Goal: Task Accomplishment & Management: Complete application form

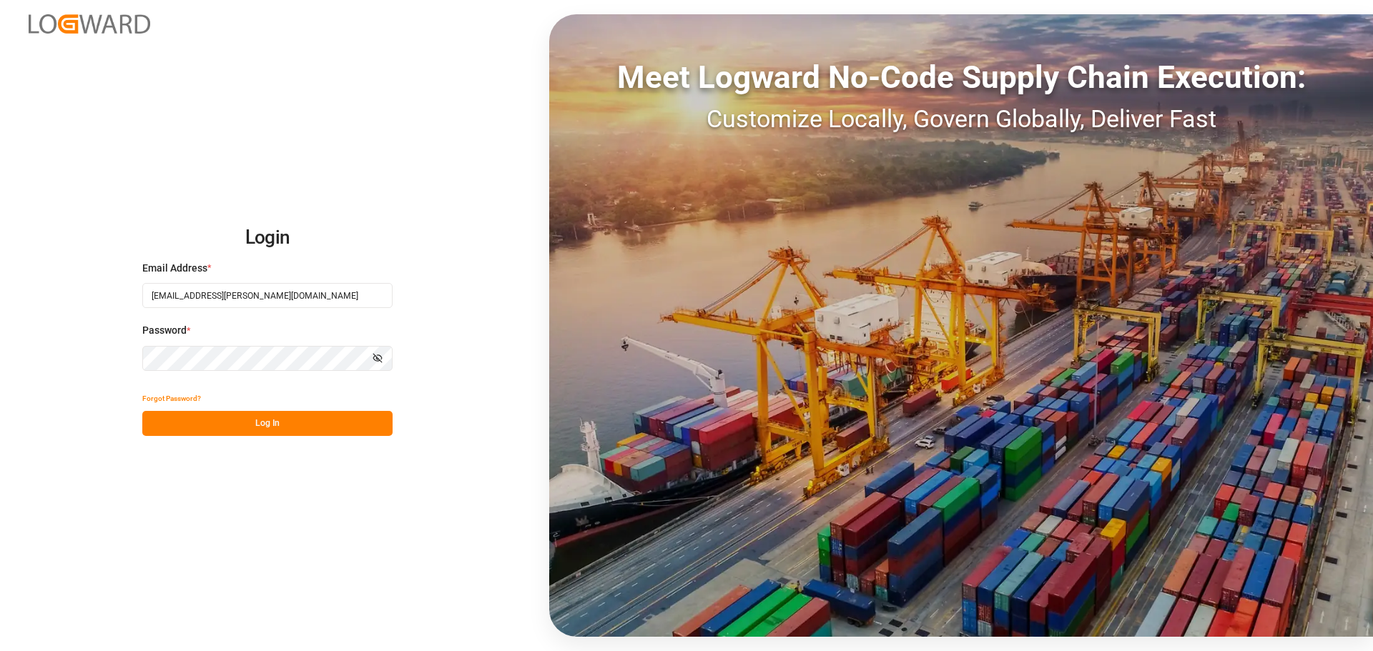
click at [237, 425] on button "Log In" at bounding box center [267, 423] width 250 height 25
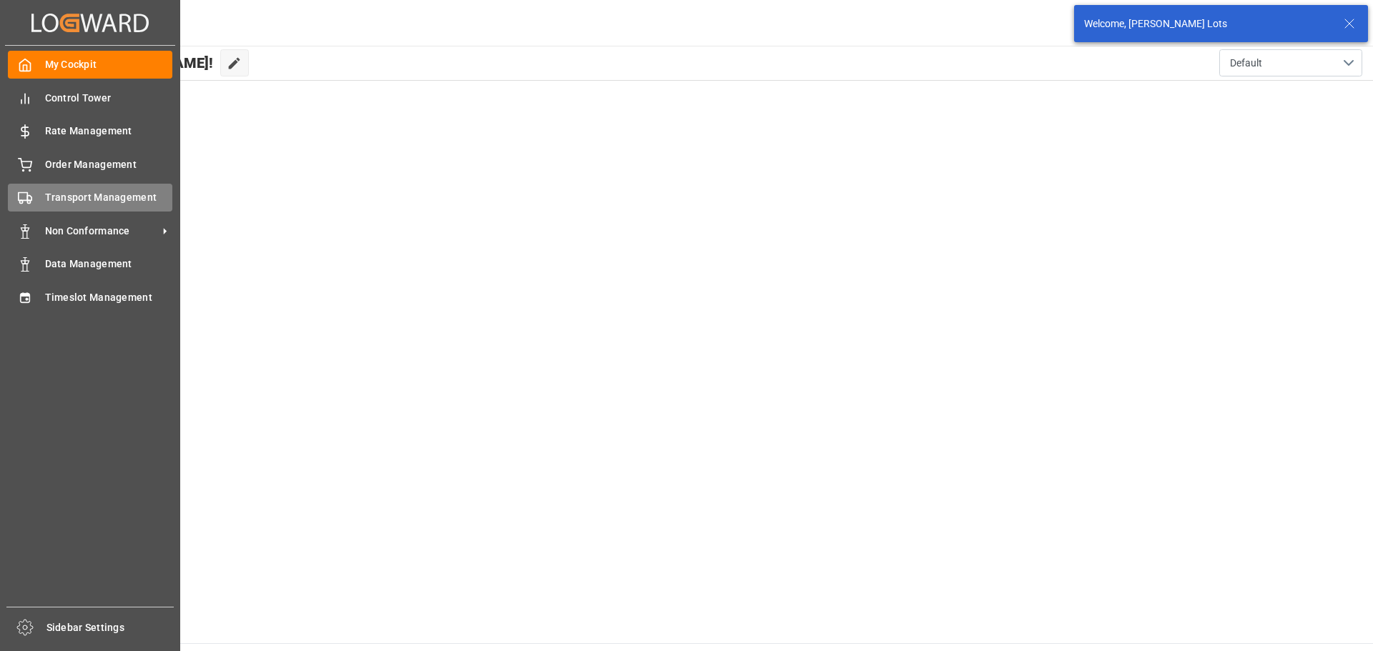
click at [64, 194] on span "Transport Management" at bounding box center [109, 197] width 128 height 15
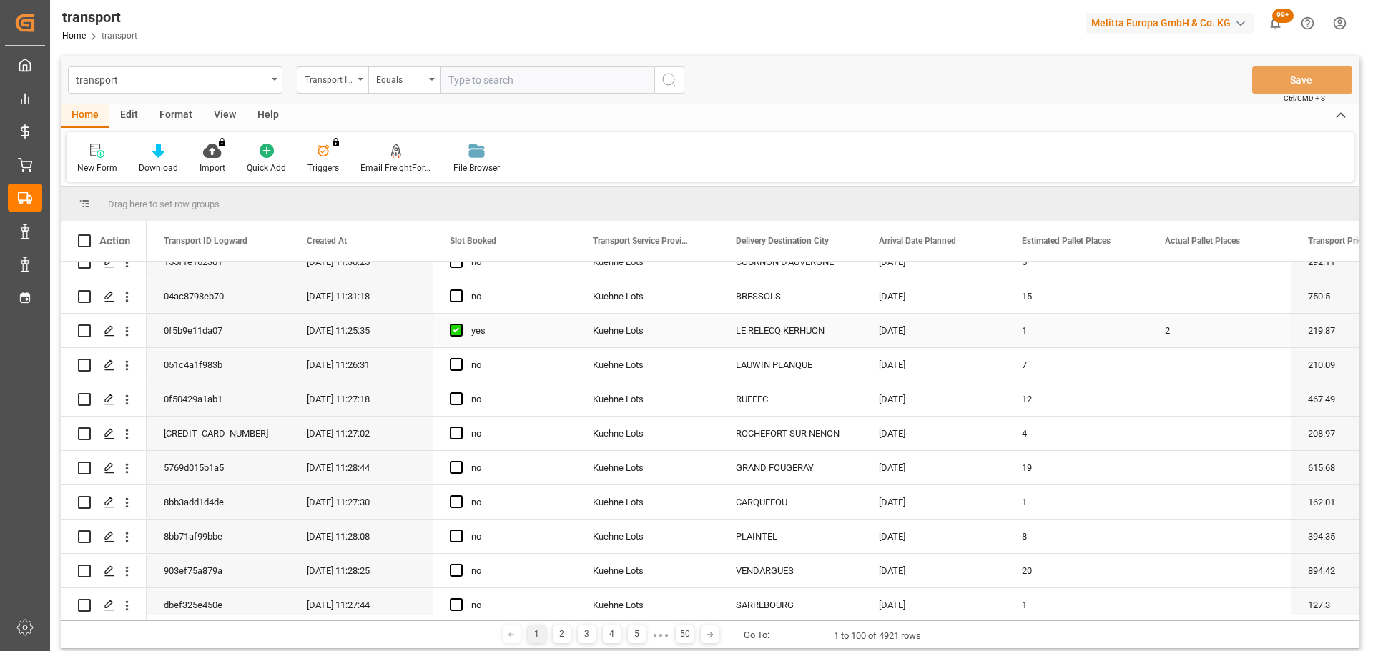
scroll to position [143, 0]
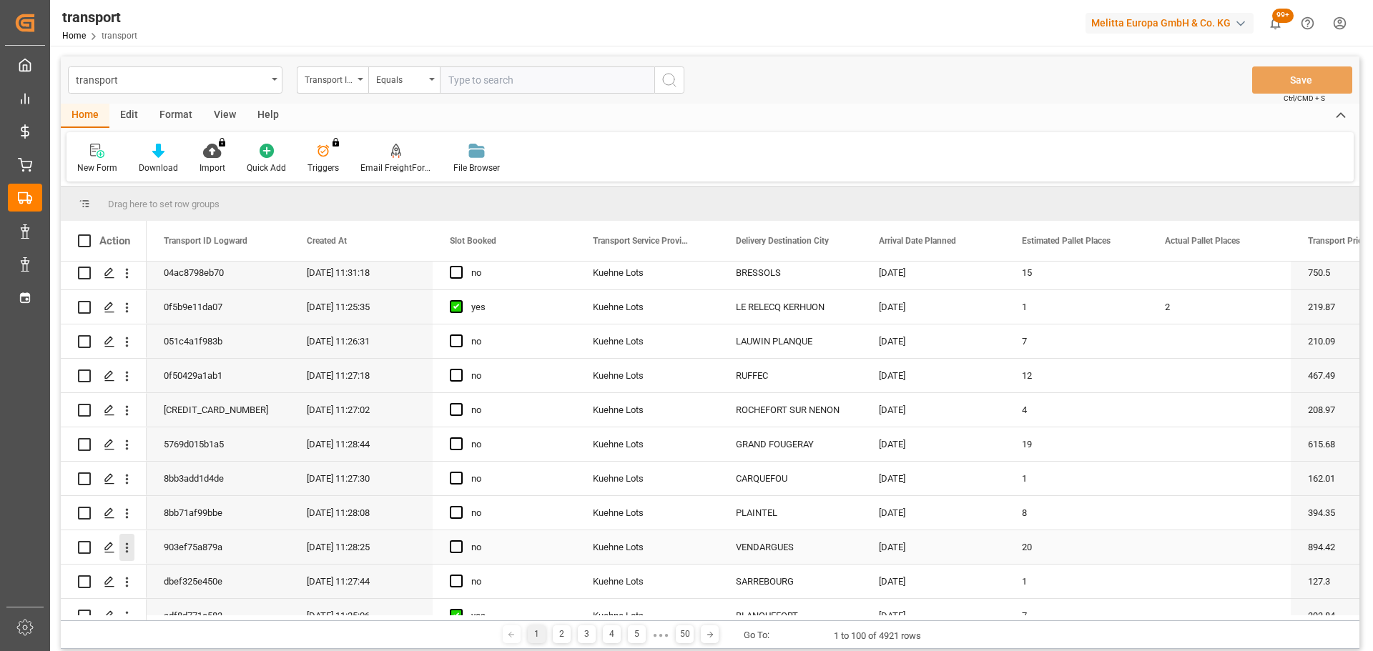
click at [124, 545] on icon "open menu" at bounding box center [126, 547] width 15 height 15
click at [230, 572] on span "Open in new tab" at bounding box center [221, 577] width 130 height 15
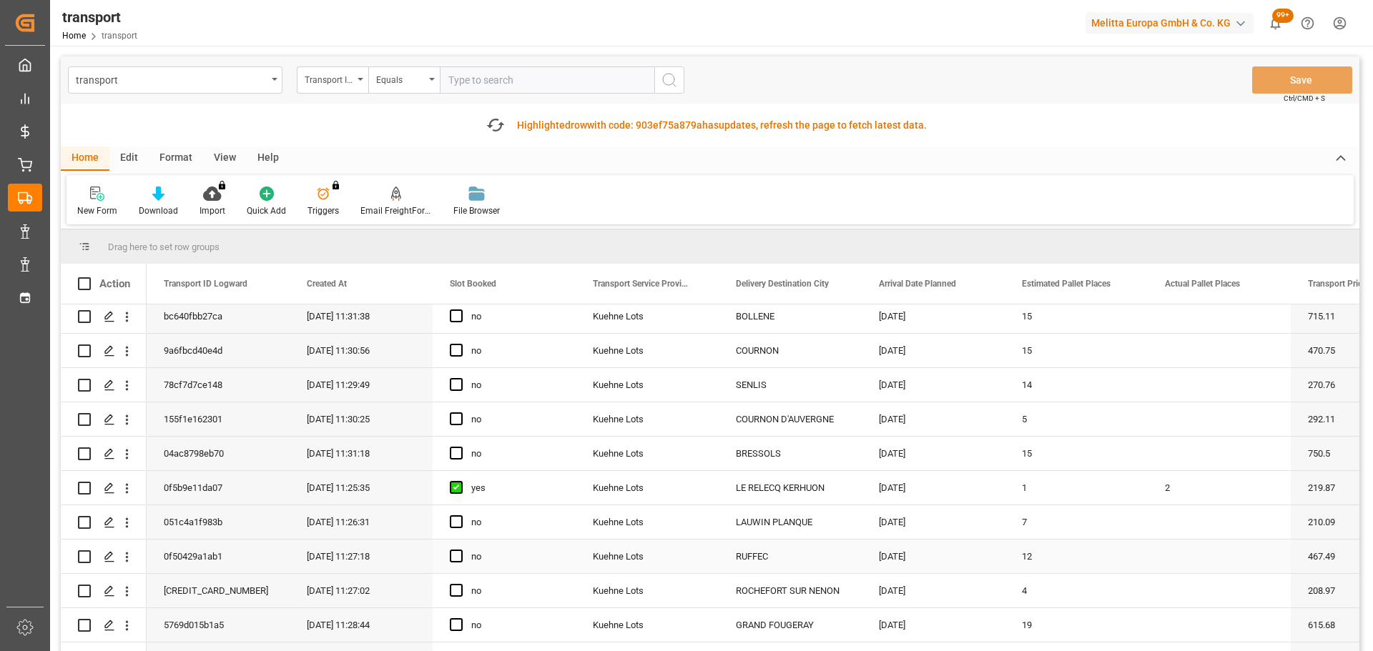
scroll to position [0, 0]
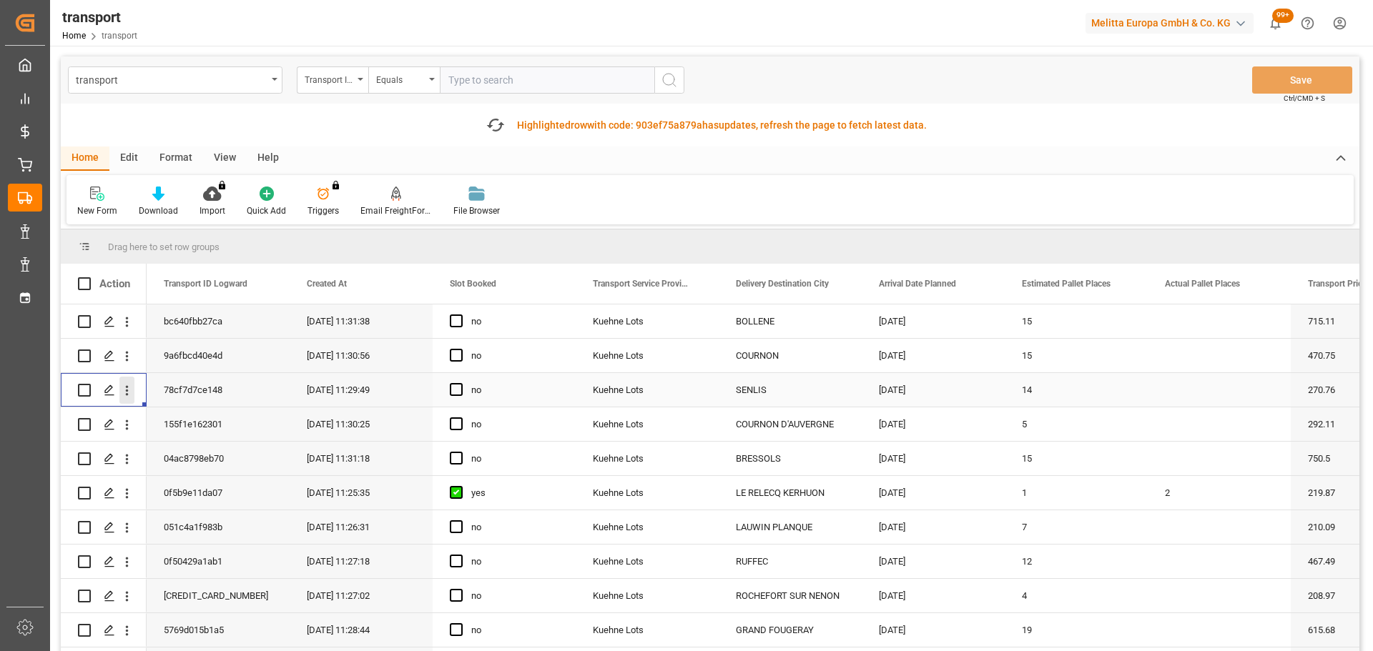
click at [127, 387] on icon "open menu" at bounding box center [127, 391] width 3 height 10
click at [175, 412] on div "Open in new tab" at bounding box center [208, 421] width 177 height 30
click at [453, 390] on span "Press SPACE to select this row." at bounding box center [456, 389] width 13 height 13
click at [460, 383] on input "Press SPACE to select this row." at bounding box center [460, 383] width 0 height 0
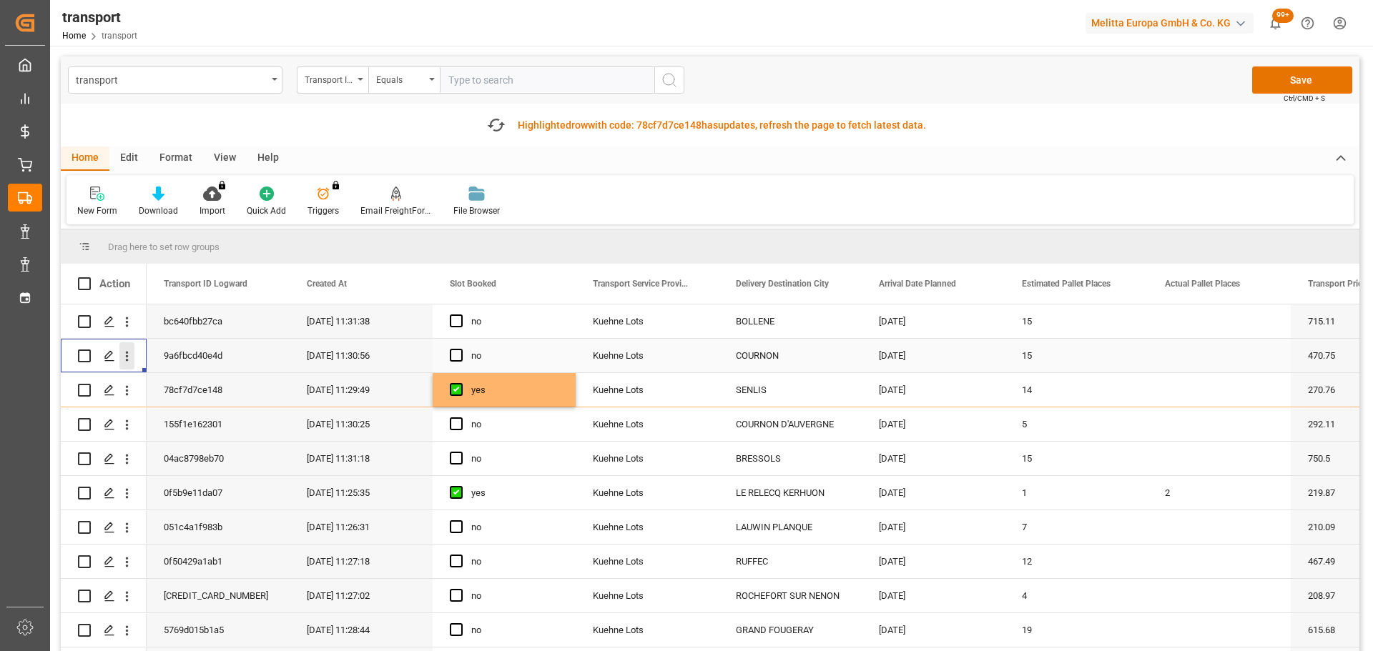
click at [129, 351] on icon "open menu" at bounding box center [126, 356] width 15 height 15
click at [217, 381] on span "Open in new tab" at bounding box center [221, 386] width 130 height 15
click at [127, 352] on icon "open menu" at bounding box center [127, 357] width 3 height 10
click at [182, 375] on div "Open in new tab" at bounding box center [208, 387] width 177 height 30
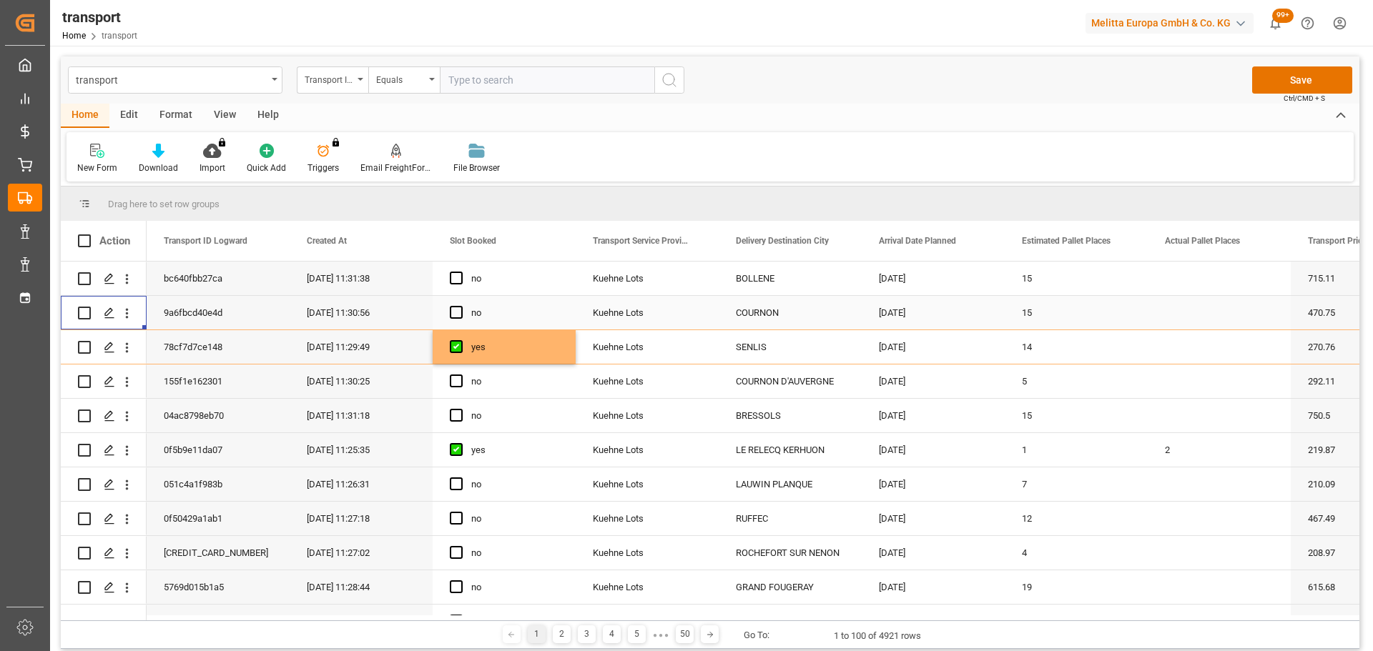
click at [458, 305] on div "Press SPACE to select this row." at bounding box center [460, 313] width 21 height 33
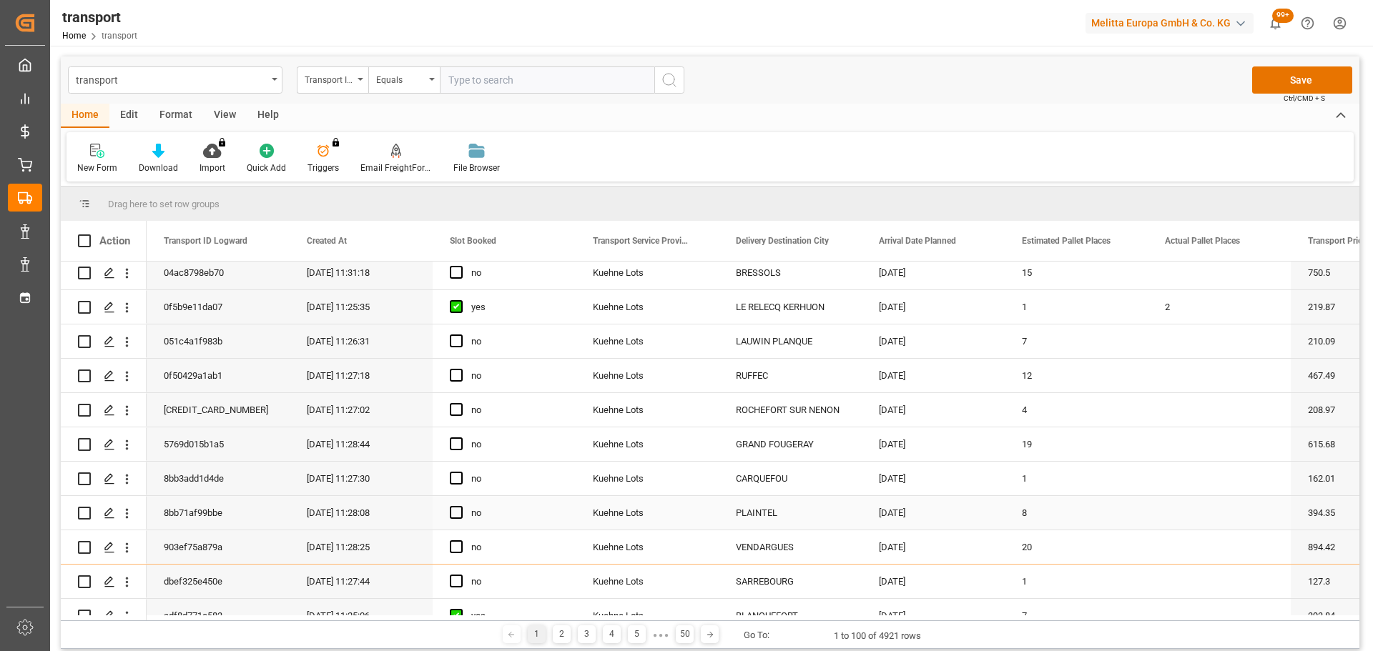
scroll to position [214, 0]
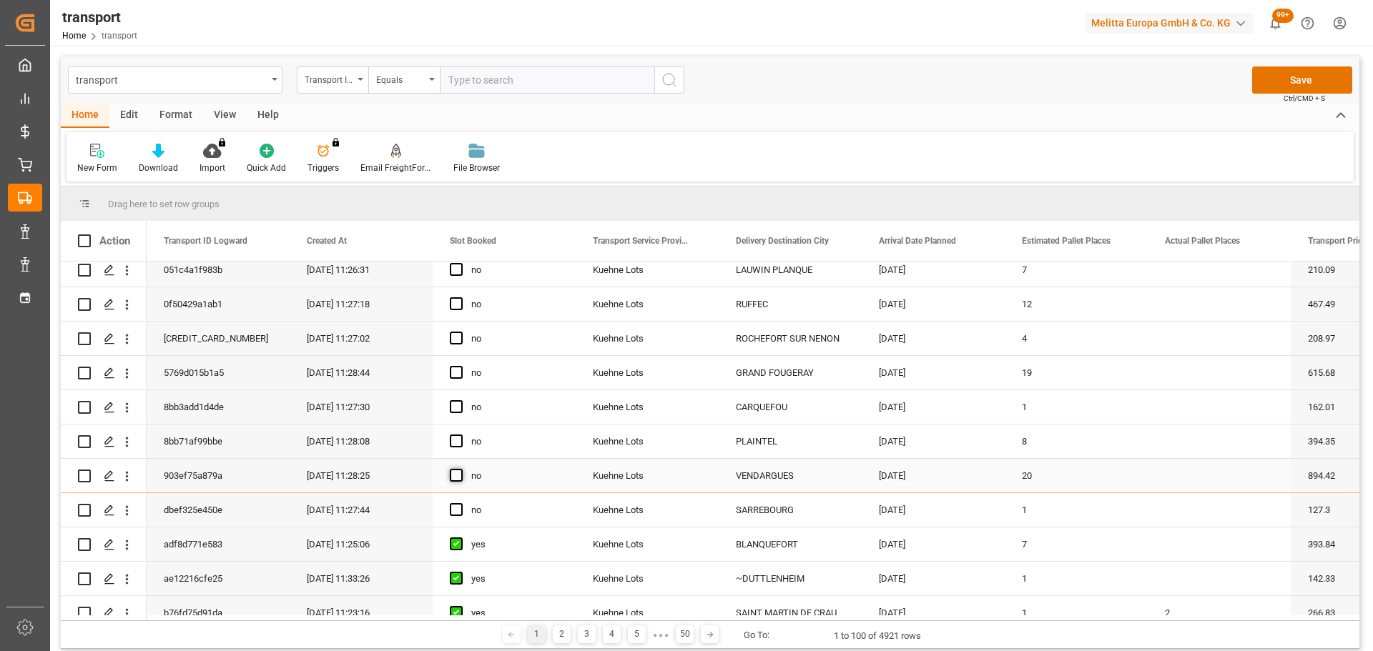
click at [460, 472] on span "Press SPACE to select this row." at bounding box center [456, 475] width 13 height 13
click at [460, 469] on input "Press SPACE to select this row." at bounding box center [460, 469] width 0 height 0
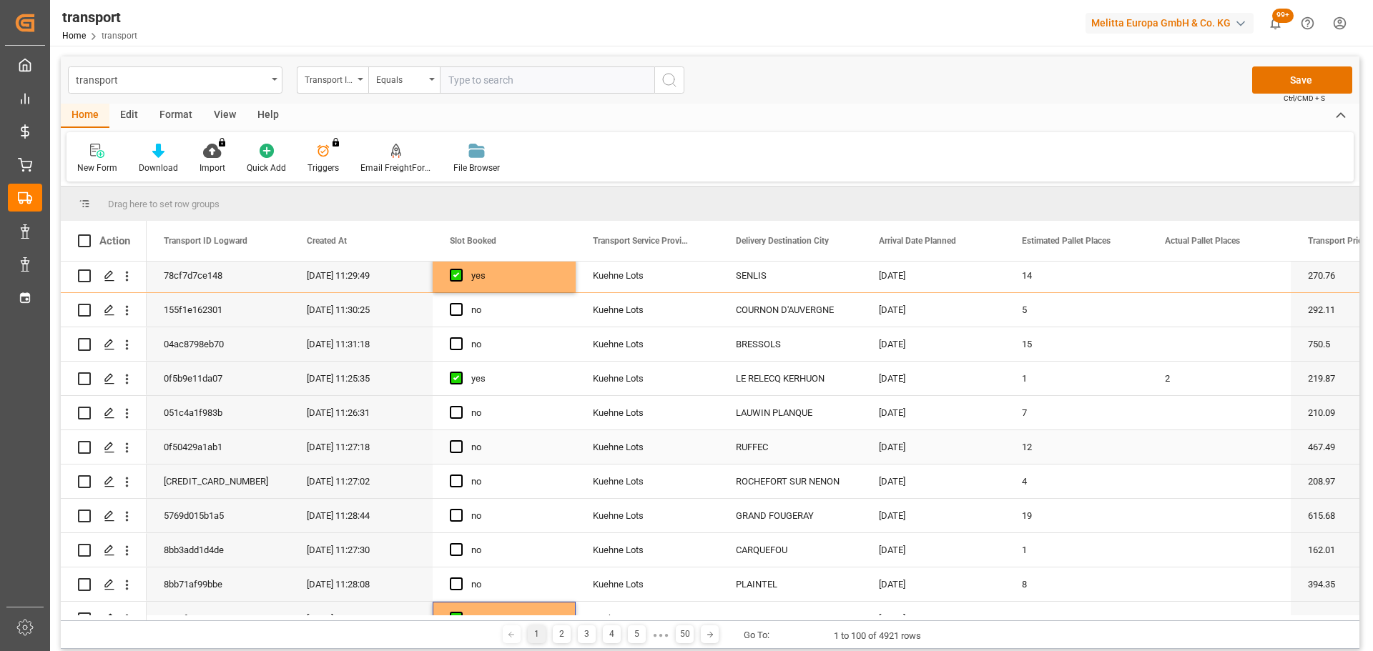
scroll to position [0, 0]
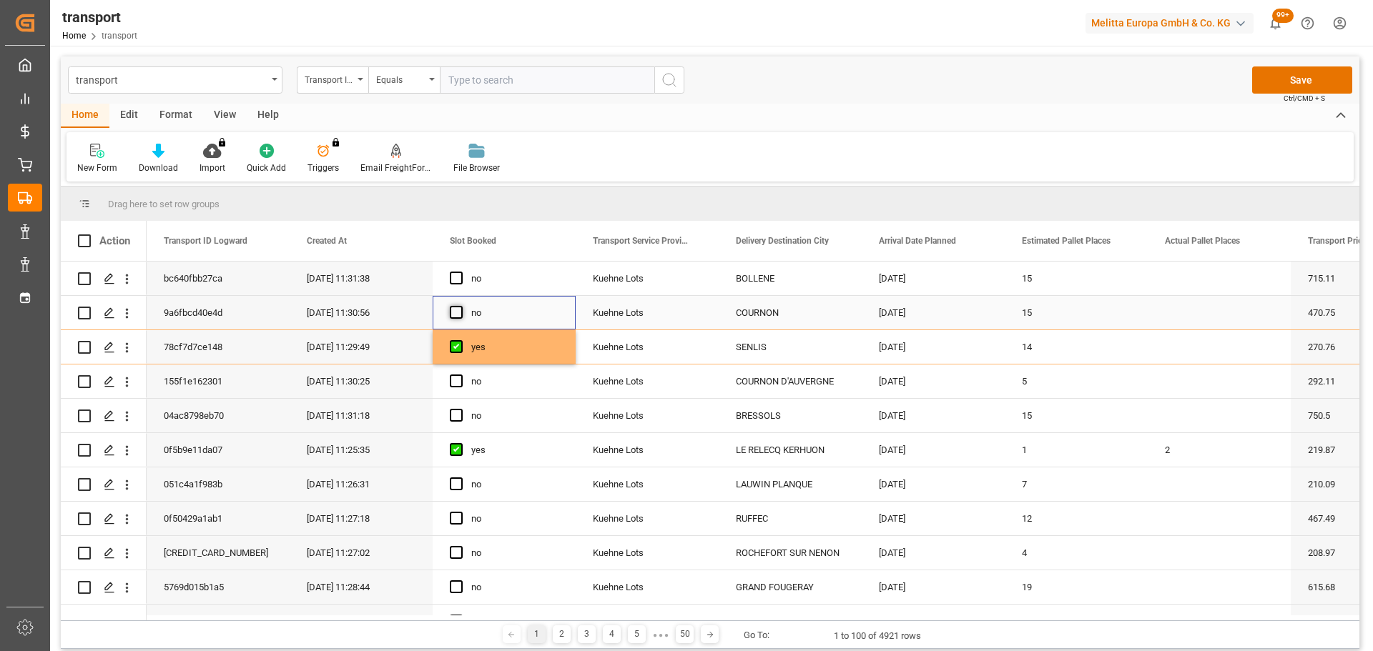
click at [460, 307] on span "Press SPACE to select this row." at bounding box center [456, 312] width 13 height 13
click at [460, 306] on input "Press SPACE to select this row." at bounding box center [460, 306] width 0 height 0
click at [124, 372] on button "open menu" at bounding box center [126, 381] width 15 height 27
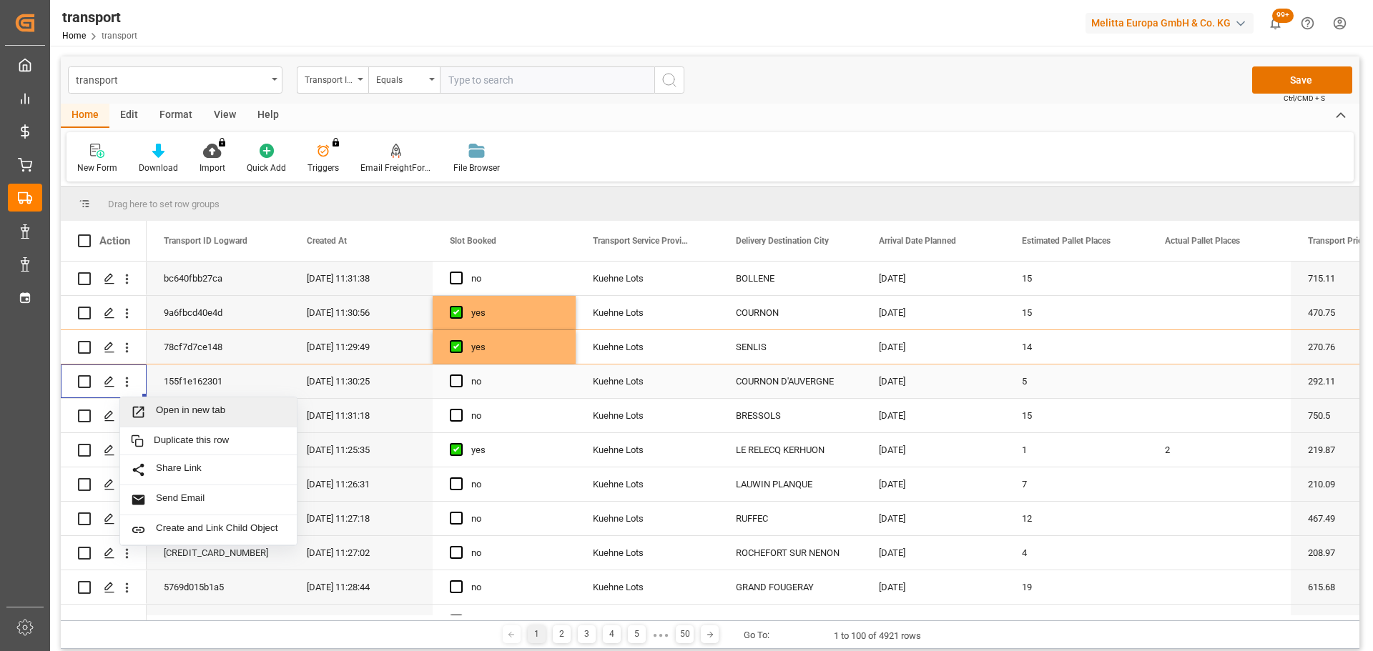
click at [228, 410] on span "Open in new tab" at bounding box center [221, 412] width 130 height 15
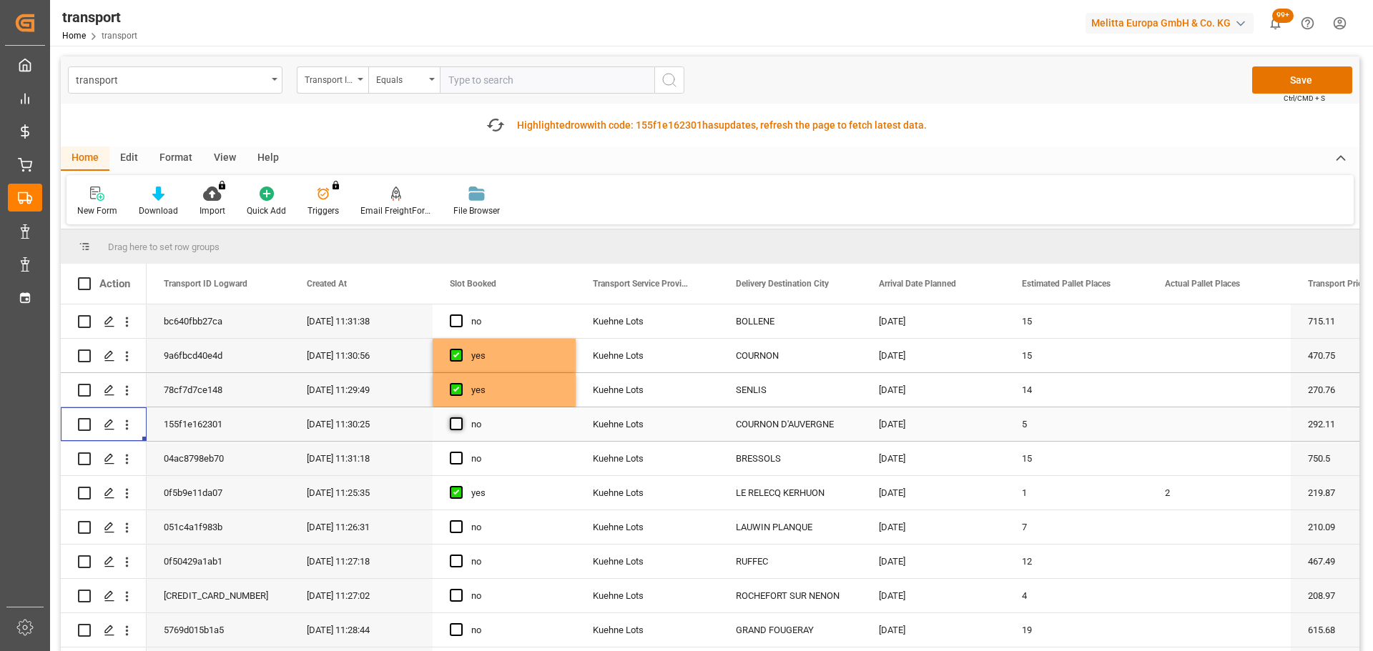
click at [450, 419] on span "Press SPACE to select this row." at bounding box center [456, 423] width 13 height 13
click at [460, 417] on input "Press SPACE to select this row." at bounding box center [460, 417] width 0 height 0
click at [127, 595] on icon "open menu" at bounding box center [126, 596] width 15 height 15
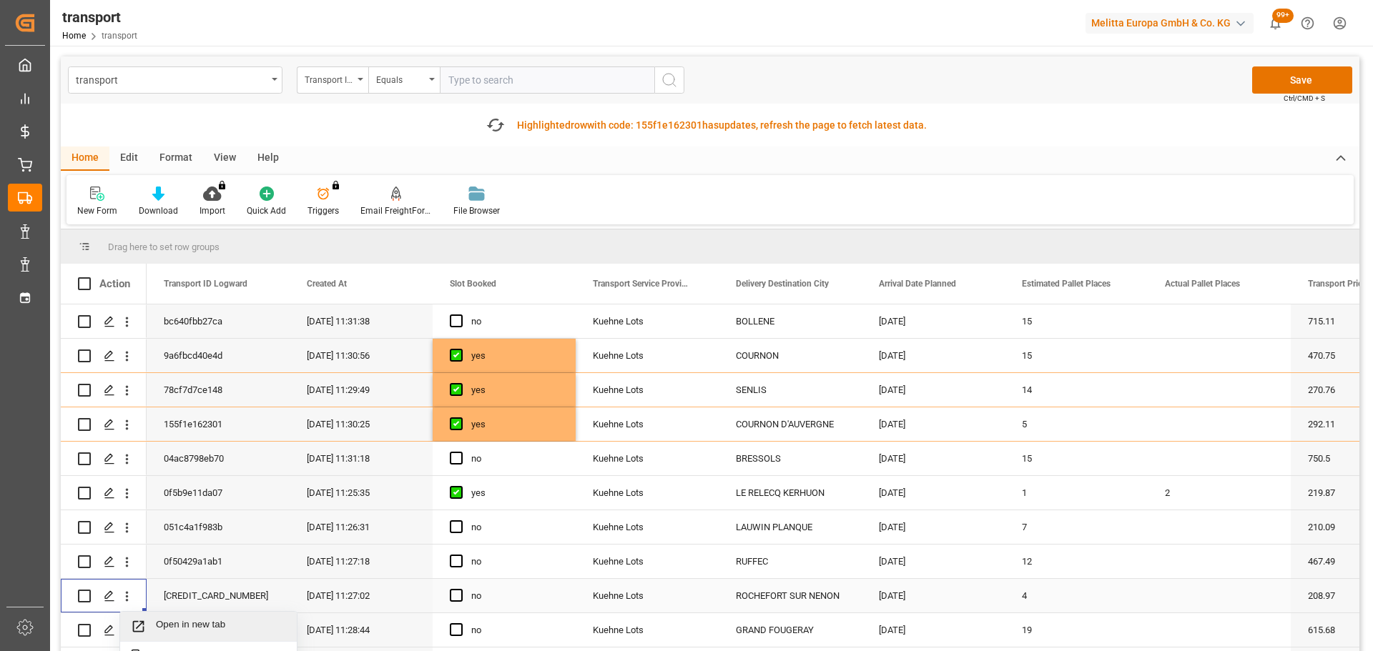
click at [173, 619] on span "Open in new tab" at bounding box center [221, 626] width 130 height 15
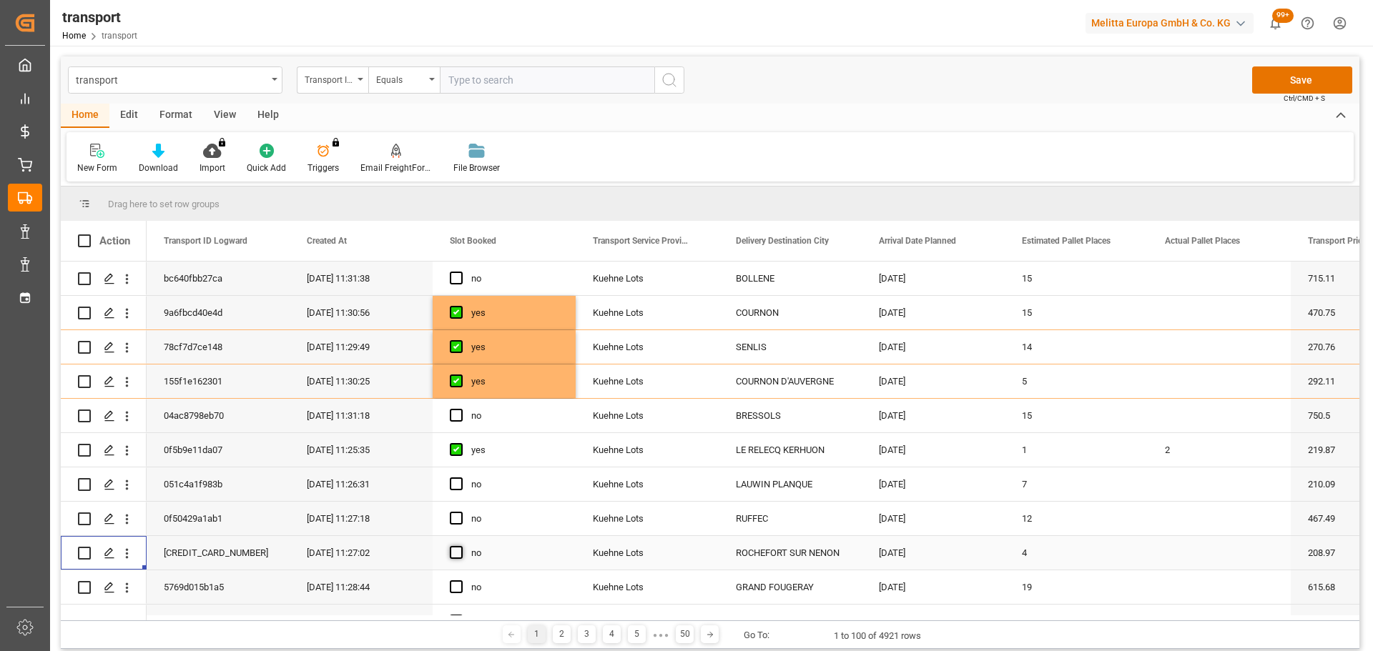
click at [458, 547] on span "Press SPACE to select this row." at bounding box center [456, 552] width 13 height 13
click at [460, 546] on input "Press SPACE to select this row." at bounding box center [460, 546] width 0 height 0
click at [126, 486] on icon "open menu" at bounding box center [126, 485] width 15 height 15
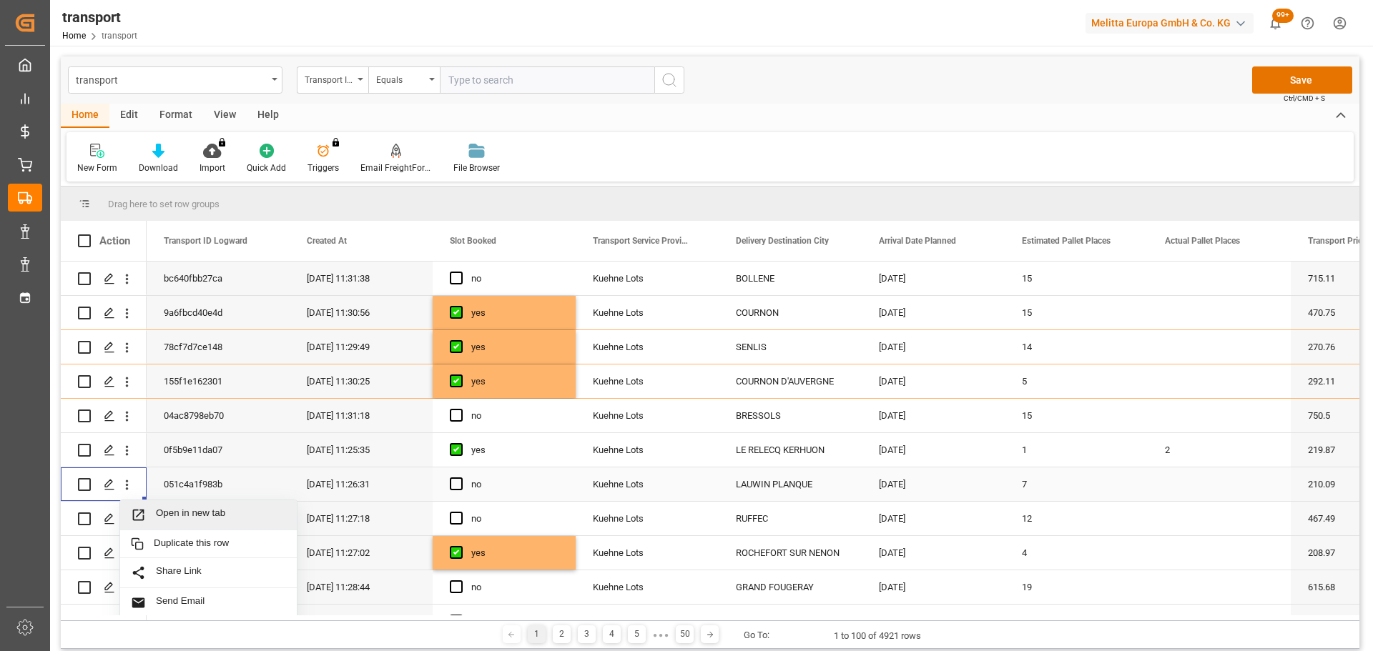
click at [177, 508] on span "Open in new tab" at bounding box center [221, 515] width 130 height 15
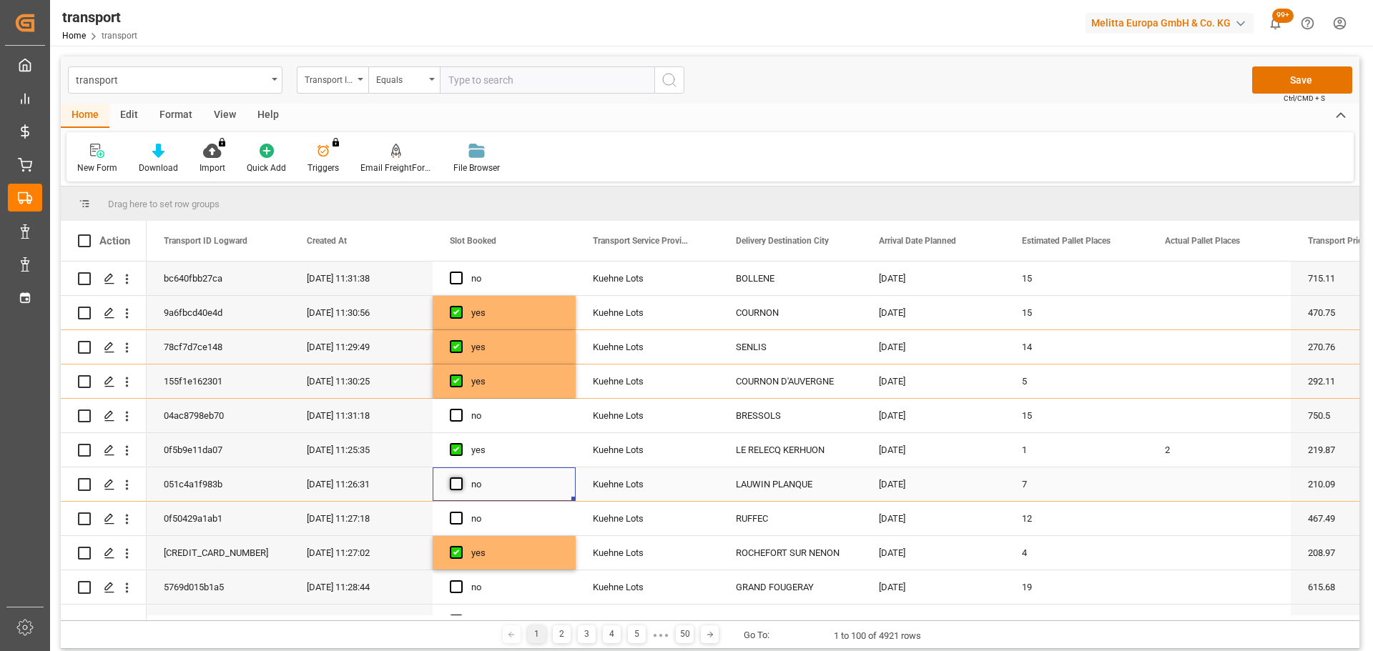
click at [459, 485] on span "Press SPACE to select this row." at bounding box center [456, 484] width 13 height 13
click at [460, 478] on input "Press SPACE to select this row." at bounding box center [460, 478] width 0 height 0
click at [1325, 73] on button "Save" at bounding box center [1302, 79] width 100 height 27
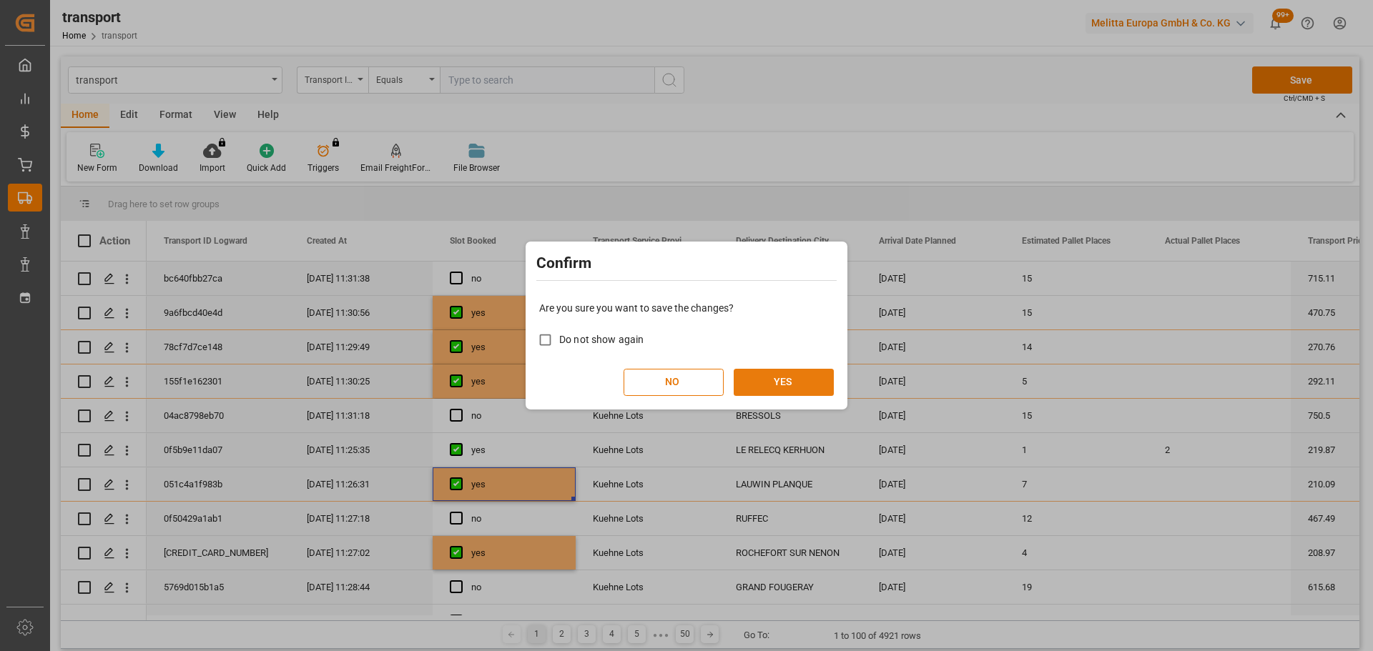
click at [760, 379] on button "YES" at bounding box center [783, 382] width 100 height 27
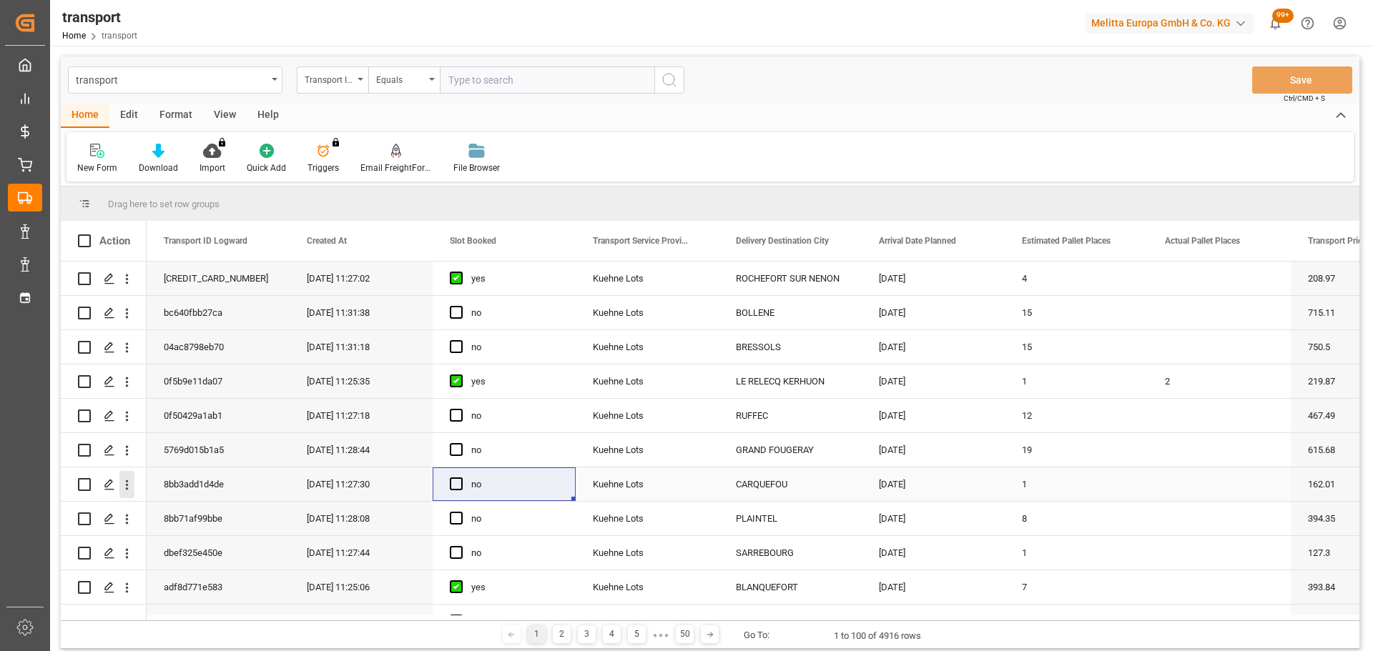
click at [123, 477] on button "open menu" at bounding box center [126, 484] width 15 height 27
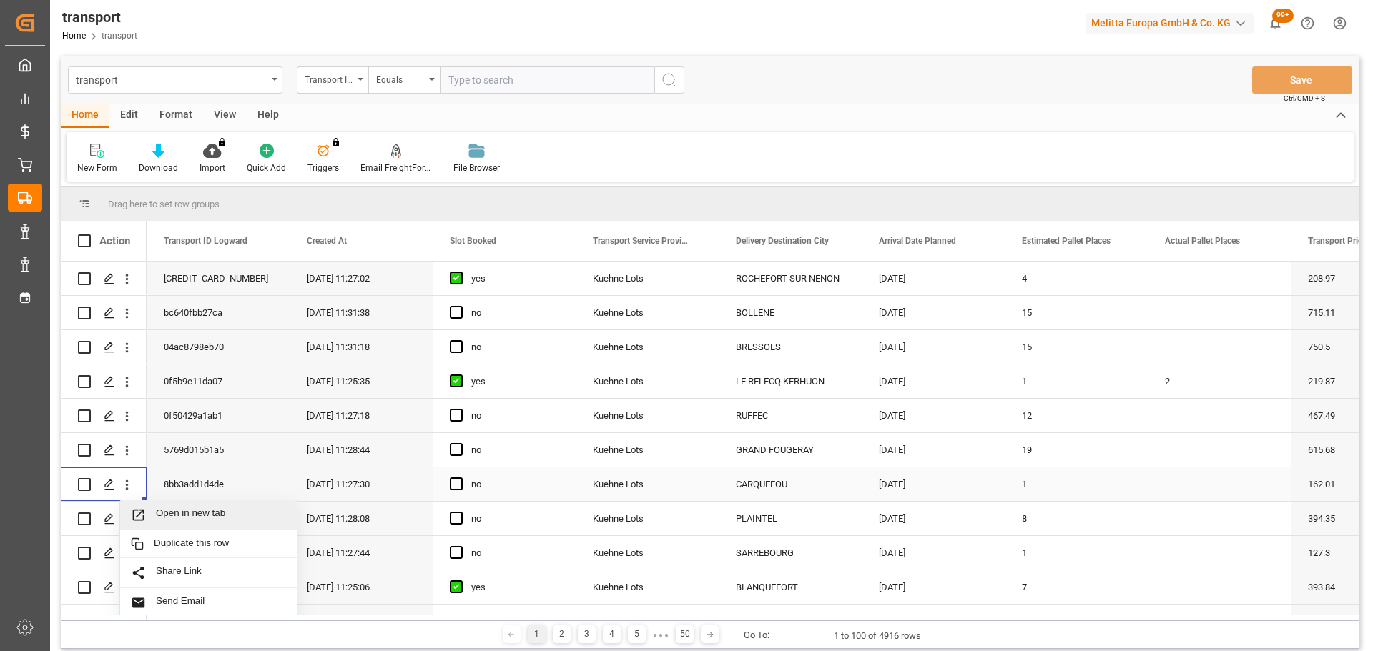
click at [229, 508] on span "Open in new tab" at bounding box center [221, 515] width 130 height 15
click at [129, 485] on icon "open menu" at bounding box center [126, 485] width 15 height 15
click at [176, 512] on span "Open in new tab" at bounding box center [221, 515] width 130 height 15
click at [458, 480] on span "Press SPACE to select this row." at bounding box center [456, 484] width 13 height 13
click at [460, 478] on input "Press SPACE to select this row." at bounding box center [460, 478] width 0 height 0
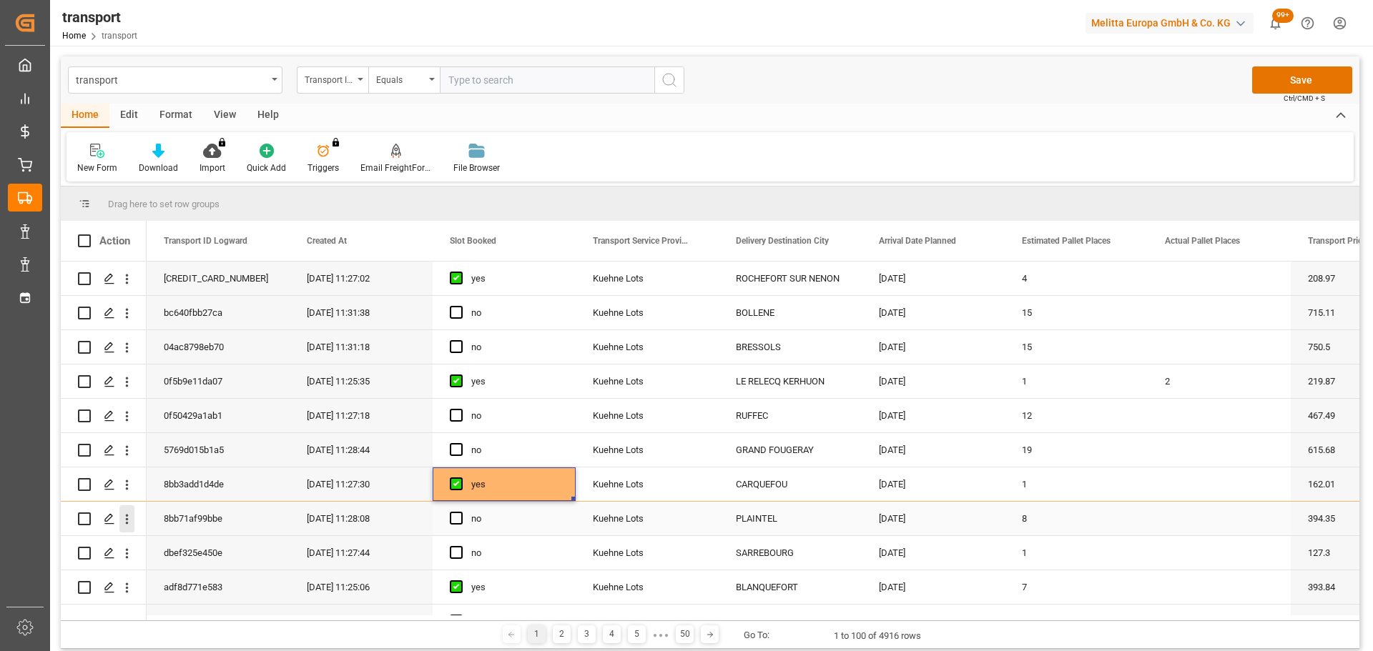
click at [128, 518] on icon "open menu" at bounding box center [126, 519] width 15 height 15
click at [189, 544] on span "Open in new tab" at bounding box center [221, 549] width 130 height 15
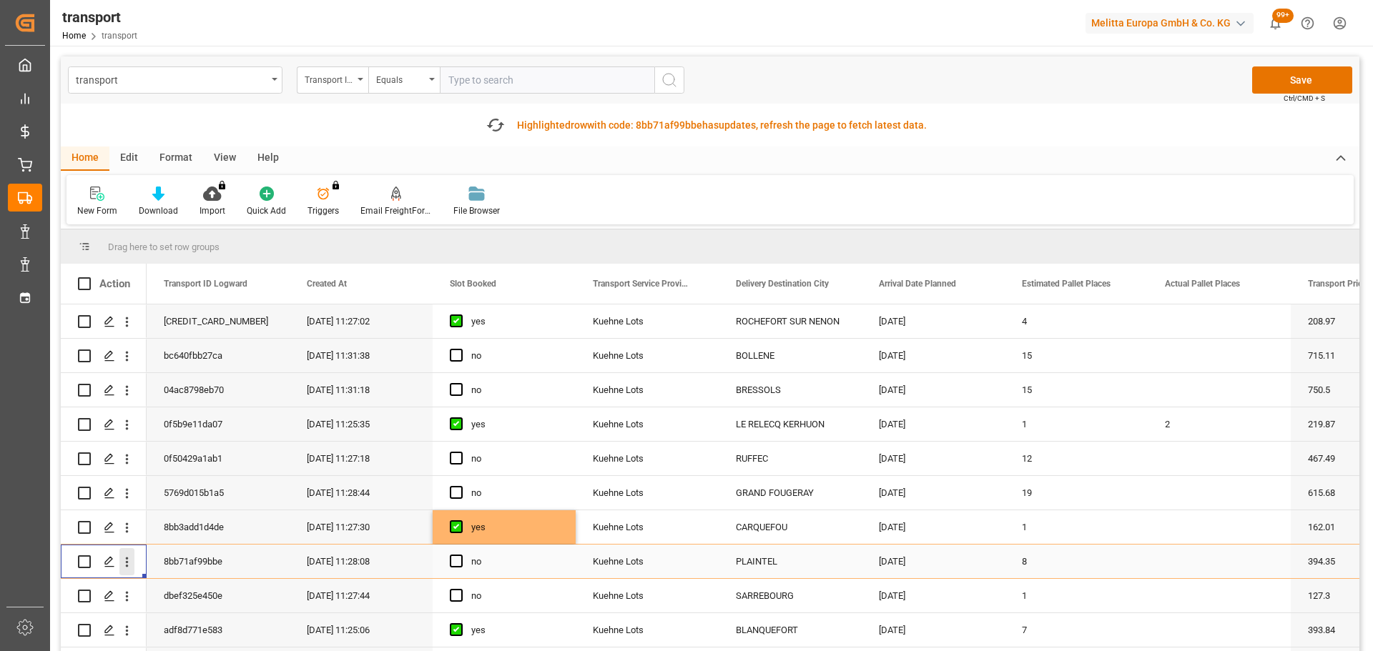
click at [124, 555] on icon "open menu" at bounding box center [126, 562] width 15 height 15
click at [181, 588] on span "Open in new tab" at bounding box center [221, 592] width 130 height 15
click at [455, 562] on span "Press SPACE to select this row." at bounding box center [456, 561] width 13 height 13
click at [460, 555] on input "Press SPACE to select this row." at bounding box center [460, 555] width 0 height 0
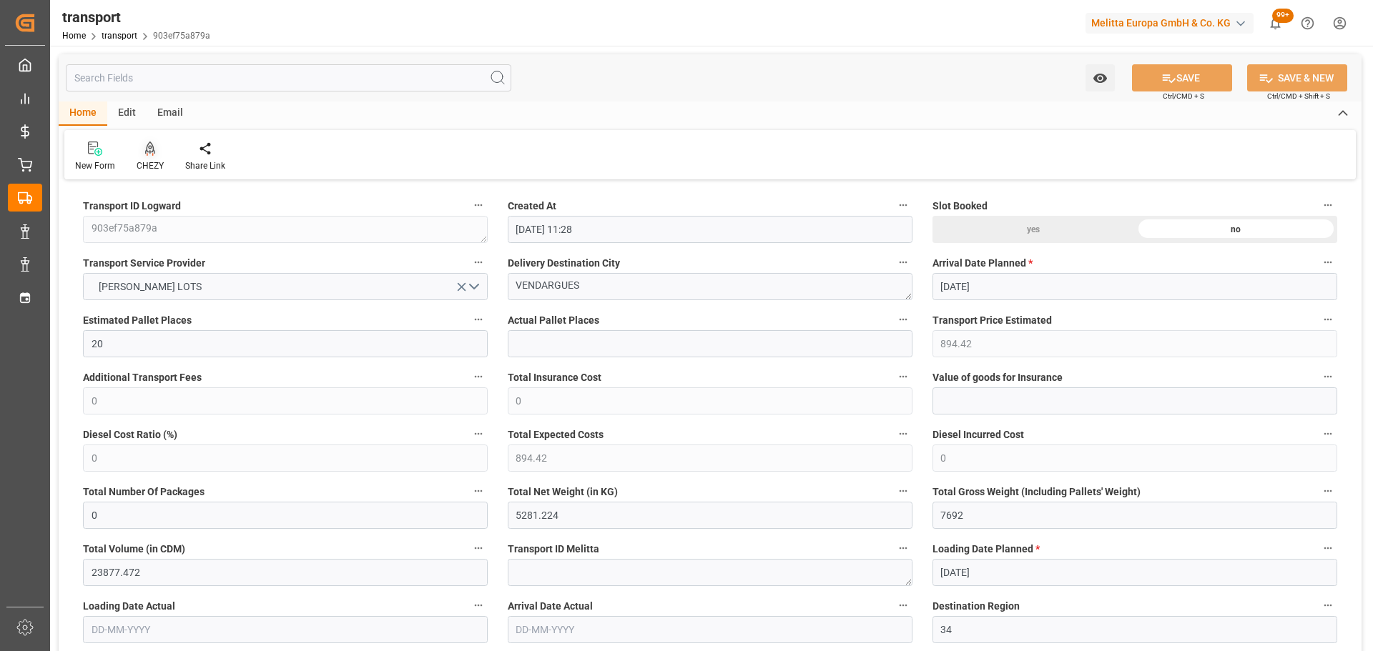
click at [147, 157] on div "CHEZY" at bounding box center [150, 156] width 49 height 31
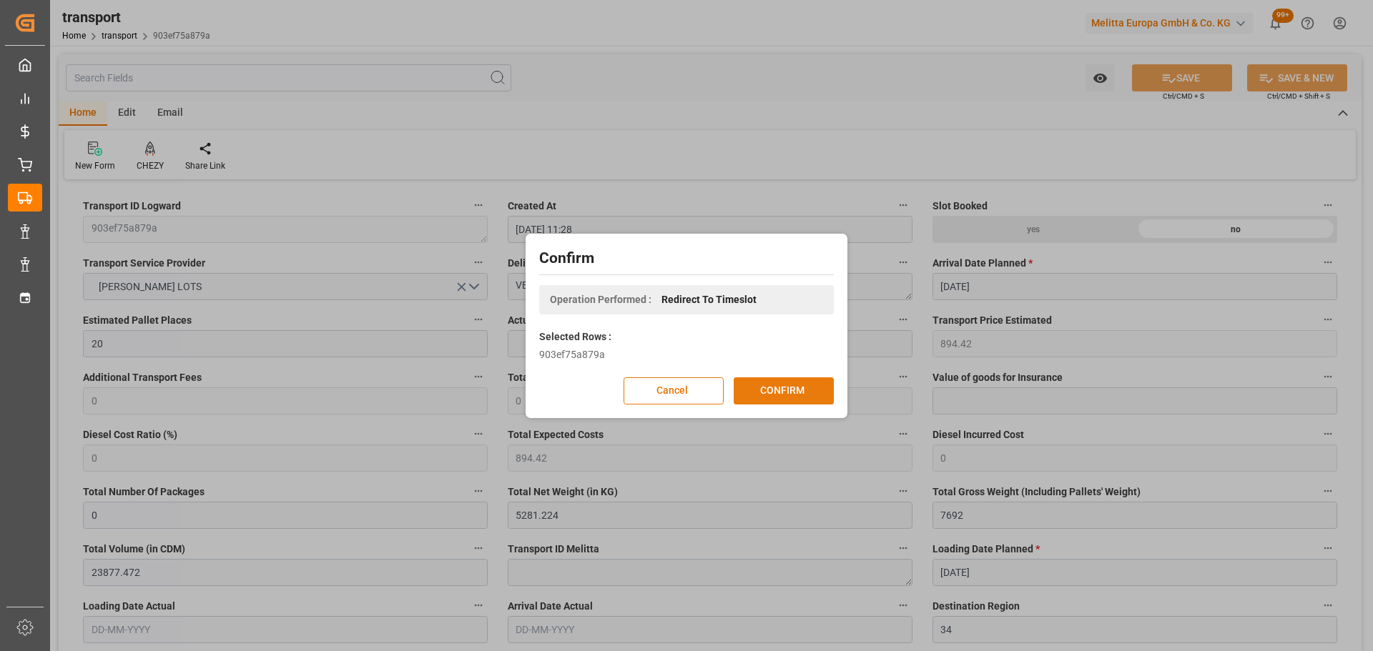
click at [788, 389] on button "CONFIRM" at bounding box center [783, 390] width 100 height 27
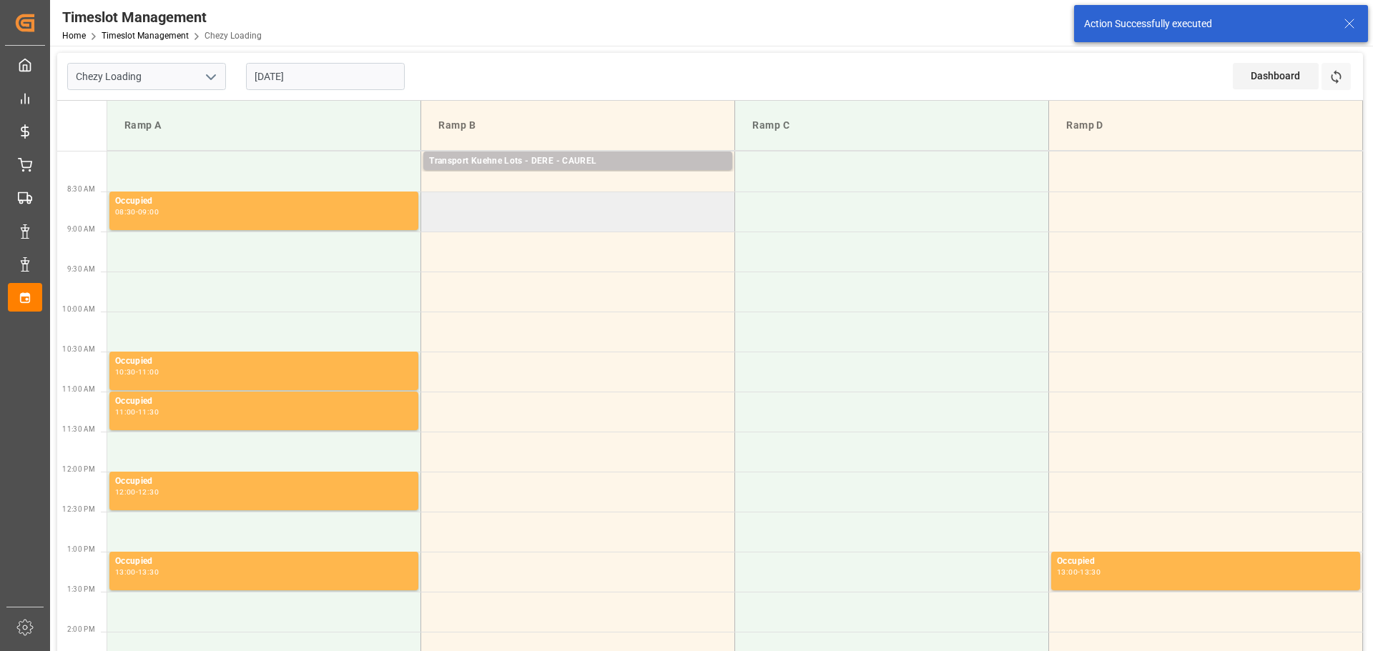
click at [427, 200] on td at bounding box center [578, 212] width 314 height 40
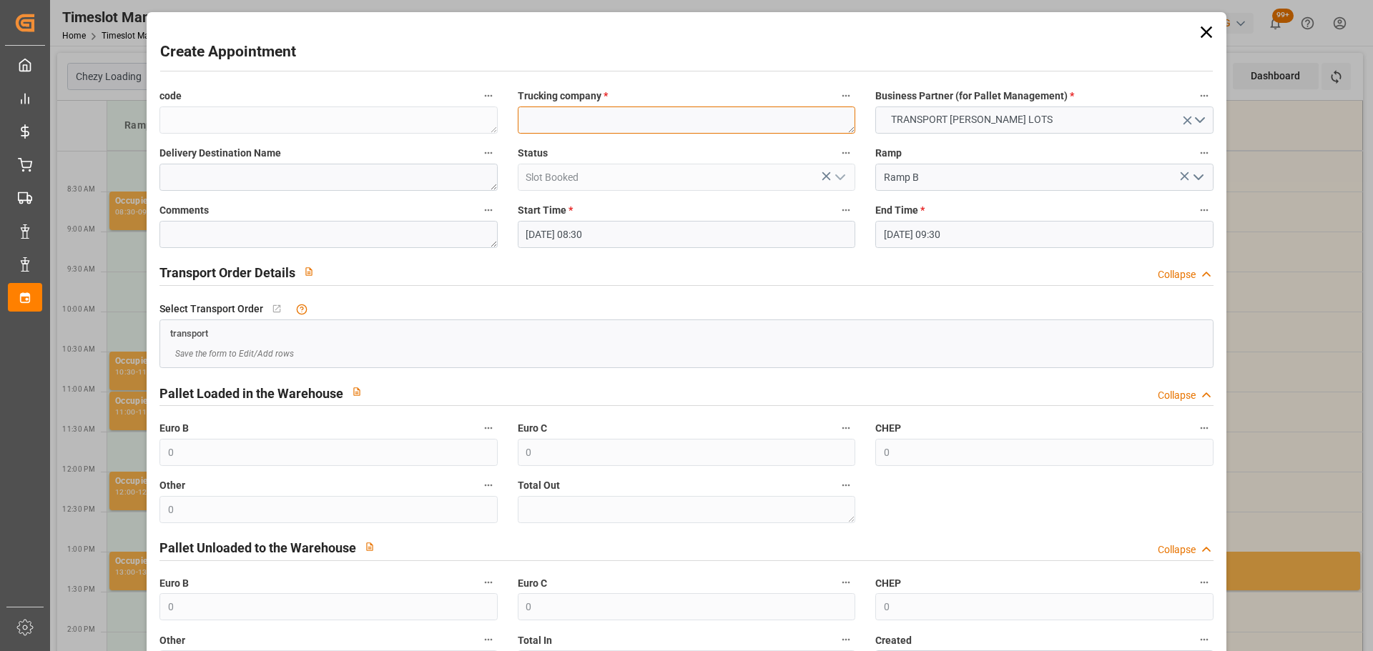
click at [558, 112] on textarea at bounding box center [686, 120] width 337 height 27
type textarea "COLLARD"
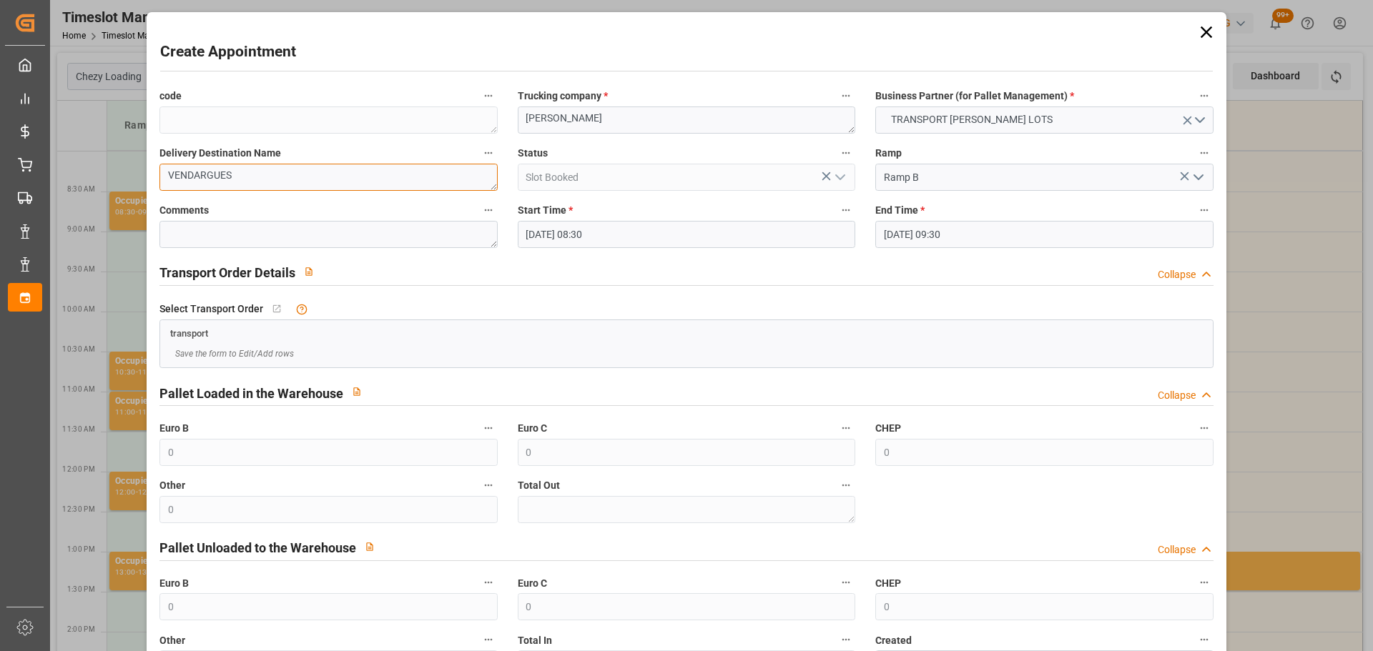
type textarea "VENDARGUES"
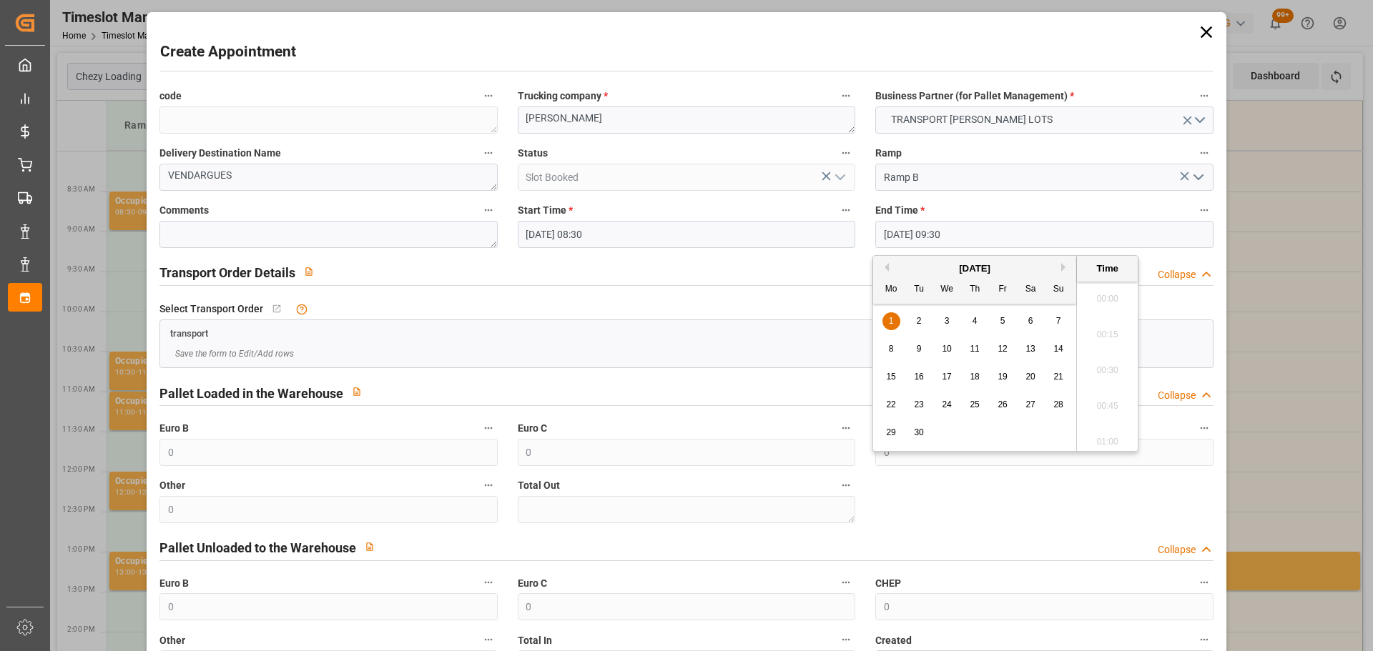
click at [946, 232] on input "01-09-2025 09:30" at bounding box center [1043, 234] width 337 height 27
click at [896, 317] on div "1" at bounding box center [891, 321] width 18 height 17
click at [1109, 325] on li "08:45" at bounding box center [1107, 330] width 61 height 36
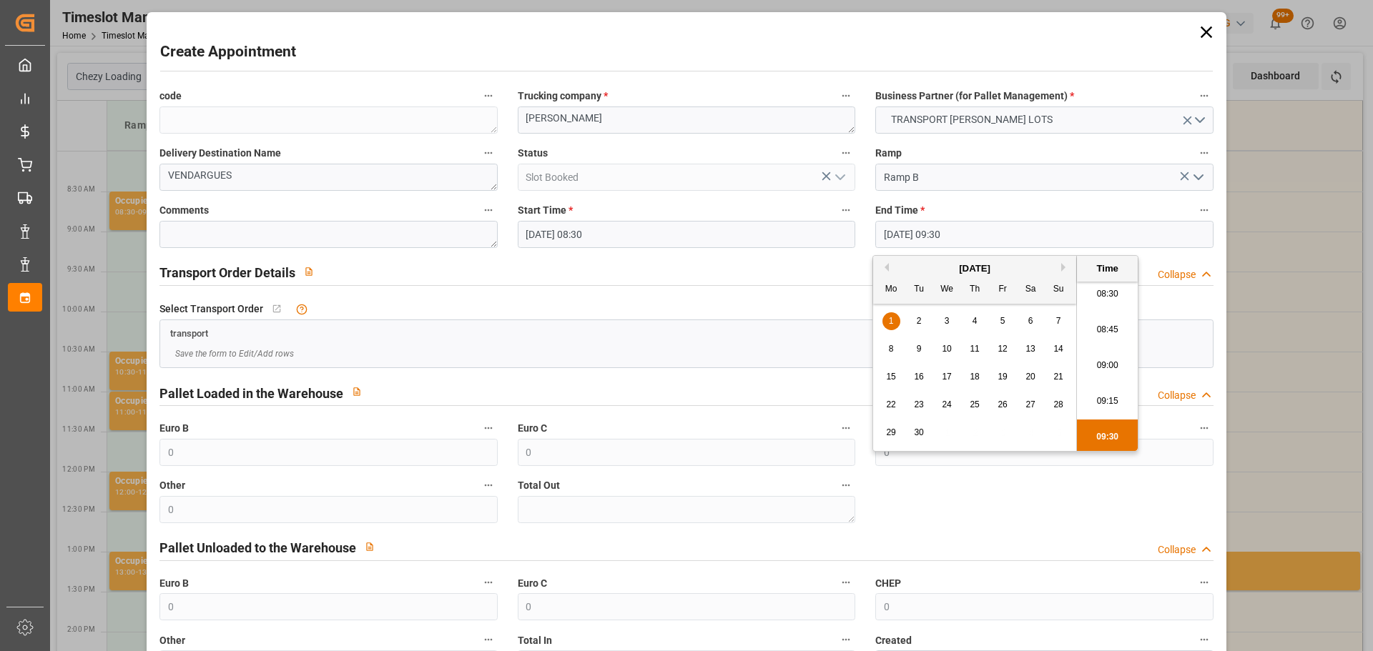
type input "01-09-2025 08:45"
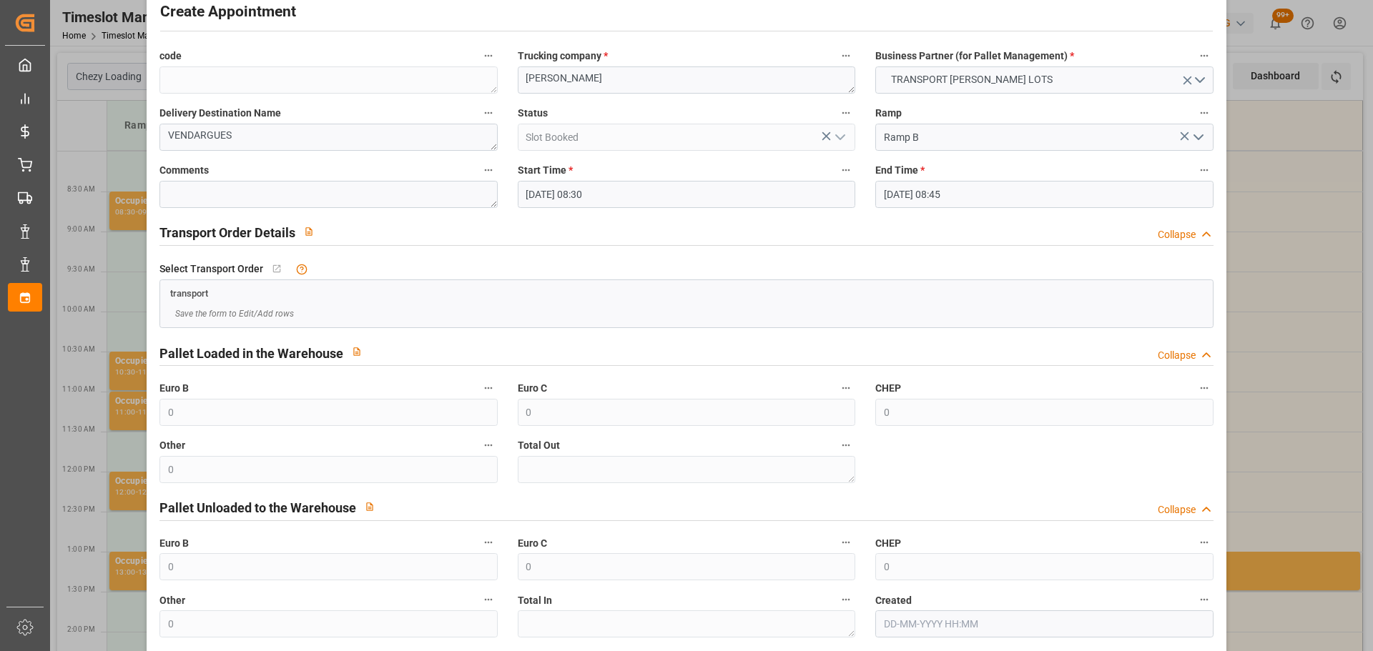
scroll to position [109, 0]
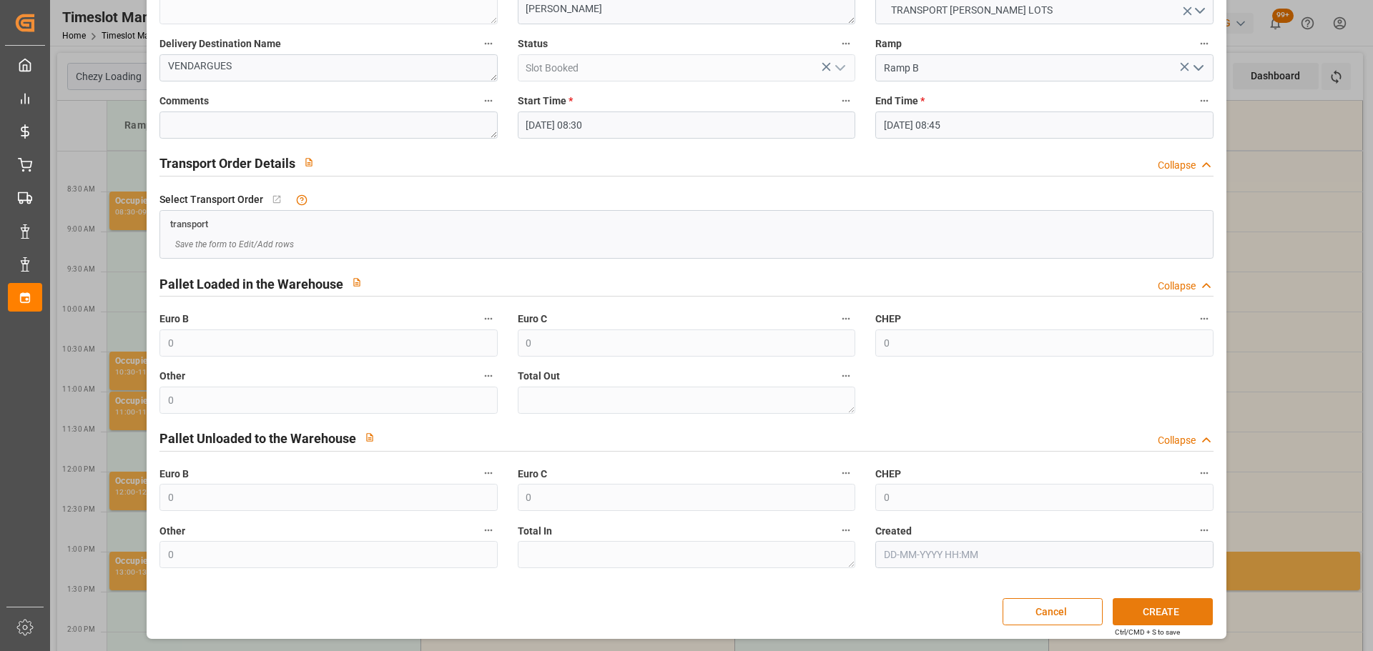
click at [1157, 615] on button "CREATE" at bounding box center [1162, 611] width 100 height 27
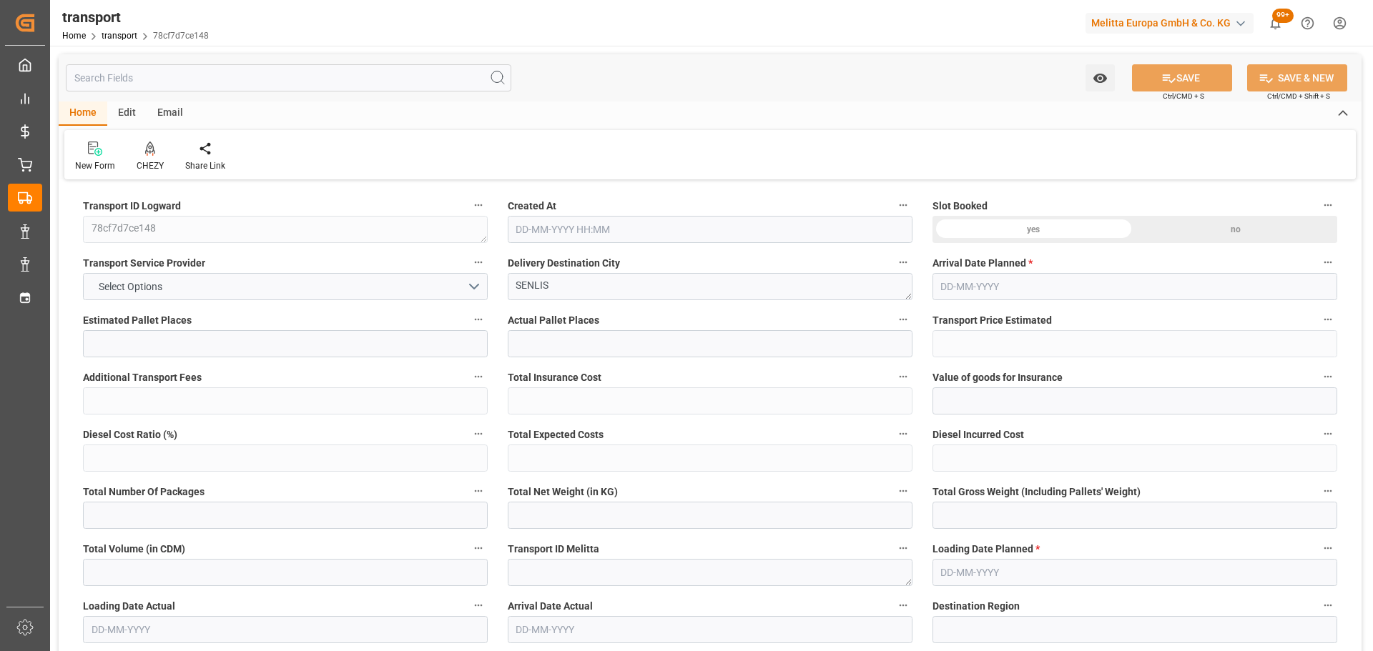
type input "14"
type input "270.76"
type input "0"
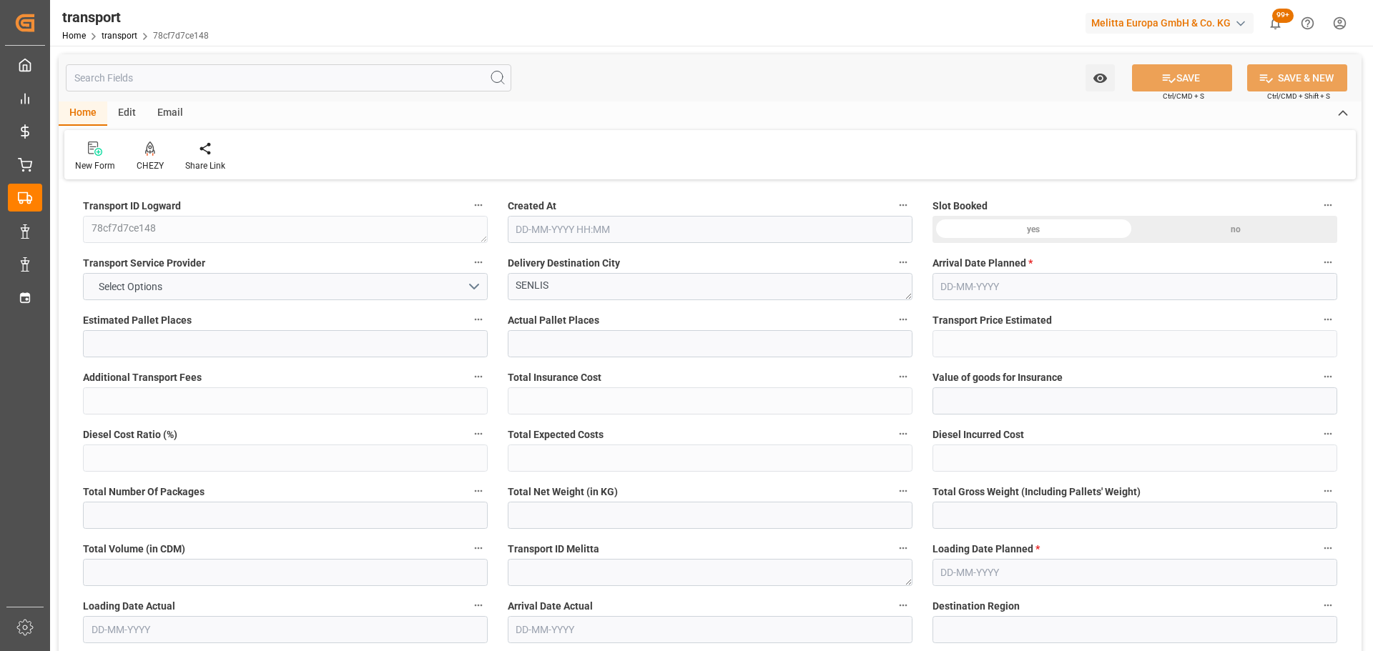
type input "270.76"
type input "0"
type input "3036.289"
type input "3765.057"
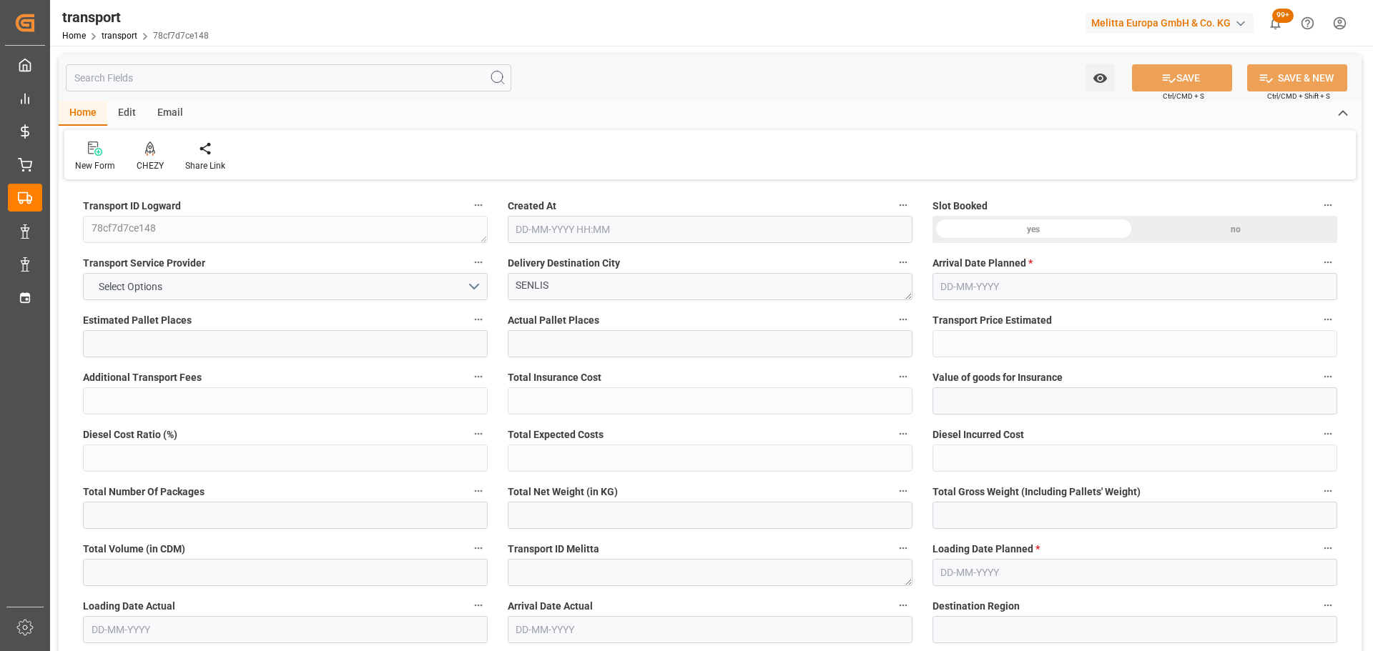
type input "13630.659"
type input "60"
type input "2"
type input "1221"
type input "14"
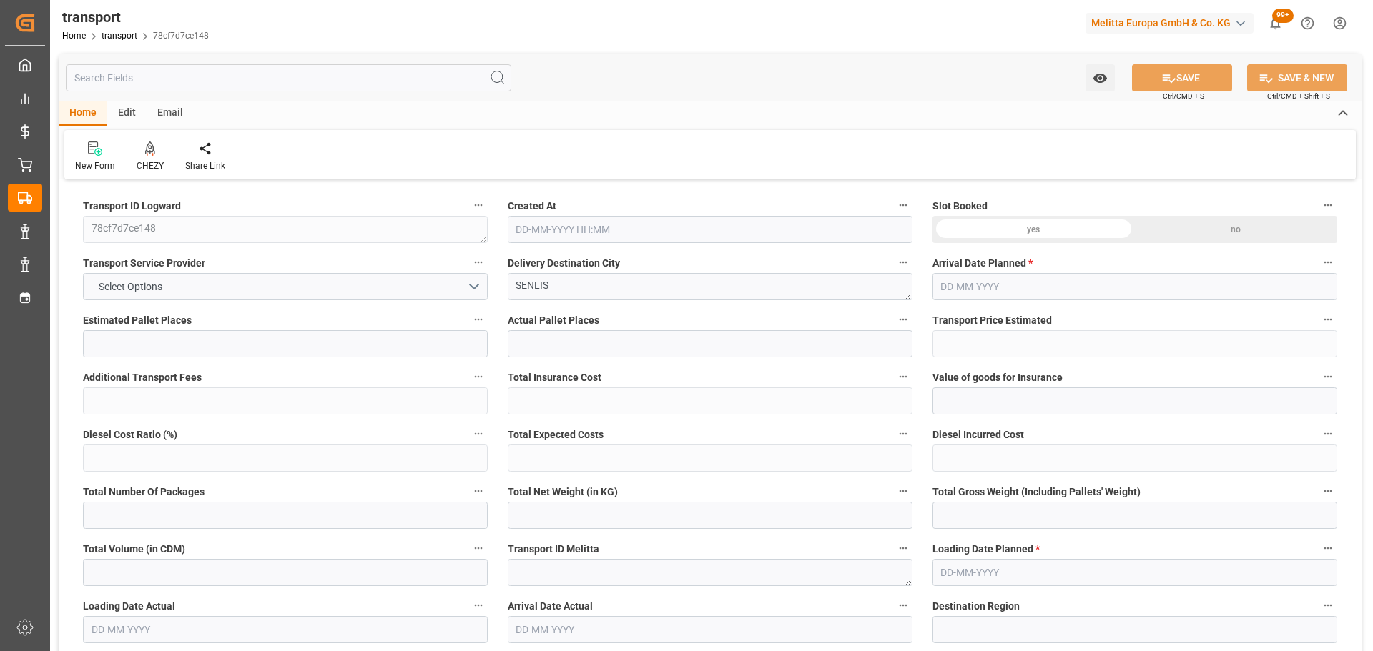
type input "101"
type input "3405.249"
type input "0"
type input "4710.8598"
type input "0"
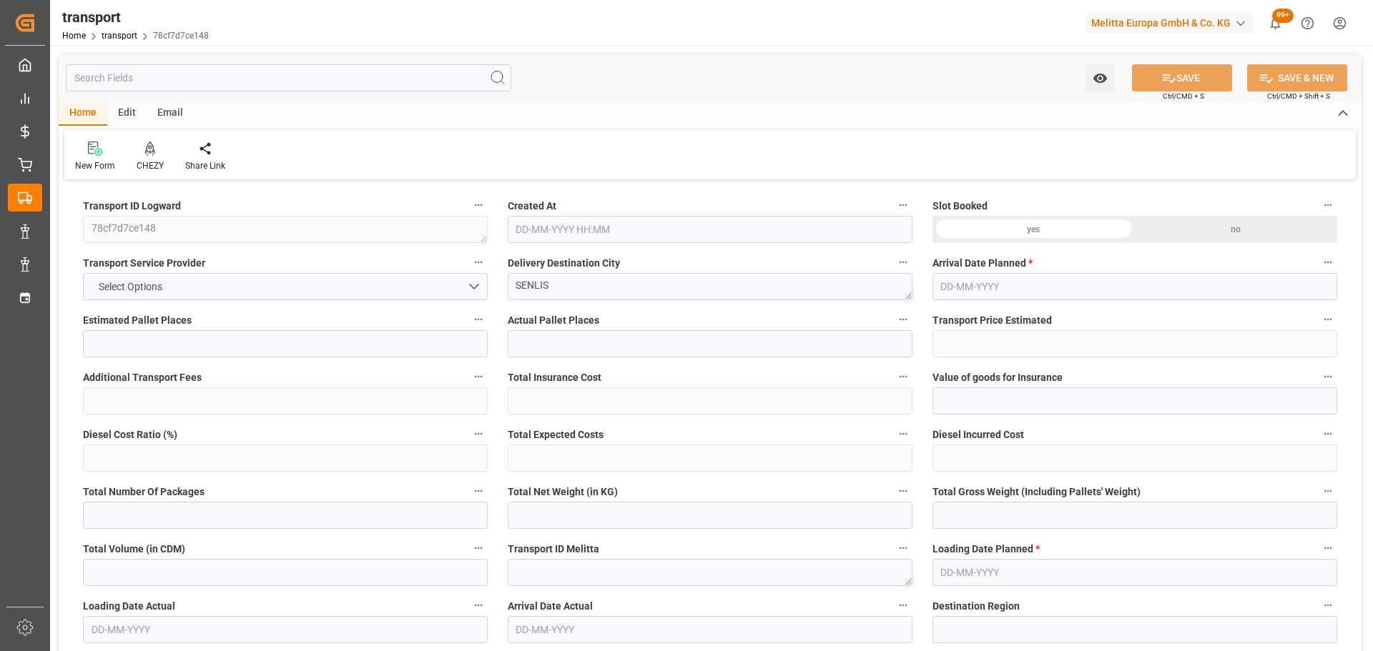
type input "0"
type input "21"
type input "35"
type input "27-08-2025 11:29"
type input "[DATE]"
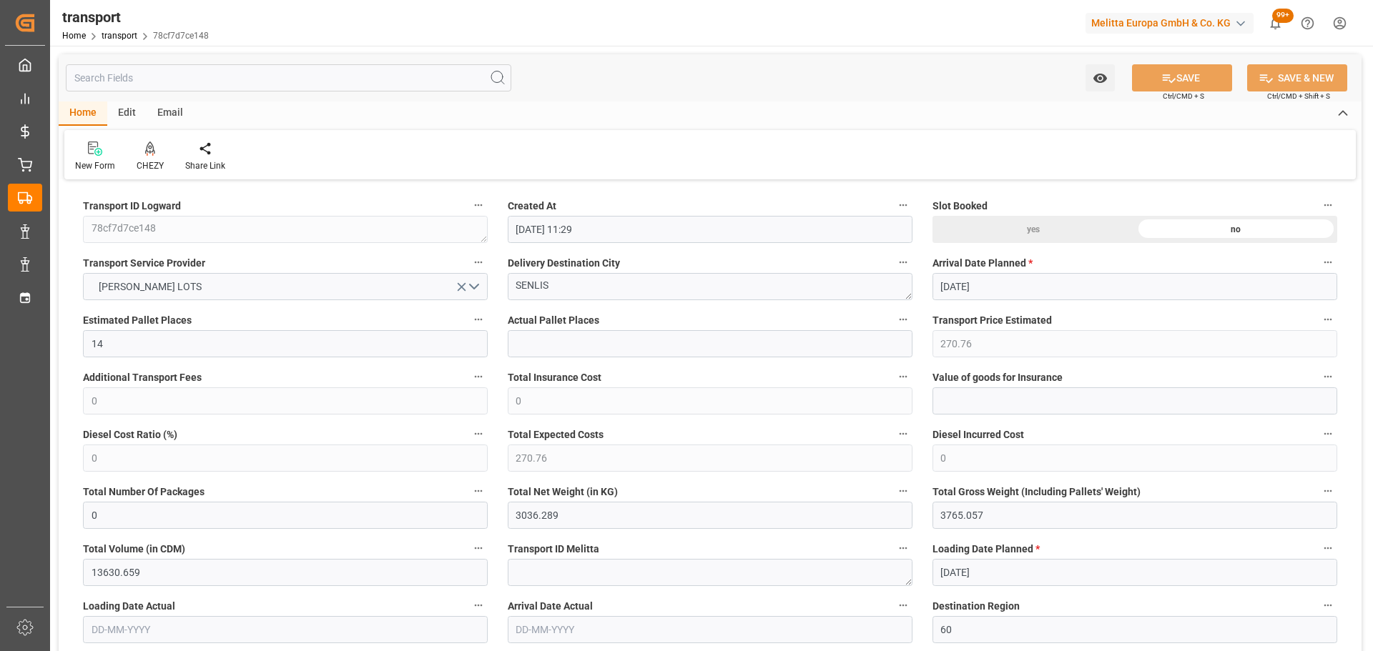
type input "01-09-2025"
click at [149, 155] on icon at bounding box center [150, 149] width 10 height 14
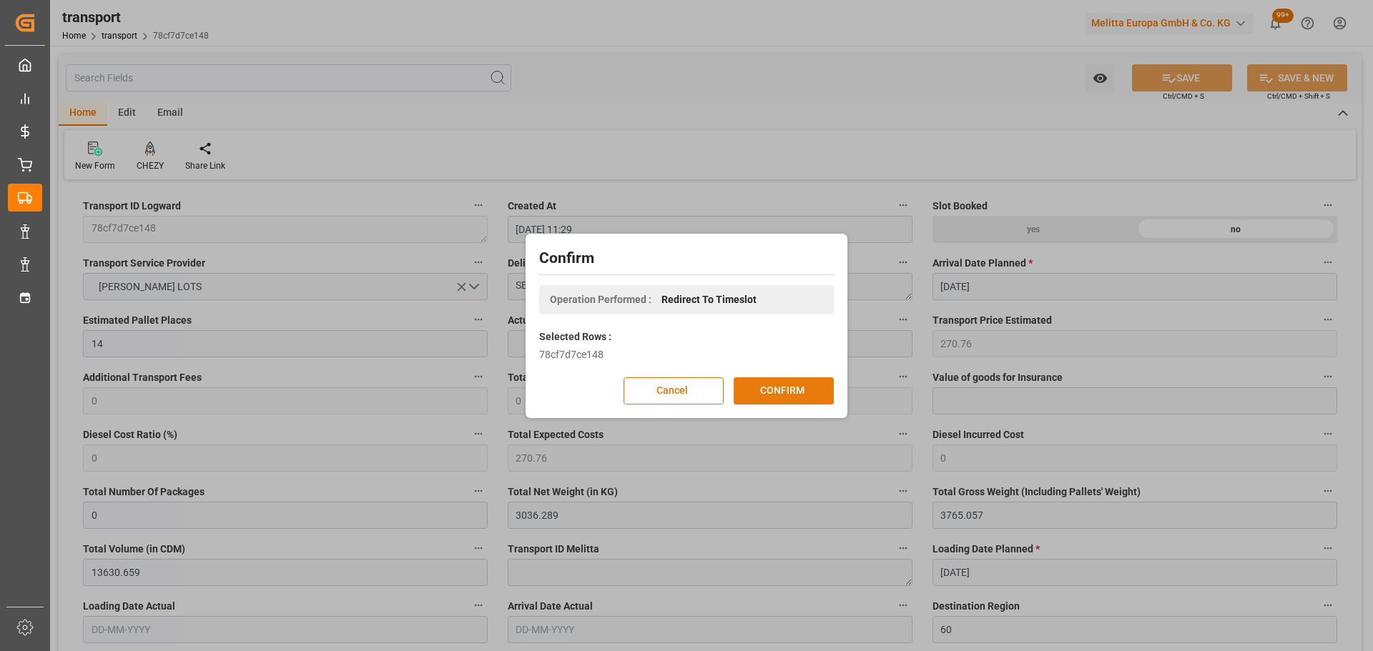
click at [789, 390] on button "CONFIRM" at bounding box center [783, 390] width 100 height 27
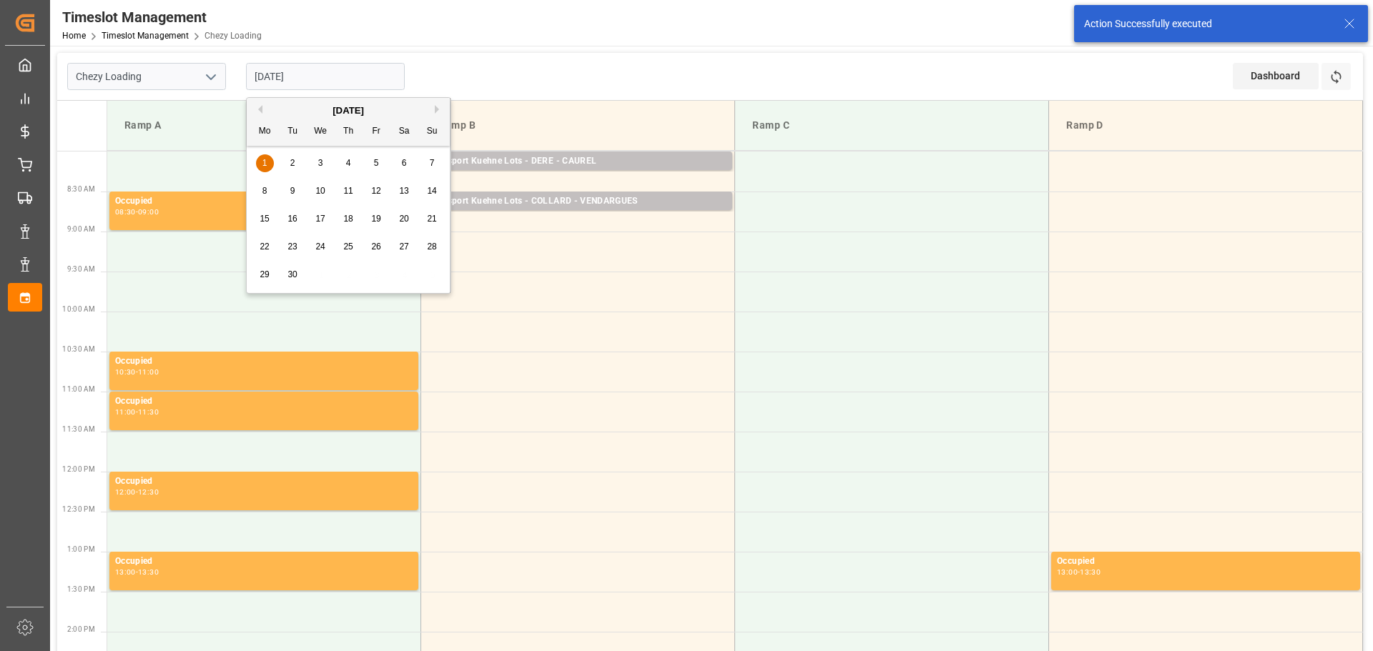
click at [326, 79] on input "[DATE]" at bounding box center [325, 76] width 159 height 27
click at [292, 159] on span "2" at bounding box center [292, 163] width 5 height 10
type input "[DATE]"
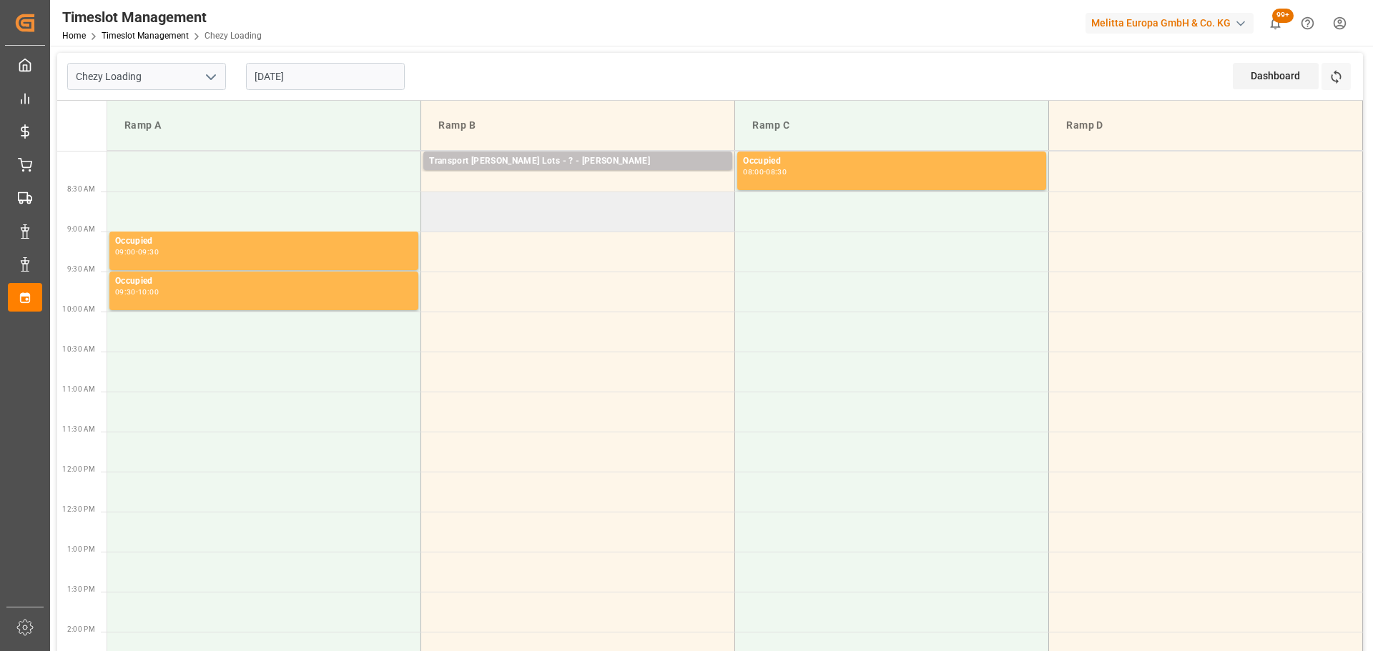
click at [431, 203] on td at bounding box center [578, 212] width 314 height 40
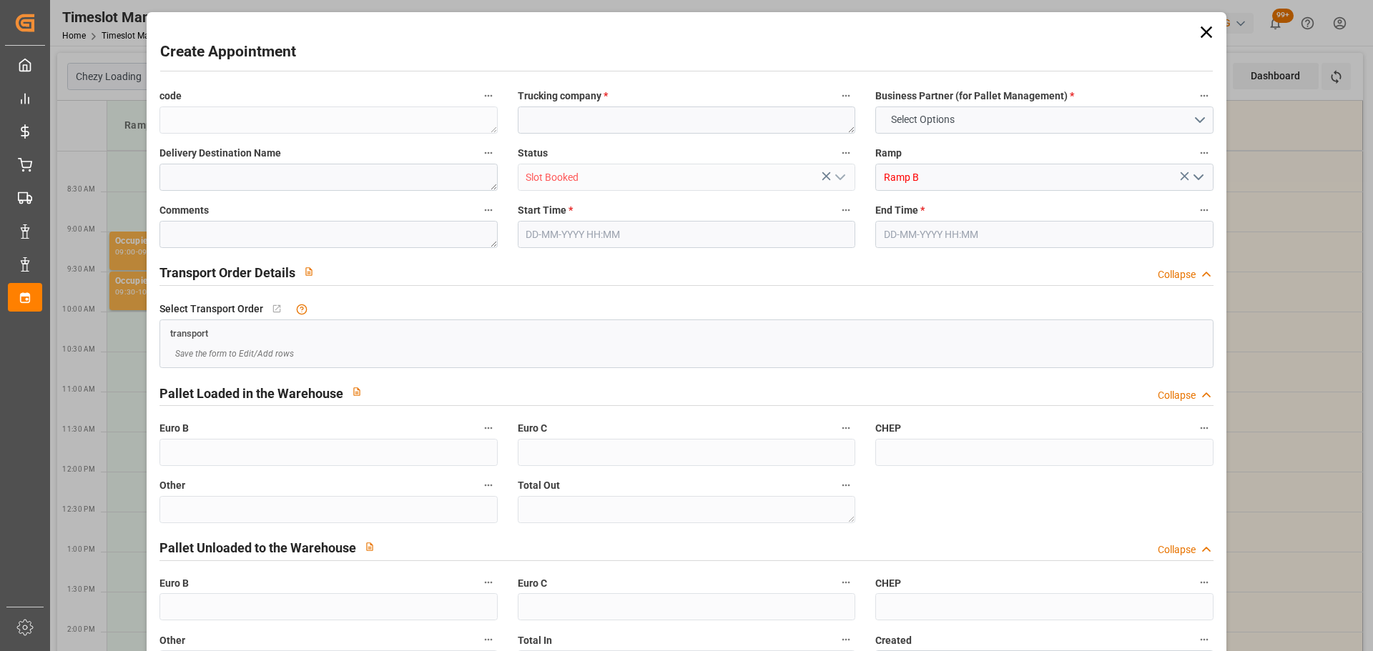
type input "0"
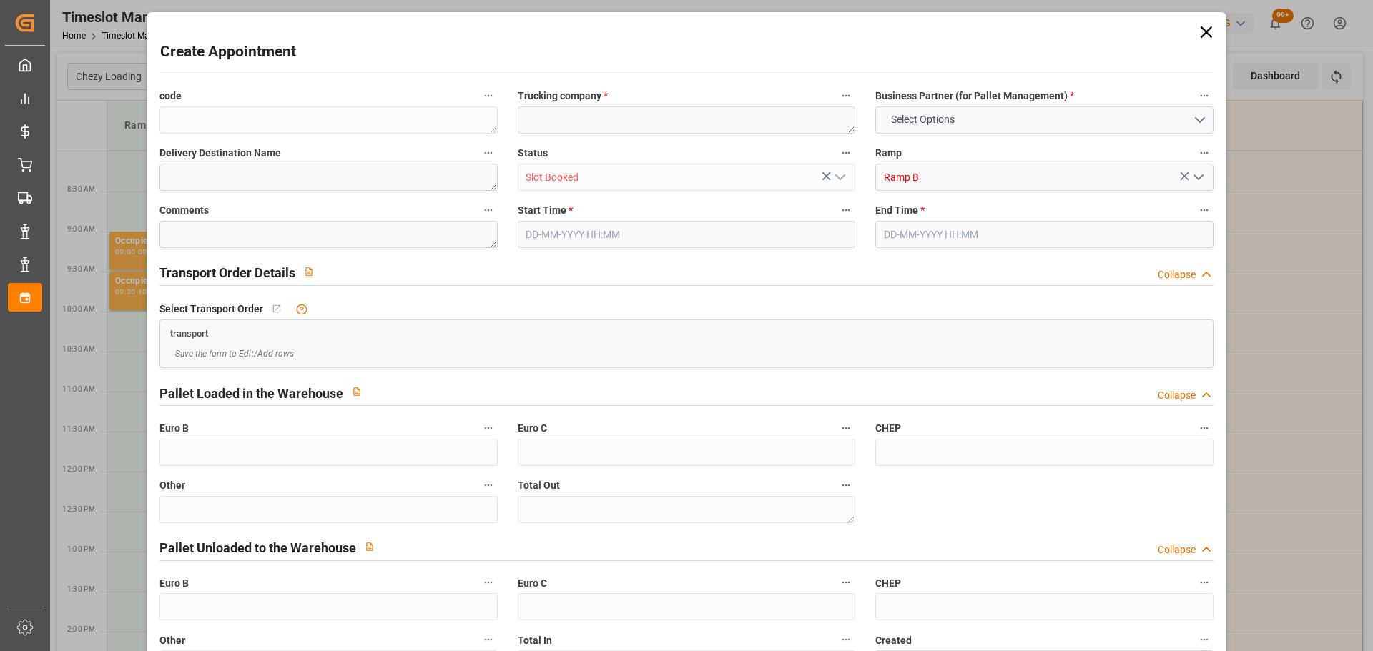
type input "0"
type input "[DATE] 08:30"
type input "[DATE] 09:00"
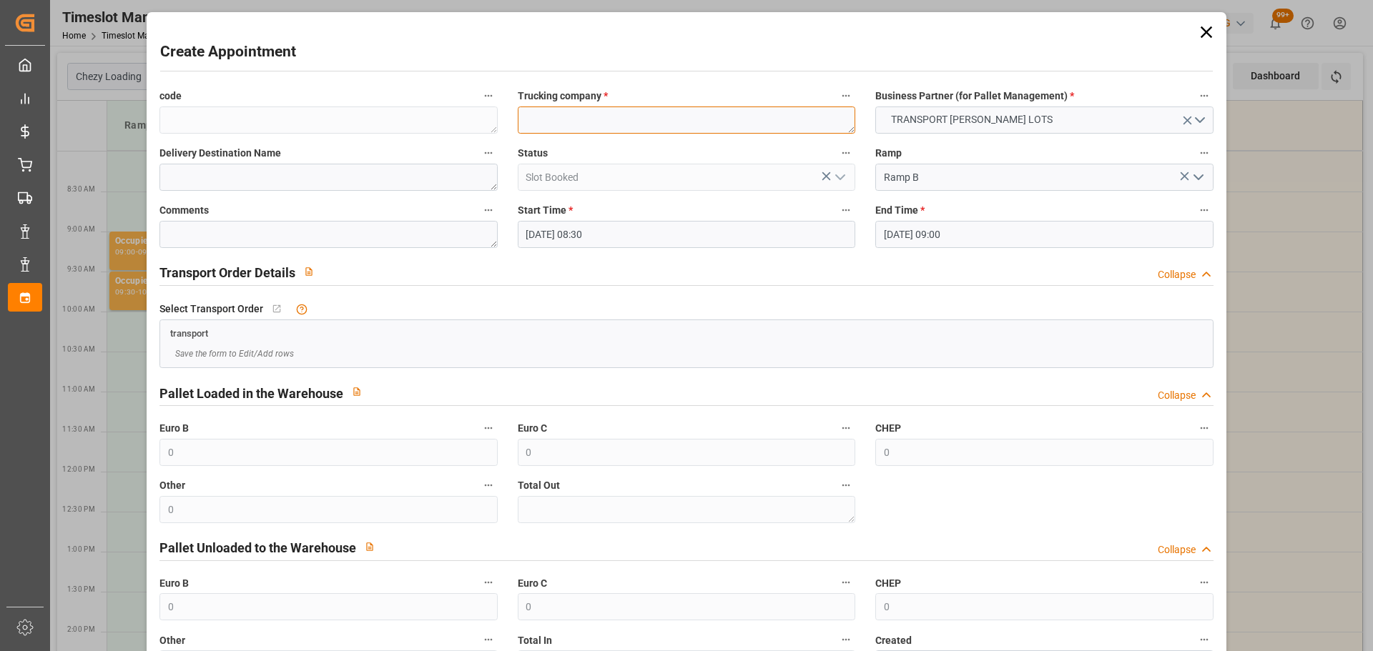
click at [558, 120] on textarea at bounding box center [686, 120] width 337 height 27
type textarea "DERE"
click at [397, 159] on label "Delivery Destination Name" at bounding box center [327, 154] width 337 height 20
click at [479, 159] on button "Delivery Destination Name" at bounding box center [488, 153] width 19 height 19
click at [387, 171] on div at bounding box center [686, 325] width 1373 height 651
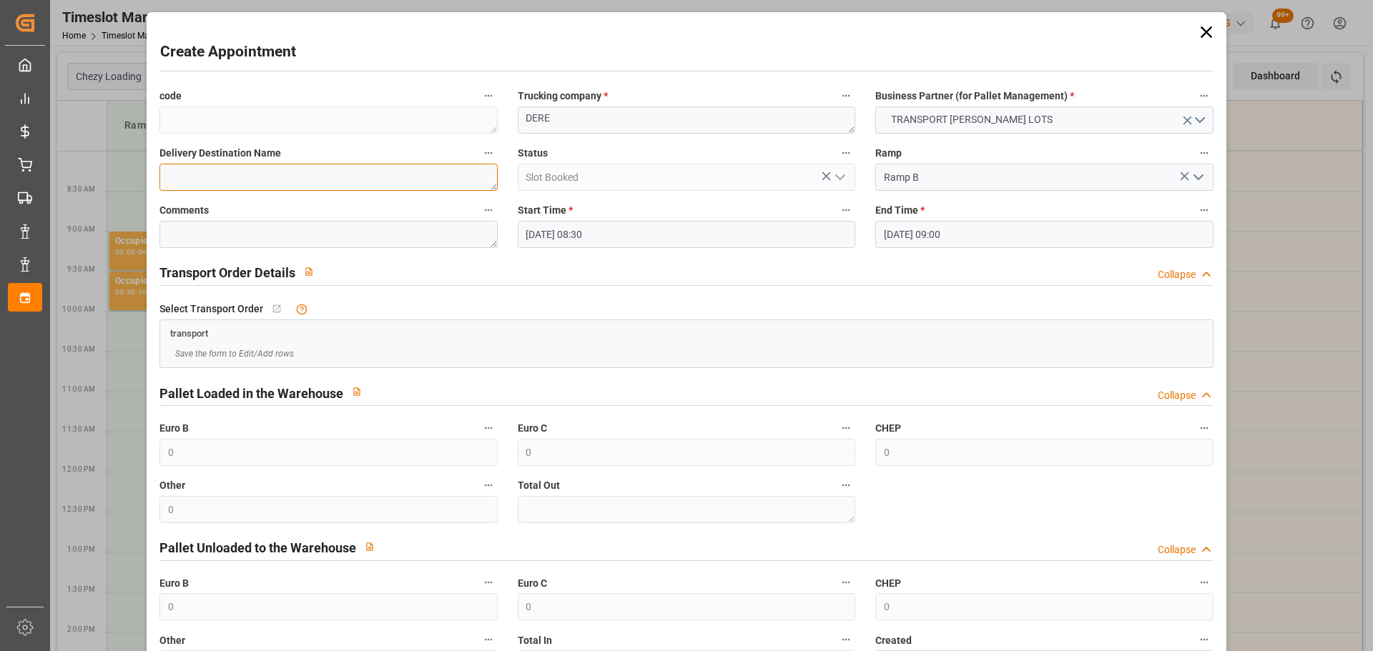
click at [248, 176] on textarea at bounding box center [327, 177] width 337 height 27
type textarea "SENLIS"
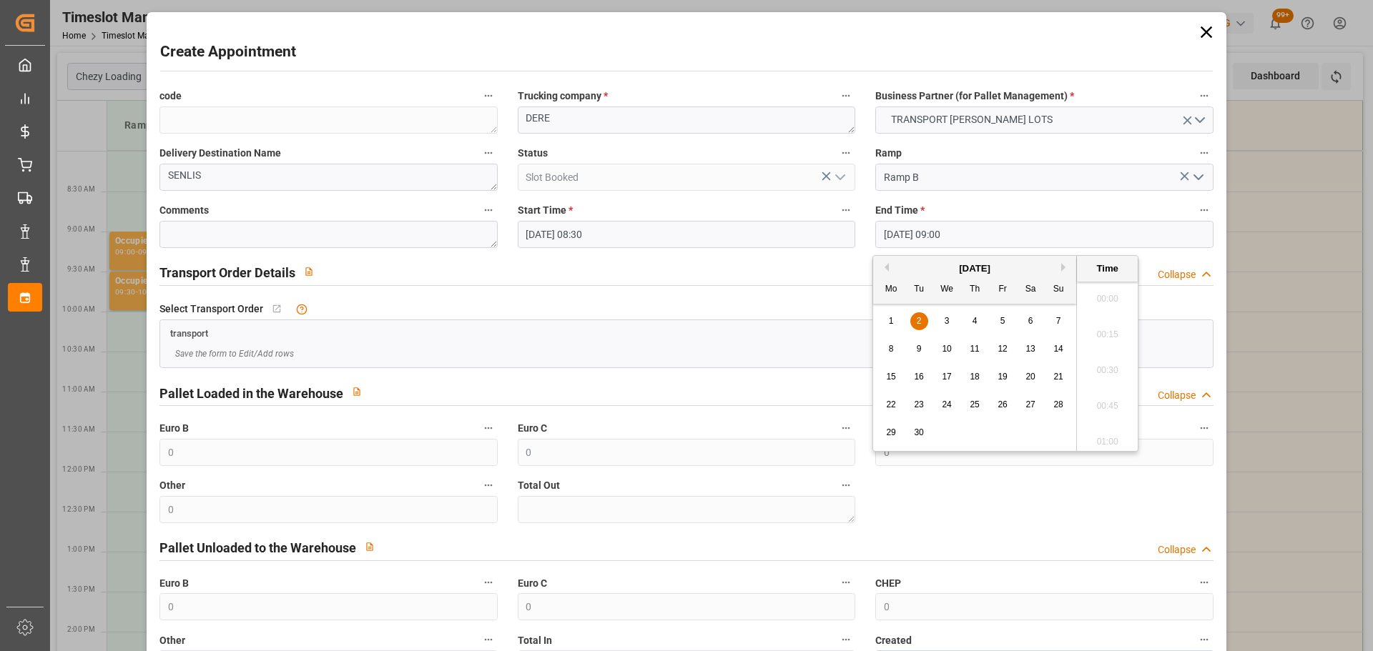
click at [934, 239] on input "[DATE] 09:00" at bounding box center [1043, 234] width 337 height 27
click at [921, 318] on span "2" at bounding box center [918, 321] width 5 height 10
click at [1099, 323] on li "08:45" at bounding box center [1107, 330] width 61 height 36
type input "[DATE] 08:45"
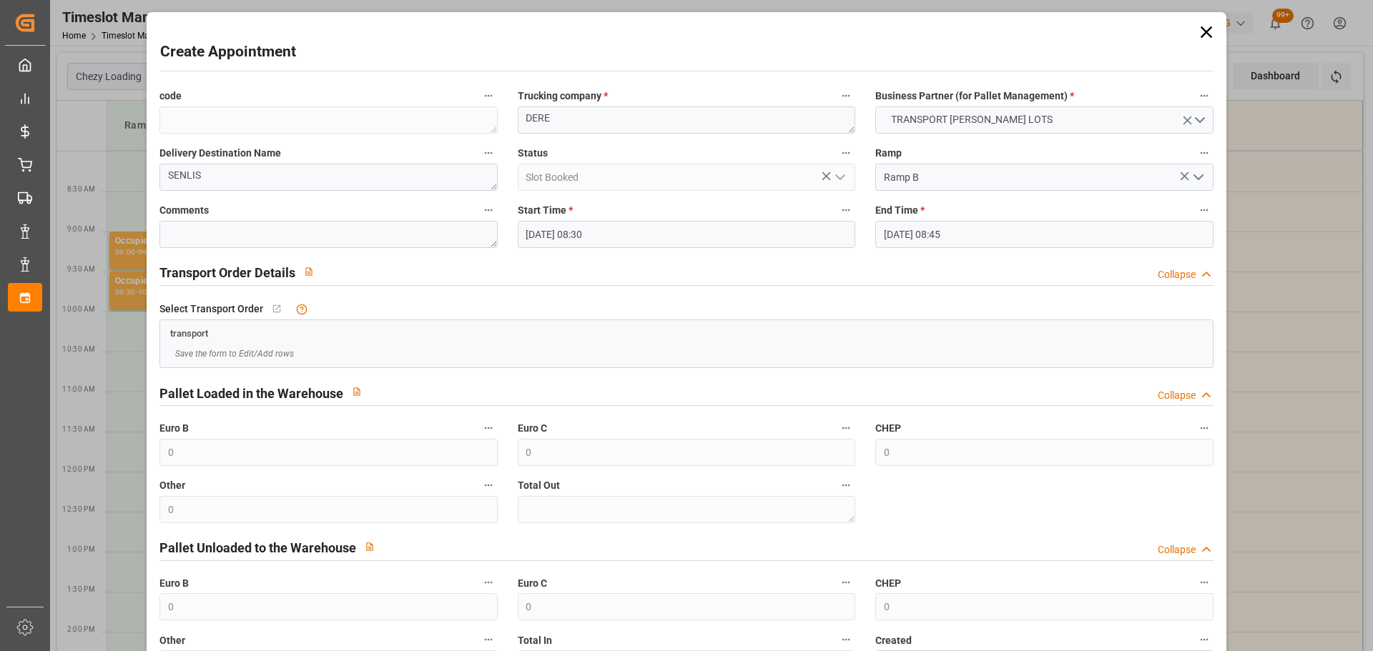
scroll to position [109, 0]
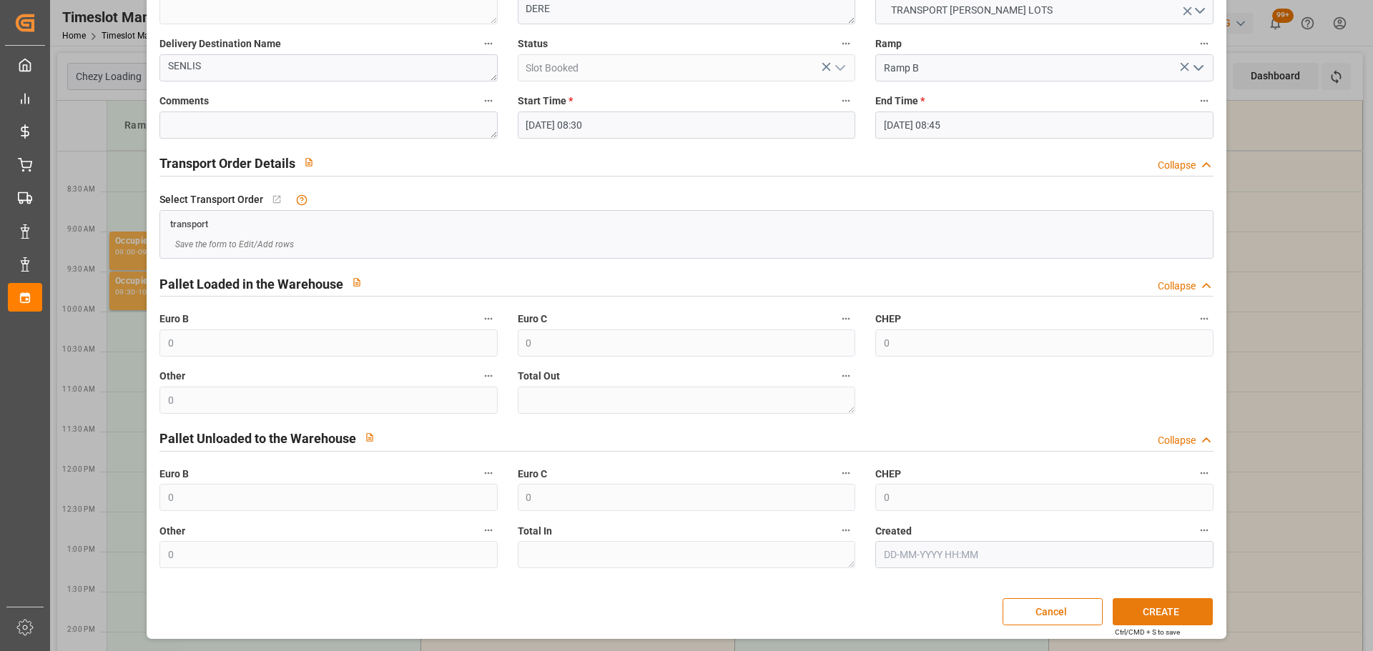
click at [1141, 618] on button "CREATE" at bounding box center [1162, 611] width 100 height 27
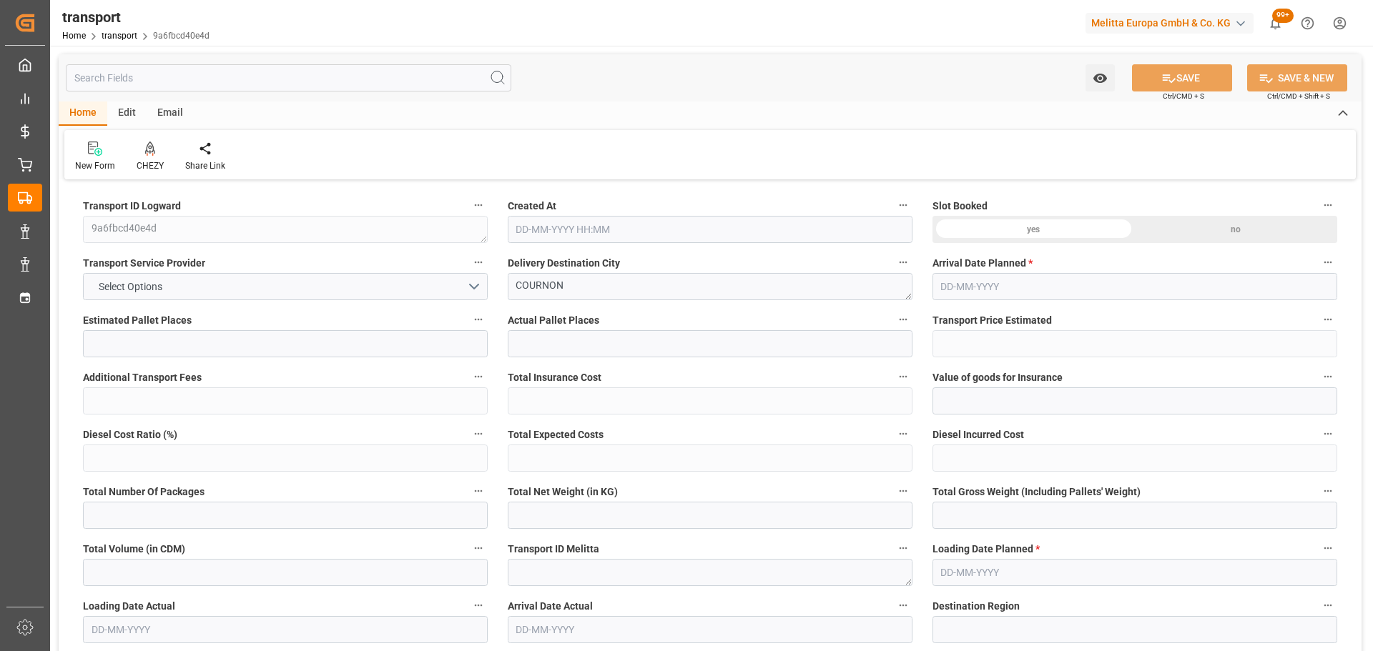
type input "15"
type input "470.75"
type input "0"
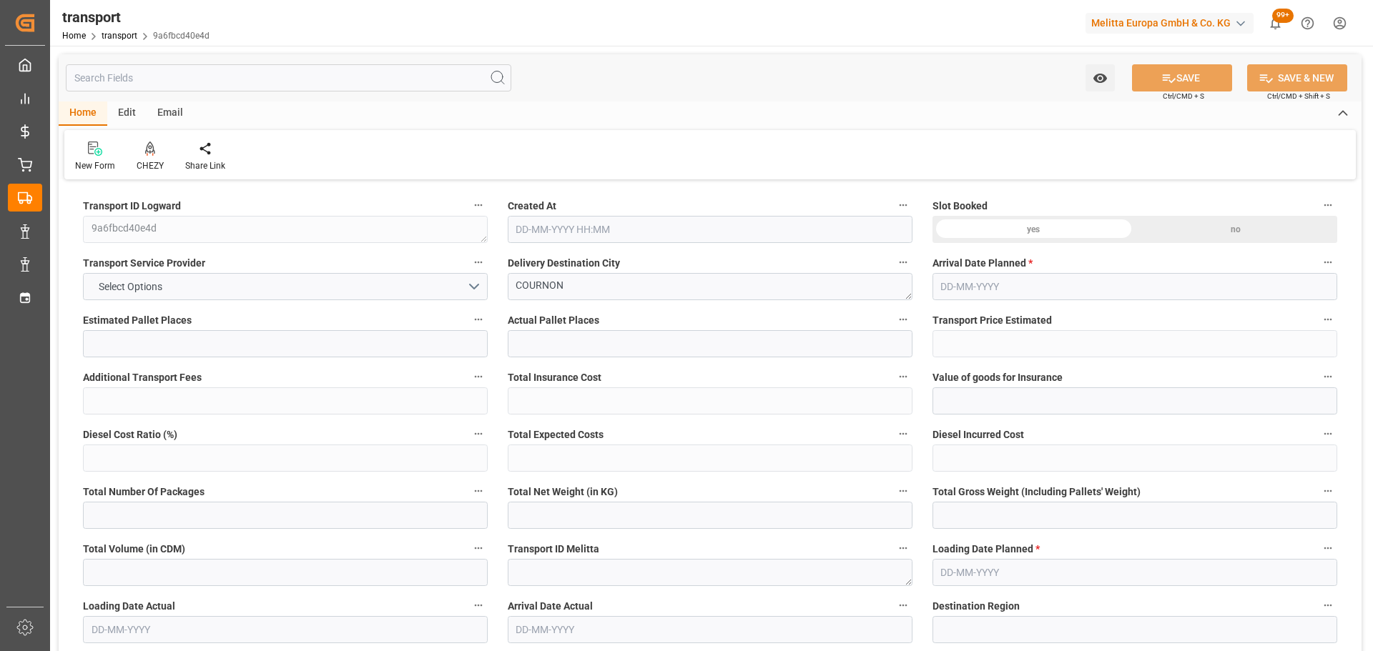
type input "470.75"
type input "0"
type input "2611.278"
type input "4003.357"
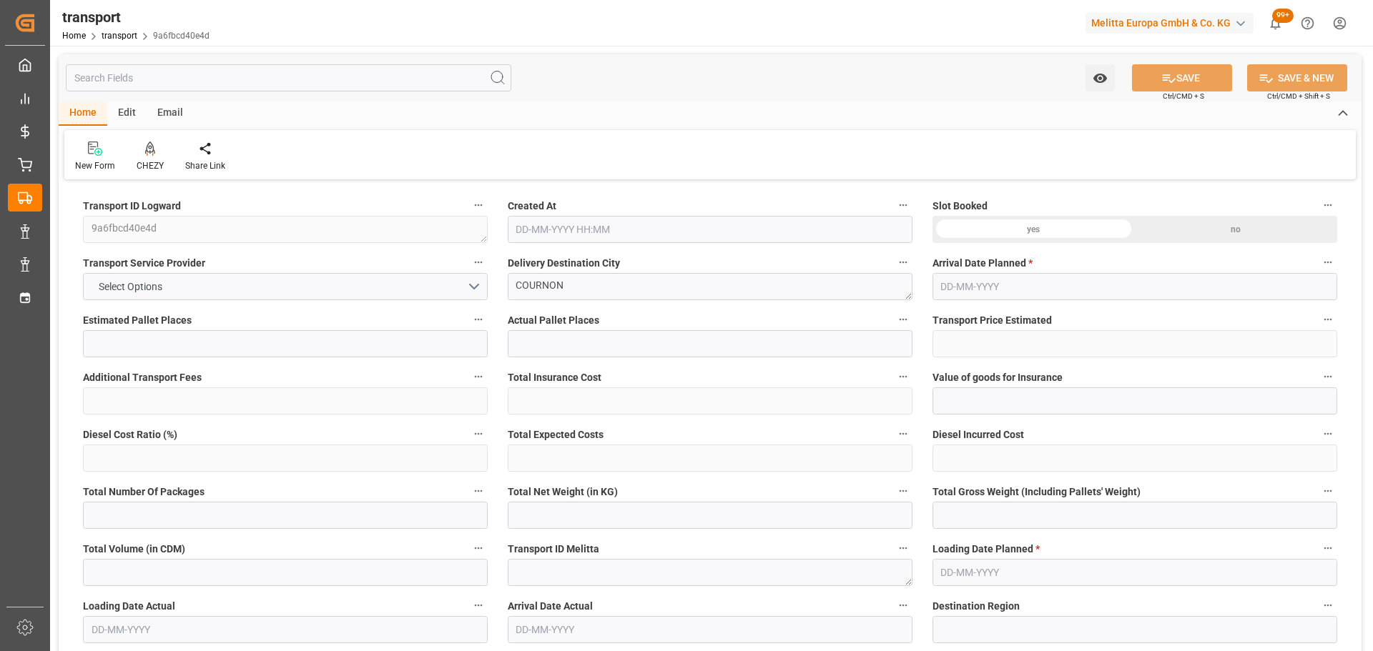
type input "11193.149"
type input "63"
type input "5"
type input "733"
type input "40"
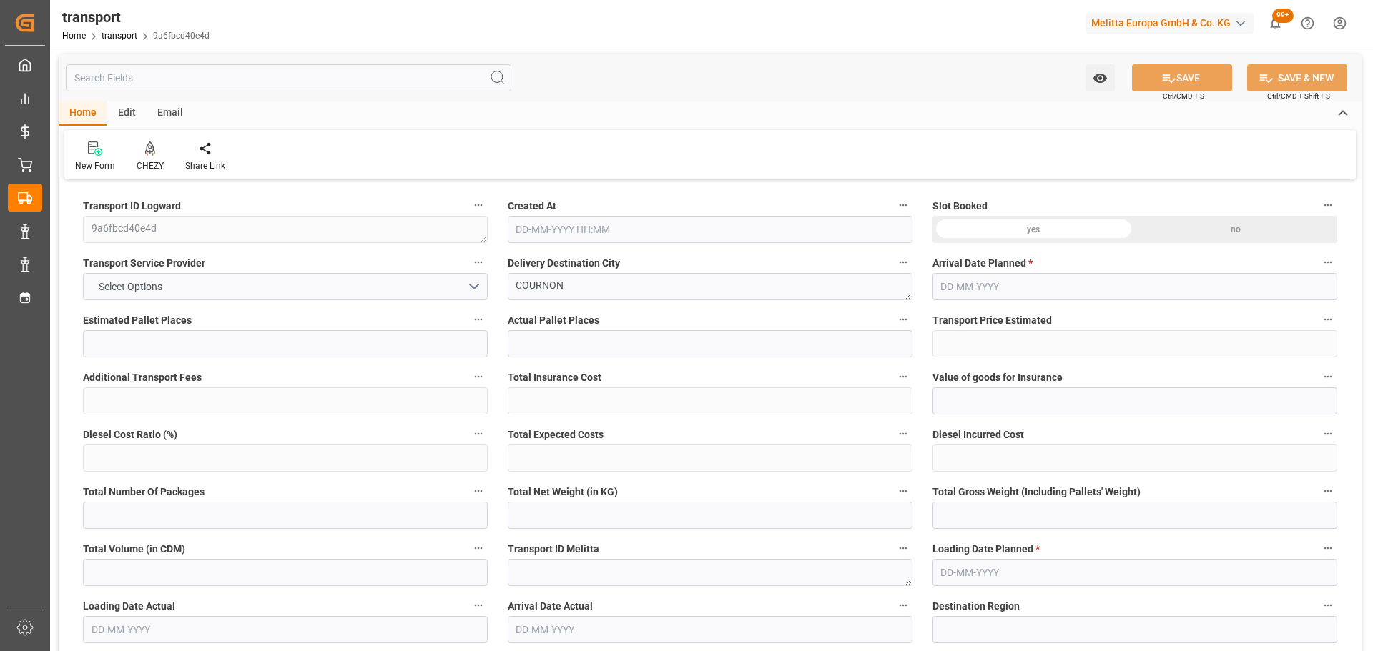
type input "101"
type input "3059.469"
type input "0"
type input "4710.8598"
type input "0"
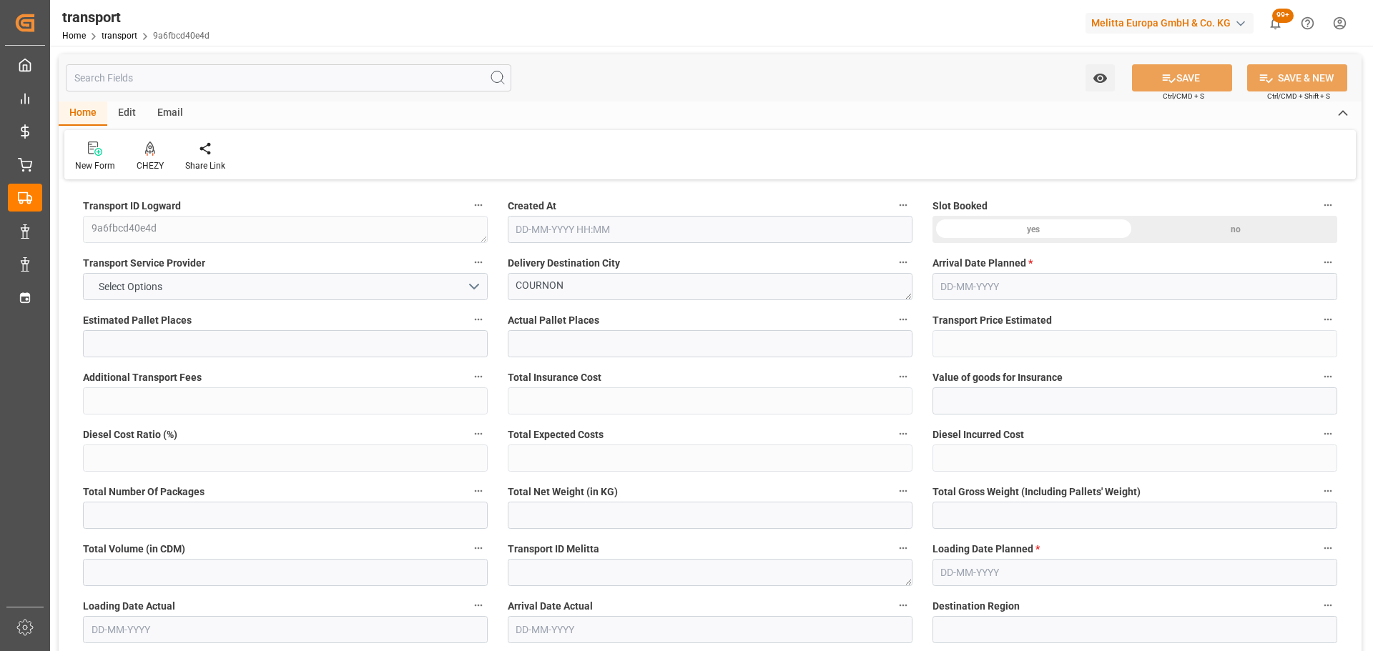
type input "0"
type input "21"
type input "35"
type input "27-08-2025 11:30"
type input "[DATE]"
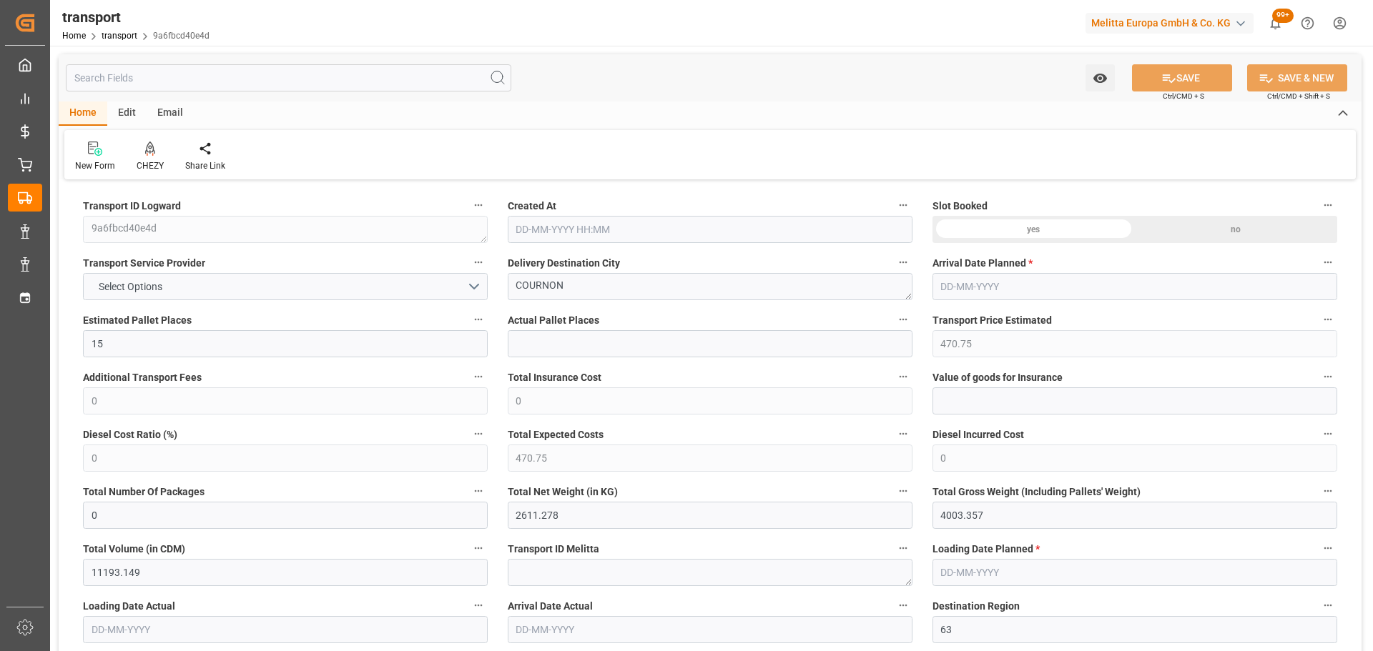
type input "[DATE]"
click at [152, 154] on icon at bounding box center [150, 155] width 6 height 3
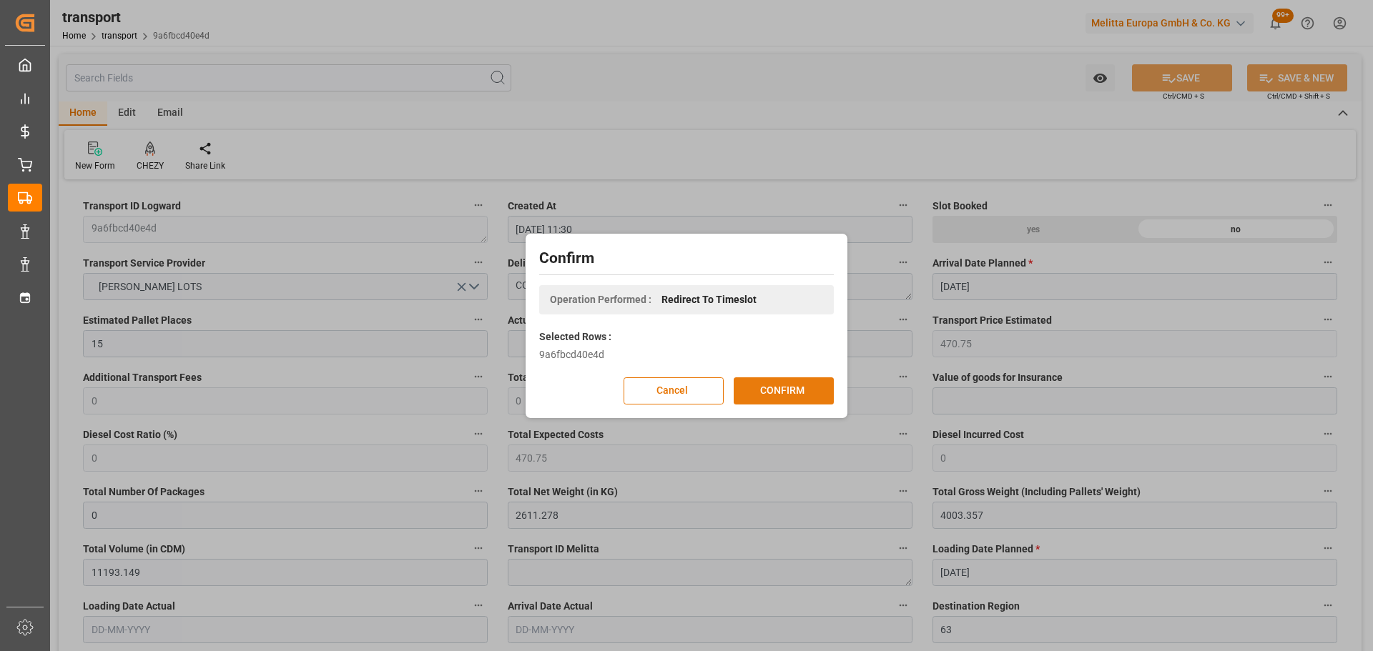
click at [784, 387] on button "CONFIRM" at bounding box center [783, 390] width 100 height 27
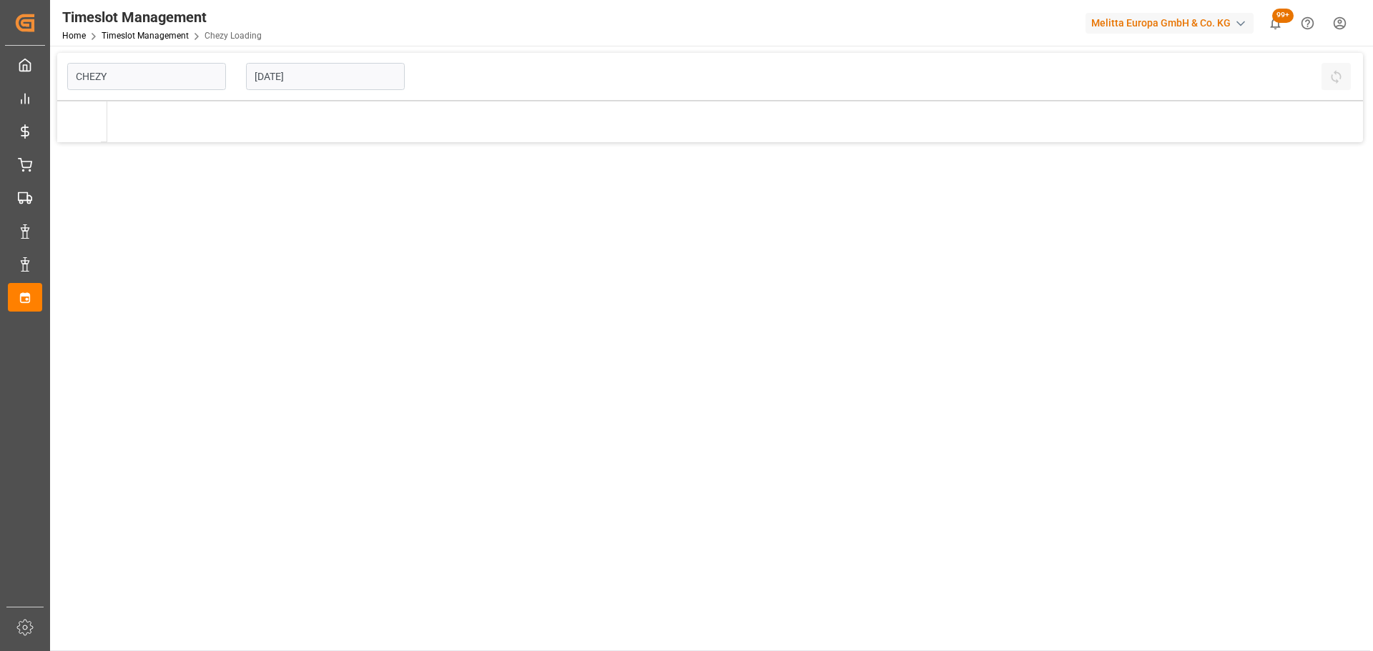
type input "Chezy Loading"
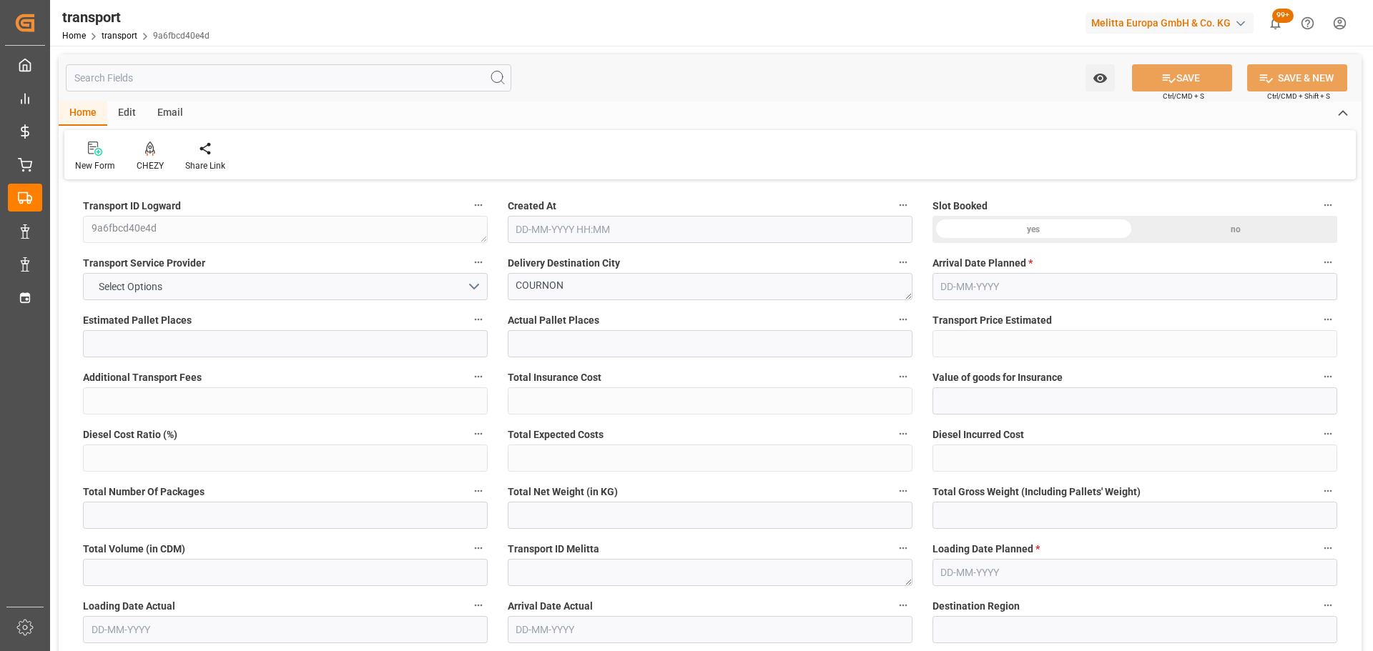
type input "15"
type input "470.75"
type input "0"
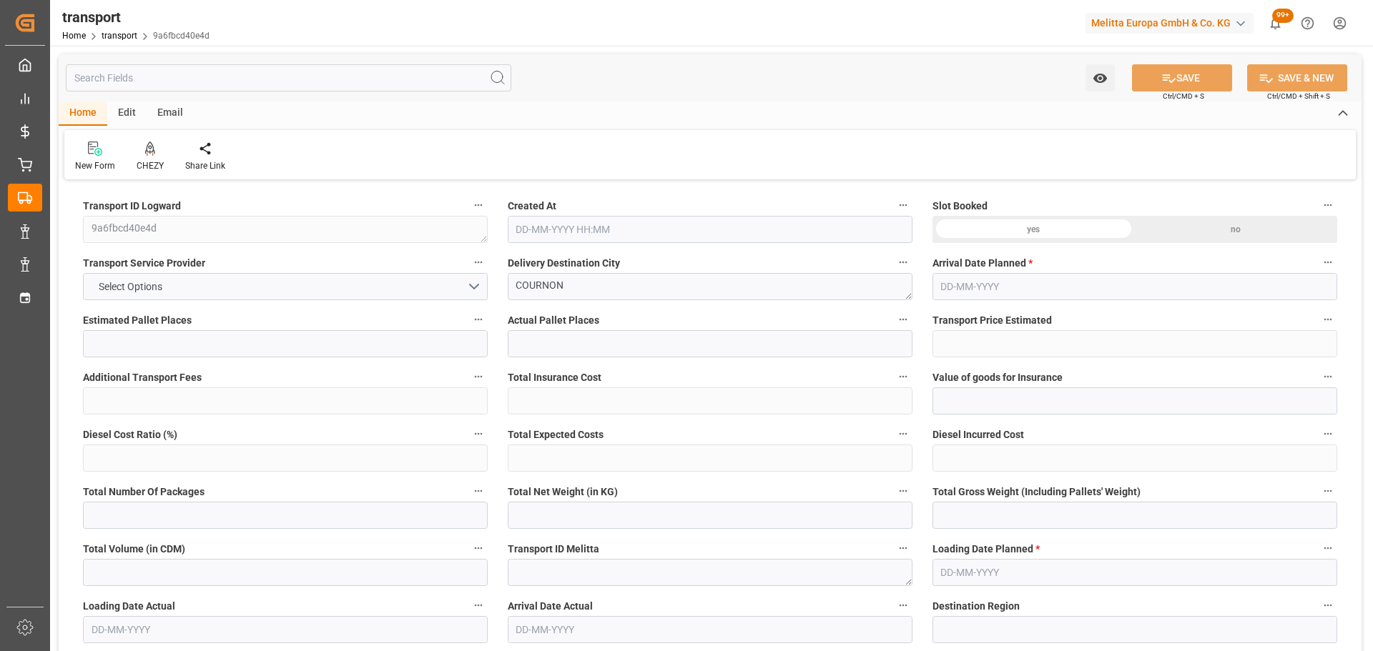
type input "470.75"
type input "0"
type input "2611.278"
type input "4003.357"
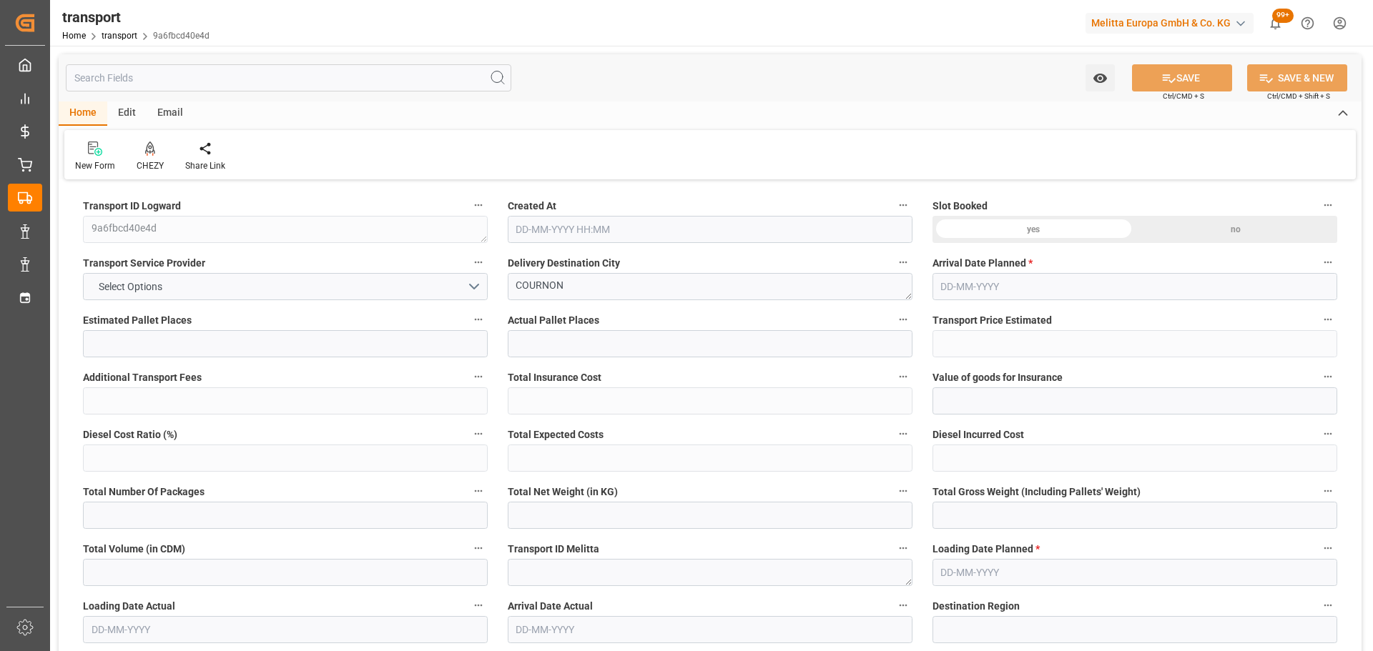
type input "11193.149"
type input "63"
type input "5"
type input "733"
type input "40"
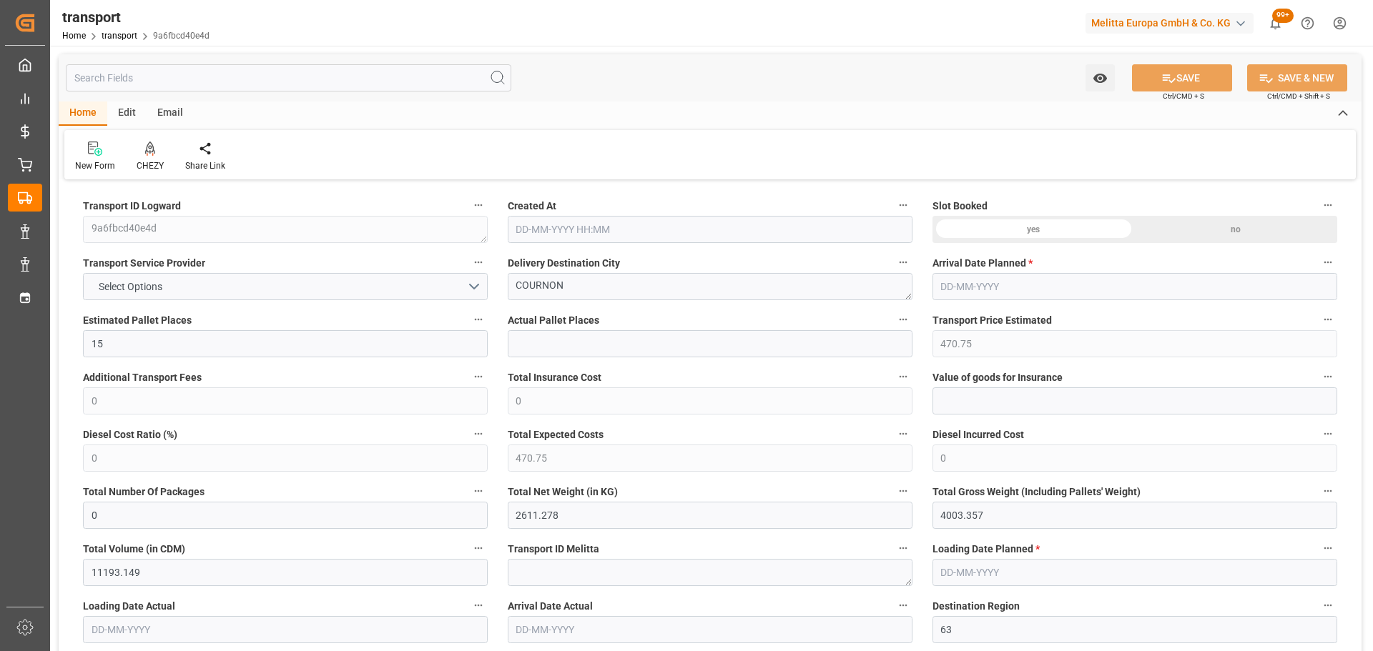
type input "101"
type input "3059.469"
type input "0"
type input "4710.8598"
type input "0"
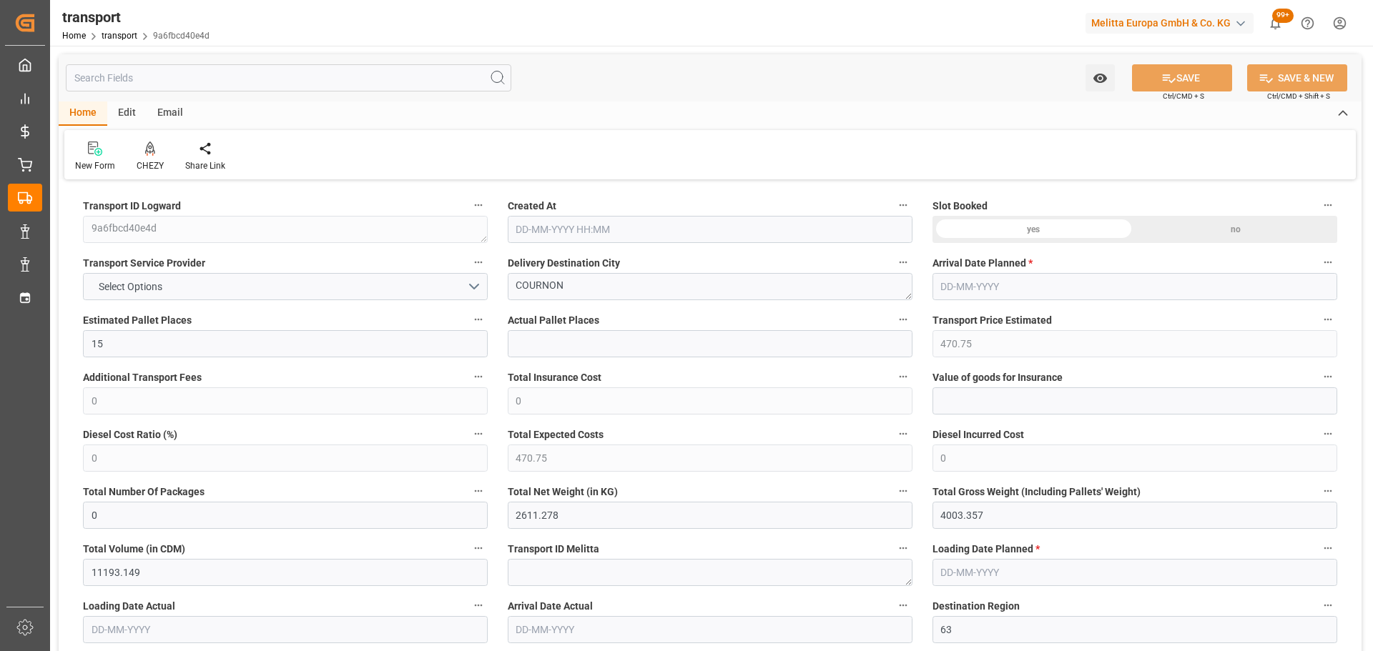
type input "0"
type input "21"
type input "35"
type input "[DATE] 11:30"
type input "[DATE]"
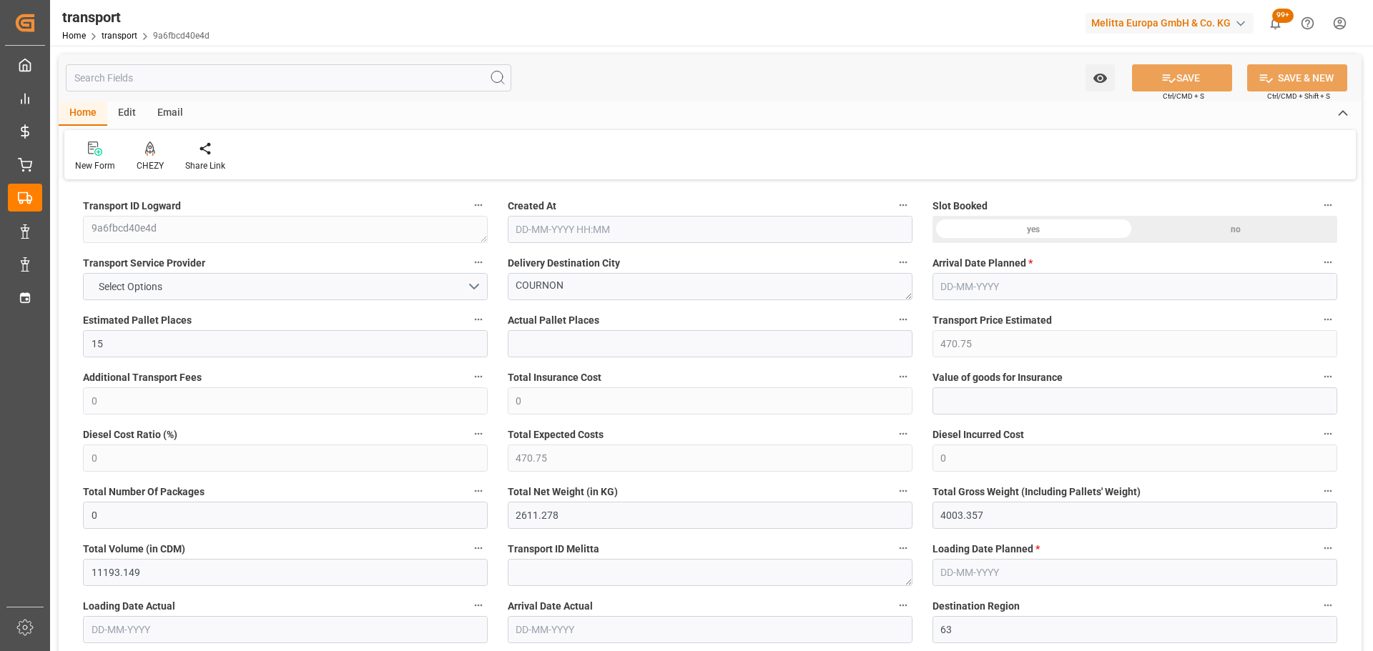
type input "[DATE]"
click at [149, 149] on icon at bounding box center [150, 148] width 10 height 12
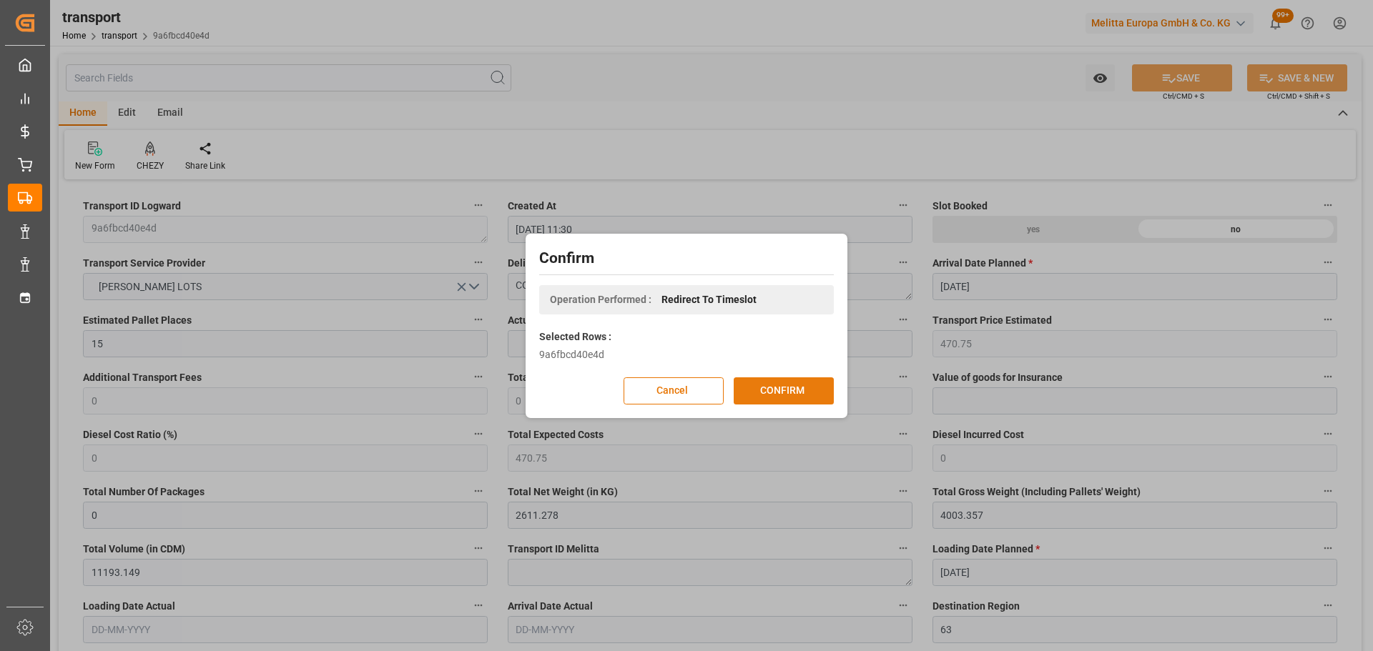
click at [794, 384] on button "CONFIRM" at bounding box center [783, 390] width 100 height 27
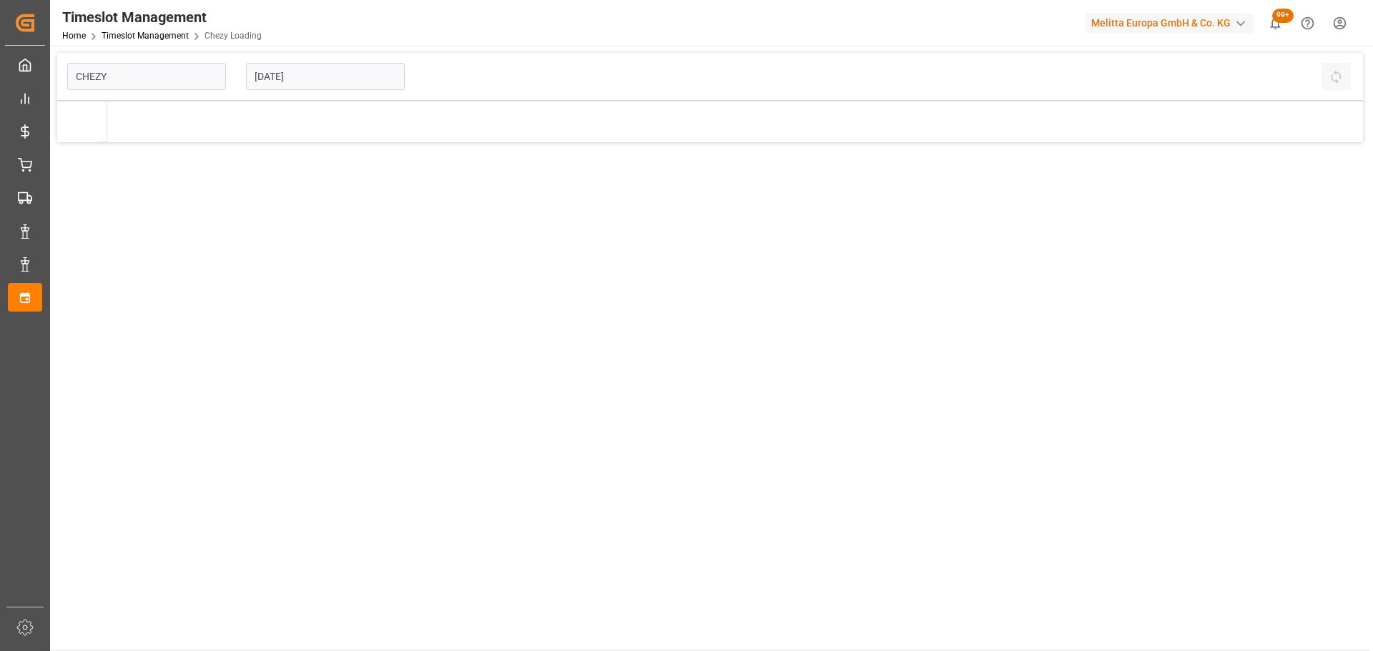
type input "Chezy Loading"
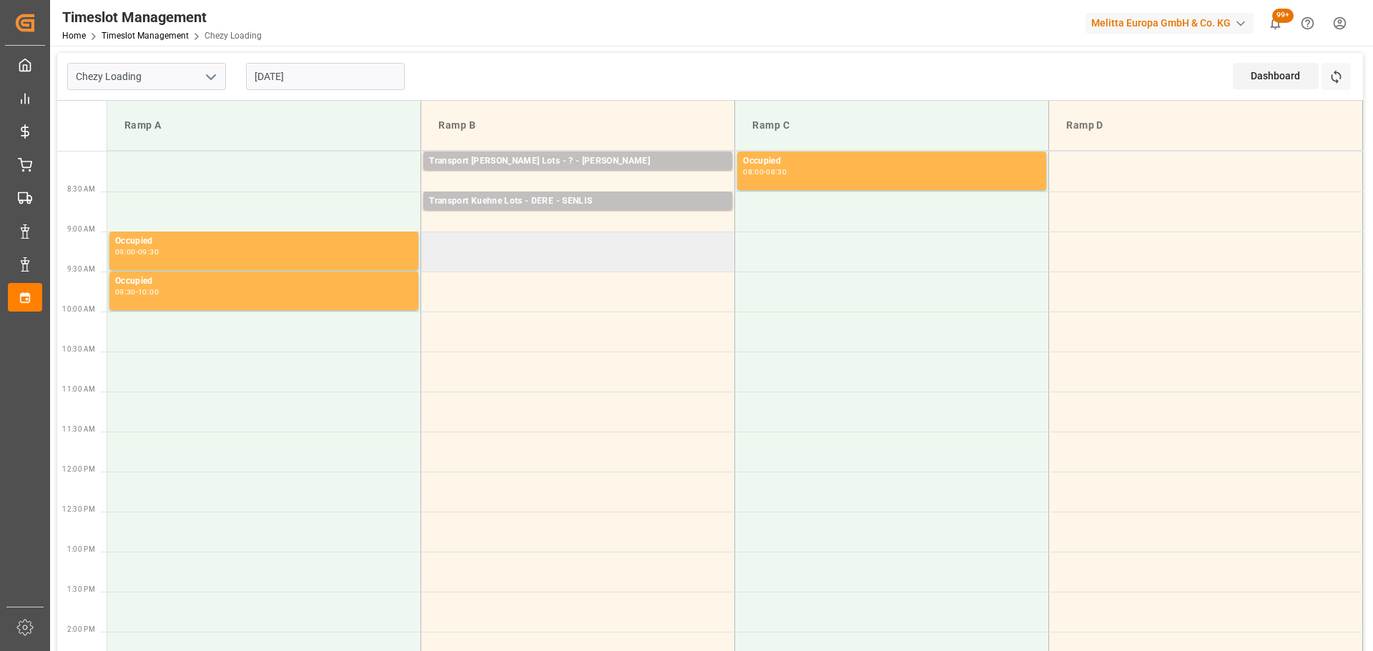
click at [429, 242] on td at bounding box center [578, 252] width 314 height 40
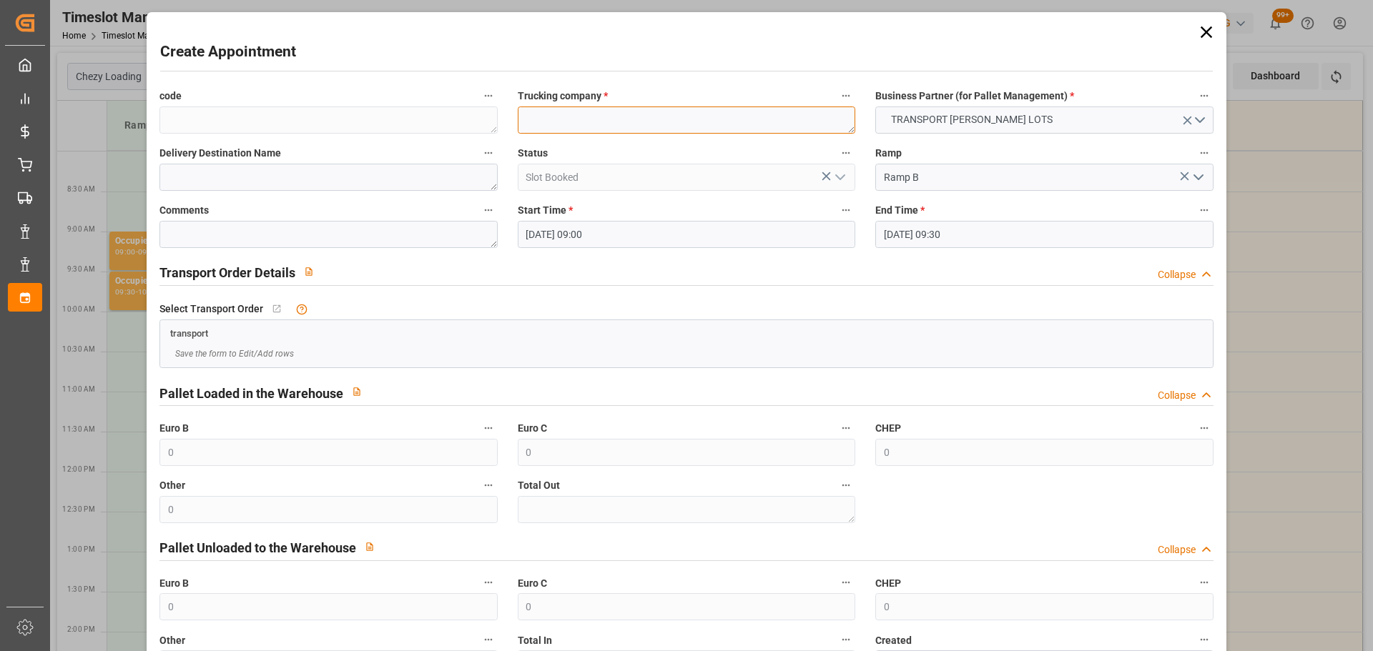
click at [558, 129] on textarea at bounding box center [686, 120] width 337 height 27
type textarea "PALLUT"
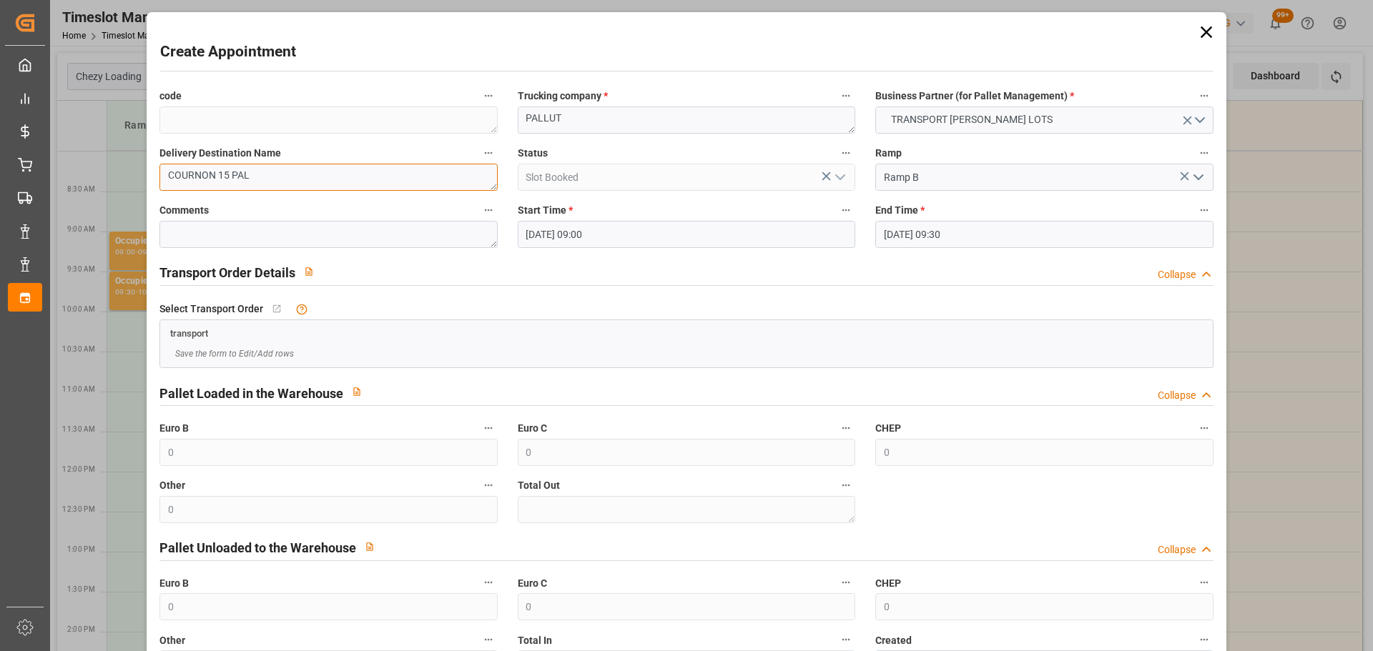
type textarea "COURNON 15 PAL"
click at [546, 229] on input "02-09-2025 09:00" at bounding box center [686, 234] width 337 height 27
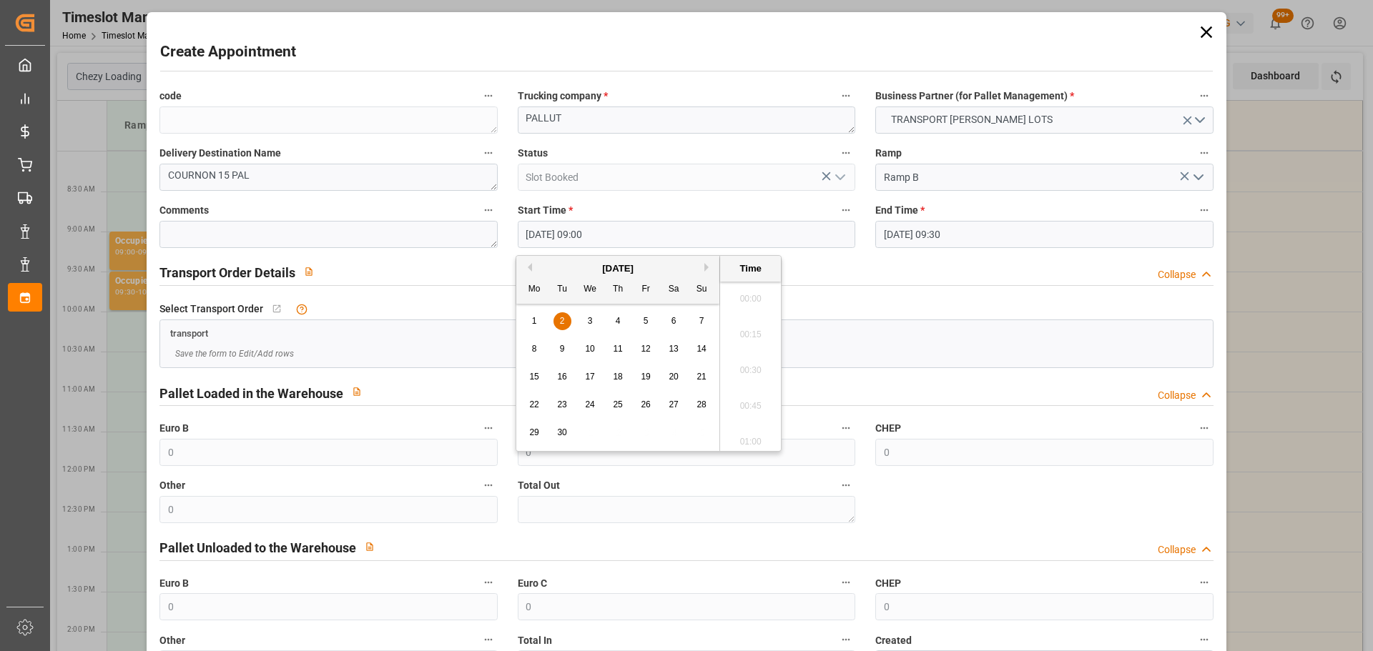
scroll to position [1220, 0]
click at [562, 318] on span "2" at bounding box center [562, 321] width 5 height 10
click at [751, 397] on li "09:15" at bounding box center [750, 402] width 61 height 36
type input "02-09-2025 09:15"
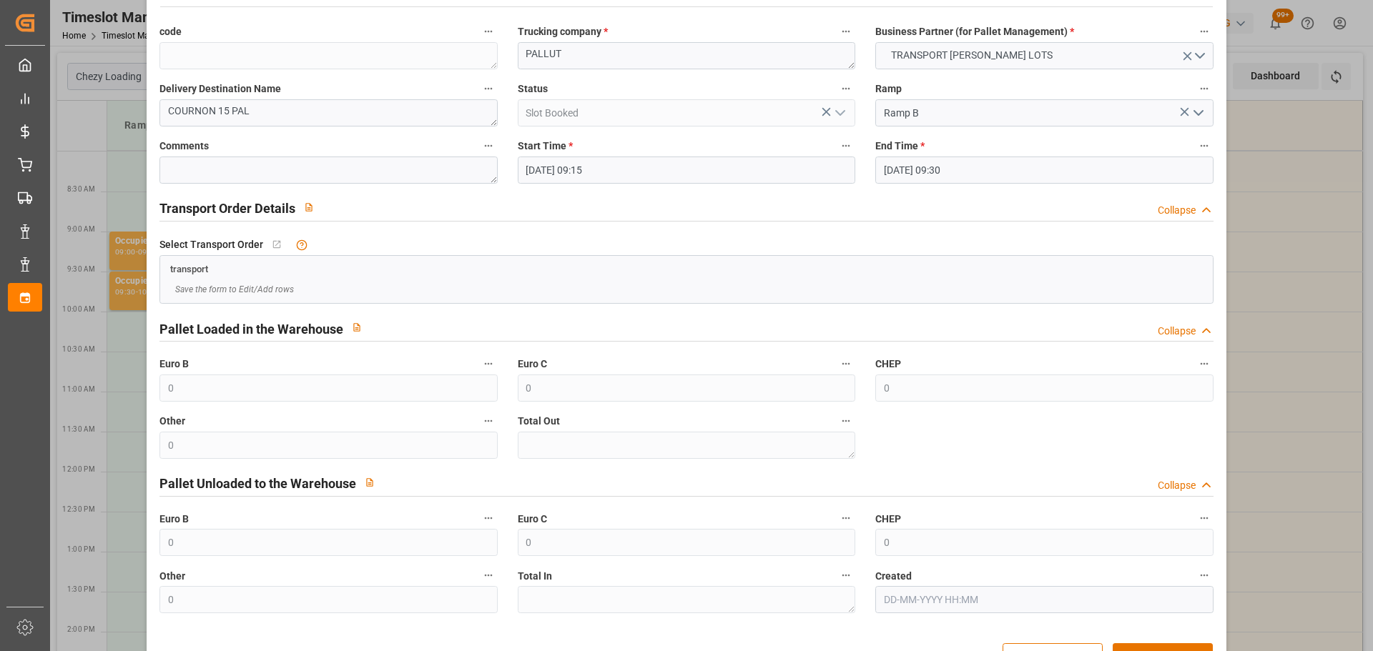
scroll to position [109, 0]
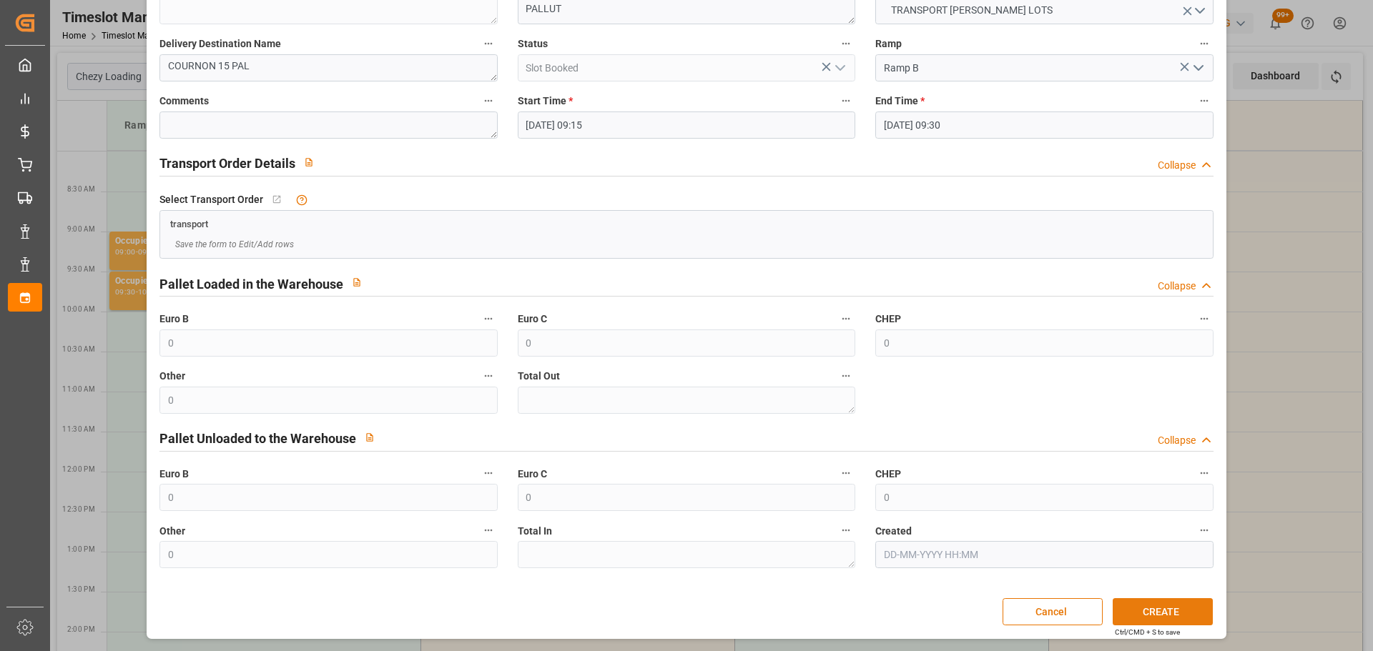
click at [1137, 609] on button "CREATE" at bounding box center [1162, 611] width 100 height 27
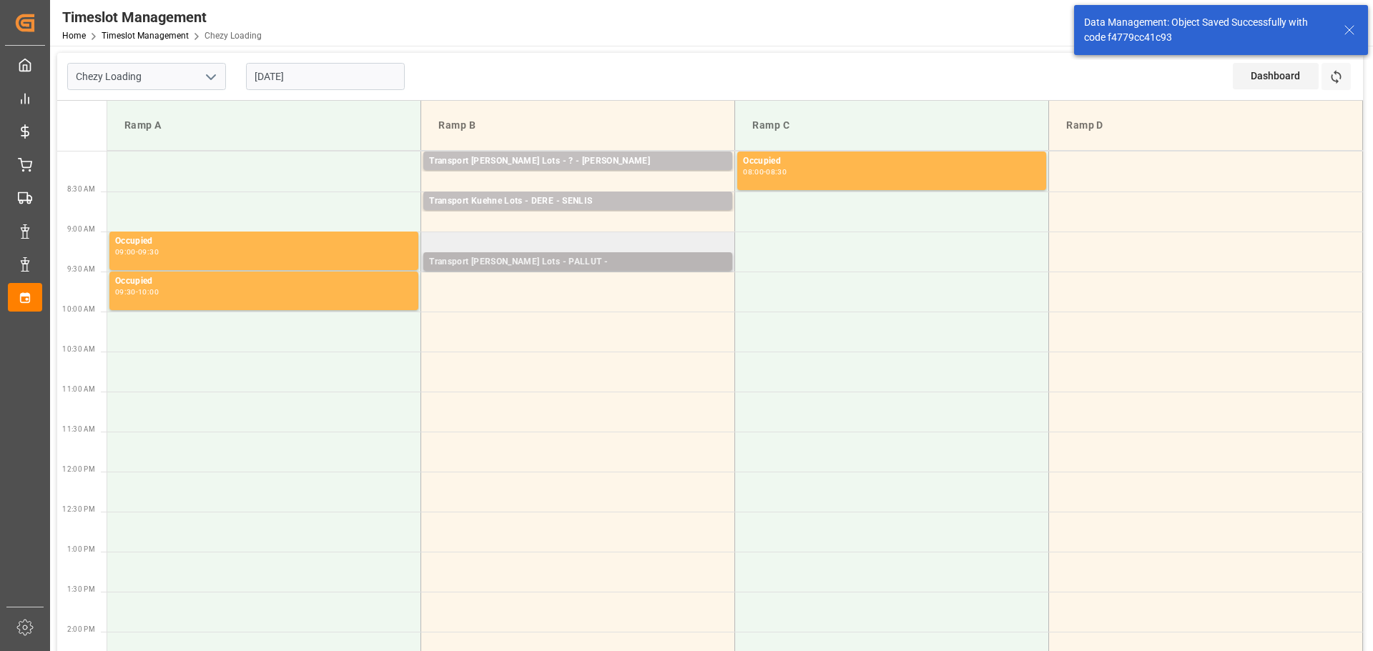
click at [525, 257] on div "Transport Kuehne Lots - PALLUT -" at bounding box center [577, 262] width 297 height 14
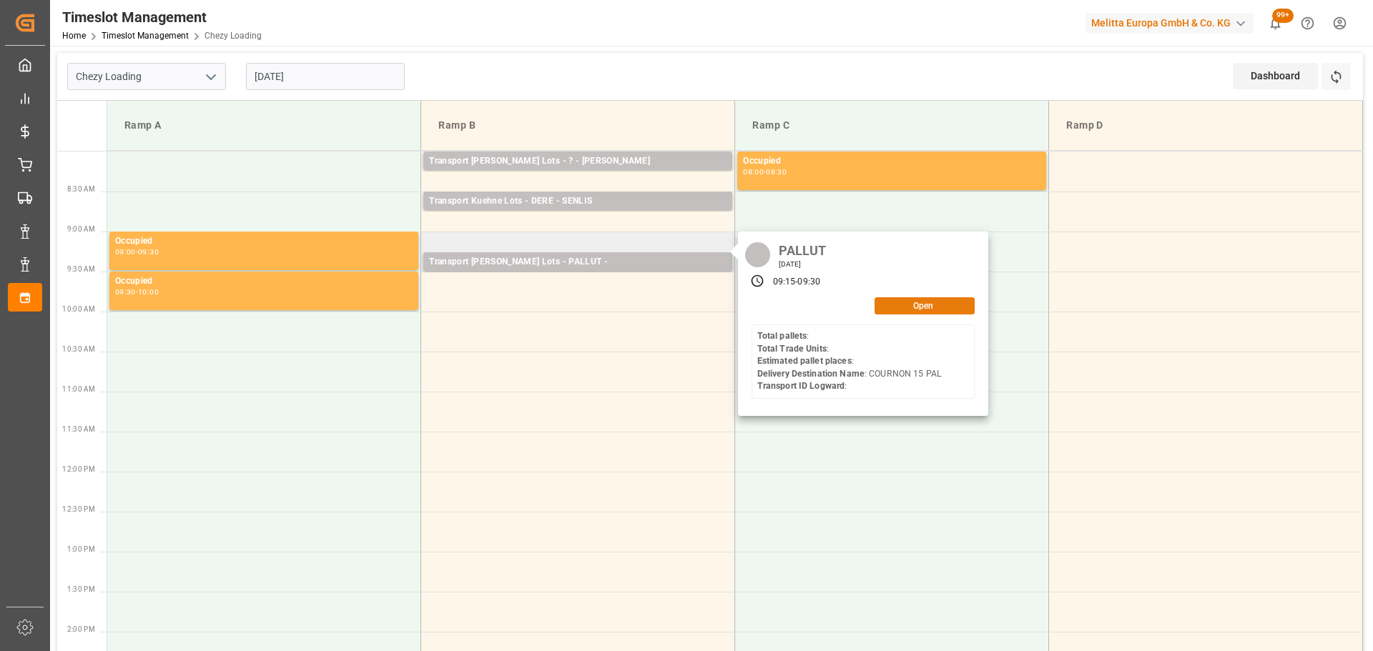
click at [907, 305] on button "Open" at bounding box center [924, 305] width 100 height 17
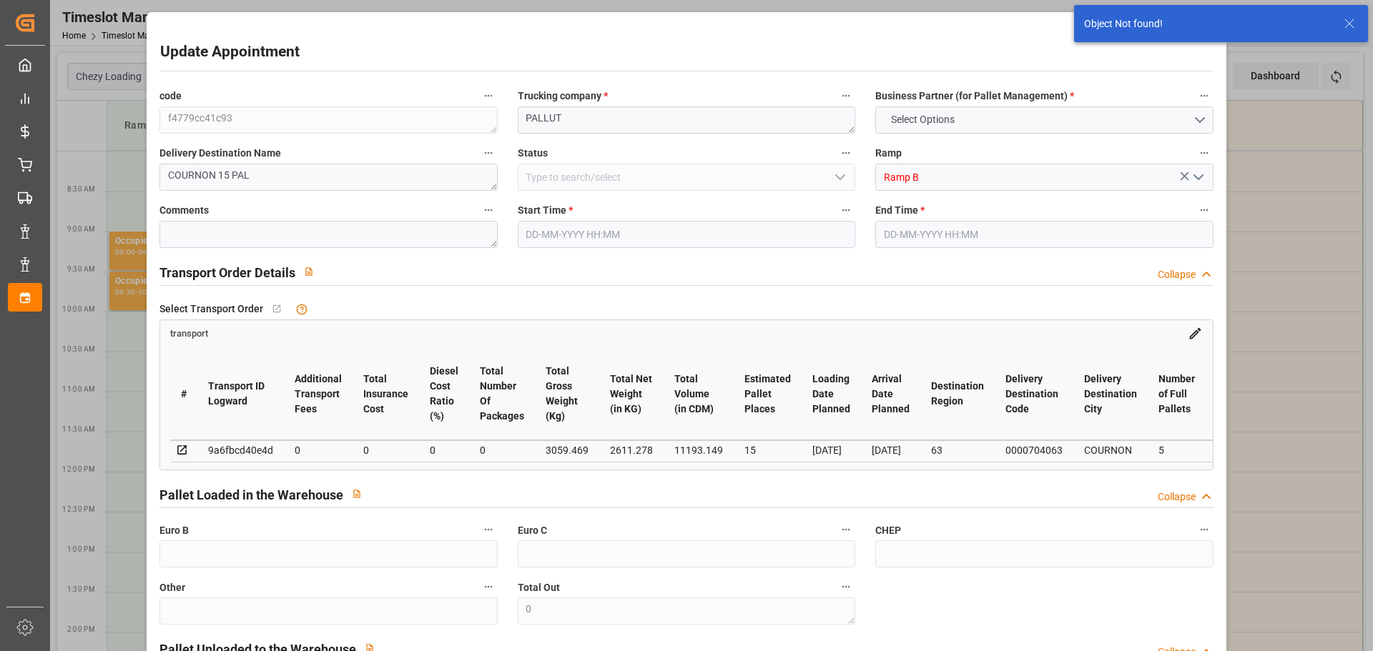
type input "02-09-2025 09:15"
type input "02-09-2025 09:30"
type input "27-08-2025 12:42"
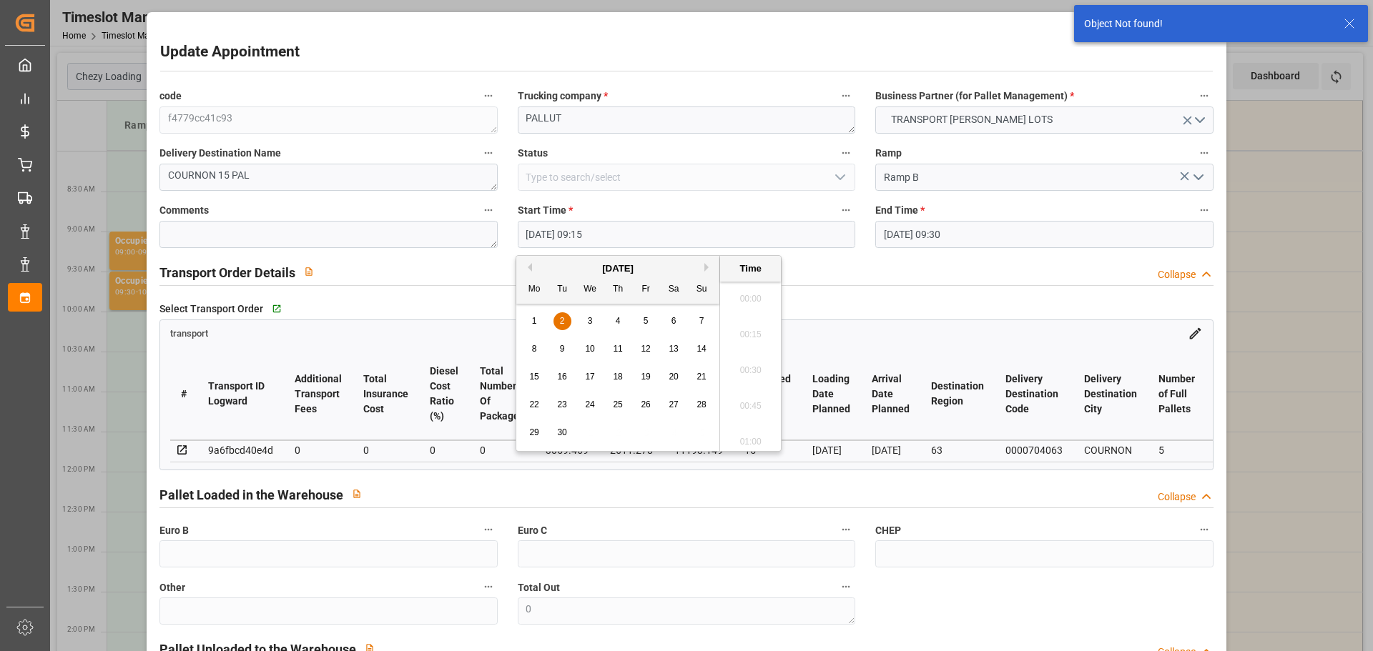
click at [538, 232] on input "02-09-2025 09:15" at bounding box center [686, 234] width 337 height 27
click at [562, 311] on div "1 2 3 4 5 6 7" at bounding box center [617, 321] width 195 height 28
click at [560, 319] on span "2" at bounding box center [562, 321] width 5 height 10
click at [760, 323] on li "09:00" at bounding box center [750, 330] width 61 height 36
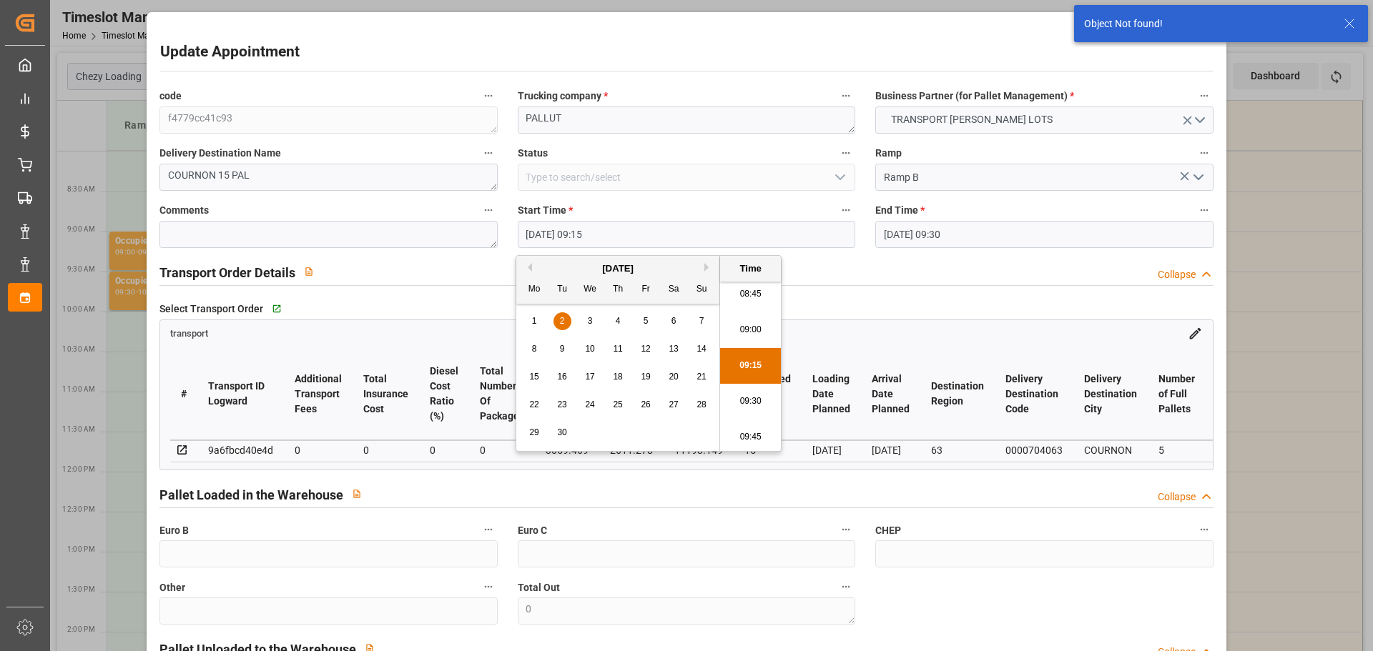
type input "02-09-2025 09:00"
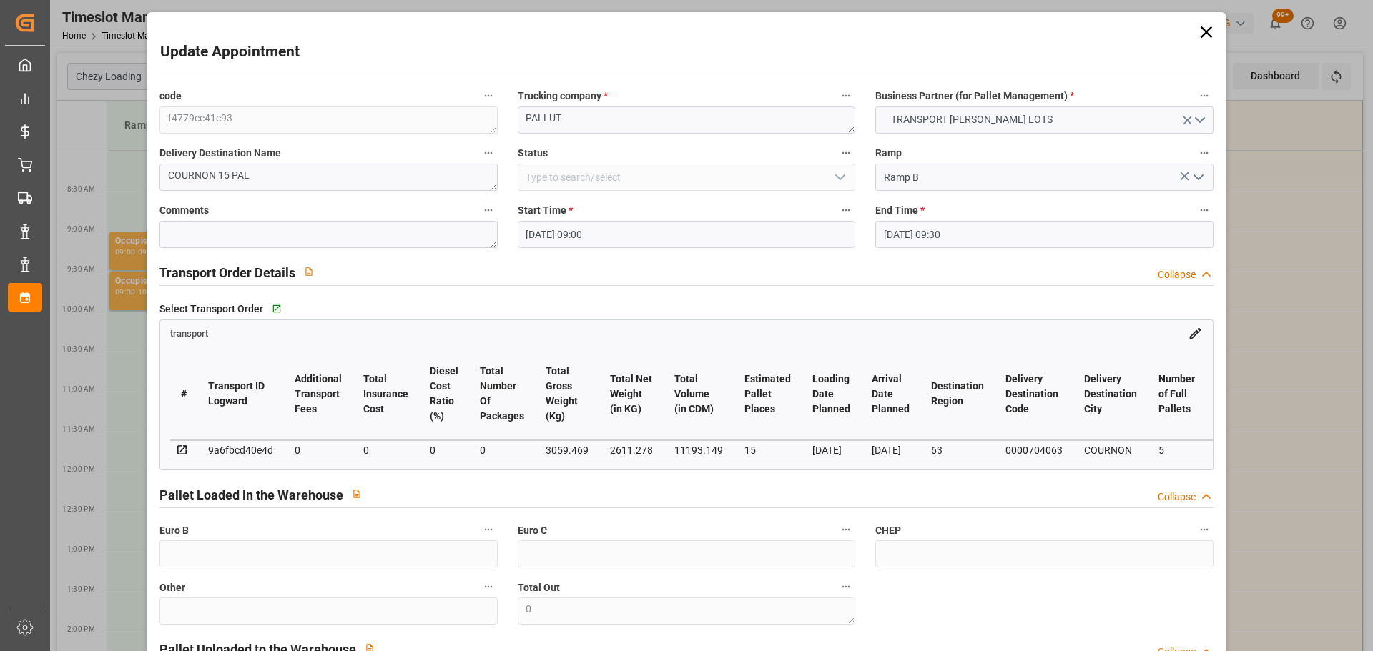
click at [909, 226] on input "02-09-2025 09:30" at bounding box center [1043, 234] width 337 height 27
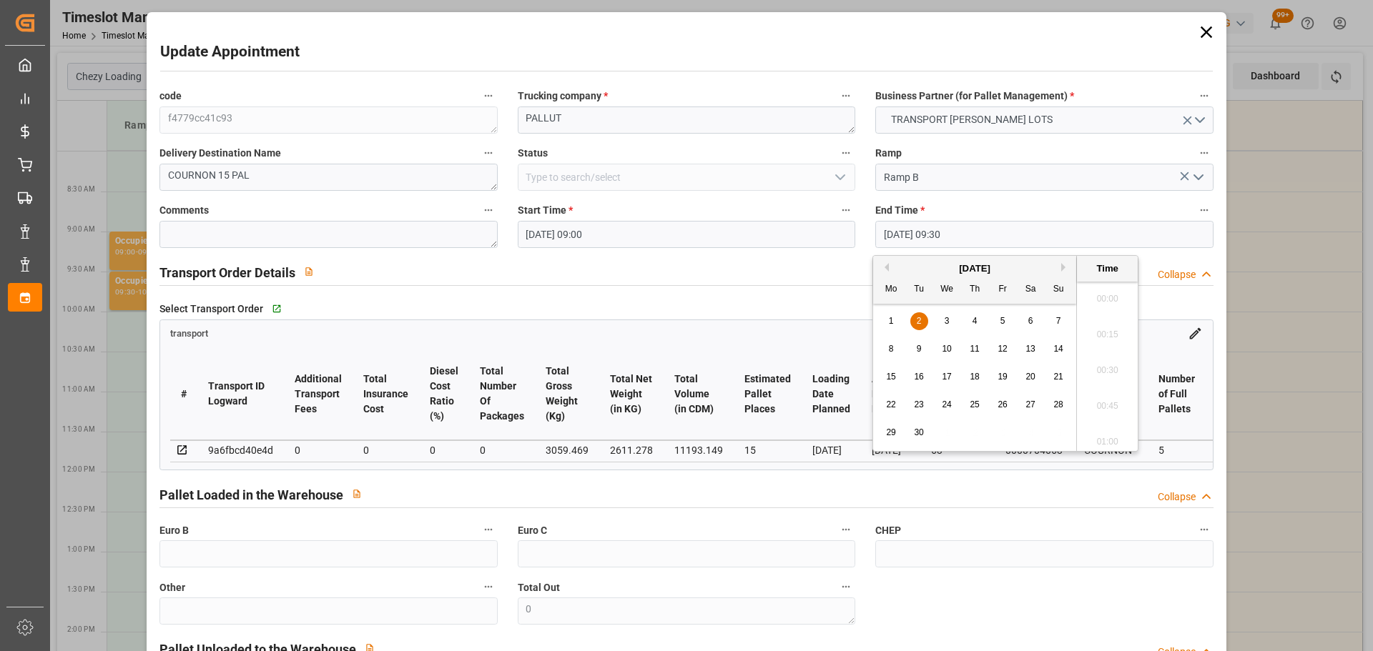
scroll to position [1292, 0]
click at [916, 314] on div "2" at bounding box center [919, 321] width 18 height 17
click at [1105, 322] on li "09:15" at bounding box center [1107, 330] width 61 height 36
type input "02-09-2025 09:15"
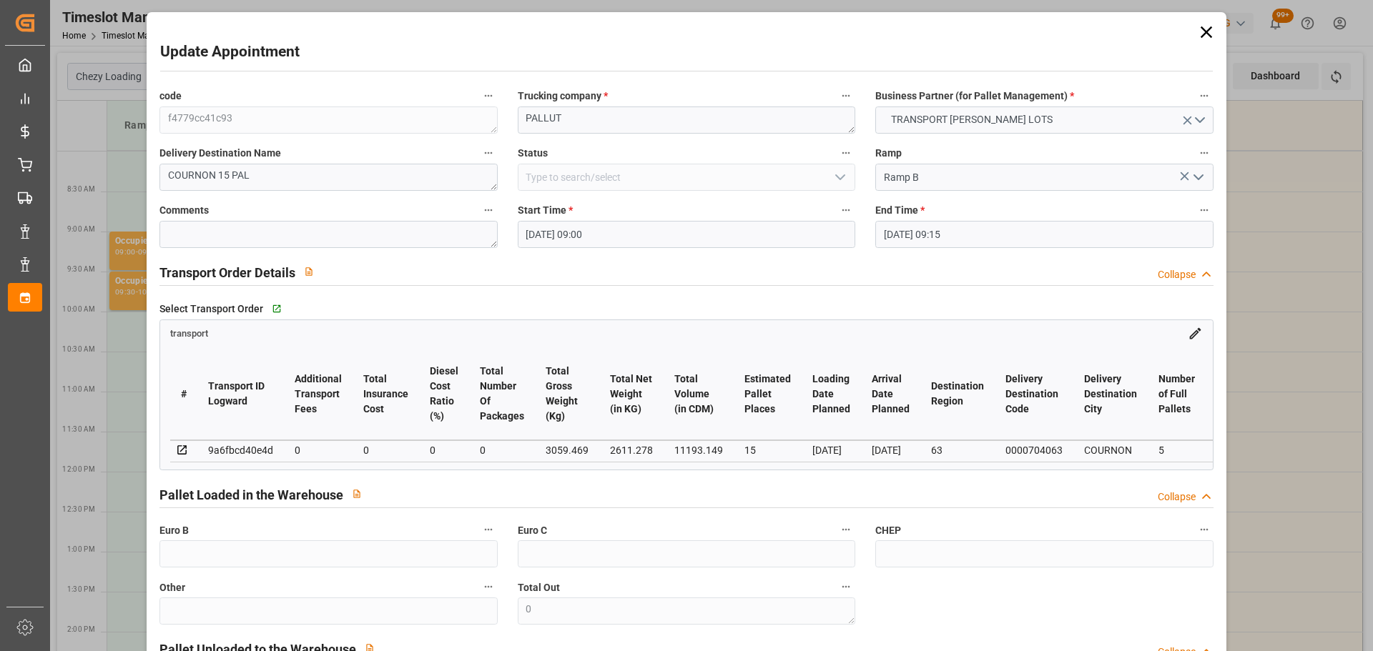
scroll to position [216, 0]
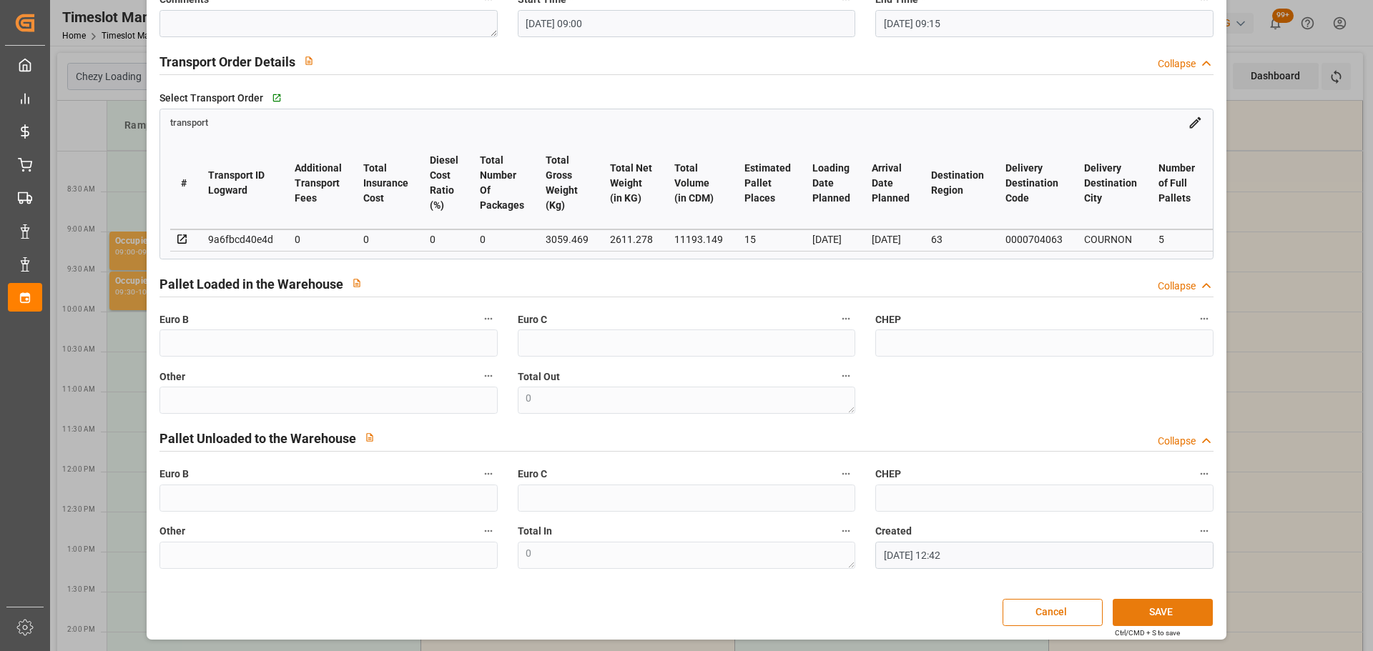
click at [1157, 608] on button "SAVE" at bounding box center [1162, 612] width 100 height 27
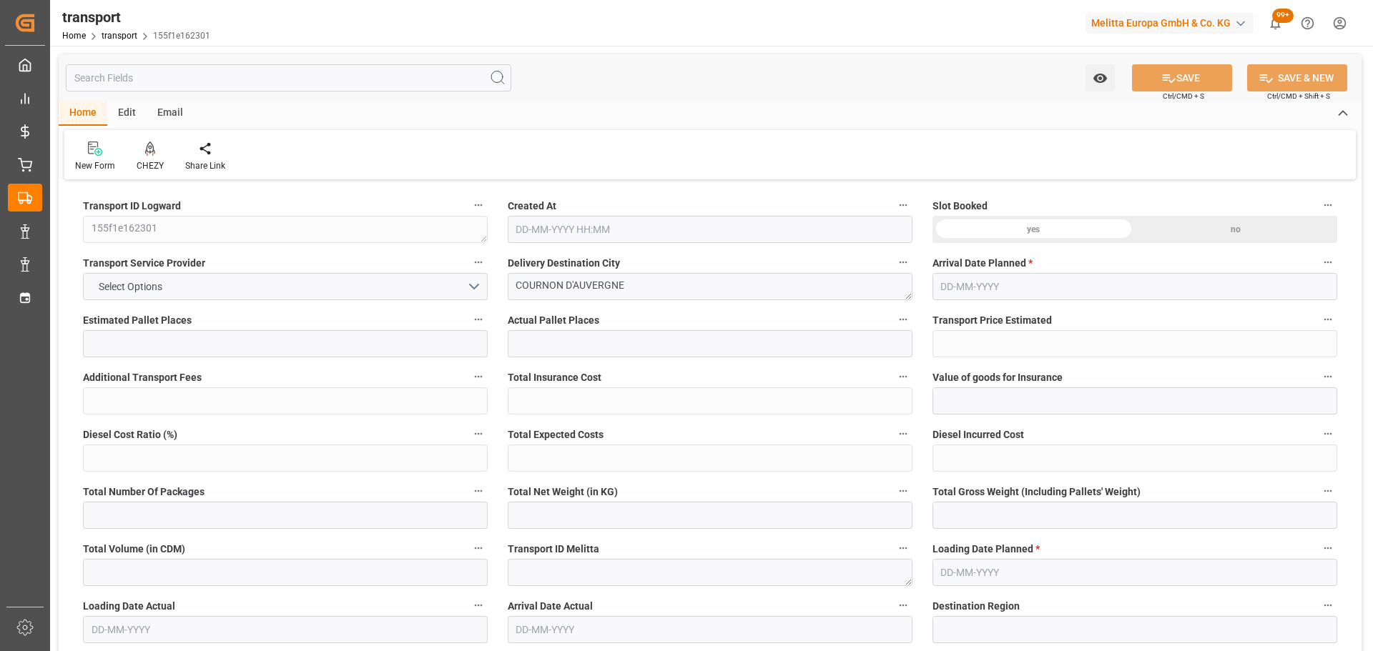
type input "5"
type input "292.11"
type input "0"
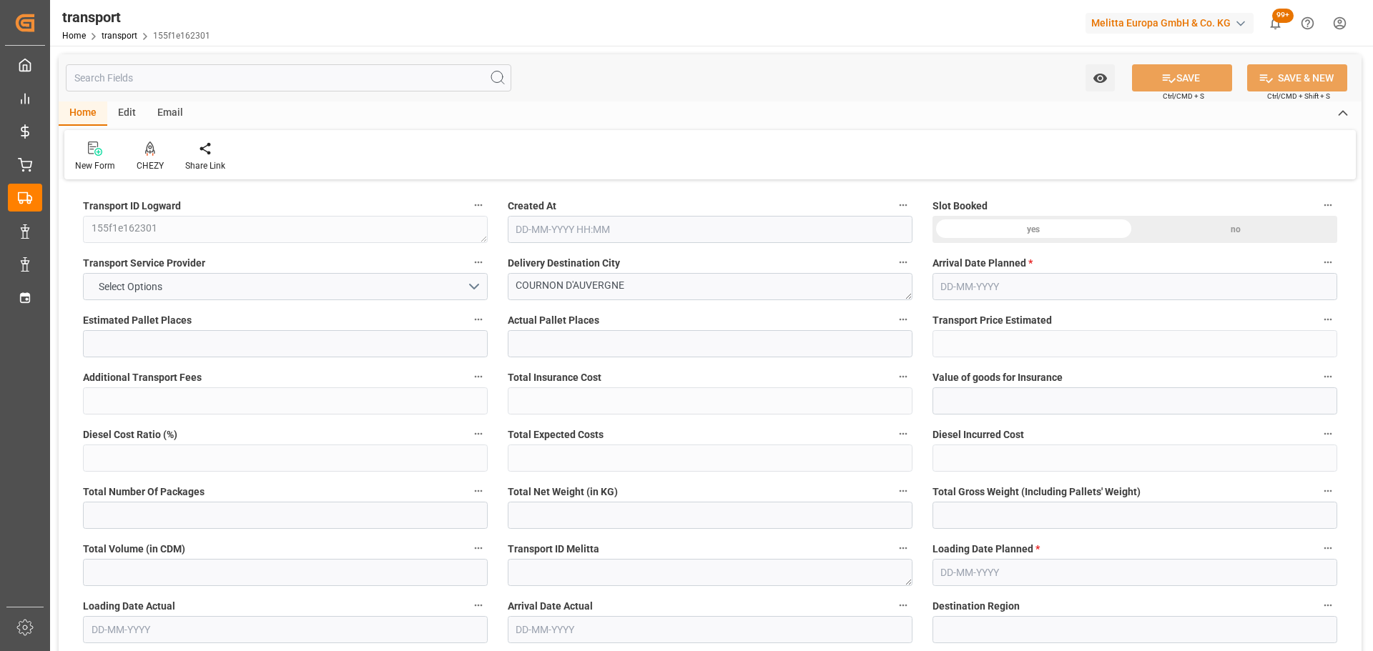
type input "292.11"
type input "0"
type input "1214.688"
type input "1688.2"
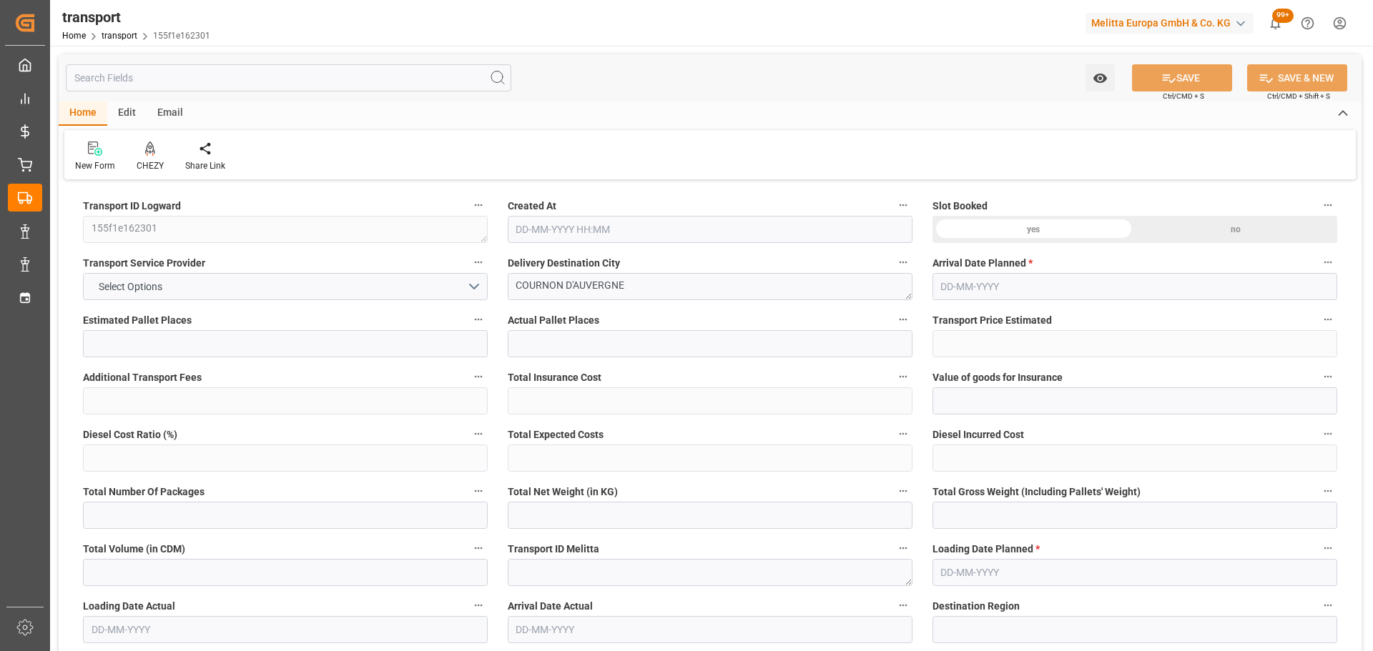
type input "4832"
type input "63"
type input "5"
type input "60"
type input "6"
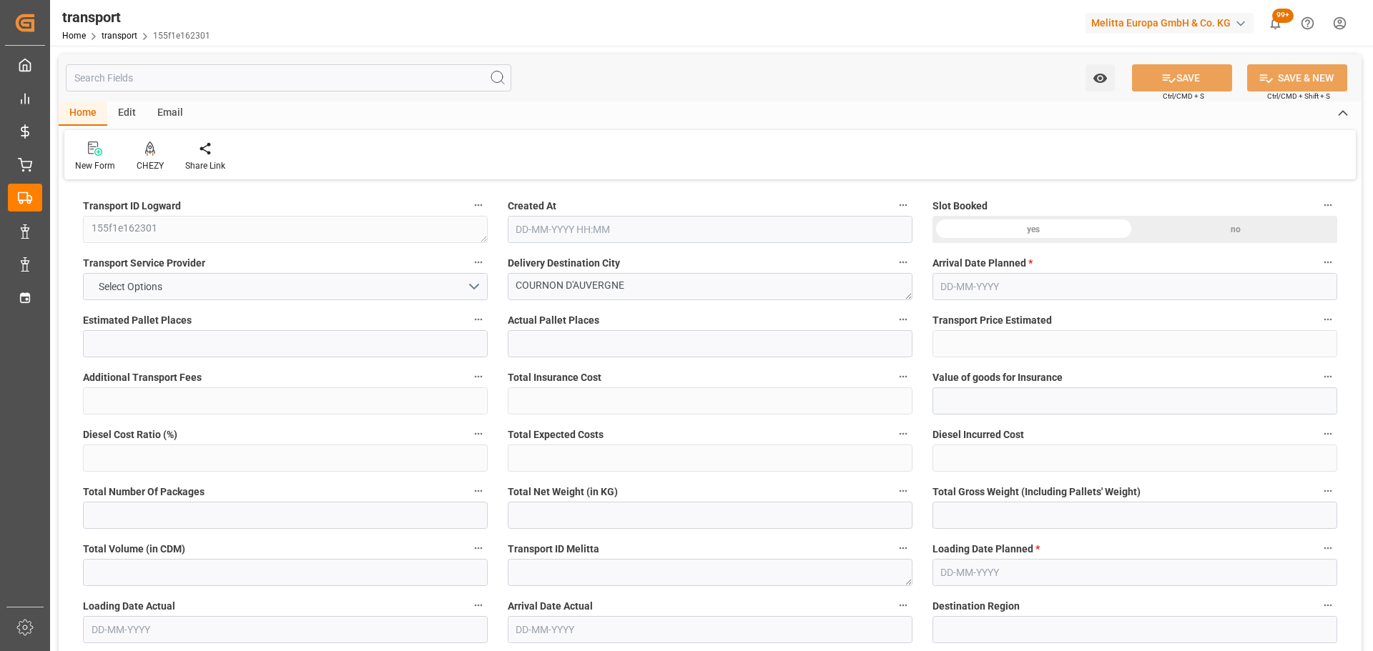
type input "101"
type input "1461.344"
type input "0"
type input "4710.8598"
type input "0"
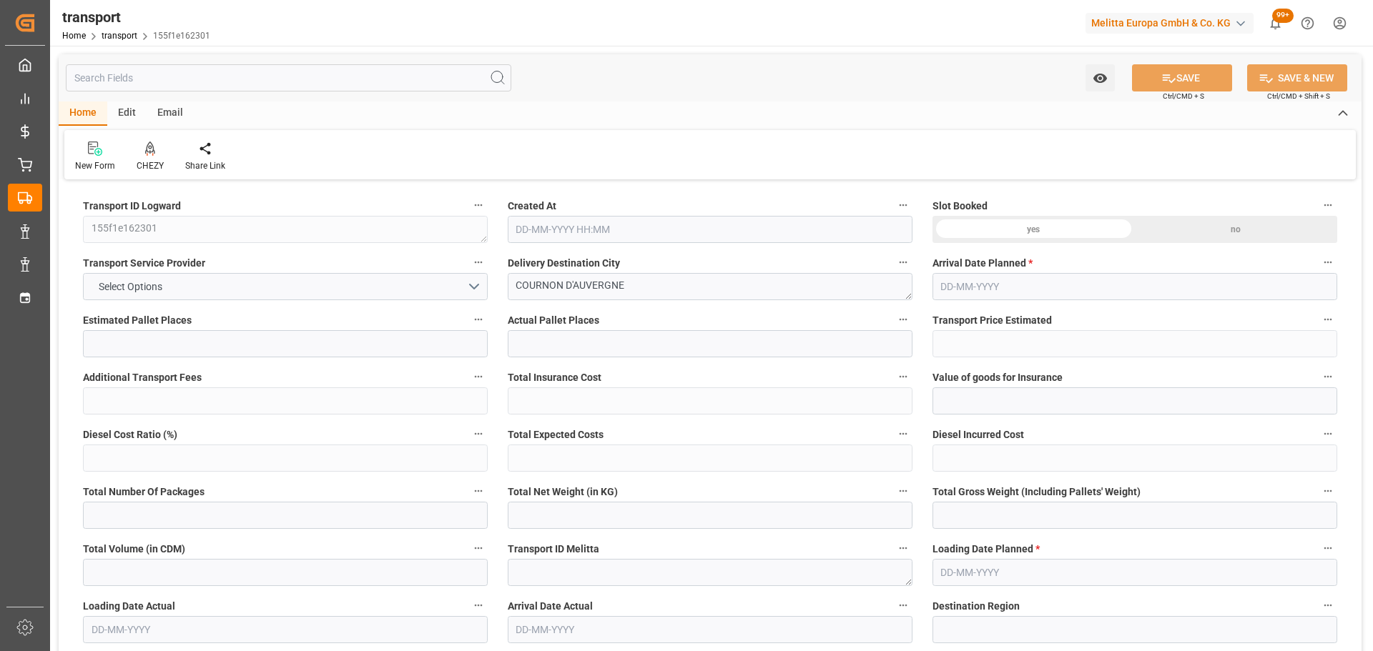
type input "0"
type input "21"
type input "35"
type input "27-08-2025 11:30"
type input "[DATE]"
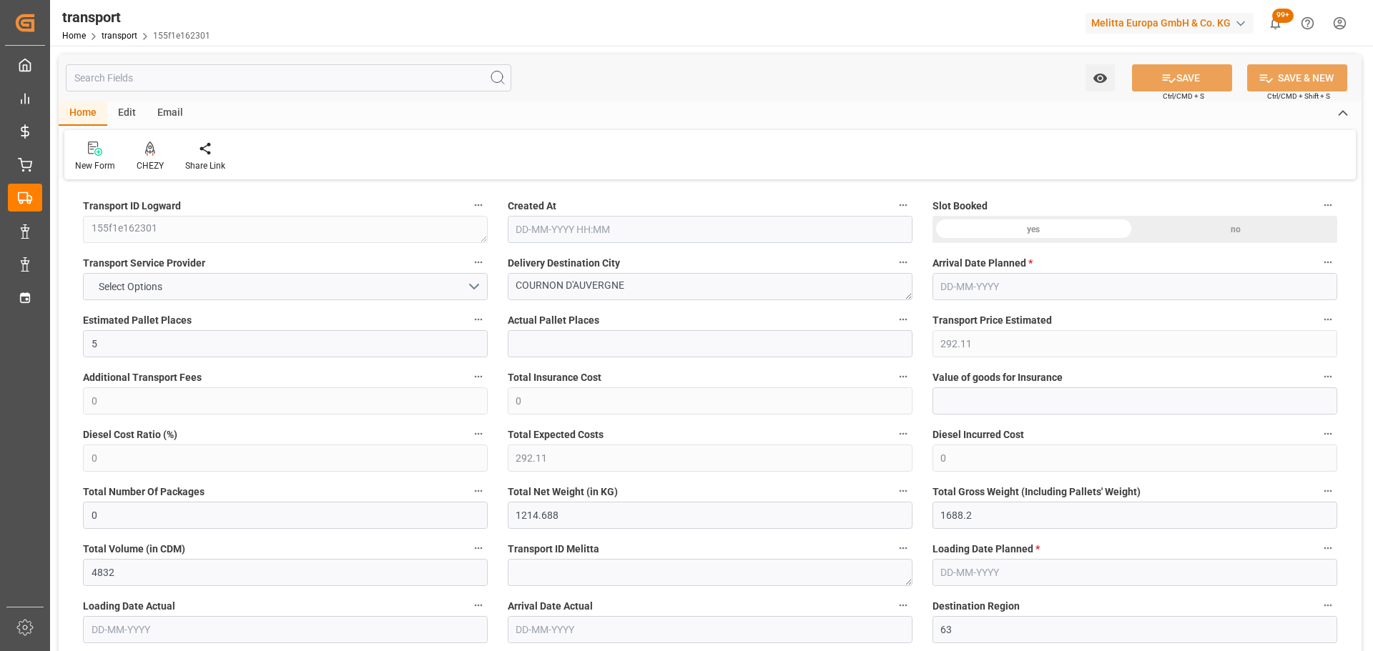
type input "01-09-2025"
click at [155, 159] on div "CHEZY" at bounding box center [150, 156] width 49 height 31
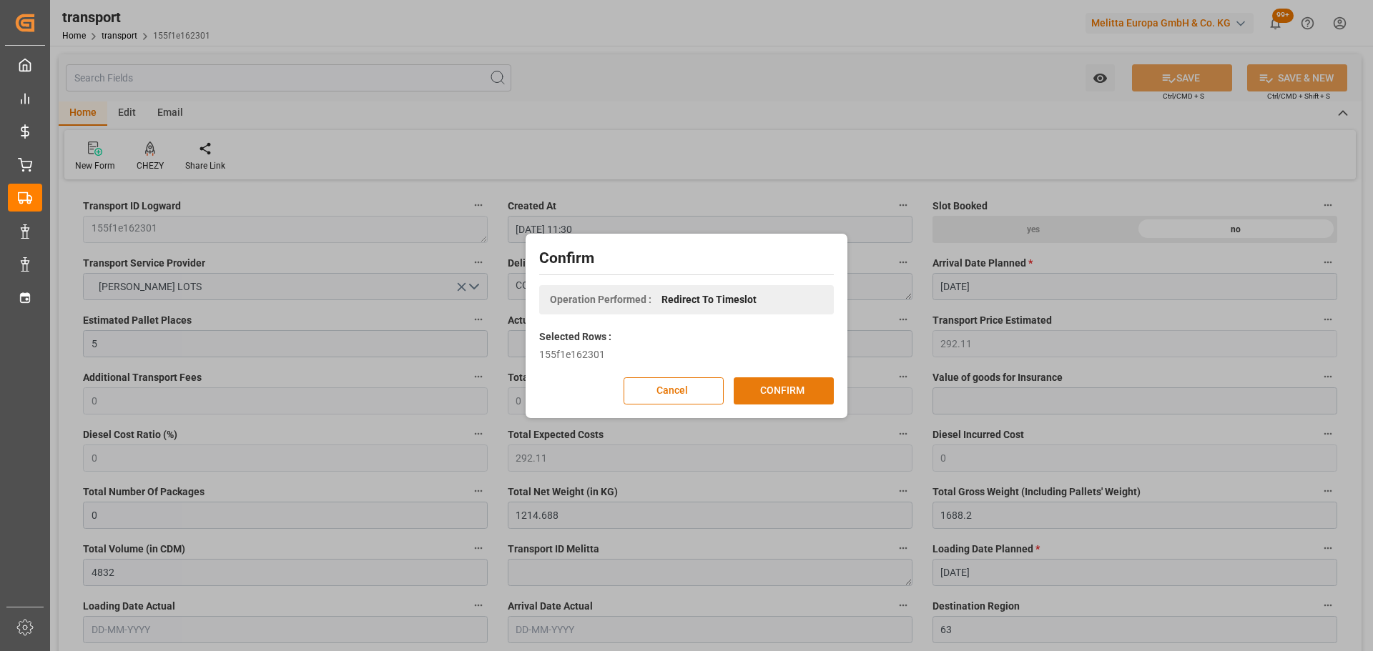
click at [765, 387] on button "CONFIRM" at bounding box center [783, 390] width 100 height 27
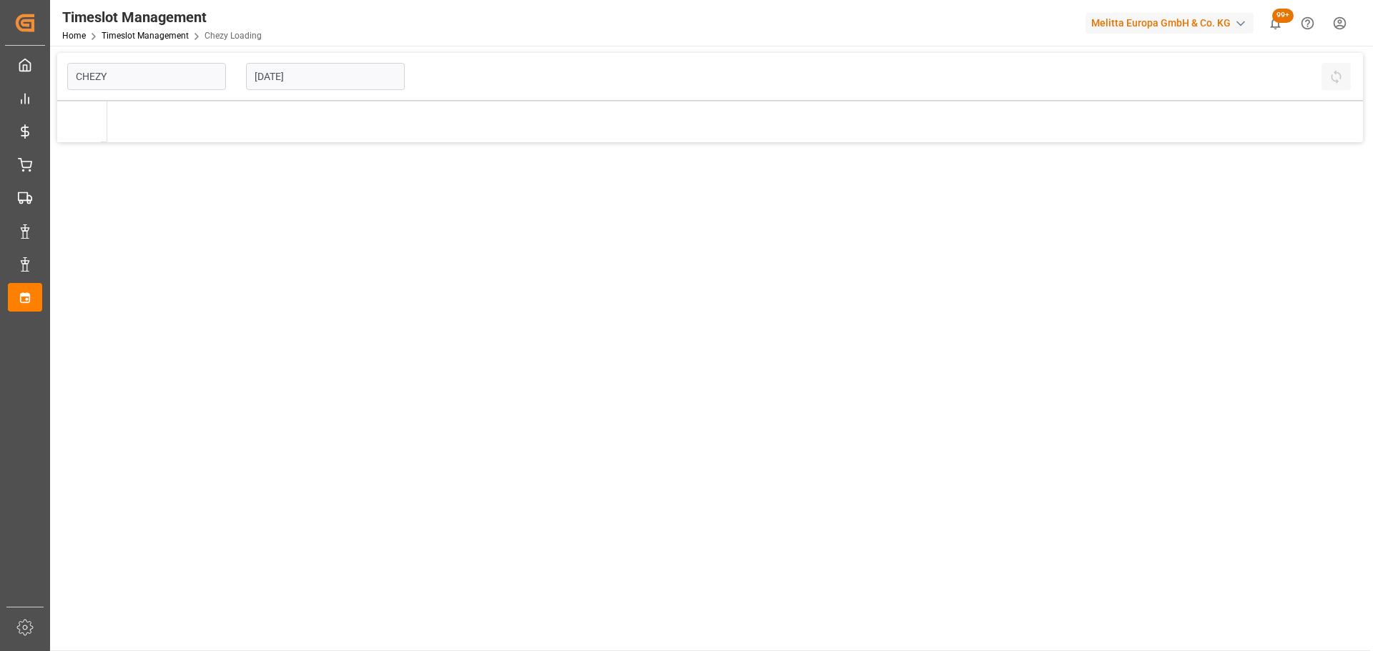
type input "Chezy Loading"
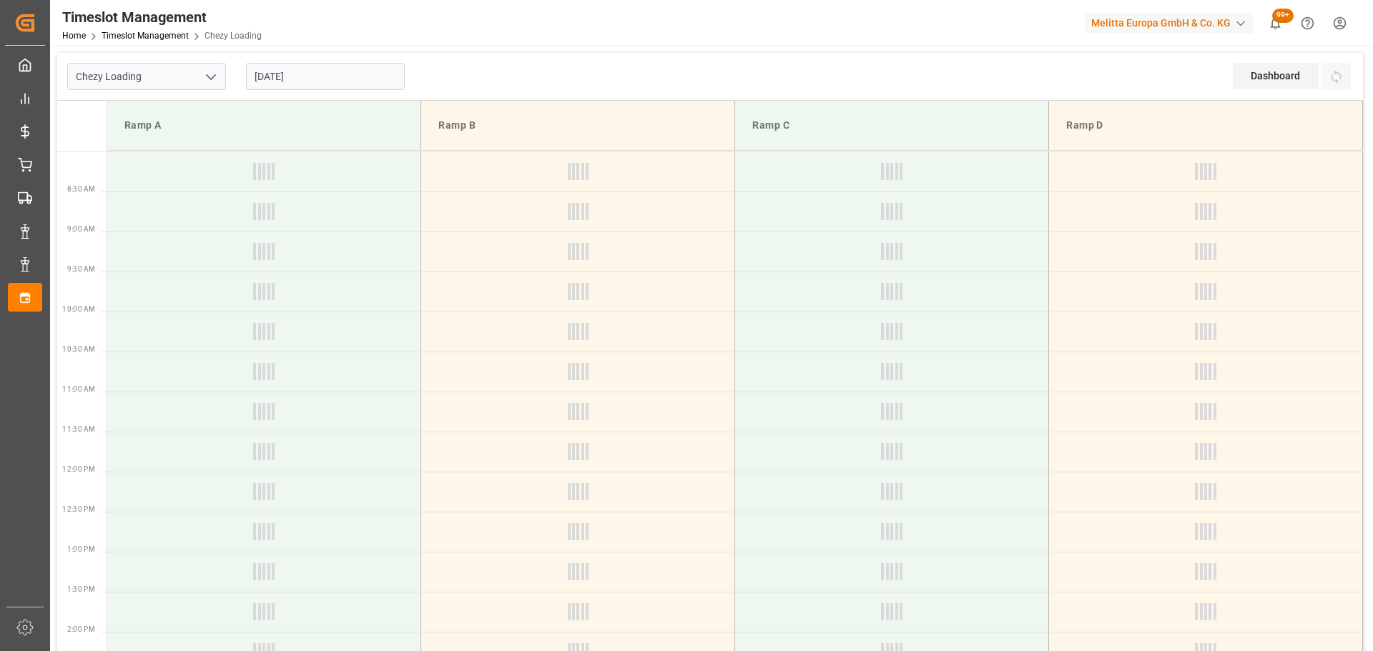
click at [337, 75] on input "[DATE]" at bounding box center [325, 76] width 159 height 27
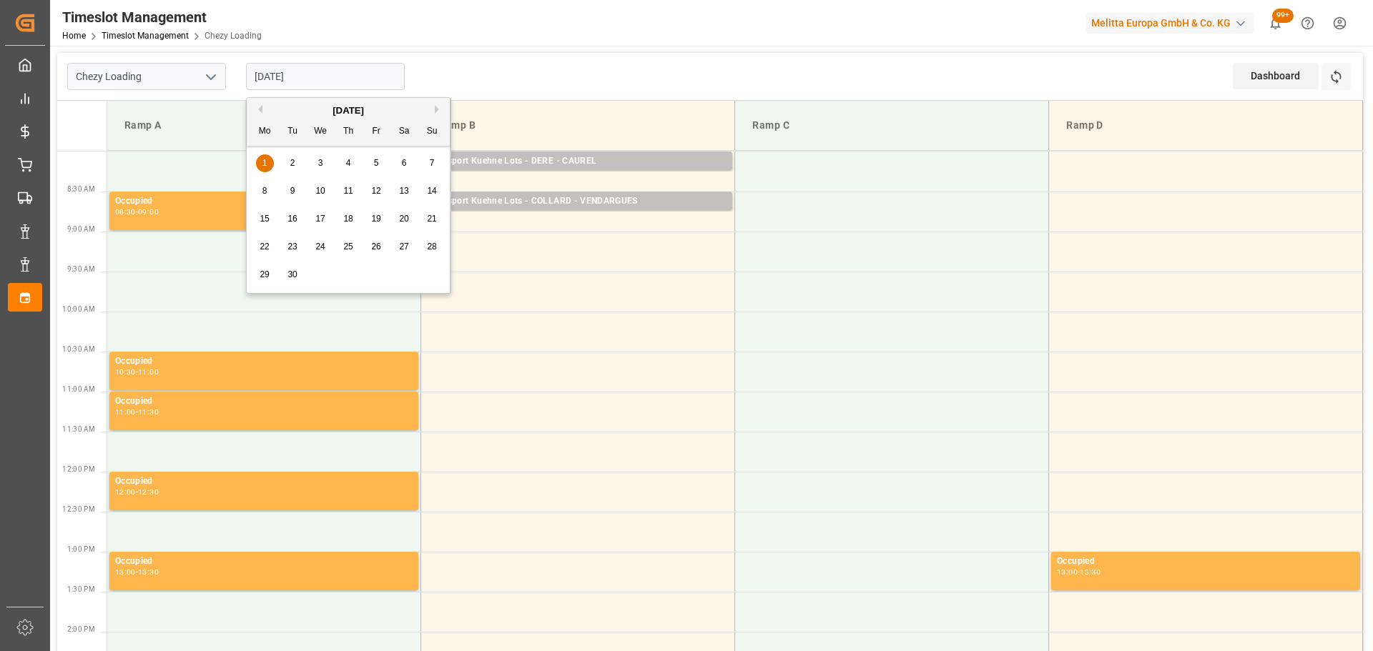
click at [290, 159] on span "2" at bounding box center [292, 163] width 5 height 10
type input "[DATE]"
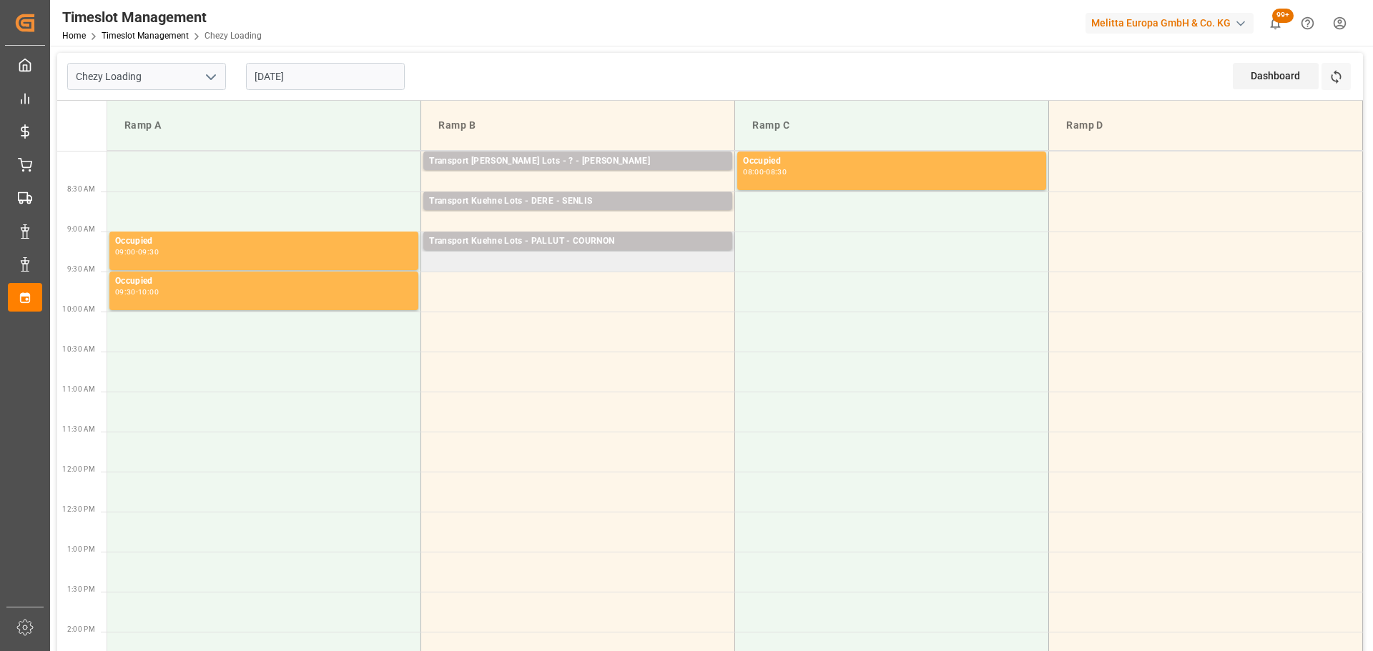
click at [429, 265] on td "Transport [PERSON_NAME] Lots - PALLUT - COURNON Pallets: 5,TU: 733,City: [GEOGR…" at bounding box center [578, 252] width 314 height 40
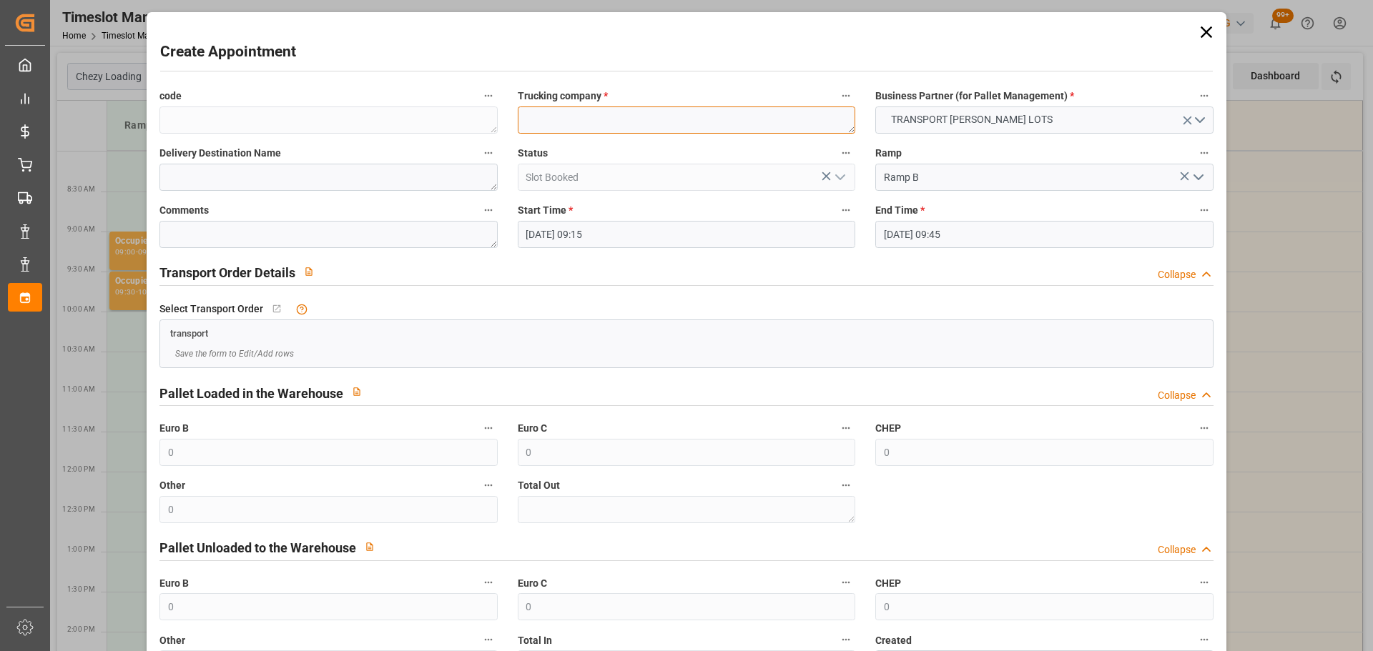
click at [606, 127] on textarea at bounding box center [686, 120] width 337 height 27
type textarea "PALLUT"
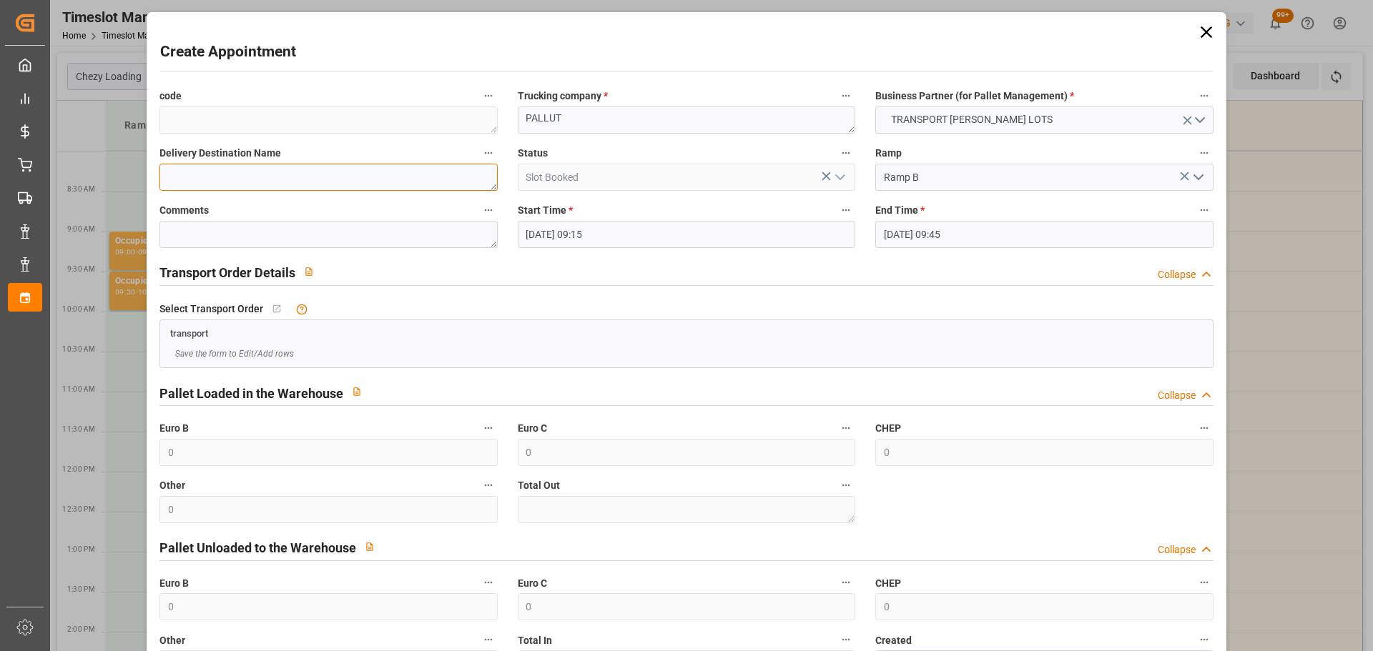
click at [209, 179] on textarea at bounding box center [327, 177] width 337 height 27
type textarea "COURNON 5 PAL"
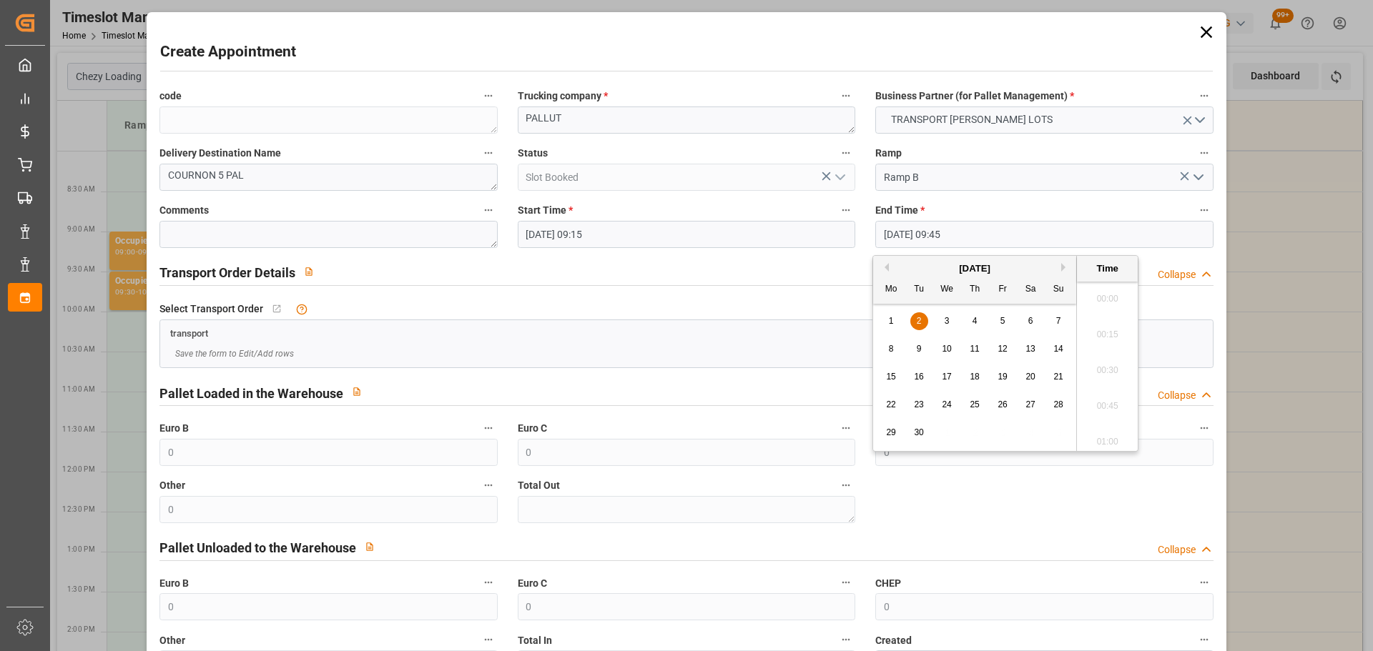
click at [970, 230] on input "[DATE] 09:45" at bounding box center [1043, 234] width 337 height 27
click at [921, 314] on div "2" at bounding box center [919, 321] width 18 height 17
click at [1102, 325] on li "09:30" at bounding box center [1107, 330] width 61 height 36
type input "[DATE] 09:30"
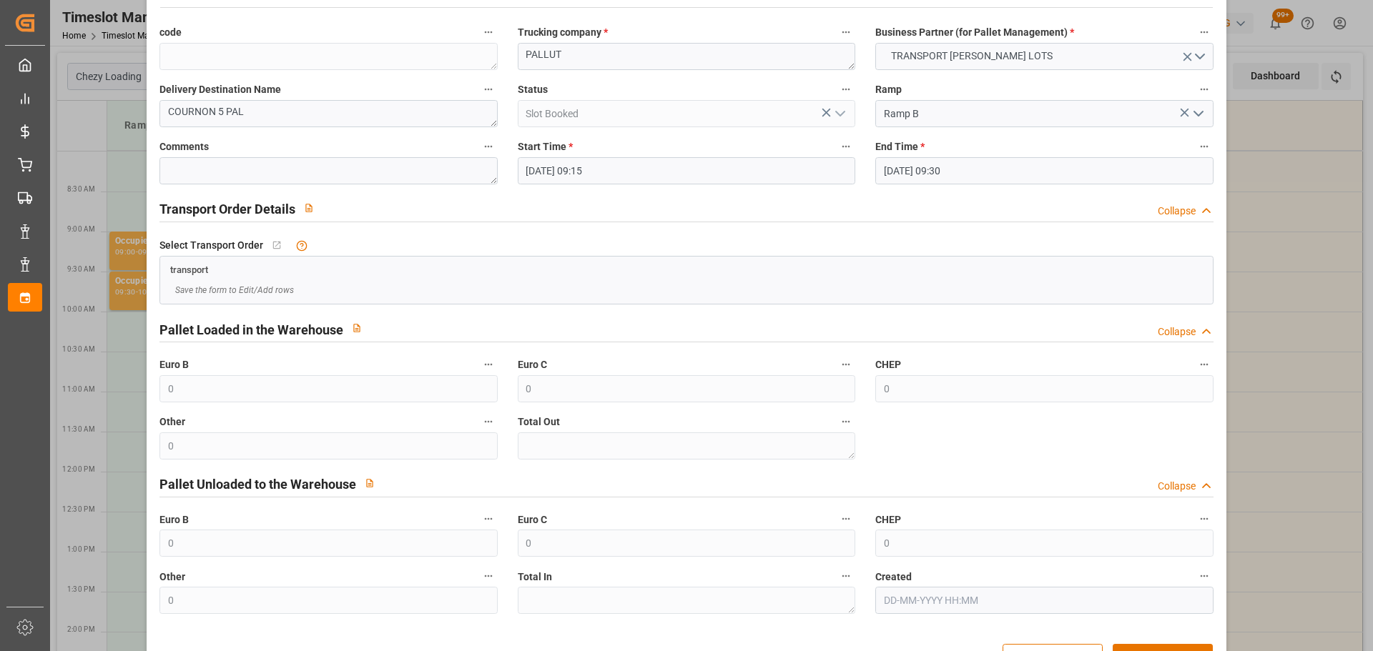
scroll to position [109, 0]
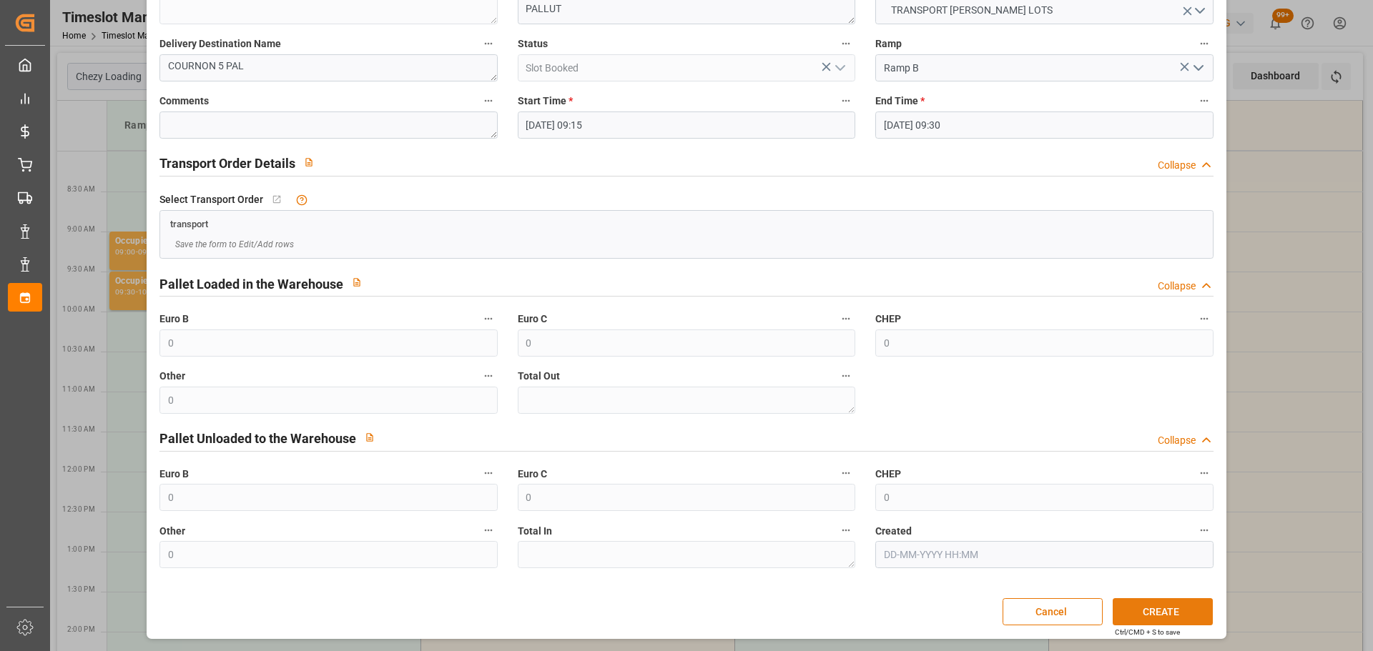
click at [1160, 608] on button "CREATE" at bounding box center [1162, 611] width 100 height 27
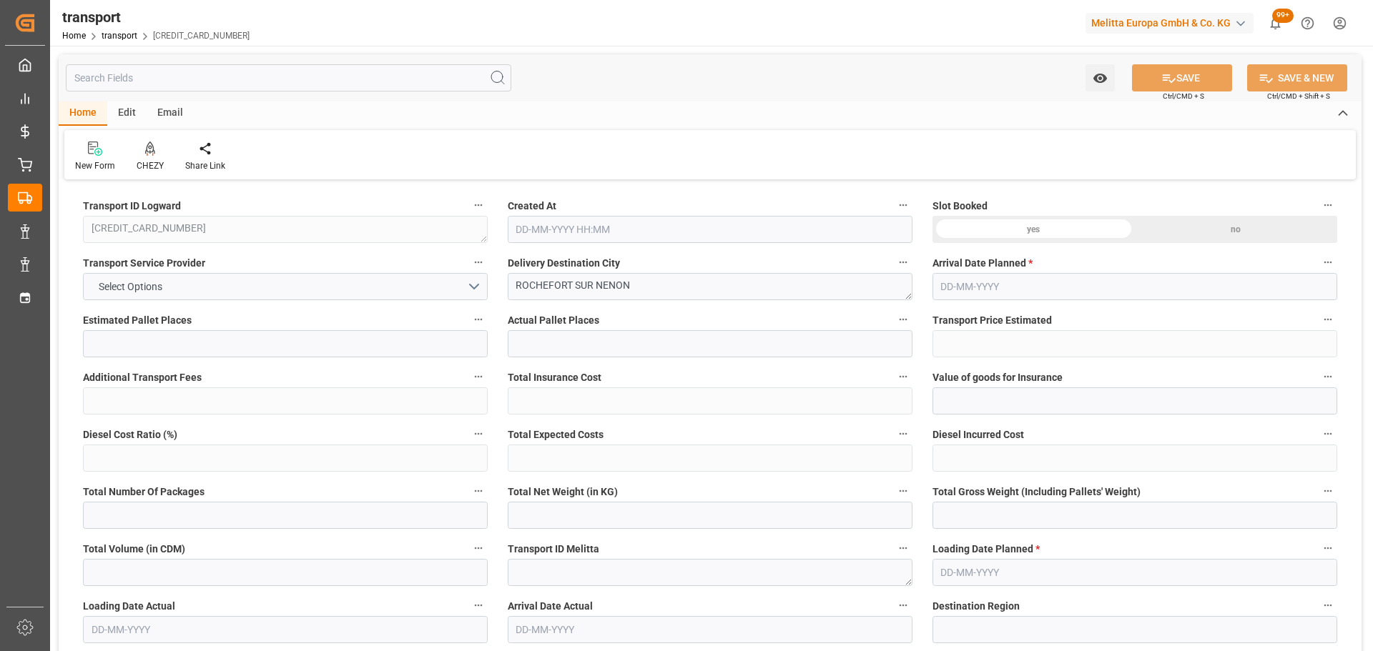
type input "4"
type input "208.97"
type input "0"
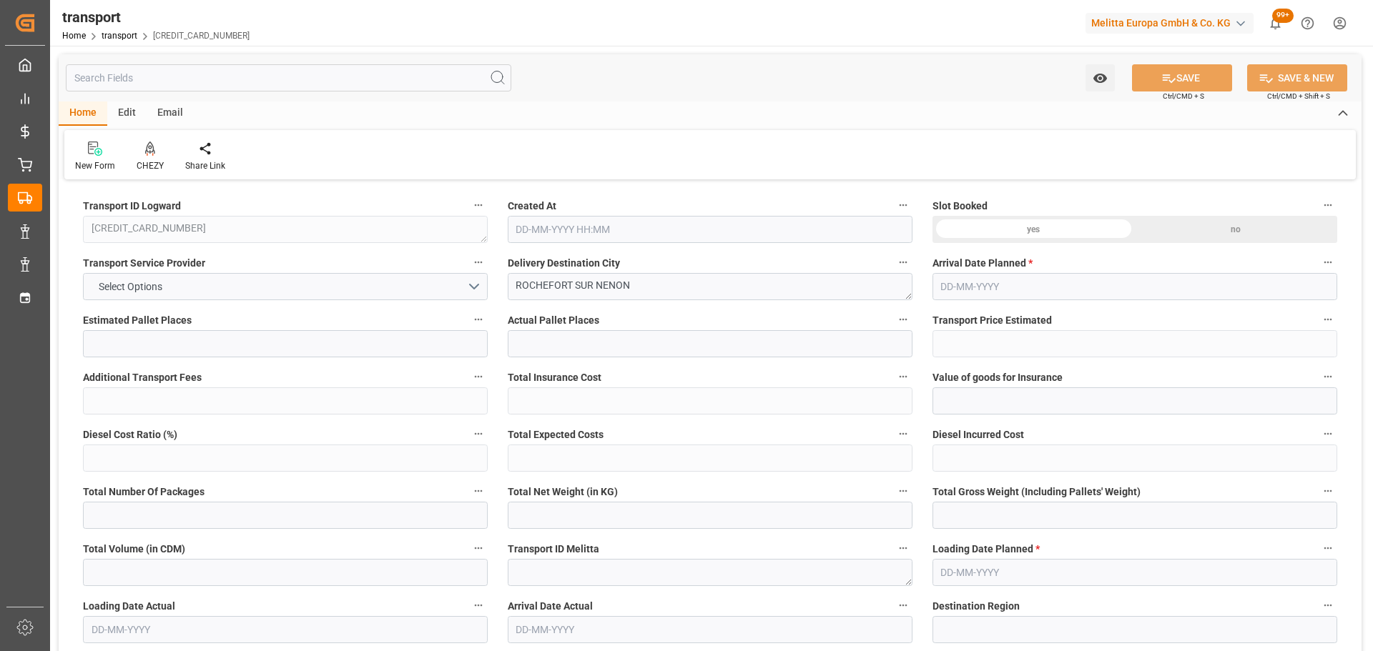
type input "208.97"
type input "0"
type input "1290.624"
type input "1656"
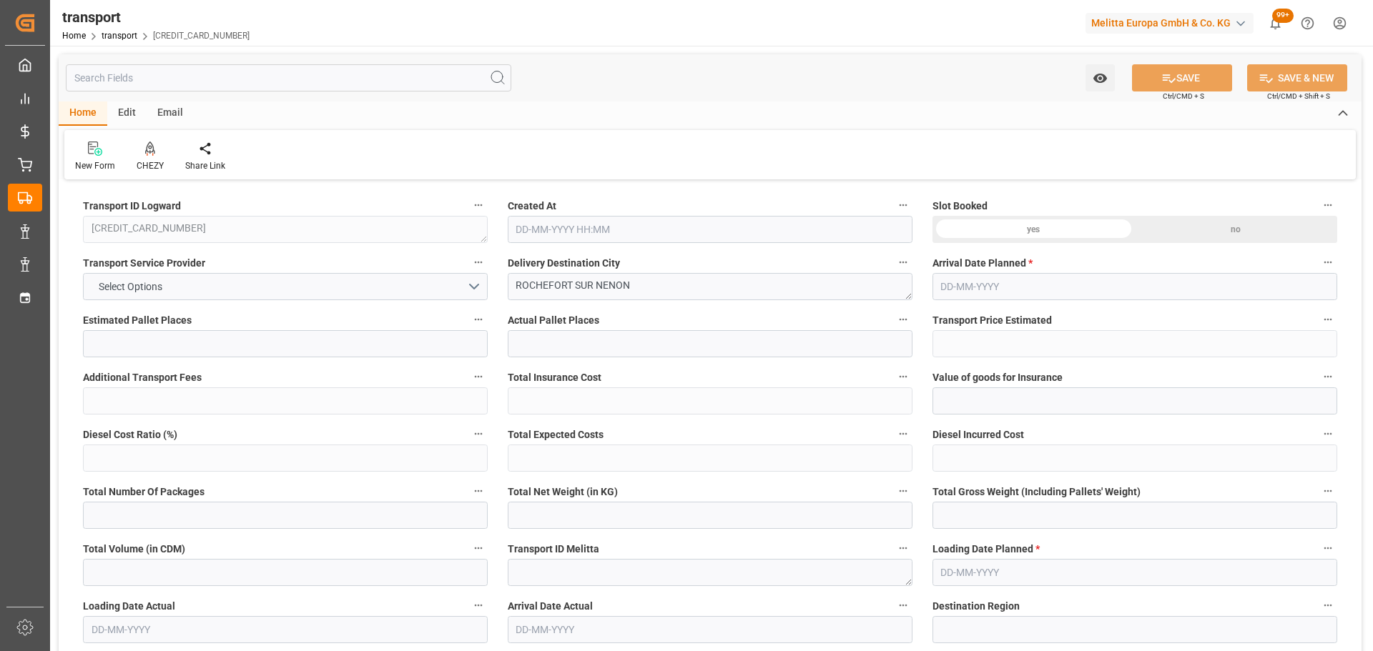
type input "3912"
type input "39"
type input "3"
type input "56"
type input "4"
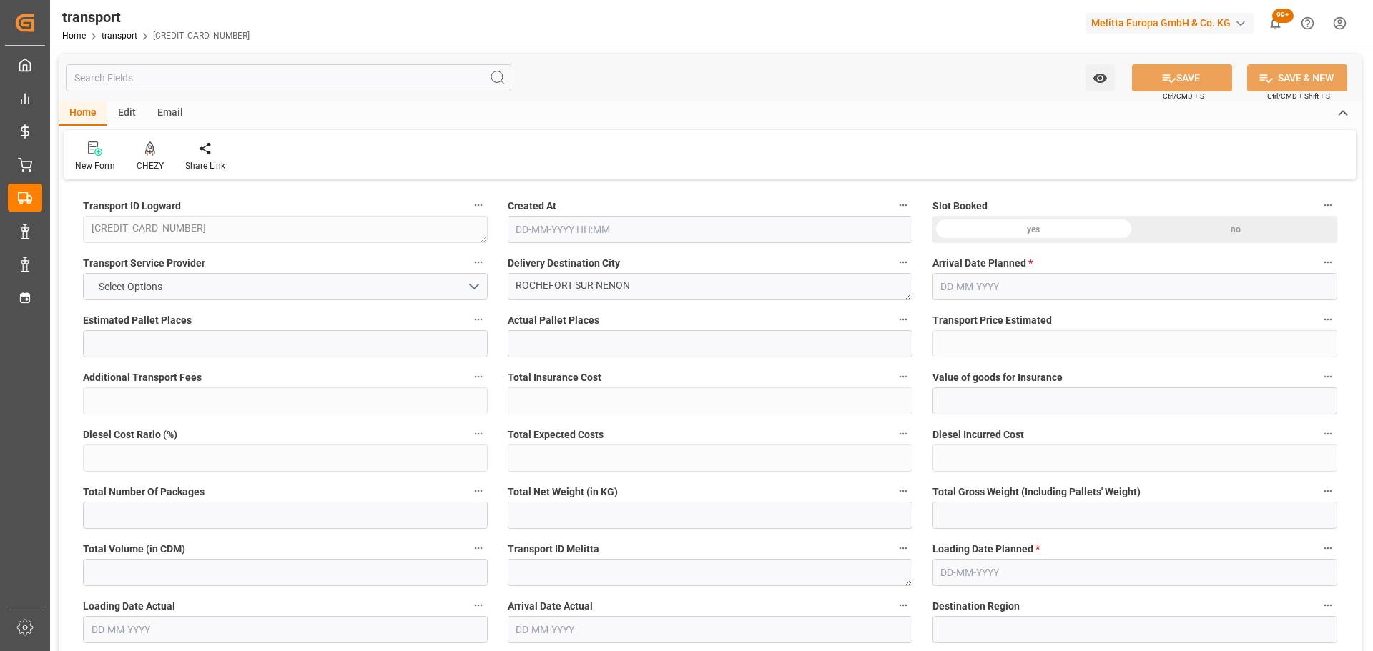
type input "101"
type input "1488.864"
type input "0"
type input "4710.8598"
type input "0"
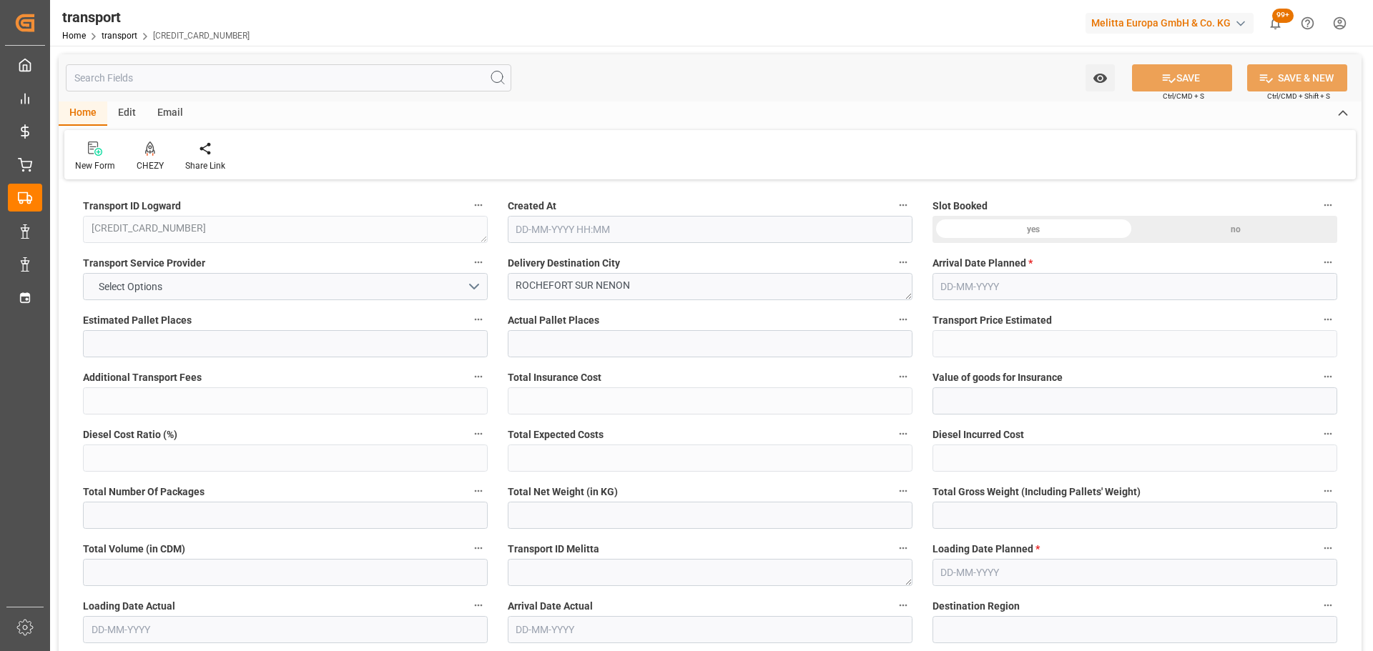
type input "0"
type input "21"
type input "35"
type input "27-08-2025 11:27"
type input "01-09-2025"
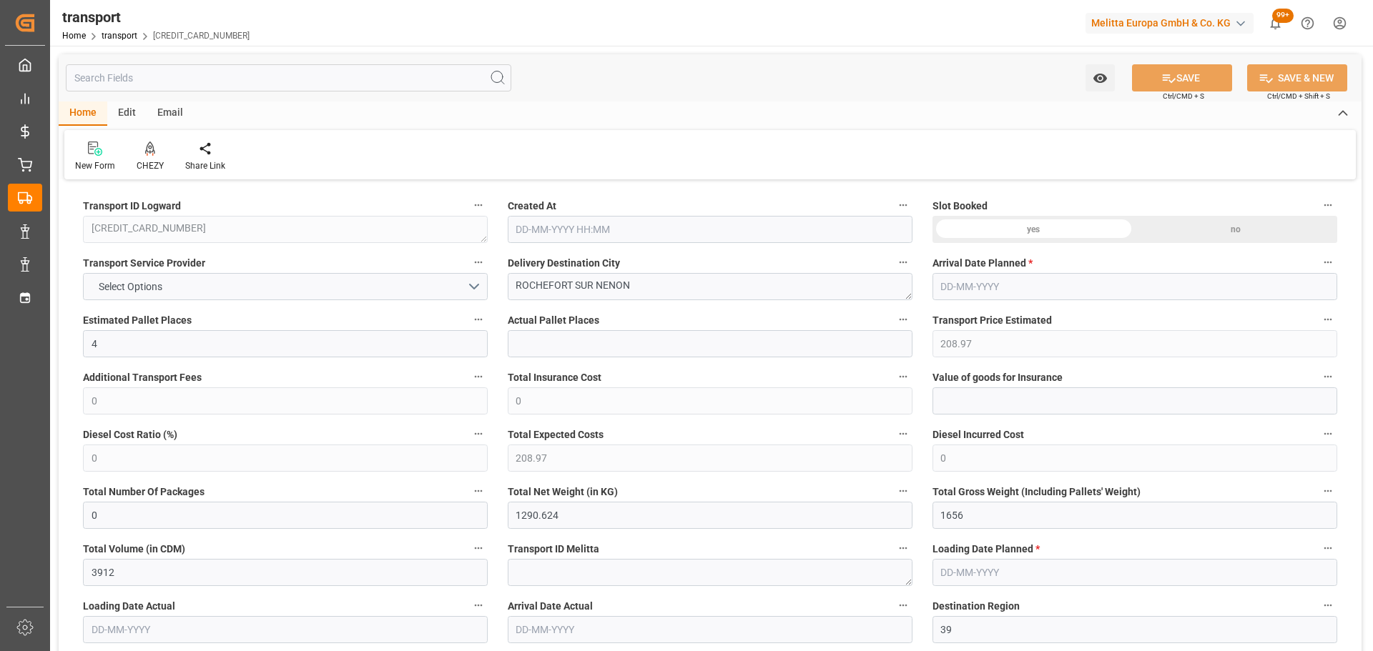
type input "29-08-2025"
click at [148, 155] on icon at bounding box center [150, 149] width 10 height 14
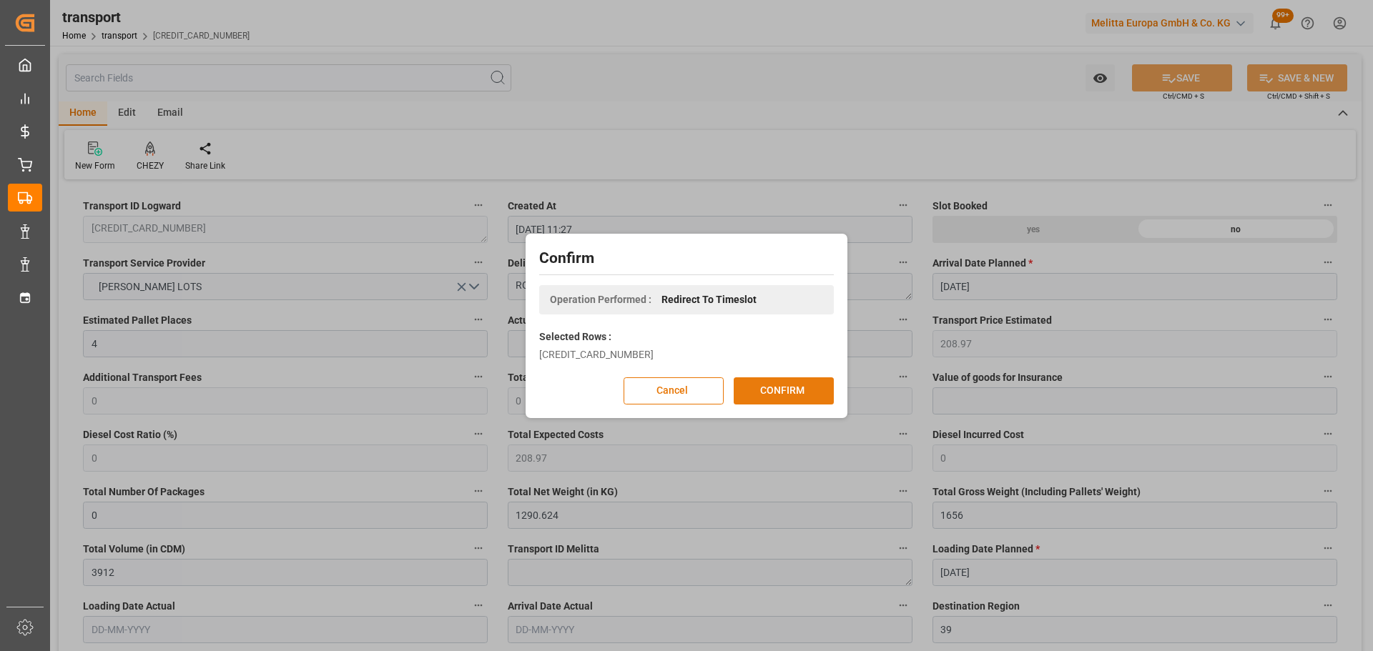
click at [770, 386] on button "CONFIRM" at bounding box center [783, 390] width 100 height 27
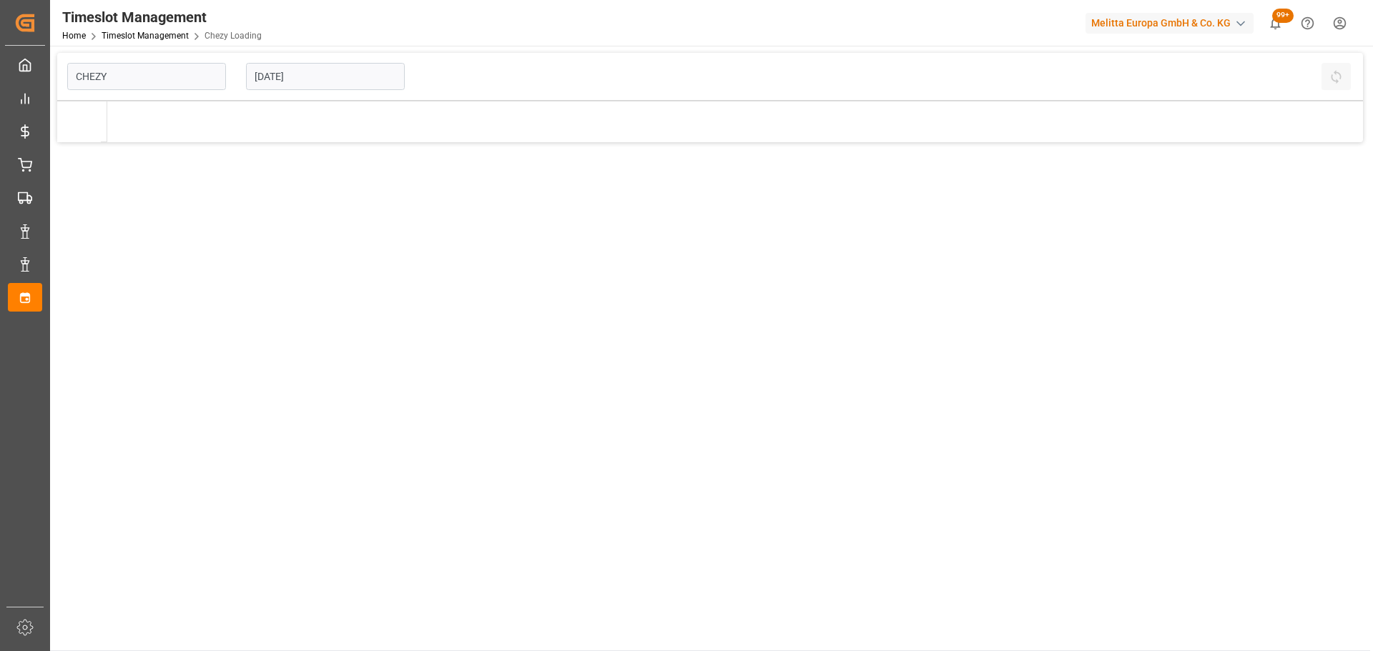
type input "Chezy Loading"
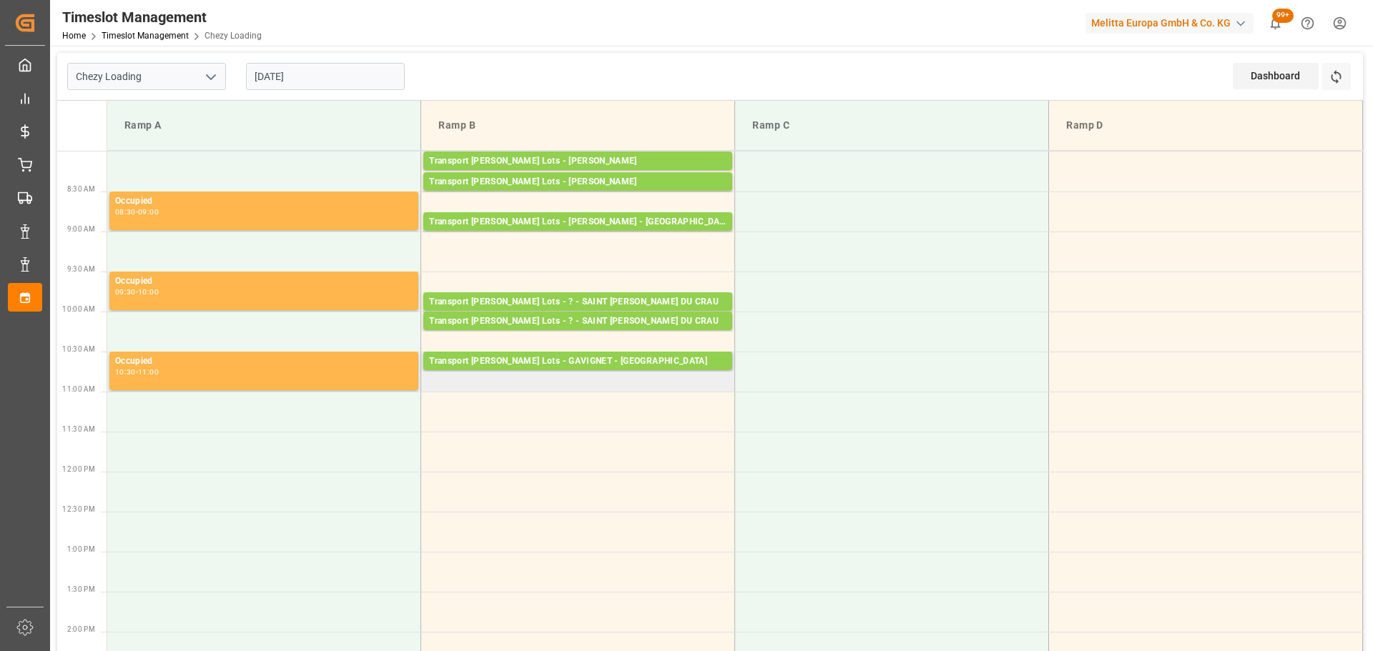
click at [440, 383] on td "Transport [PERSON_NAME] Lots - GAVIGNET - [GEOGRAPHIC_DATA]: 20,TU: 1032,City: …" at bounding box center [578, 372] width 314 height 40
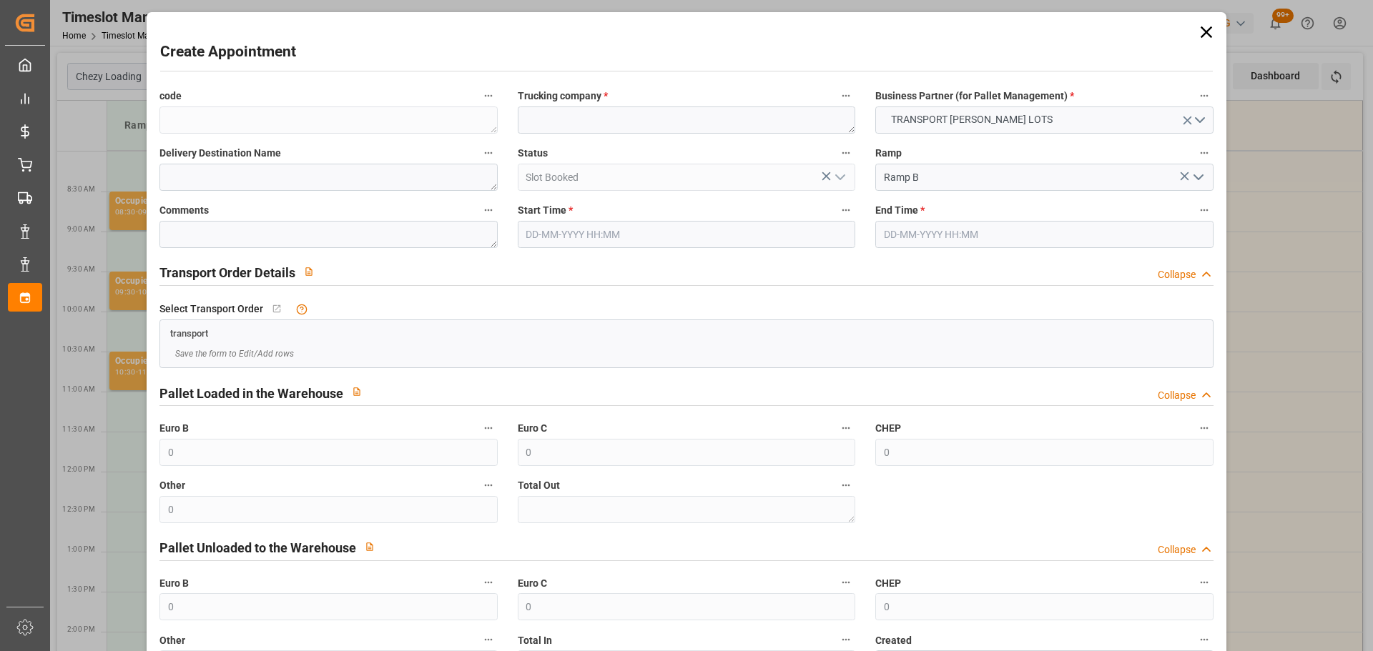
type input "[DATE] 10:45"
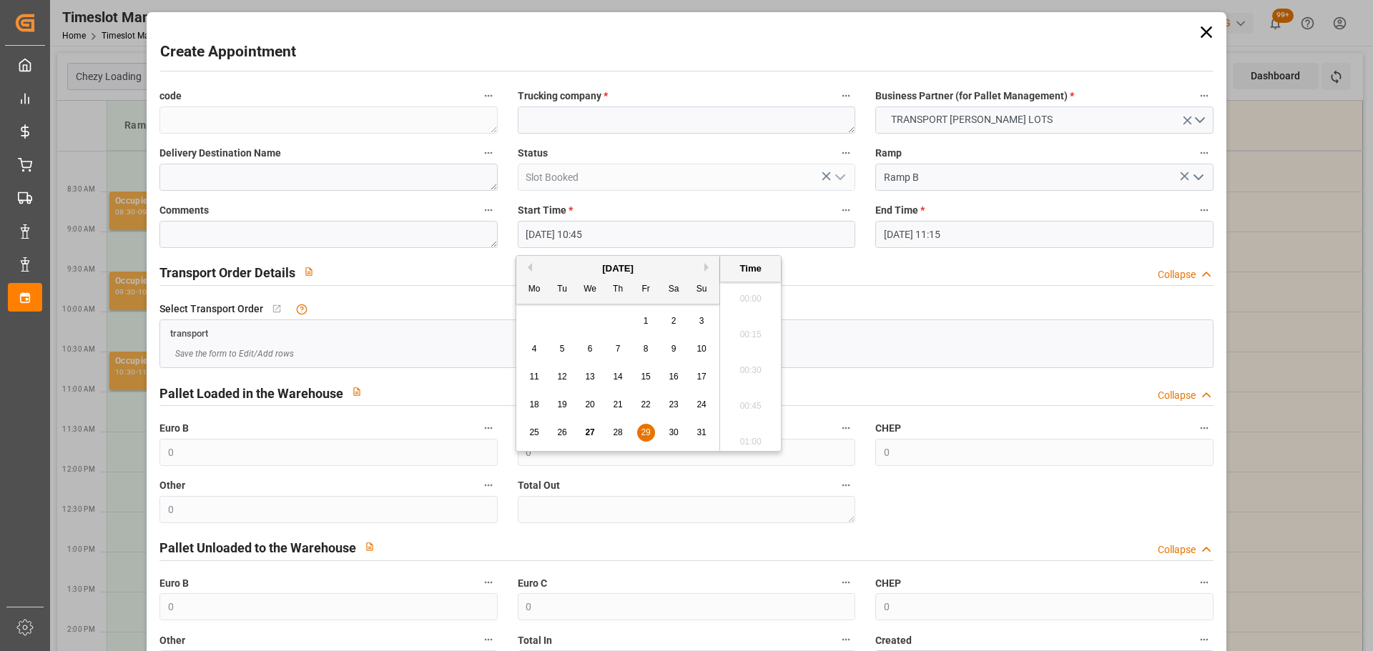
click at [591, 239] on input "[DATE] 10:45" at bounding box center [686, 234] width 337 height 27
drag, startPoint x: 639, startPoint y: 425, endPoint x: 789, endPoint y: 387, distance: 154.7
click at [640, 424] on div "25 26 27 28 29 30 31" at bounding box center [617, 433] width 195 height 28
click at [922, 227] on input "[DATE] 11:15" at bounding box center [1043, 234] width 337 height 27
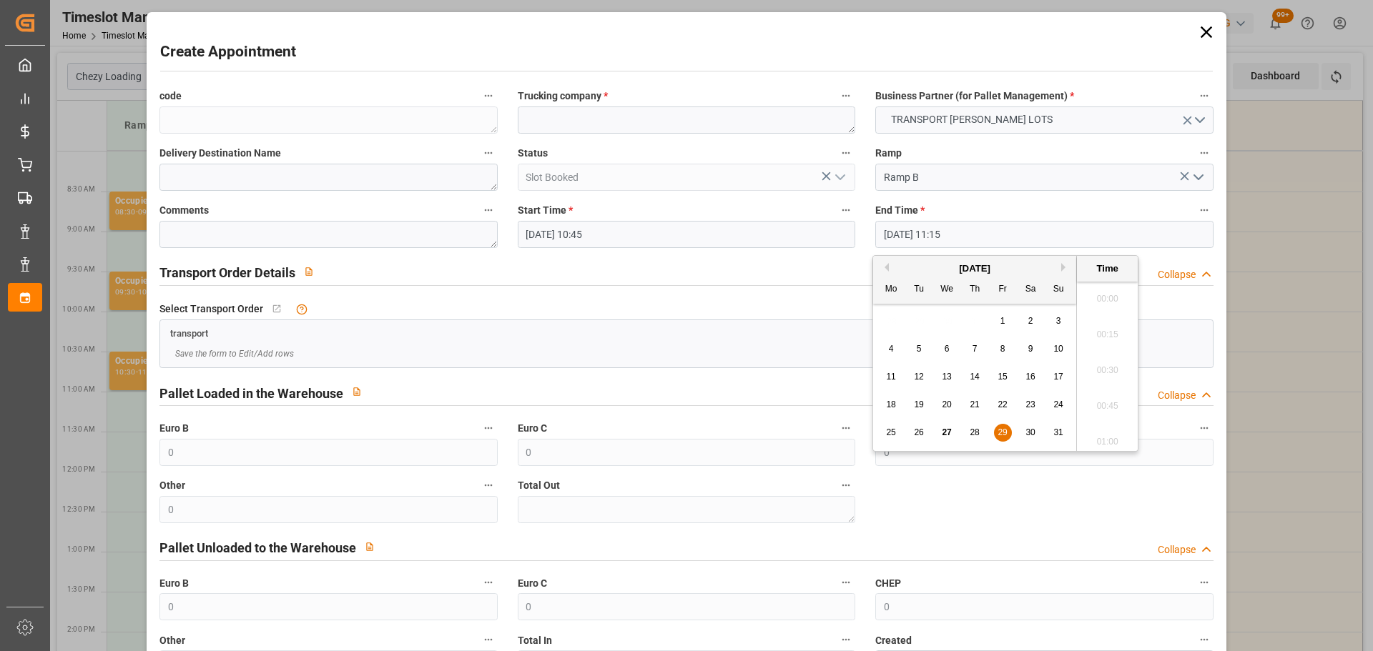
scroll to position [1542, 0]
click at [999, 429] on span "29" at bounding box center [1001, 433] width 9 height 10
click at [1102, 330] on li "11:00" at bounding box center [1107, 330] width 61 height 36
type input "[DATE] 11:00"
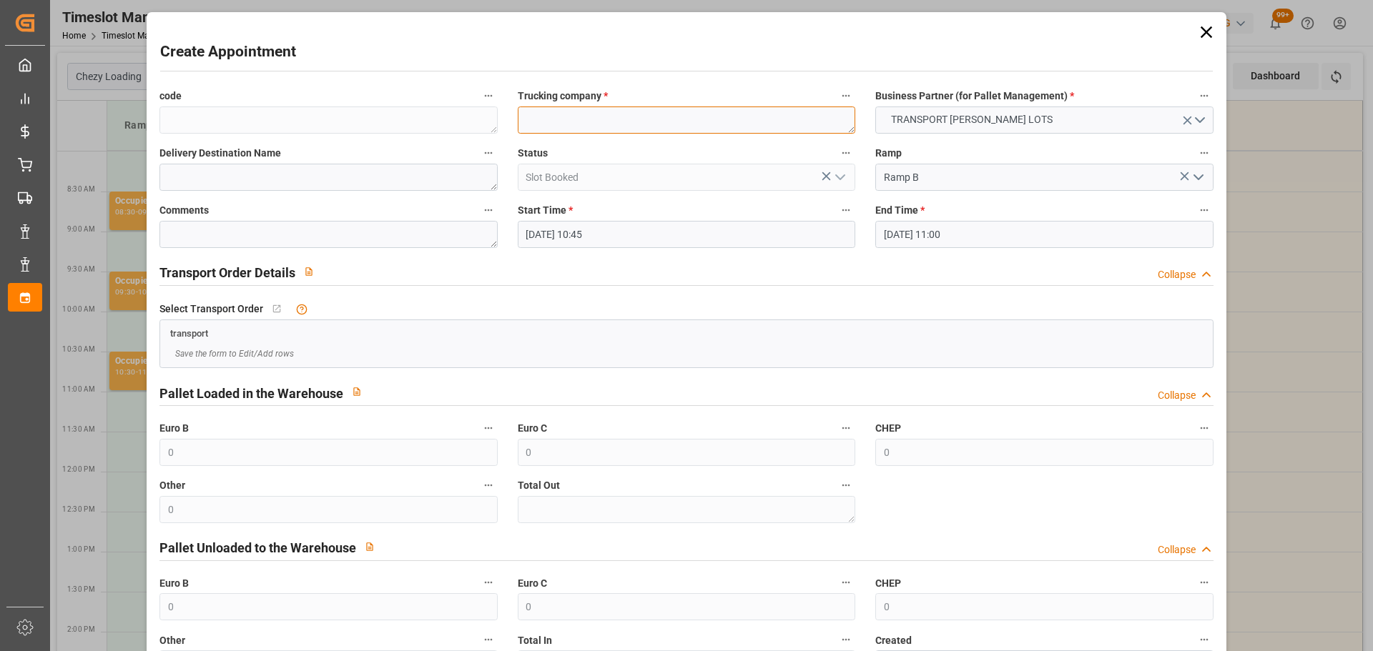
click at [572, 117] on textarea at bounding box center [686, 120] width 337 height 27
type textarea "GAVIGNET"
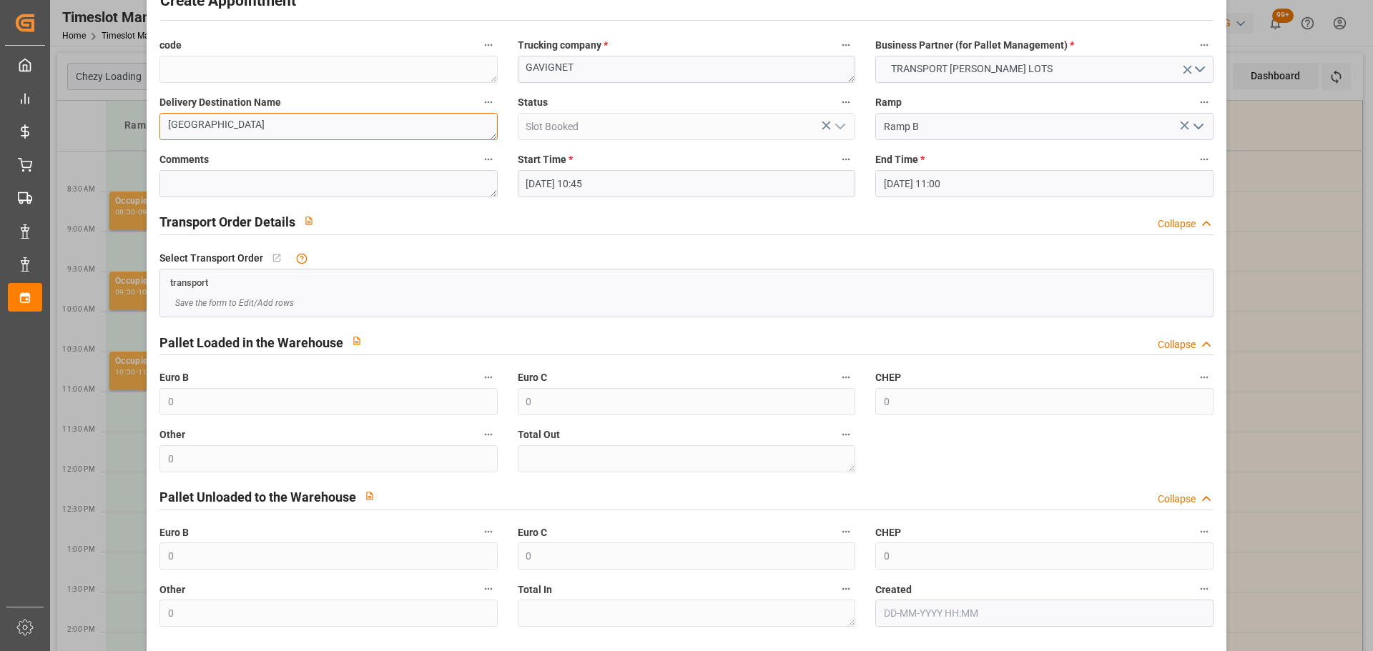
scroll to position [109, 0]
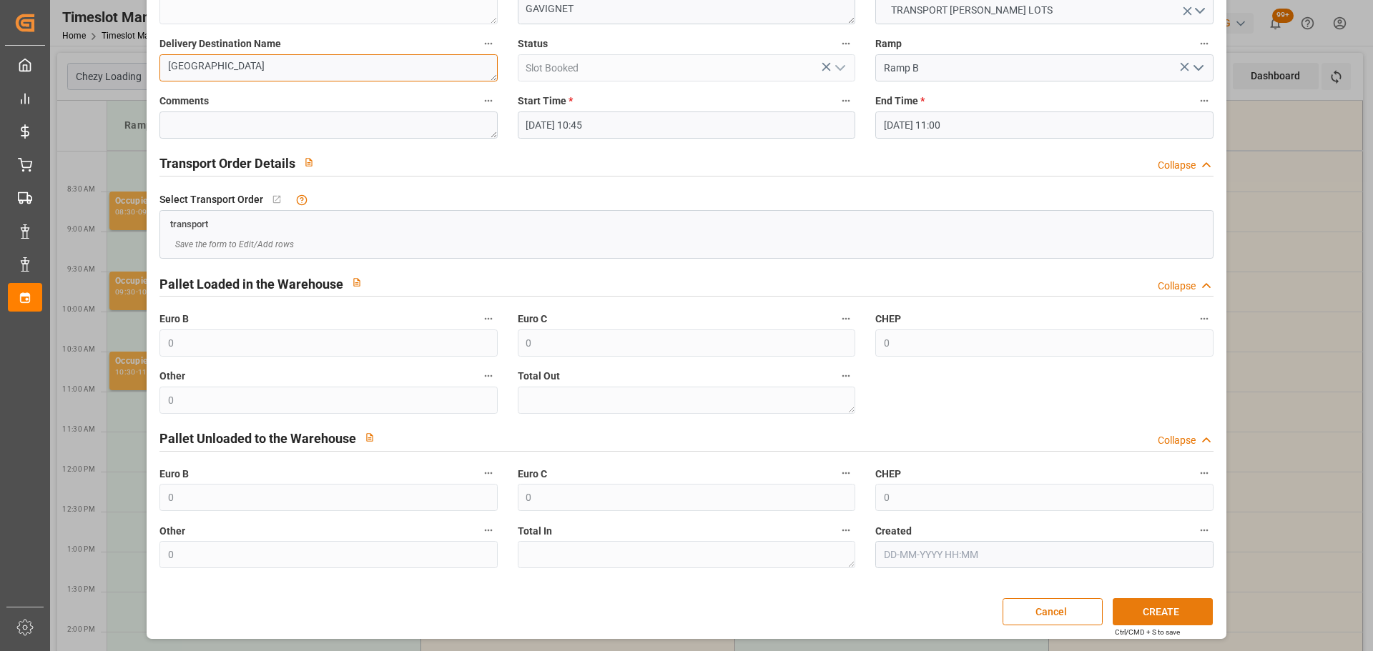
type textarea "[GEOGRAPHIC_DATA]"
click at [1146, 611] on button "CREATE" at bounding box center [1162, 611] width 100 height 27
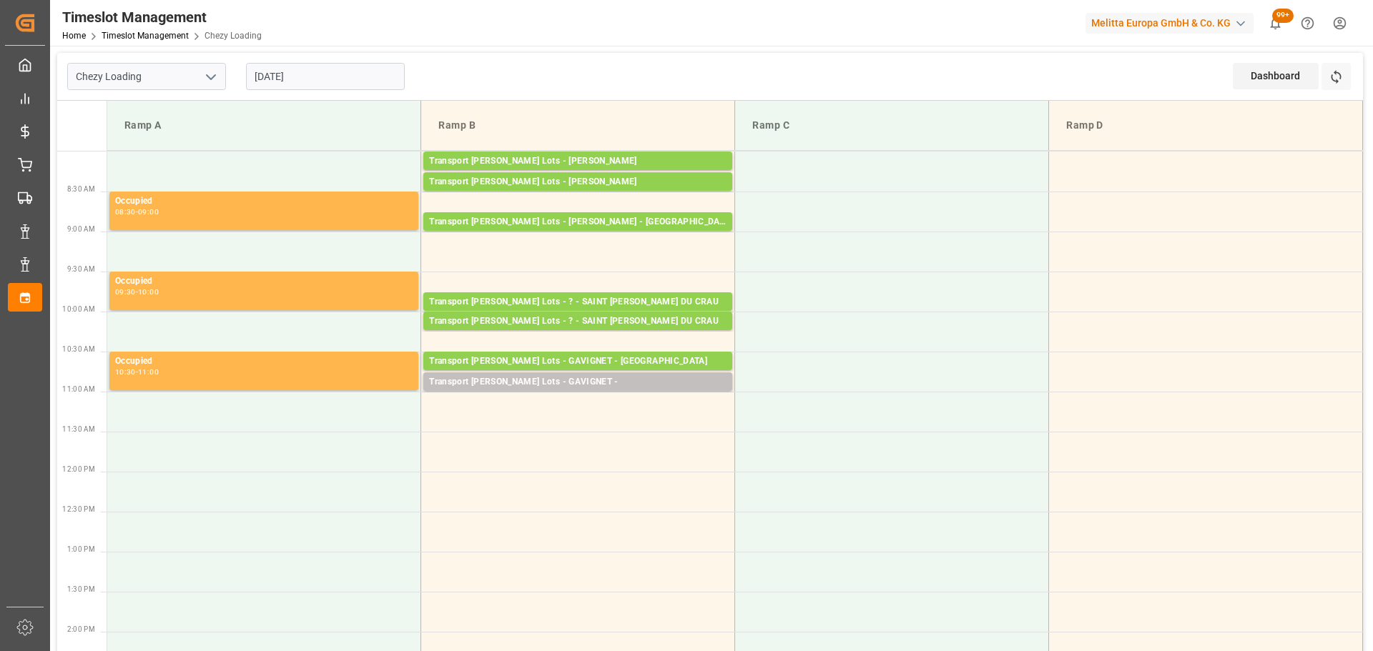
click at [300, 69] on input "[DATE]" at bounding box center [325, 76] width 159 height 27
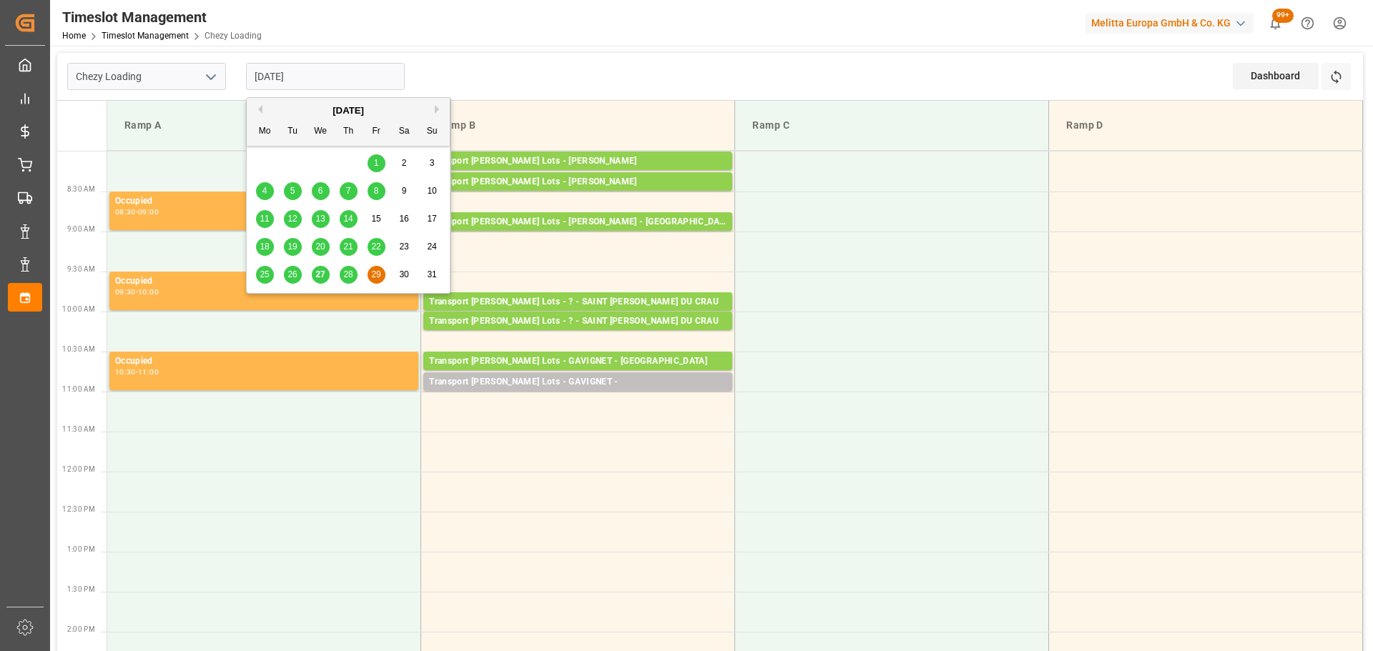
click at [438, 109] on button "Next Month" at bounding box center [439, 109] width 9 height 9
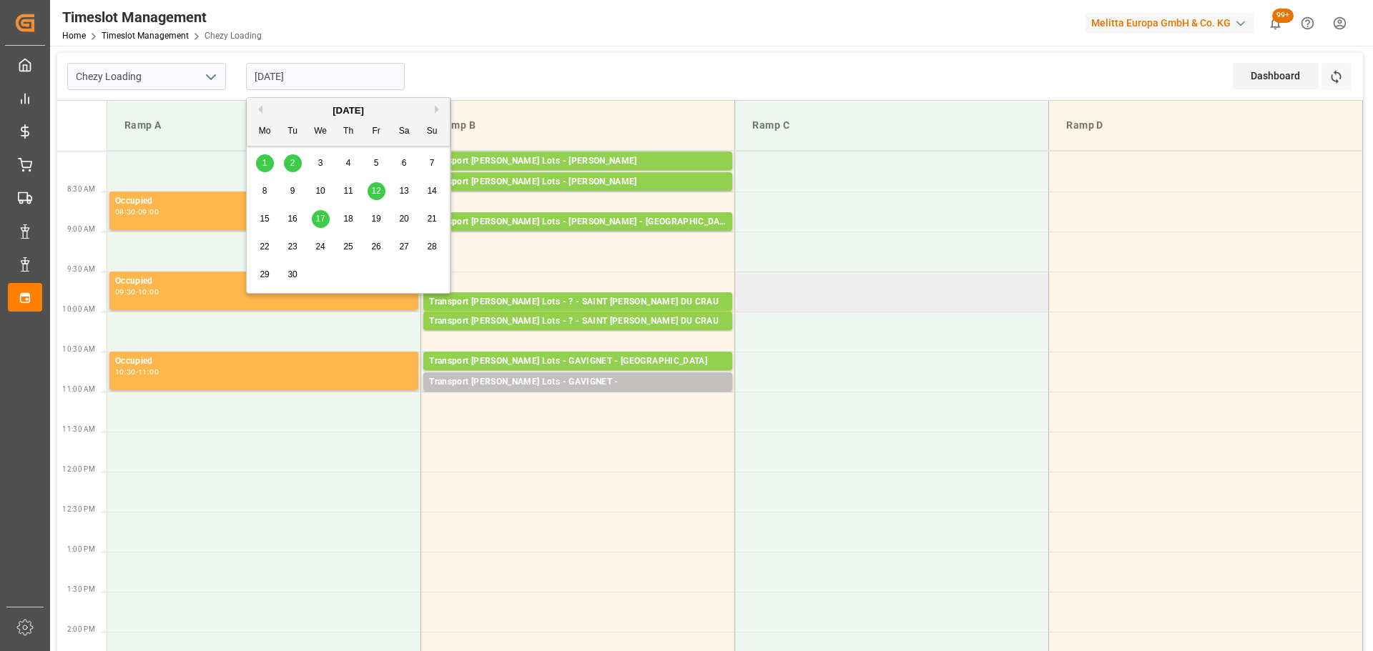
click at [898, 298] on td at bounding box center [892, 292] width 314 height 40
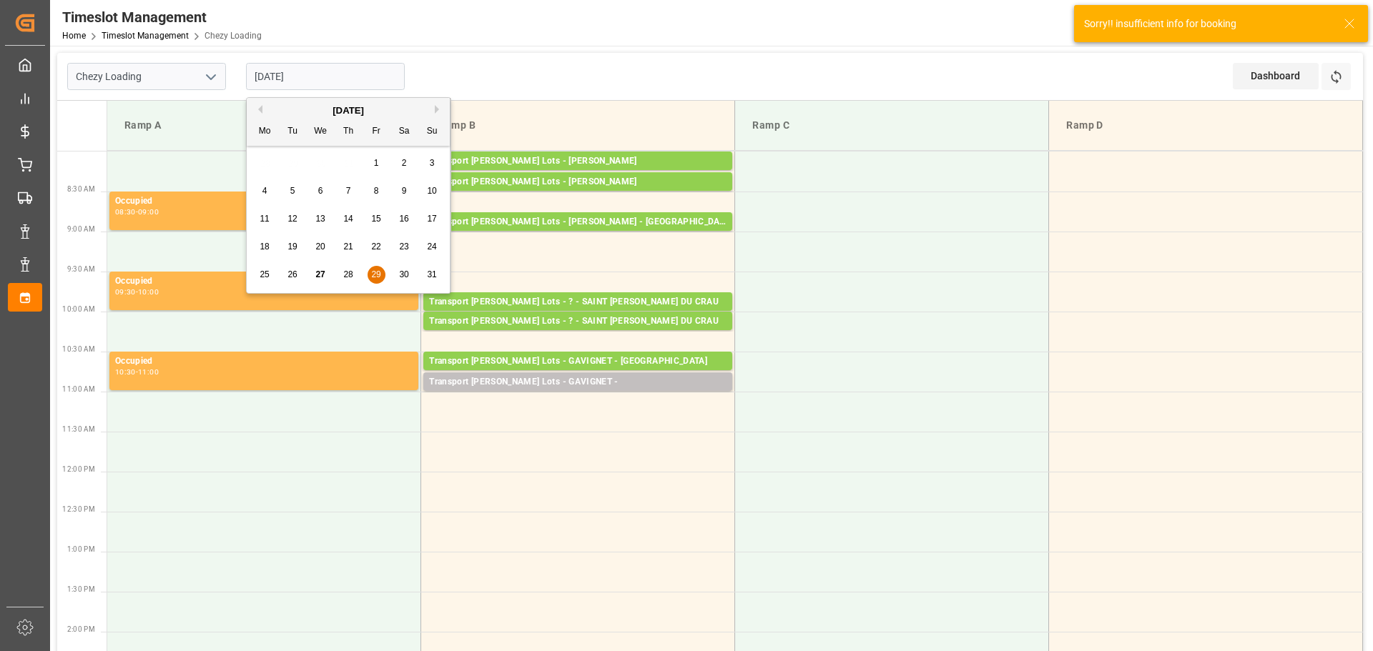
click at [272, 79] on input "[DATE]" at bounding box center [325, 76] width 159 height 27
click at [435, 109] on button "Next Month" at bounding box center [439, 109] width 9 height 9
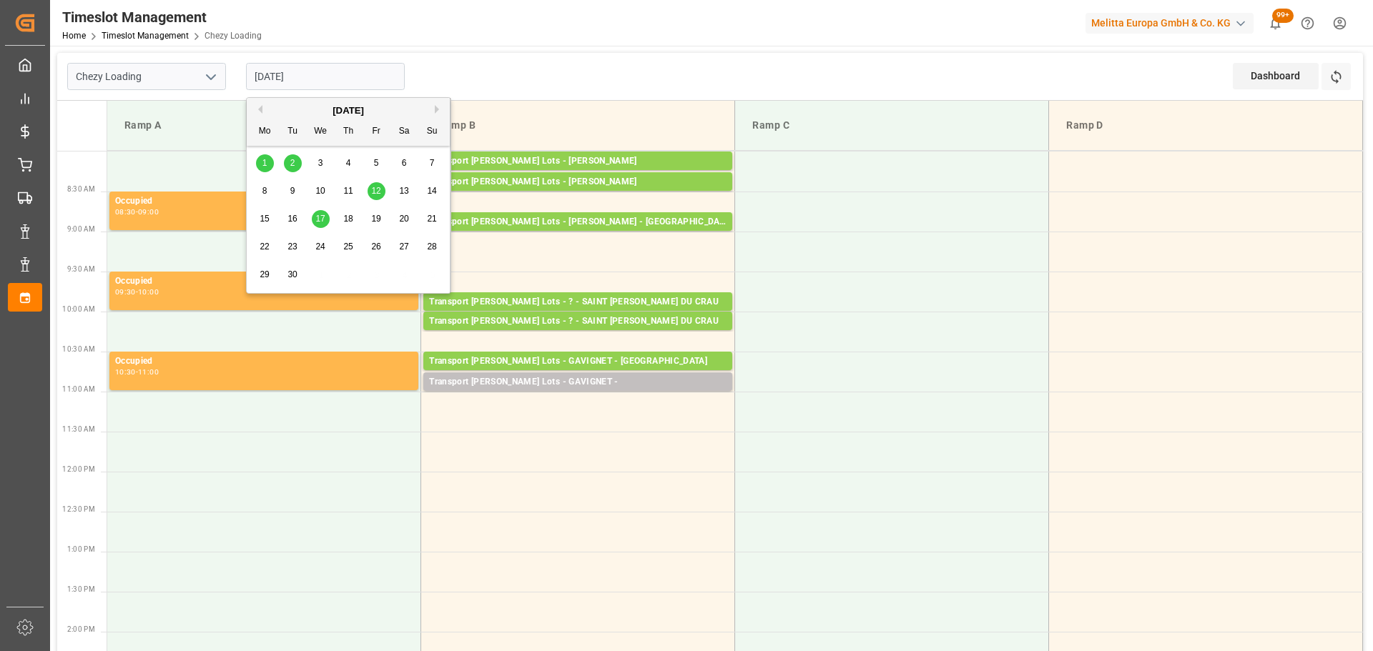
click at [290, 162] on span "2" at bounding box center [292, 163] width 5 height 10
type input "[DATE]"
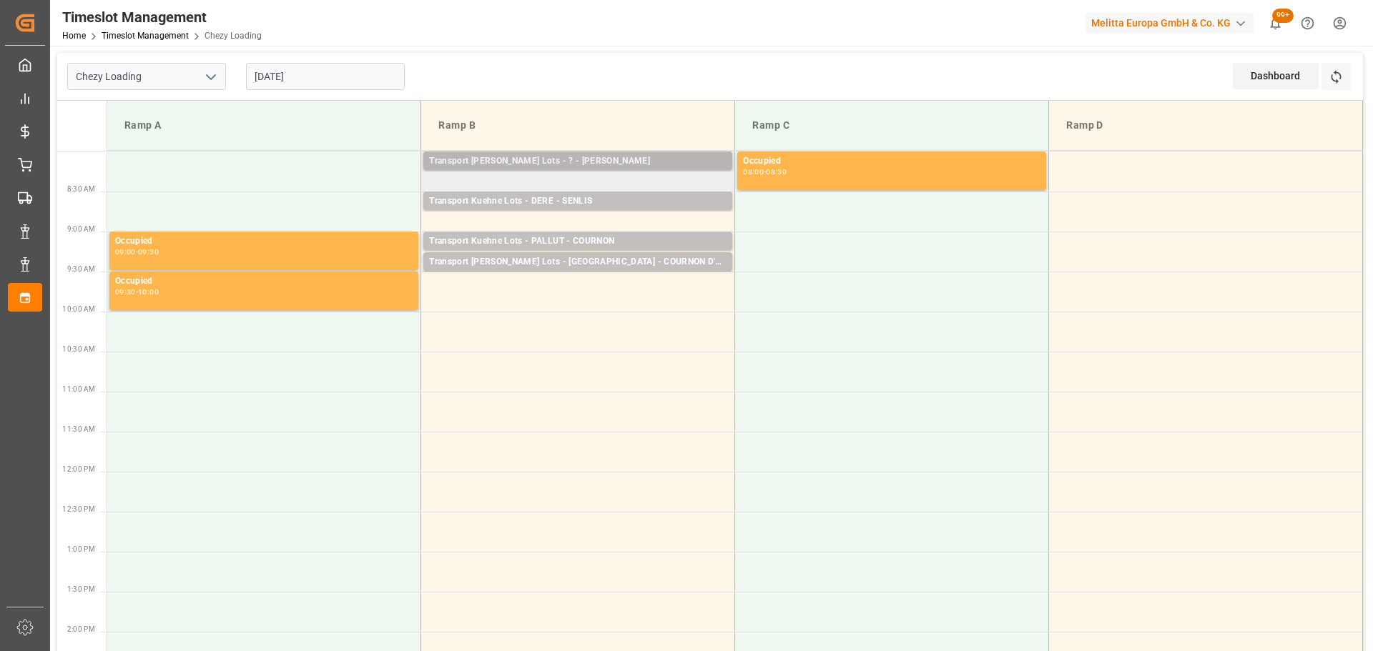
click at [606, 157] on div "Transport [PERSON_NAME] Lots - ? - [PERSON_NAME]" at bounding box center [577, 161] width 297 height 14
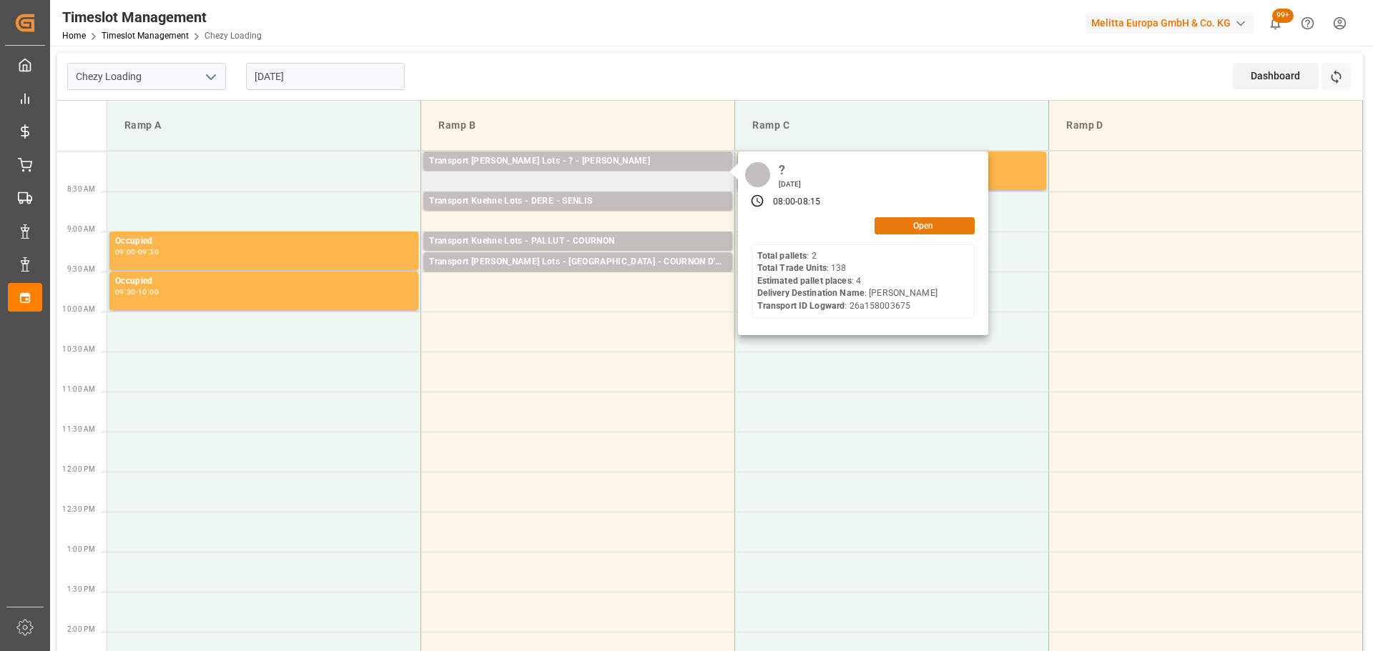
click at [914, 217] on button "Open" at bounding box center [924, 225] width 100 height 17
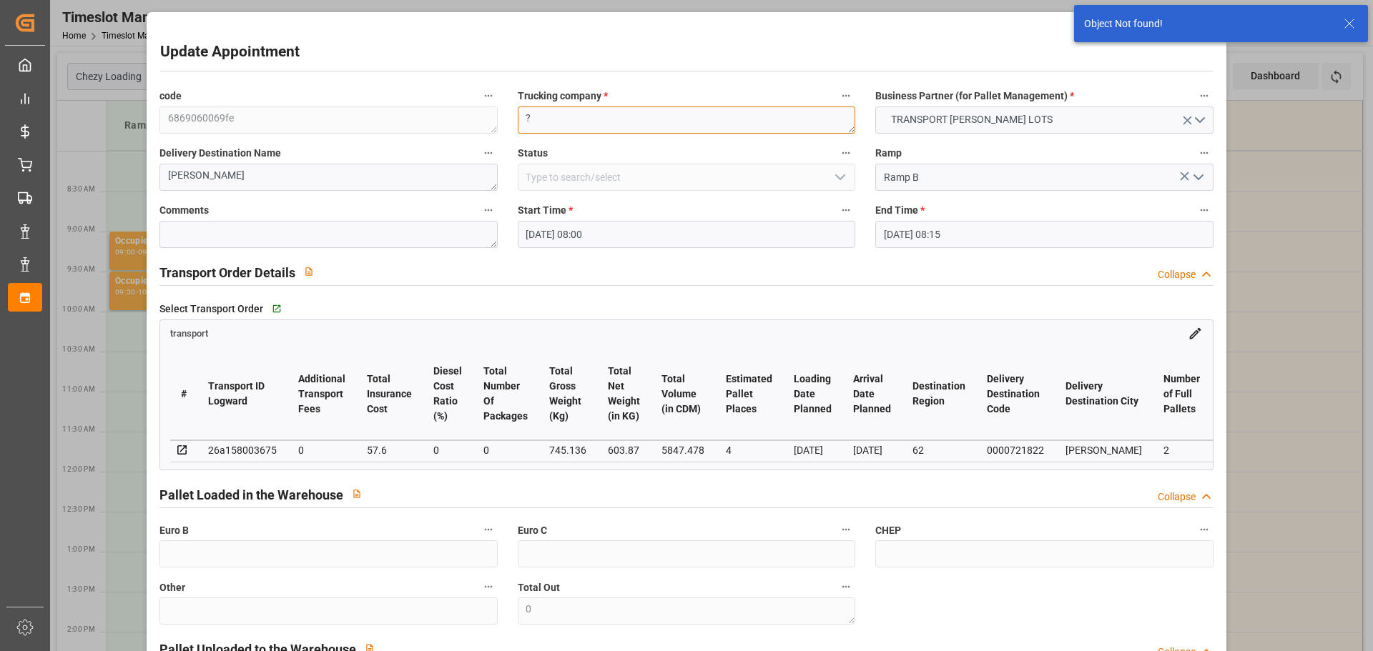
click at [592, 121] on textarea "?" at bounding box center [686, 120] width 337 height 27
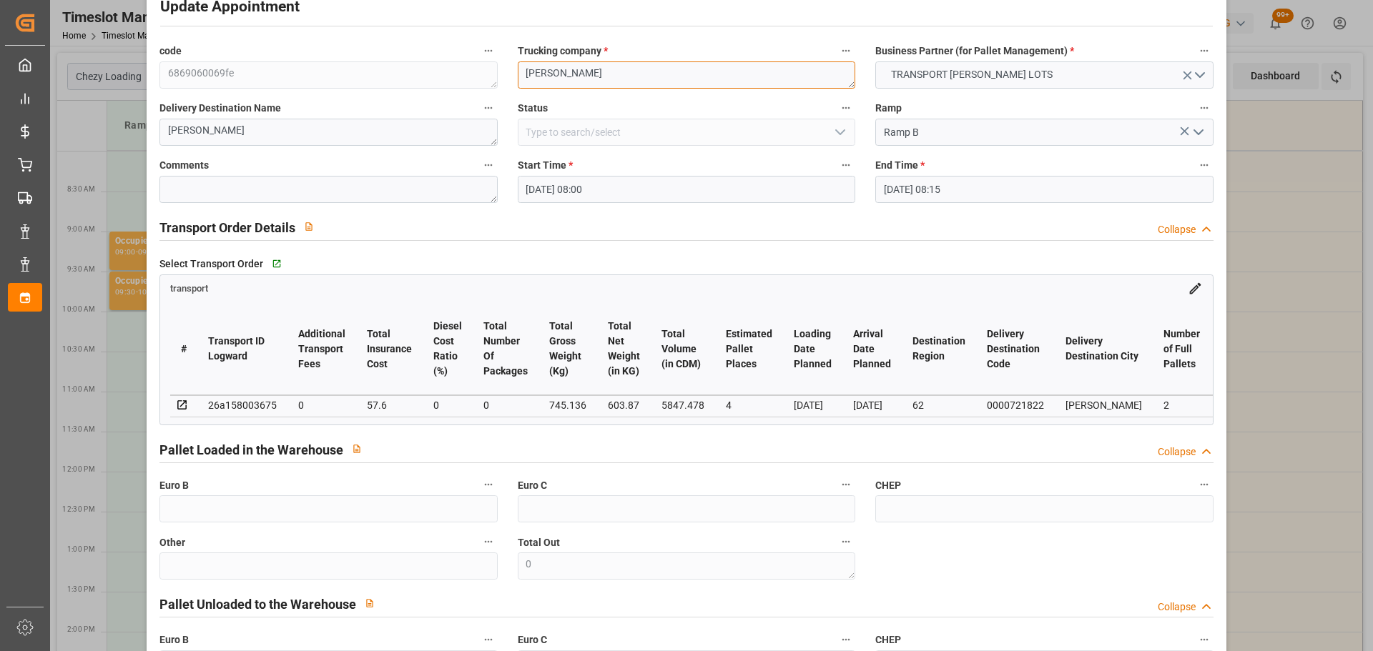
scroll to position [216, 0]
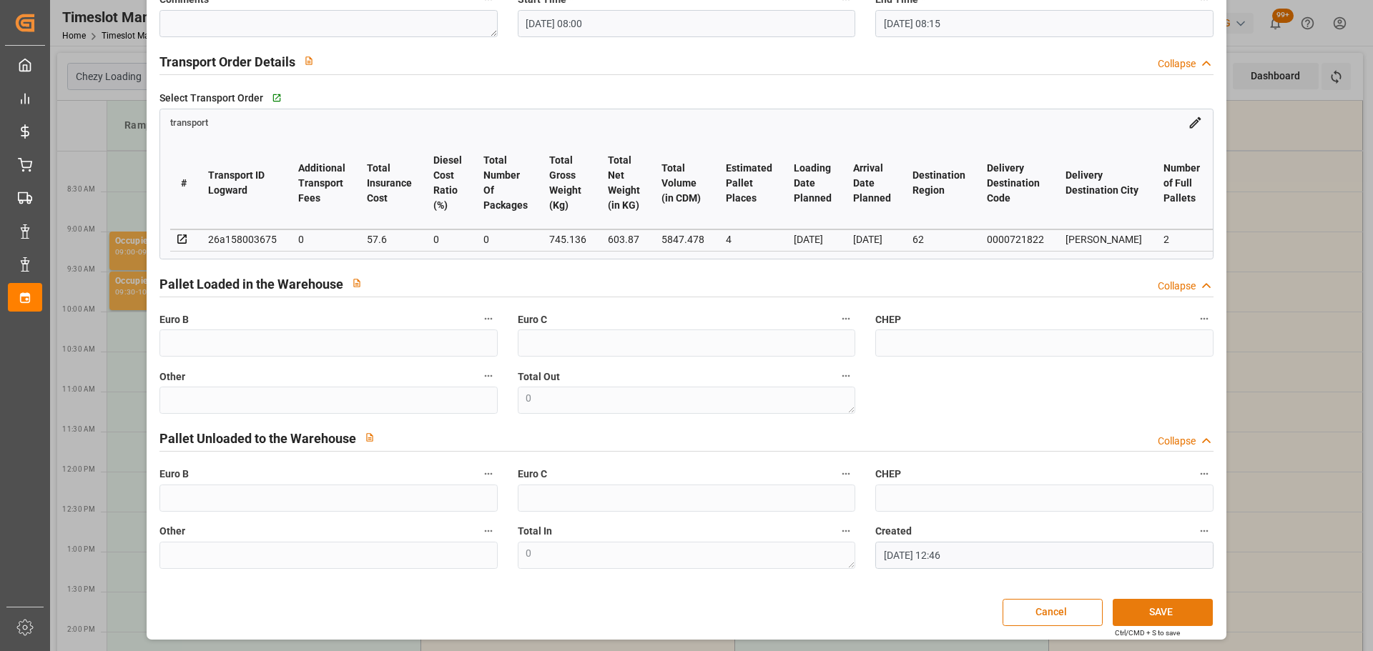
type textarea "[PERSON_NAME]"
click at [1185, 610] on button "SAVE" at bounding box center [1162, 612] width 100 height 27
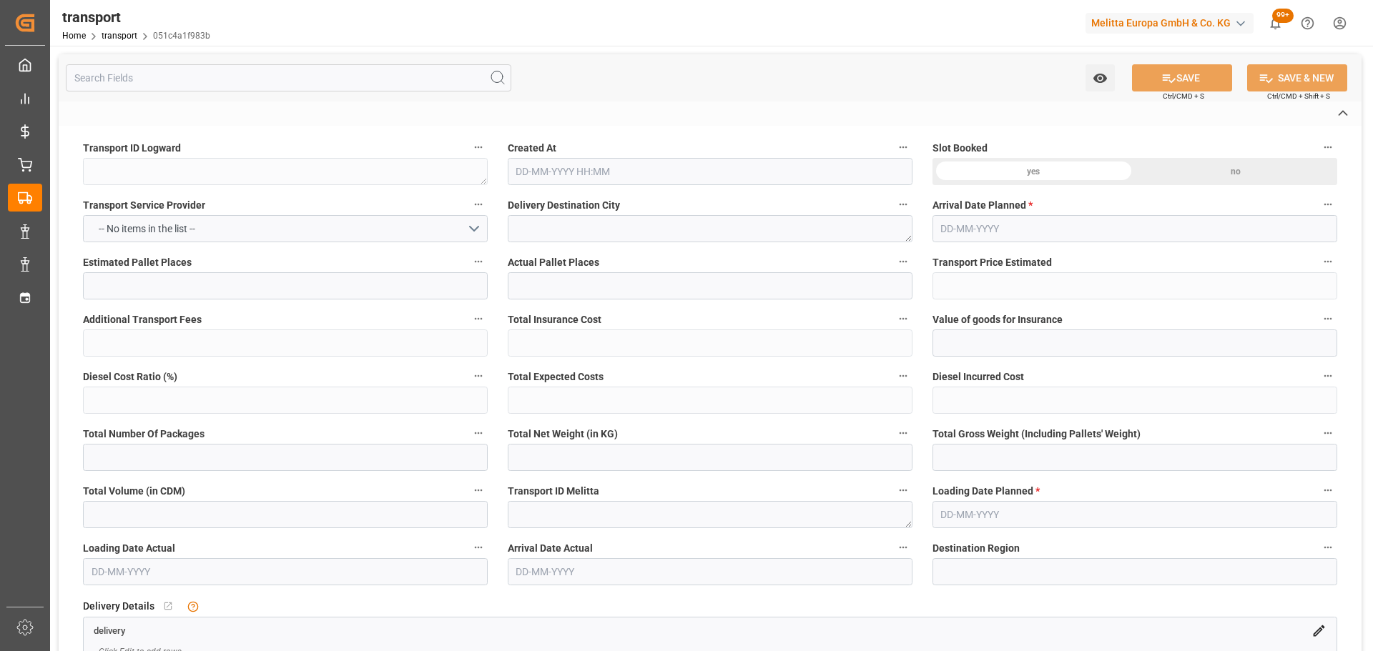
type textarea "051c4a1f983b"
type textarea "LAUWIN PLANQUE"
type textarea "0000722089"
type textarea "FR-02570"
type textarea "FR"
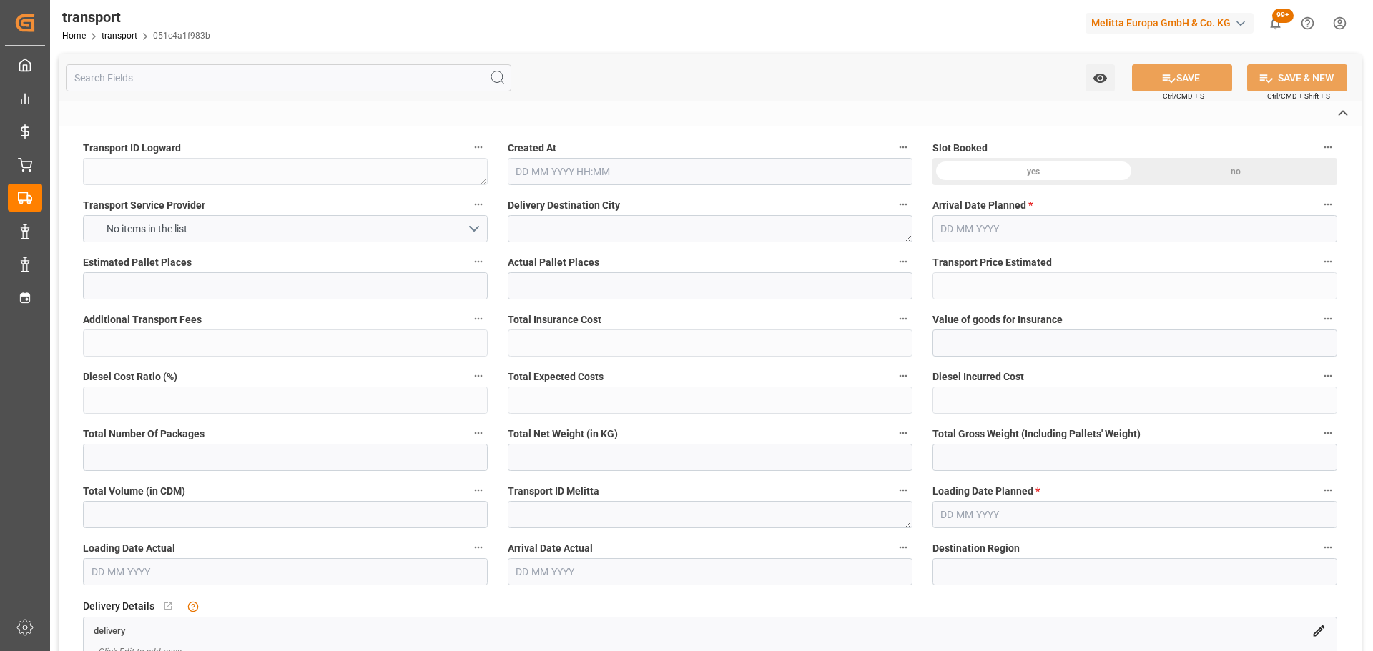
type input "Road"
type input "FR"
type input "02570"
type input "FR"
type input "59553"
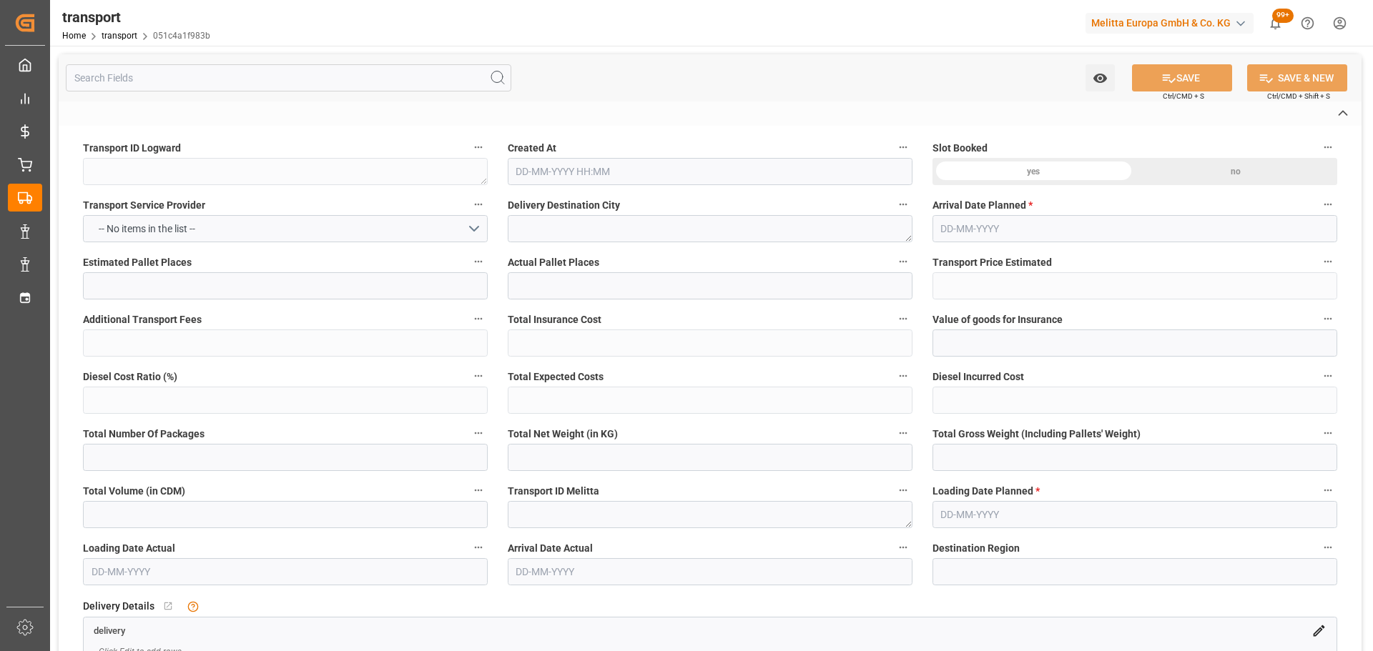
type input "Small Shipment"
type input "3.5-7.5 t"
type input "EURO 6"
type input "Diesel"
type input "7"
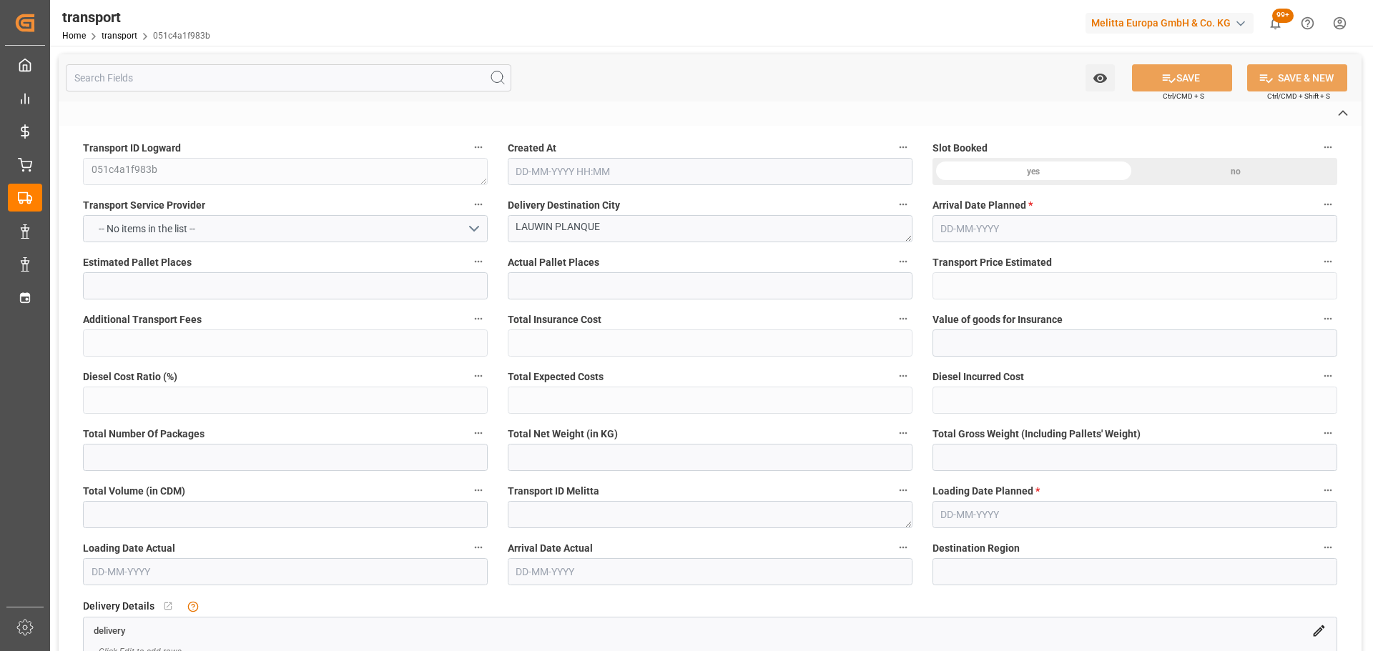
type input "210.09"
type input "0"
type input "210.09"
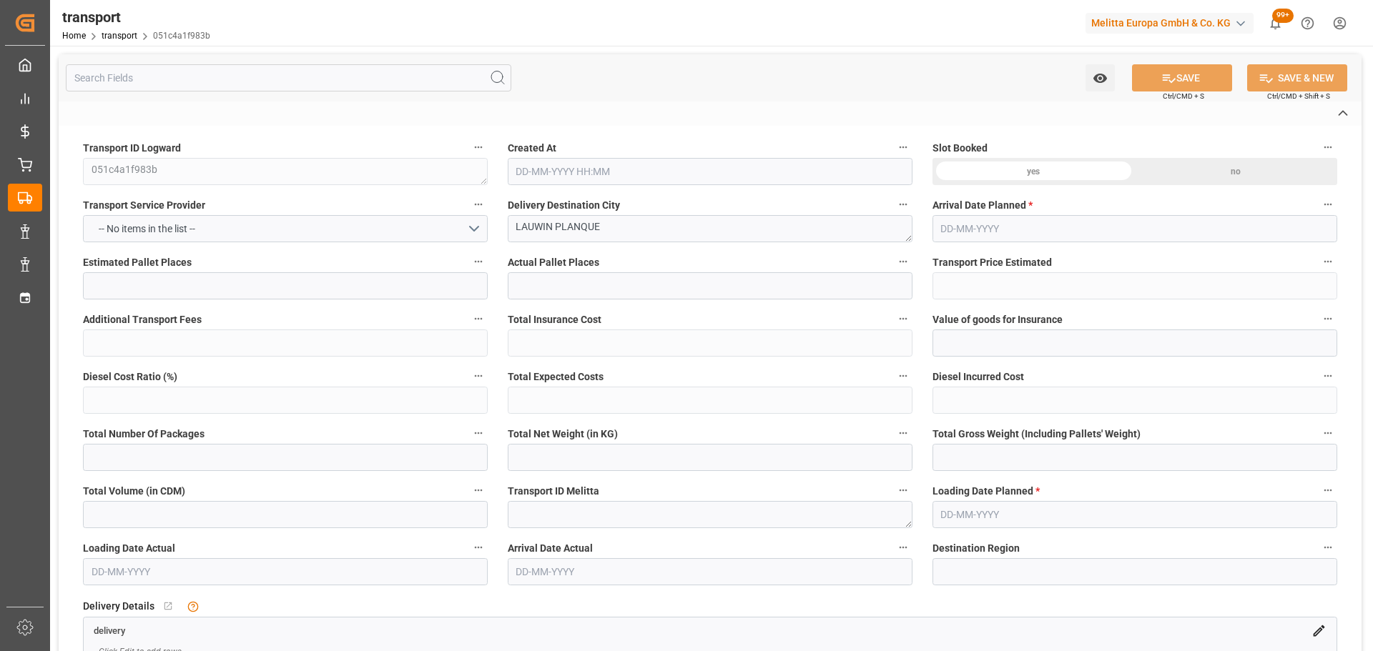
type input "0"
type input "553.026"
type input "805.147"
type input "3320.449"
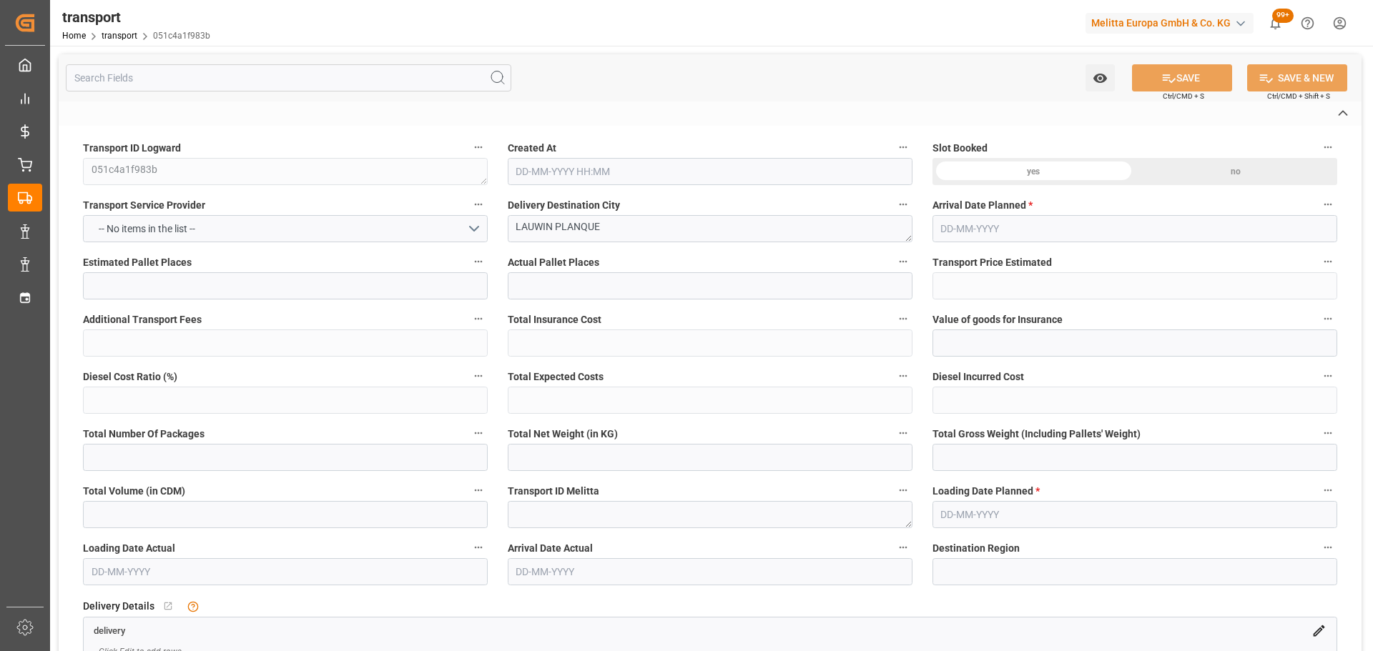
type input "59"
type input "0"
type input "241"
type input "7"
type input "101"
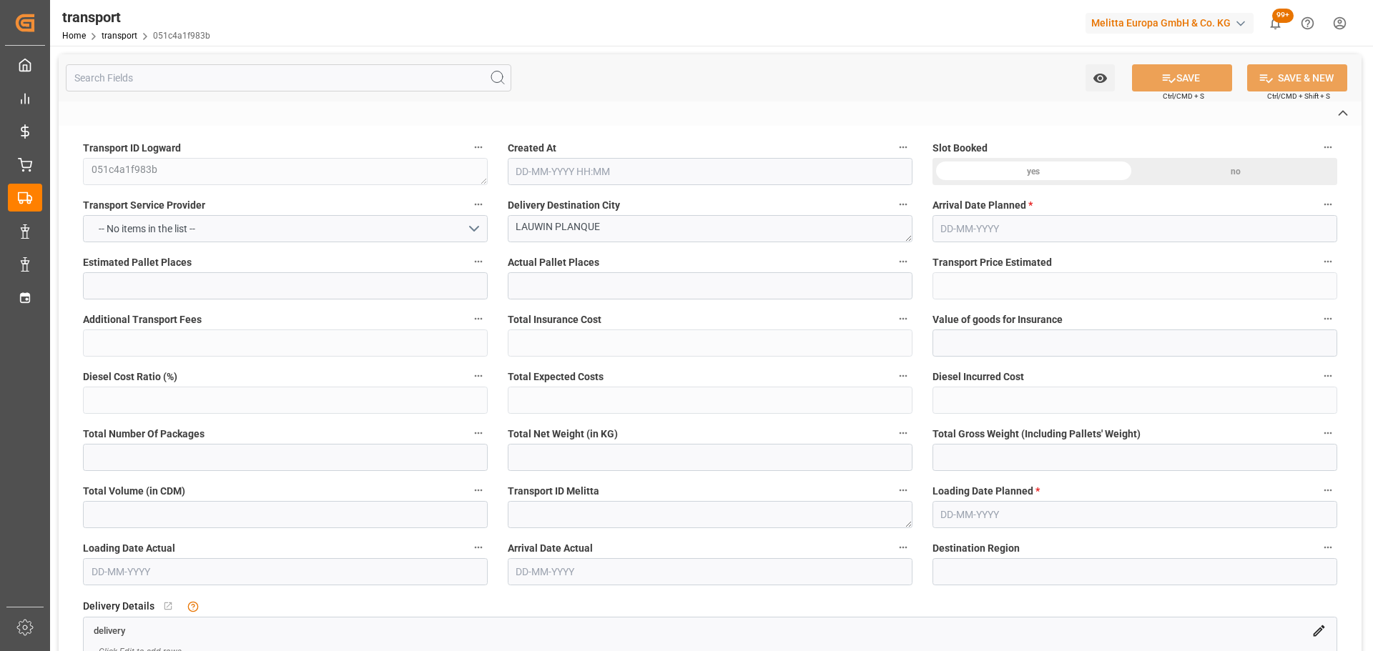
type input "644.147"
type input "0"
type input "4710.8598"
type input "0"
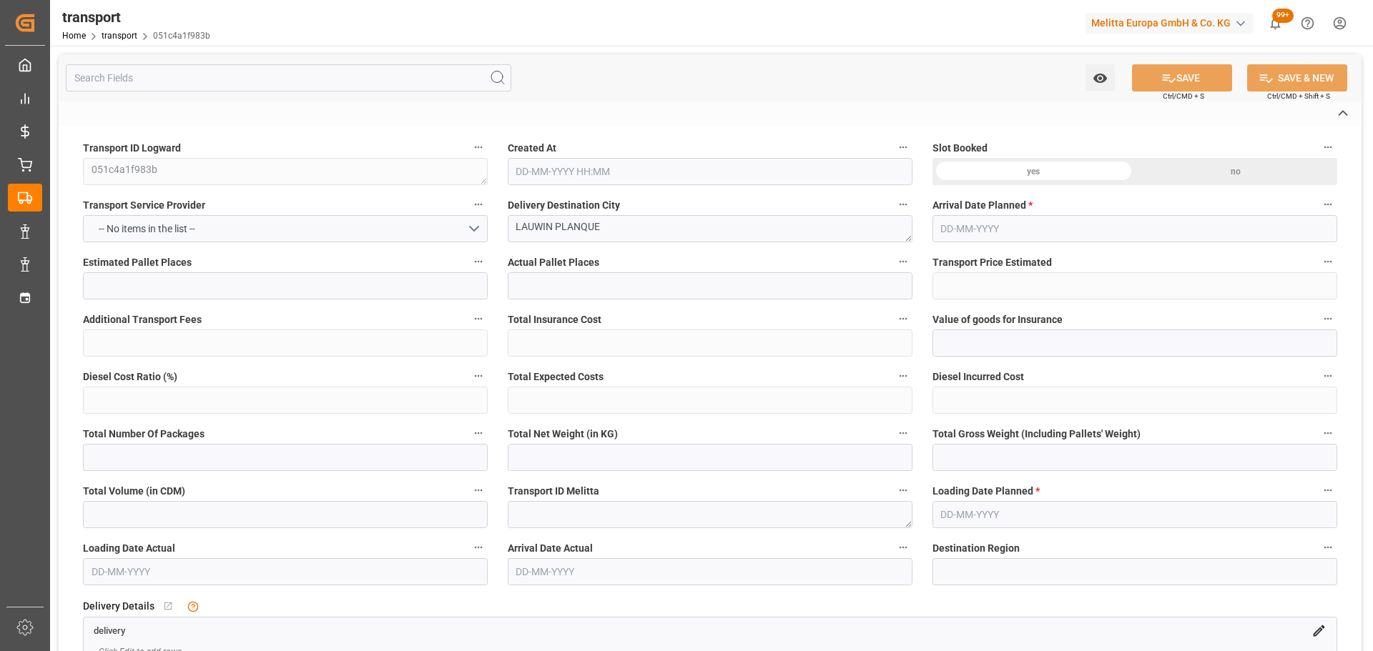
type input "21"
type input "35"
type input "[DATE] 11:26"
type input "[DATE]"
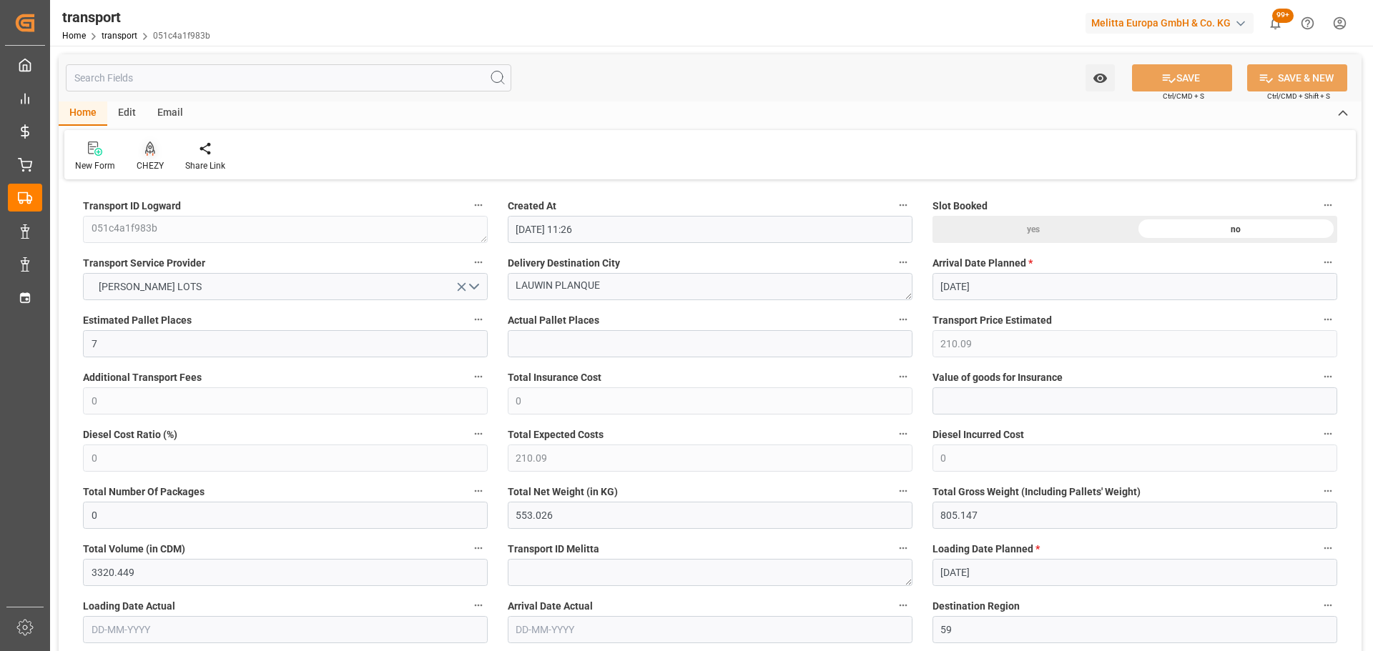
click at [150, 149] on icon at bounding box center [150, 149] width 10 height 14
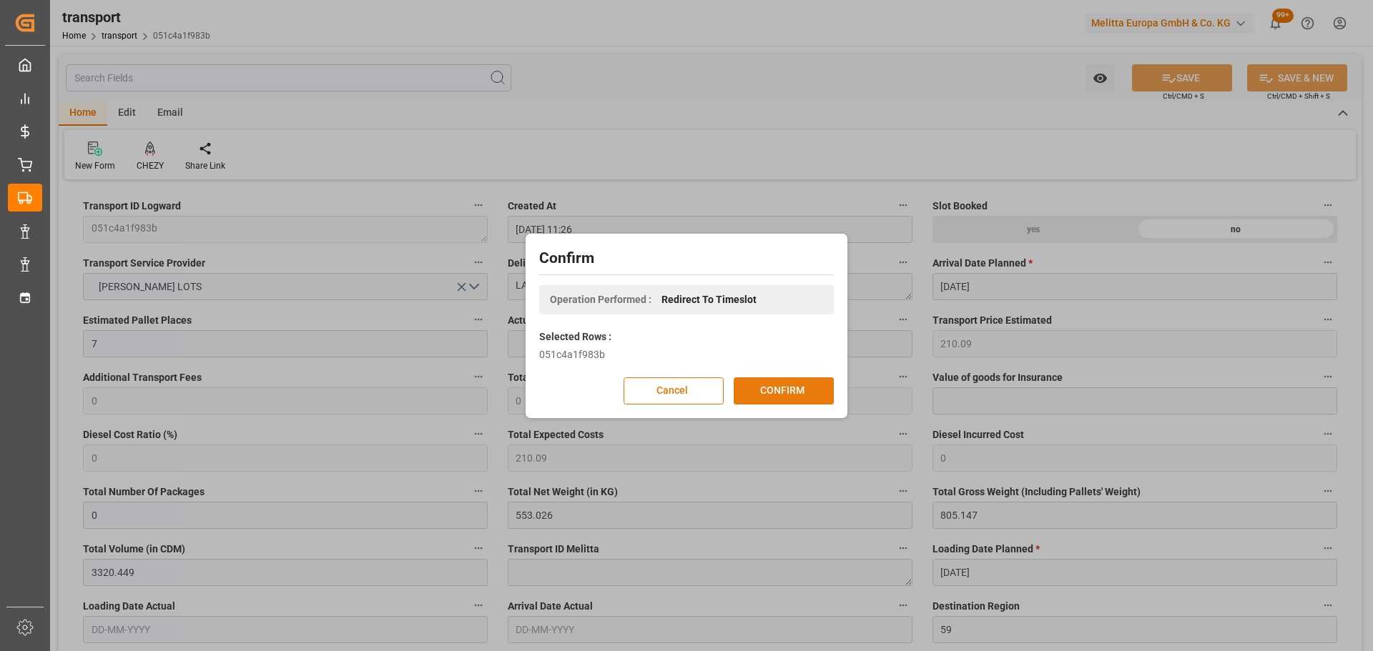
click at [788, 391] on button "CONFIRM" at bounding box center [783, 390] width 100 height 27
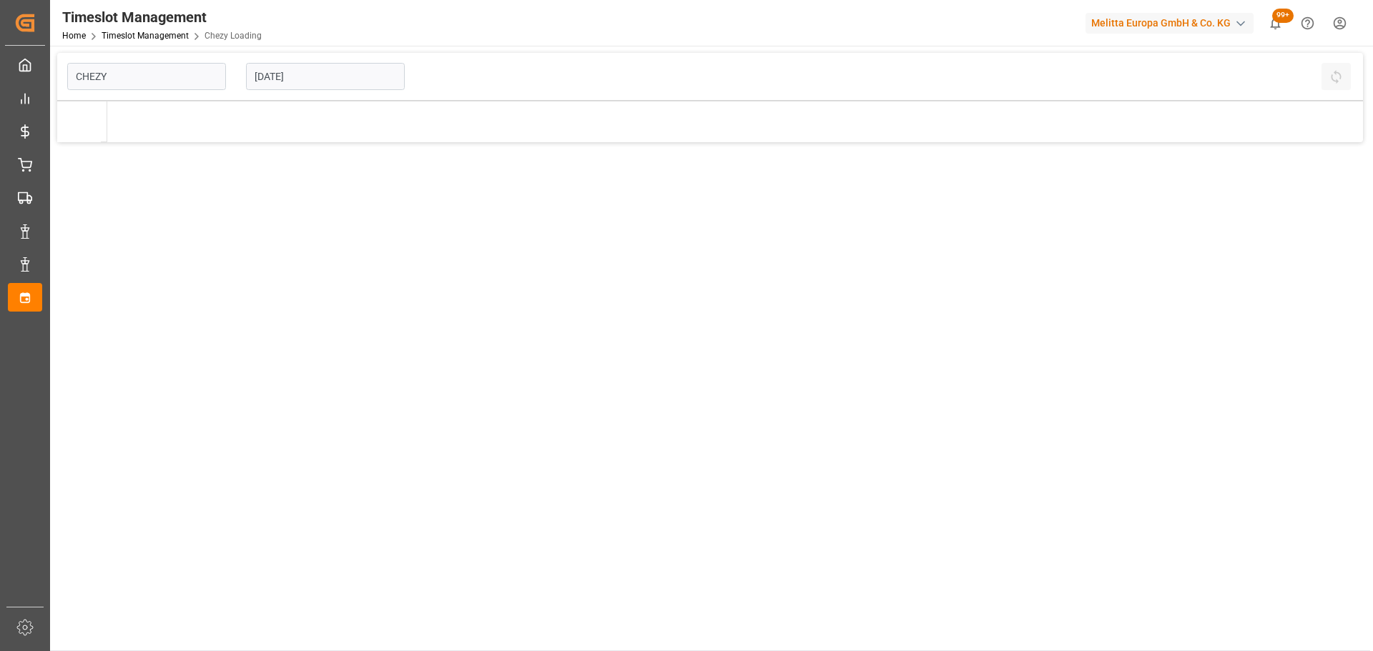
type input "Chezy Loading"
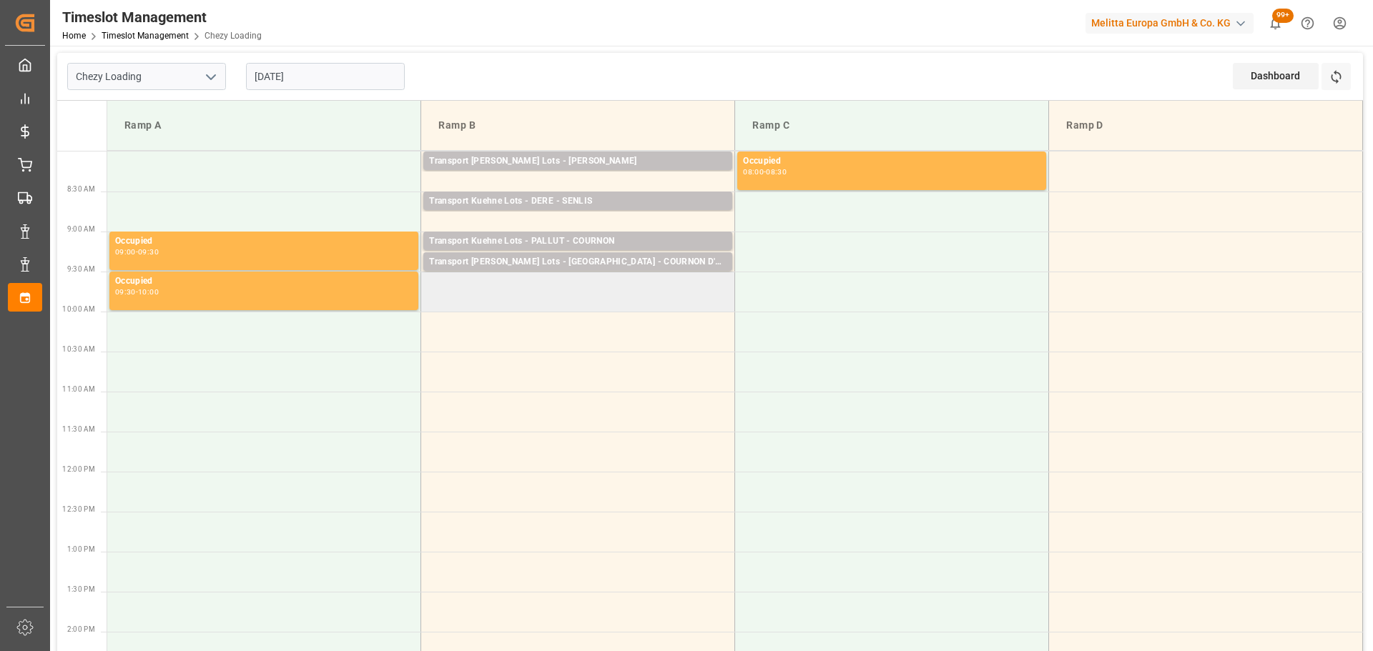
click at [432, 302] on td at bounding box center [578, 292] width 314 height 40
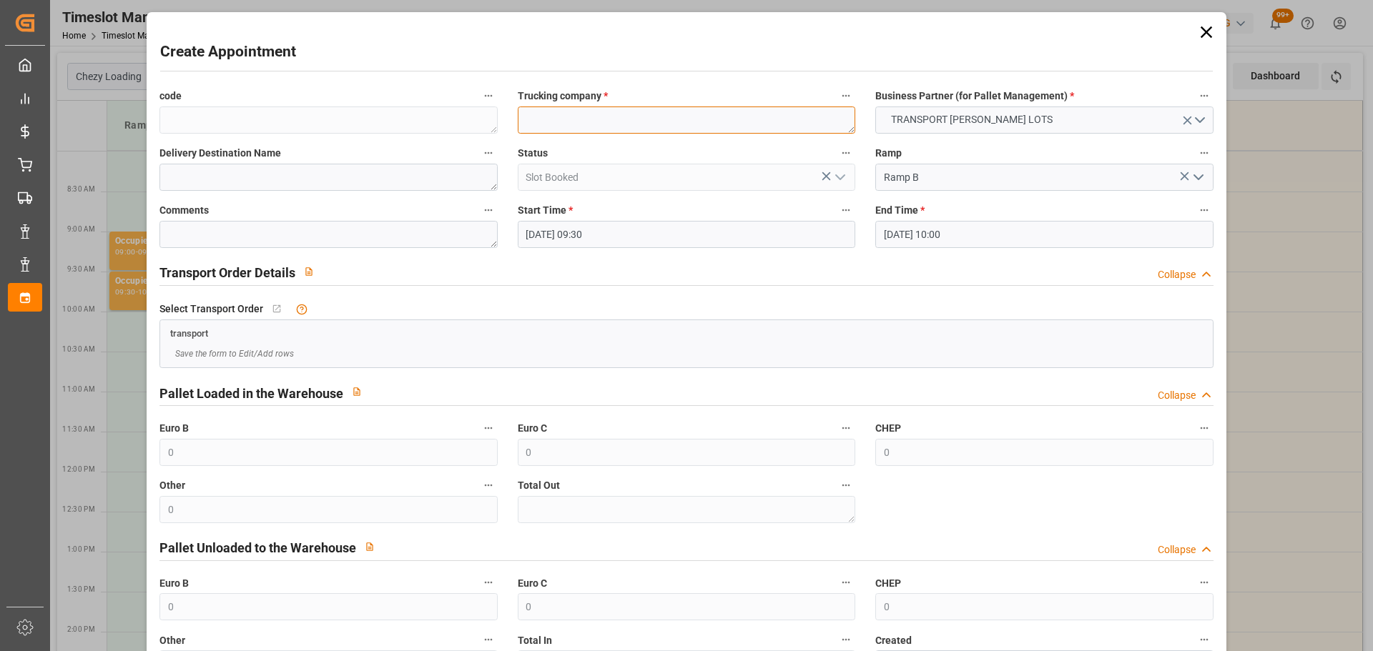
click at [598, 123] on textarea at bounding box center [686, 120] width 337 height 27
type textarea "LEBLANC"
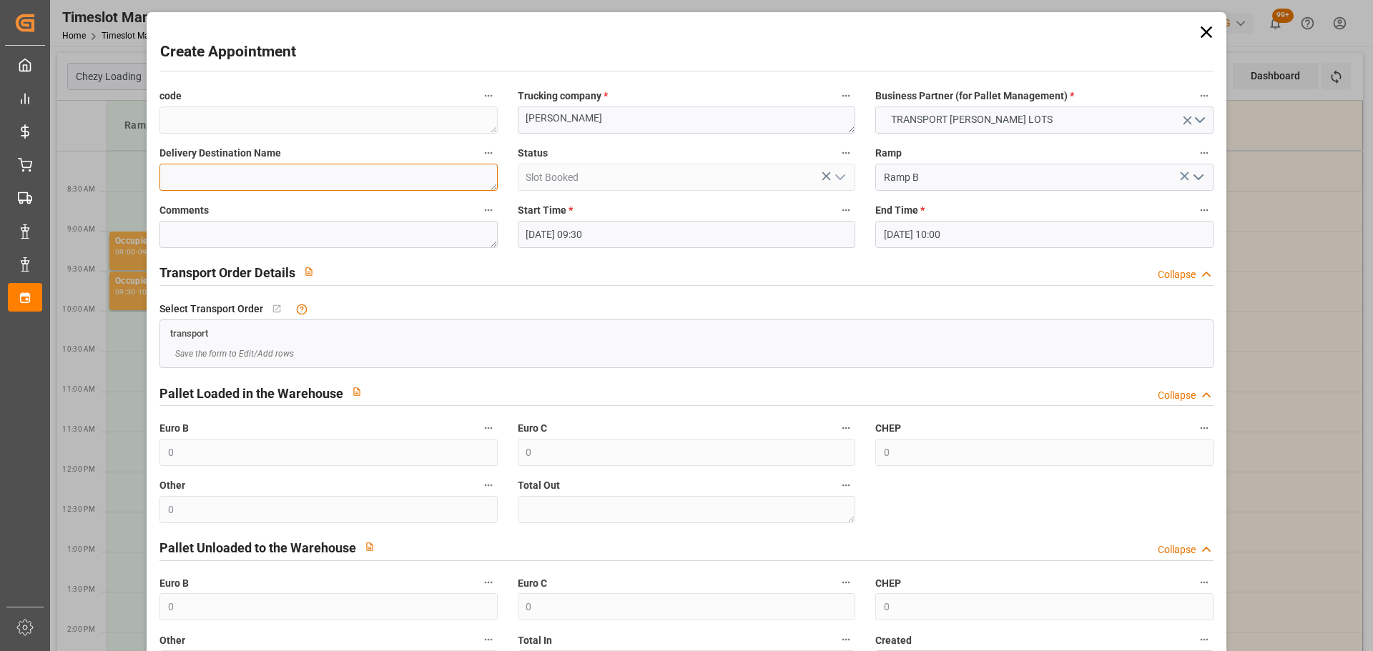
click at [323, 183] on textarea at bounding box center [327, 177] width 337 height 27
click at [377, 184] on textarea at bounding box center [327, 177] width 337 height 27
type textarea "LAUWIN"
click at [964, 237] on input "[DATE] 10:00" at bounding box center [1043, 234] width 337 height 27
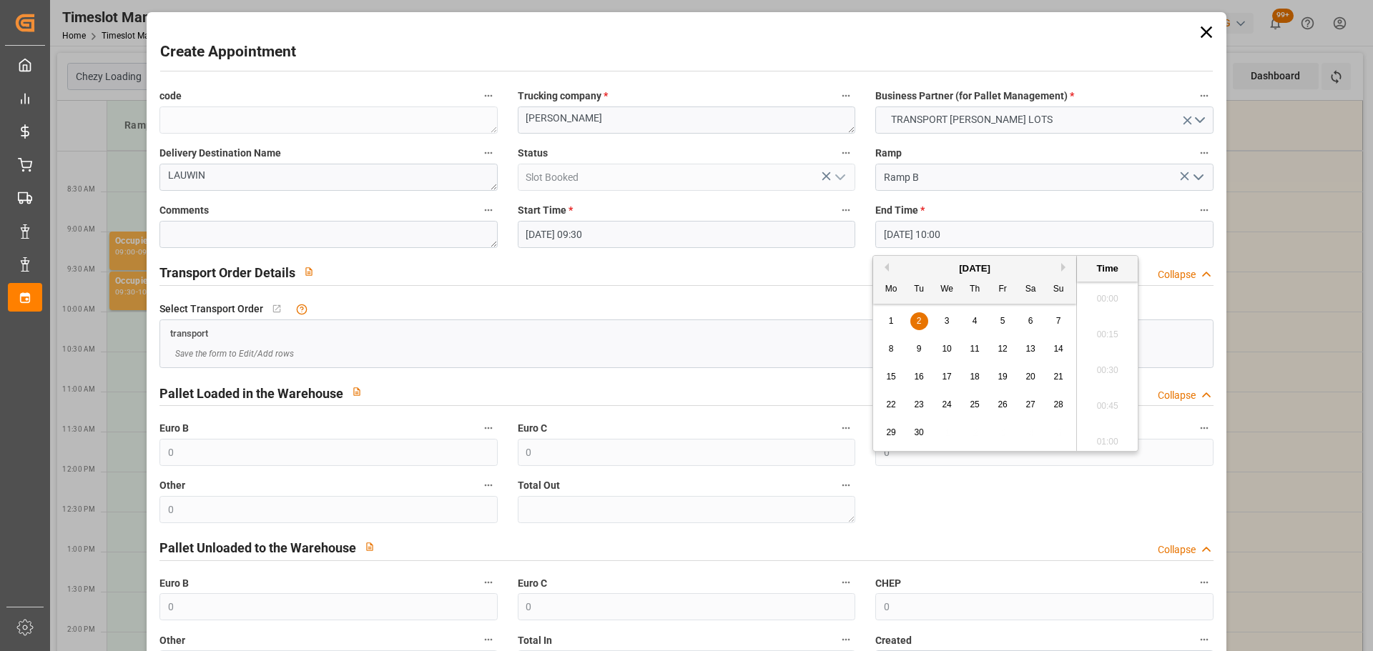
scroll to position [1363, 0]
click at [918, 323] on span "2" at bounding box center [918, 321] width 5 height 10
click at [1104, 324] on li "09:45" at bounding box center [1107, 330] width 61 height 36
type input "02-09-2025 09:45"
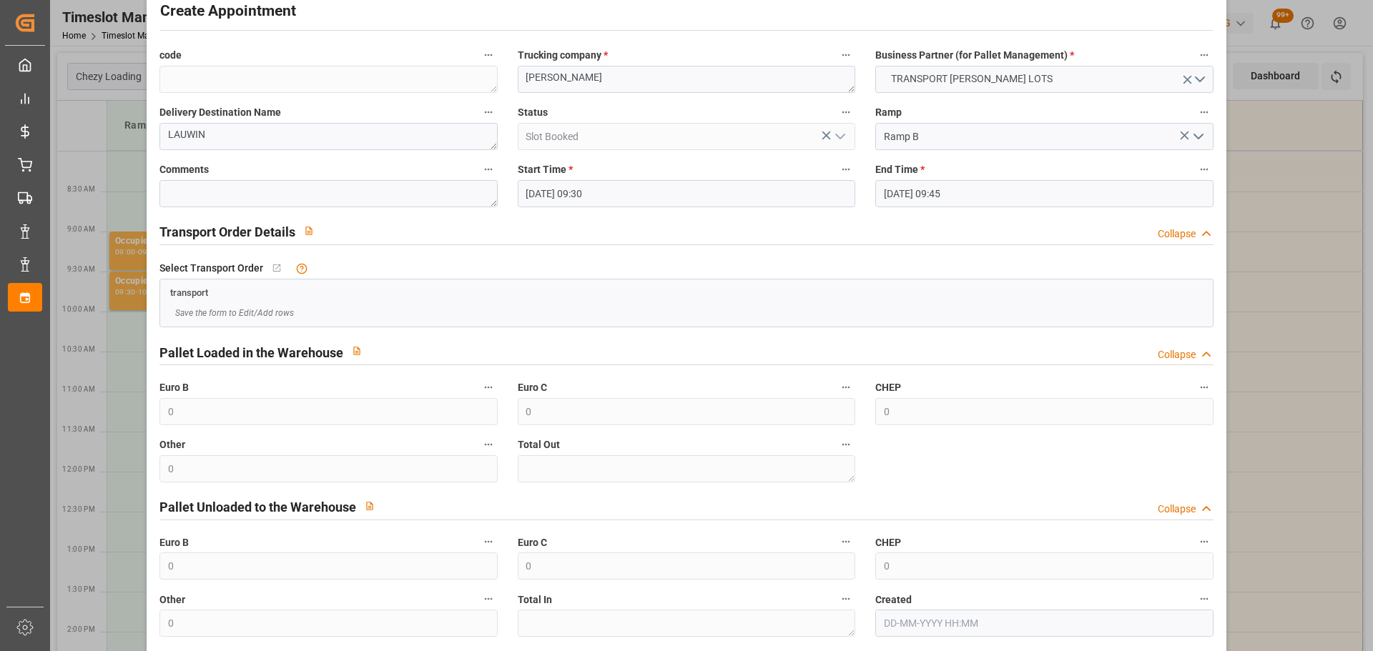
scroll to position [109, 0]
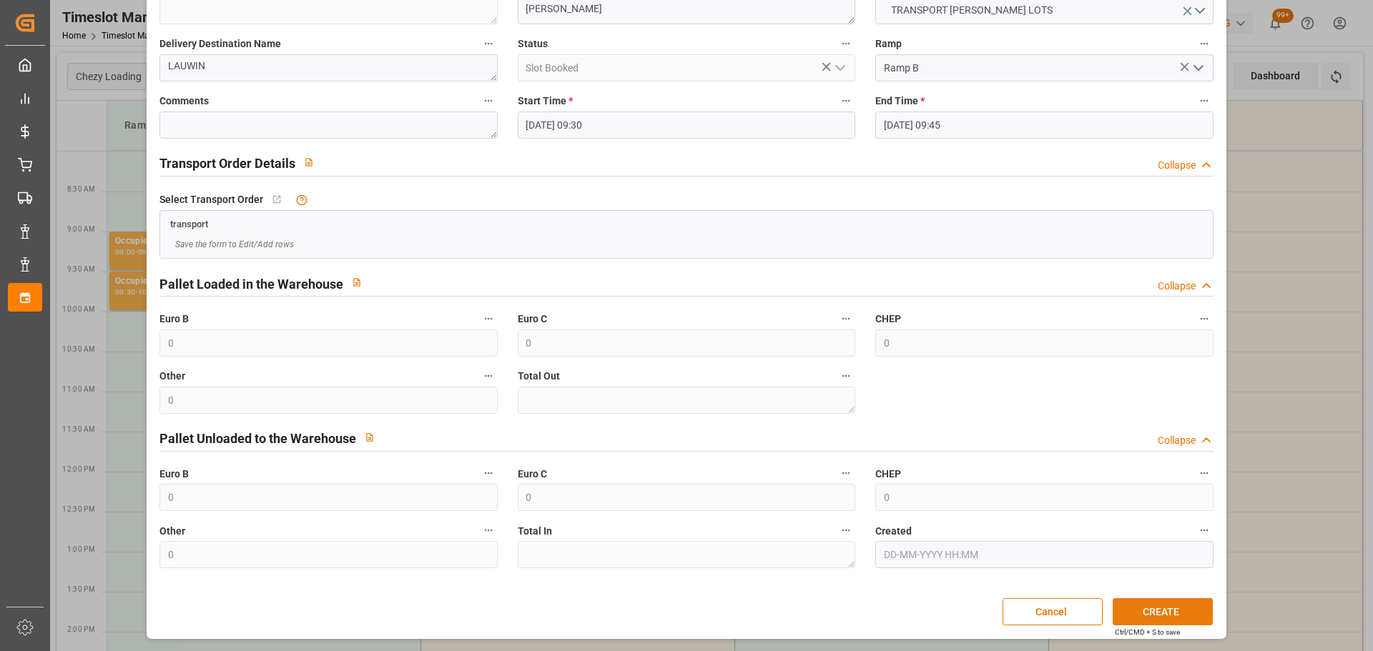
click at [1151, 613] on button "CREATE" at bounding box center [1162, 611] width 100 height 27
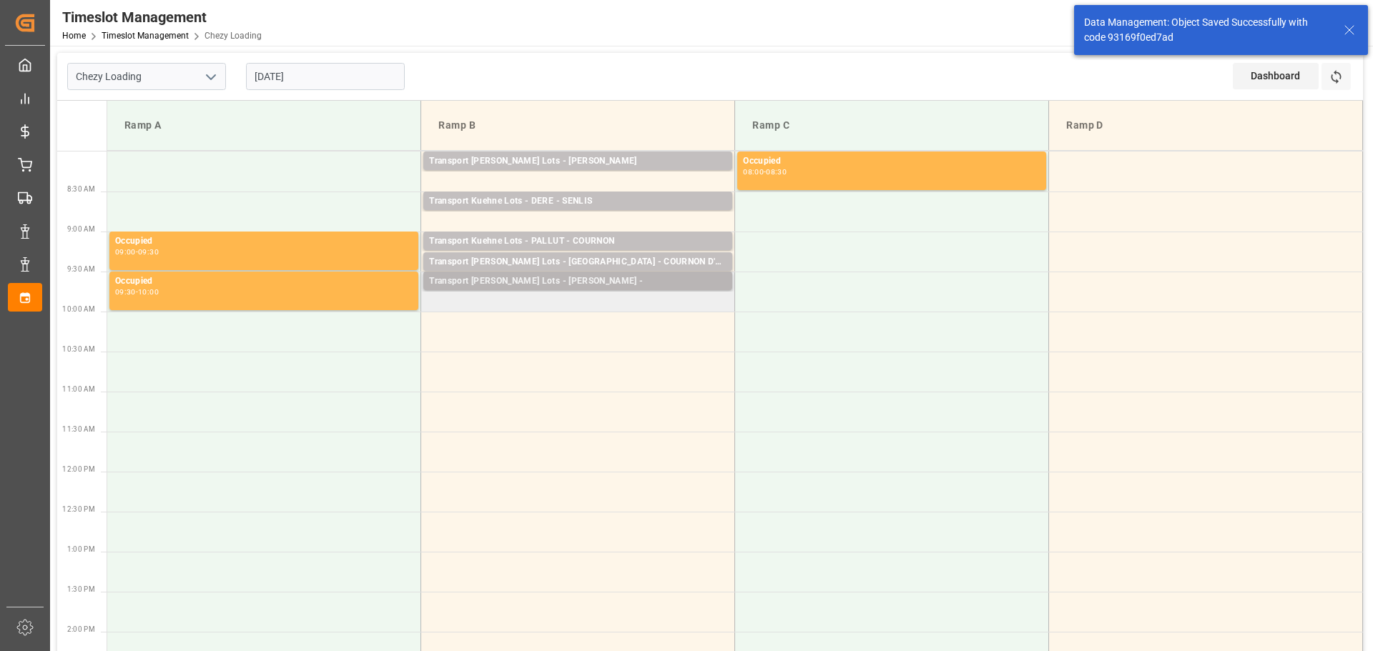
click at [535, 277] on div "Transport Kuehne Lots - LEBLANC -" at bounding box center [577, 282] width 297 height 14
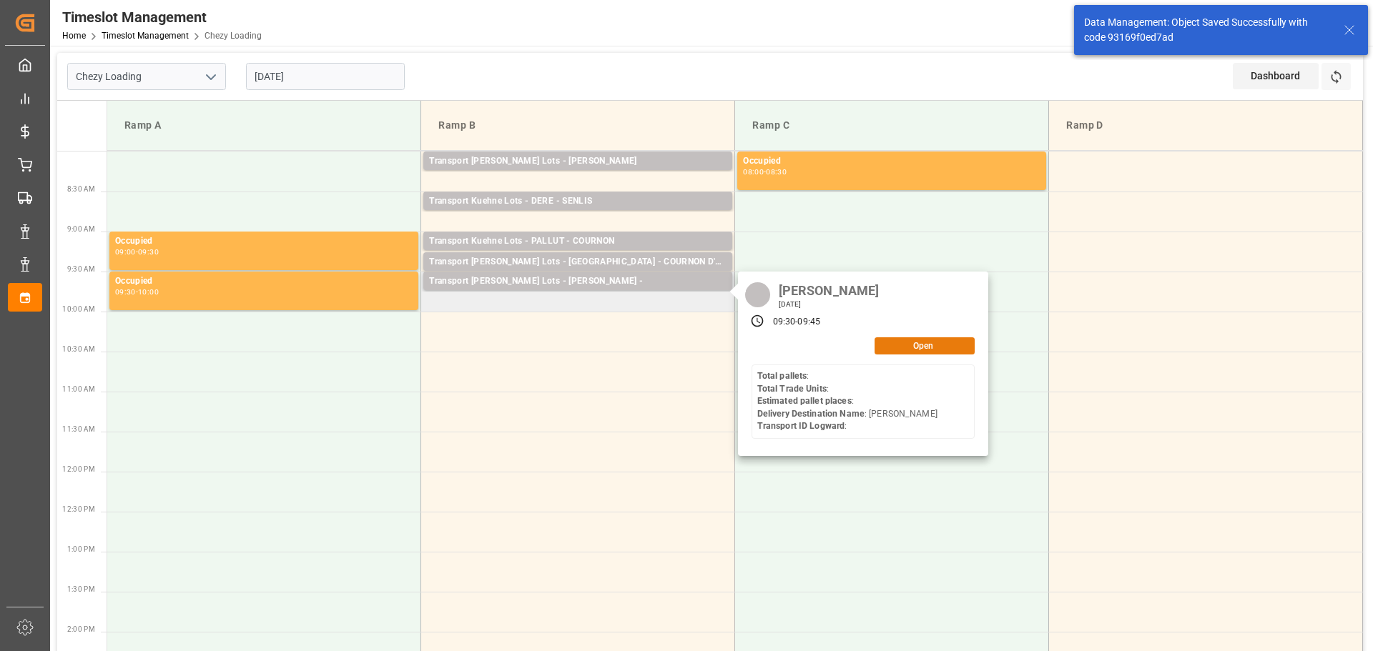
click at [920, 341] on button "Open" at bounding box center [924, 345] width 100 height 17
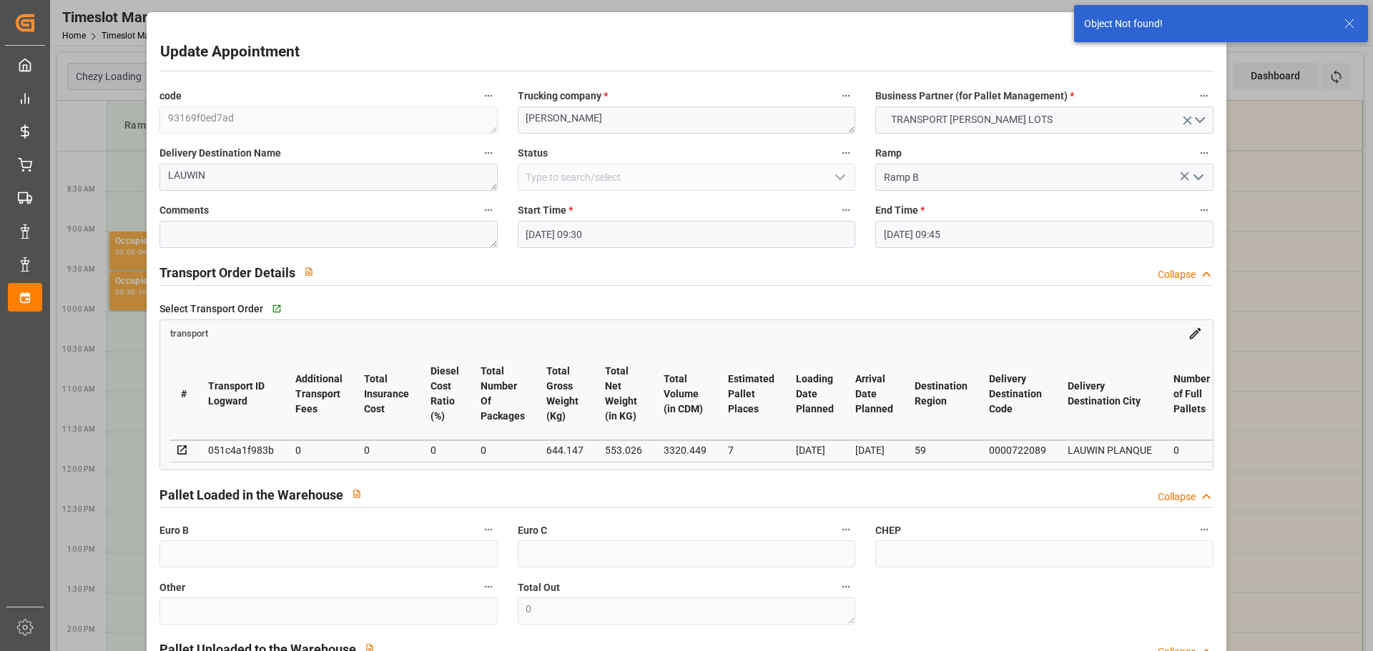
click input "02-09-2025 09:30"
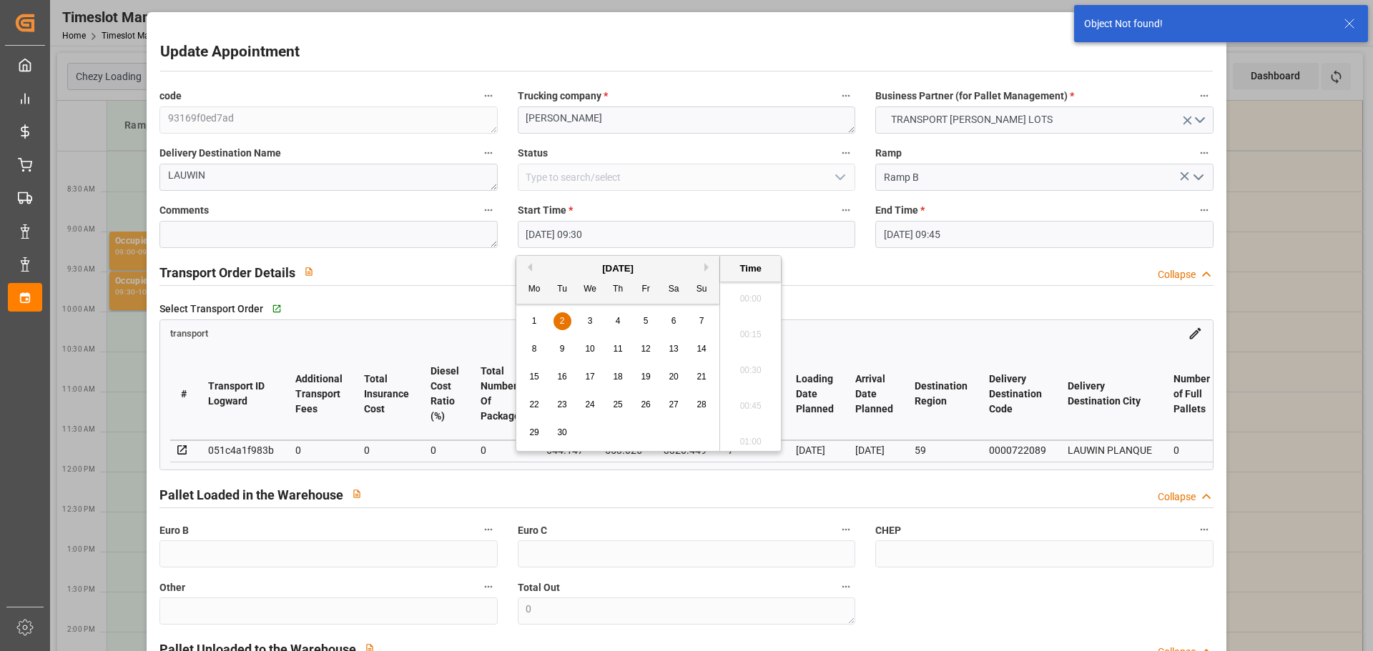
scroll to position [1292, 0]
click span "2"
click li "09:45"
type input "02-09-2025 09:45"
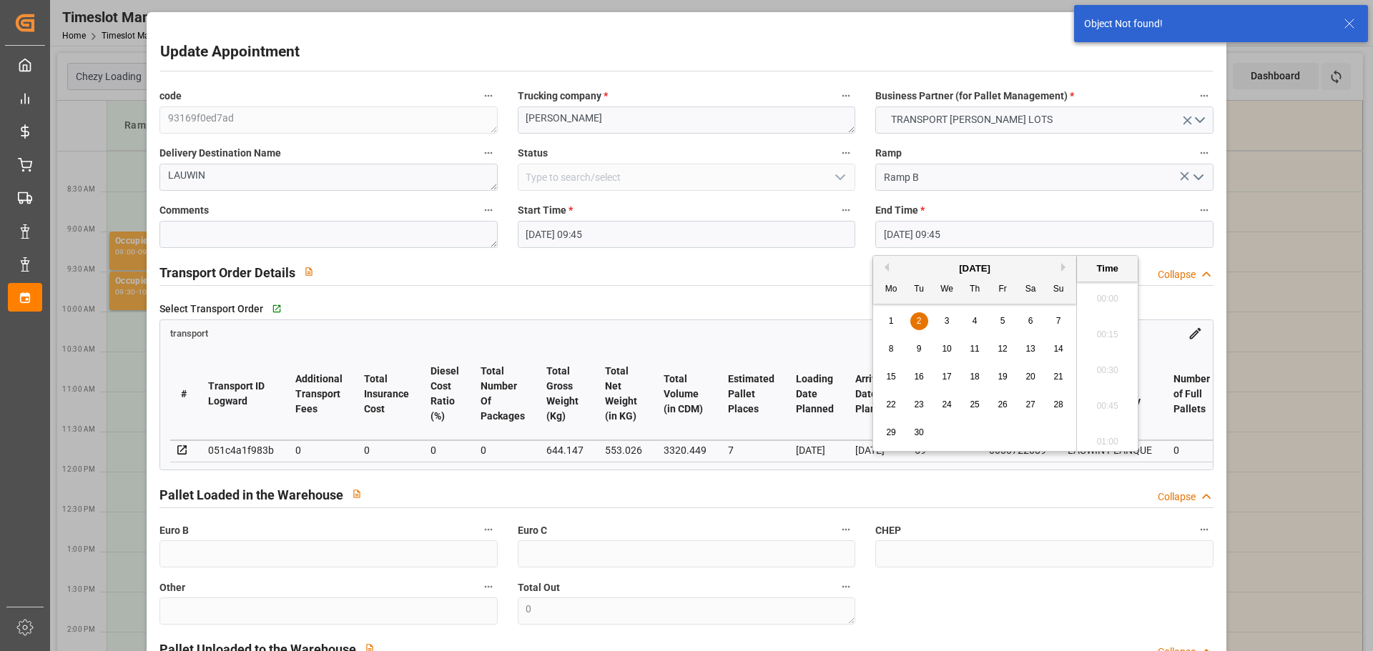
click input "02-09-2025 09:45"
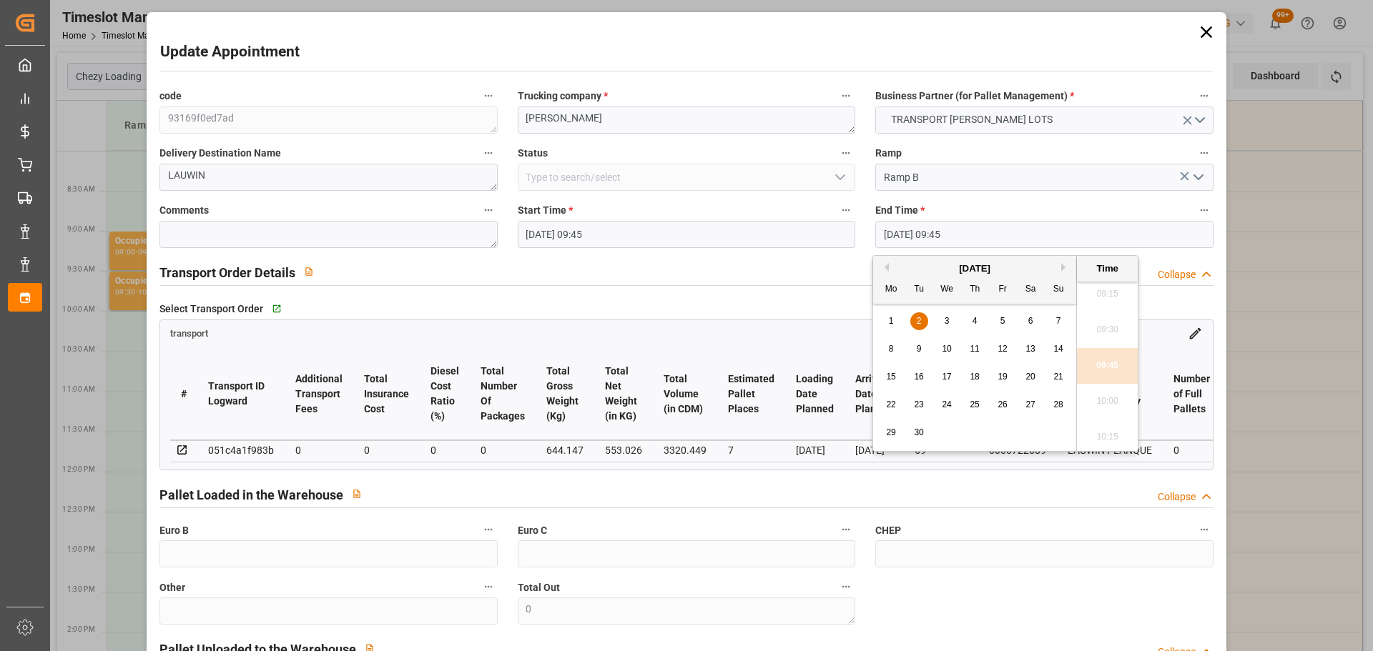
click span "2"
click li "10:00"
type input "02-09-2025 10:00"
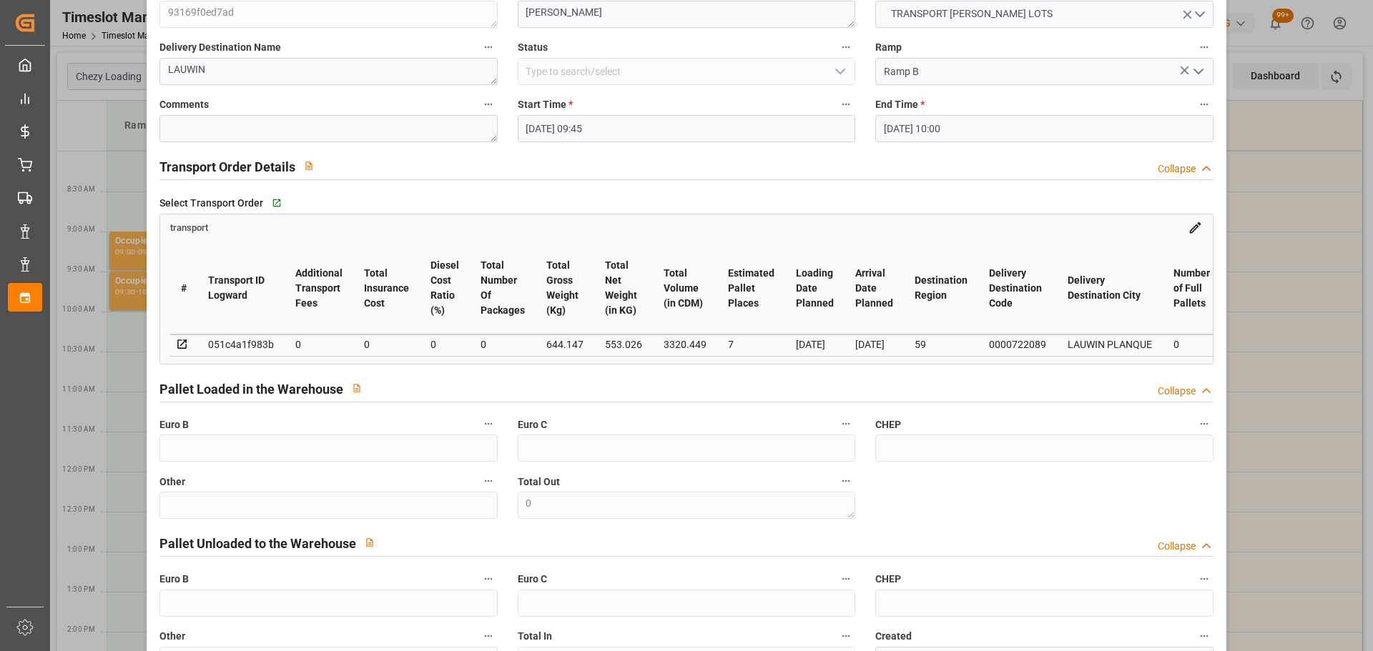
scroll to position [216, 0]
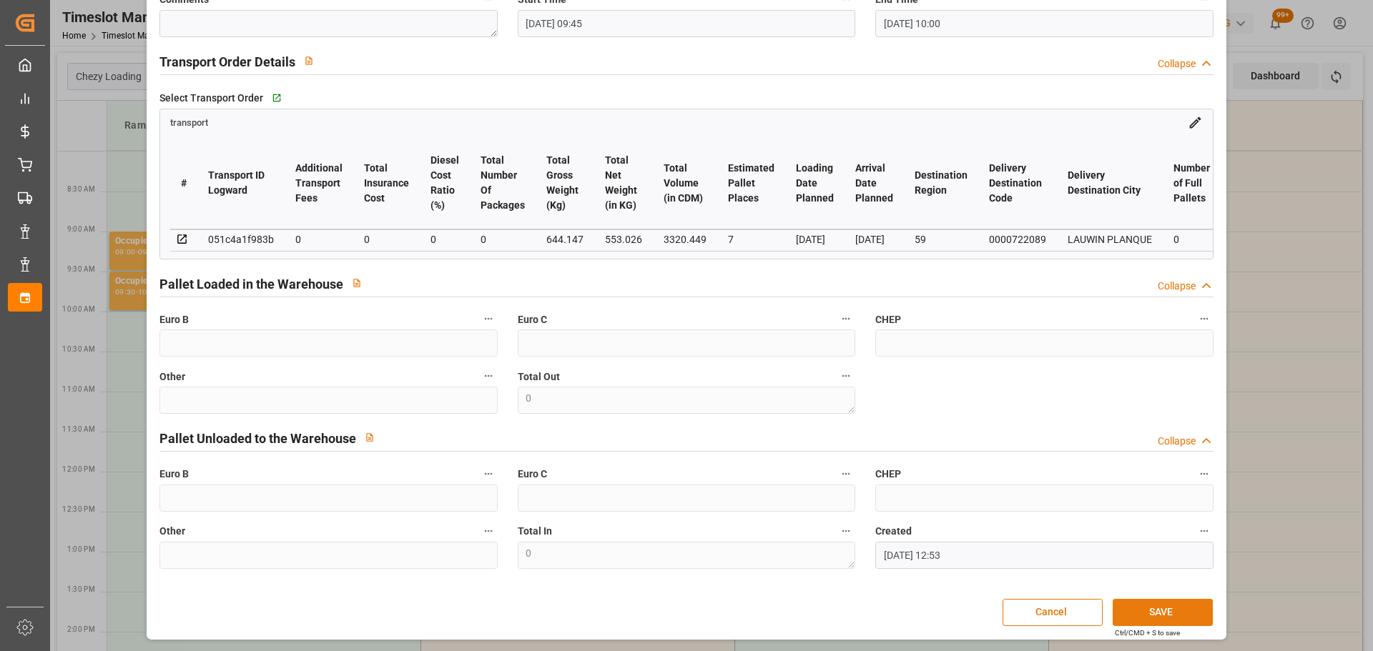
click button "SAVE"
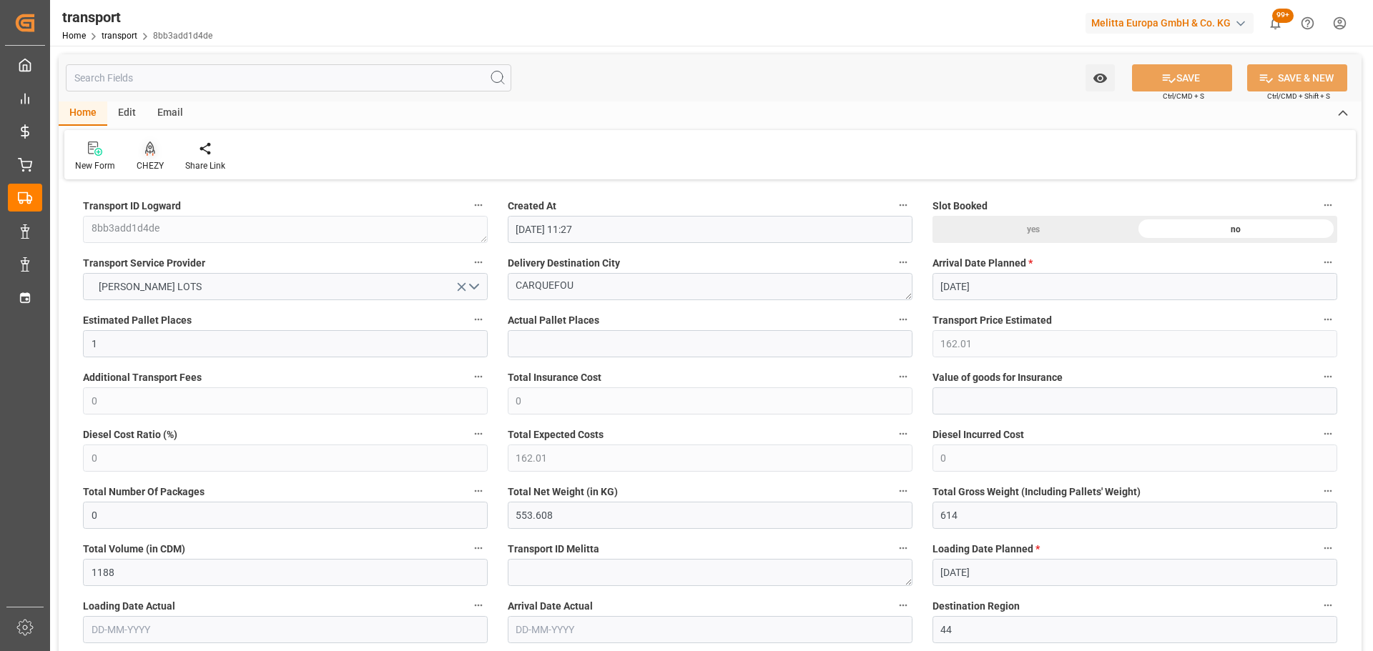
click at [150, 153] on icon at bounding box center [150, 149] width 10 height 14
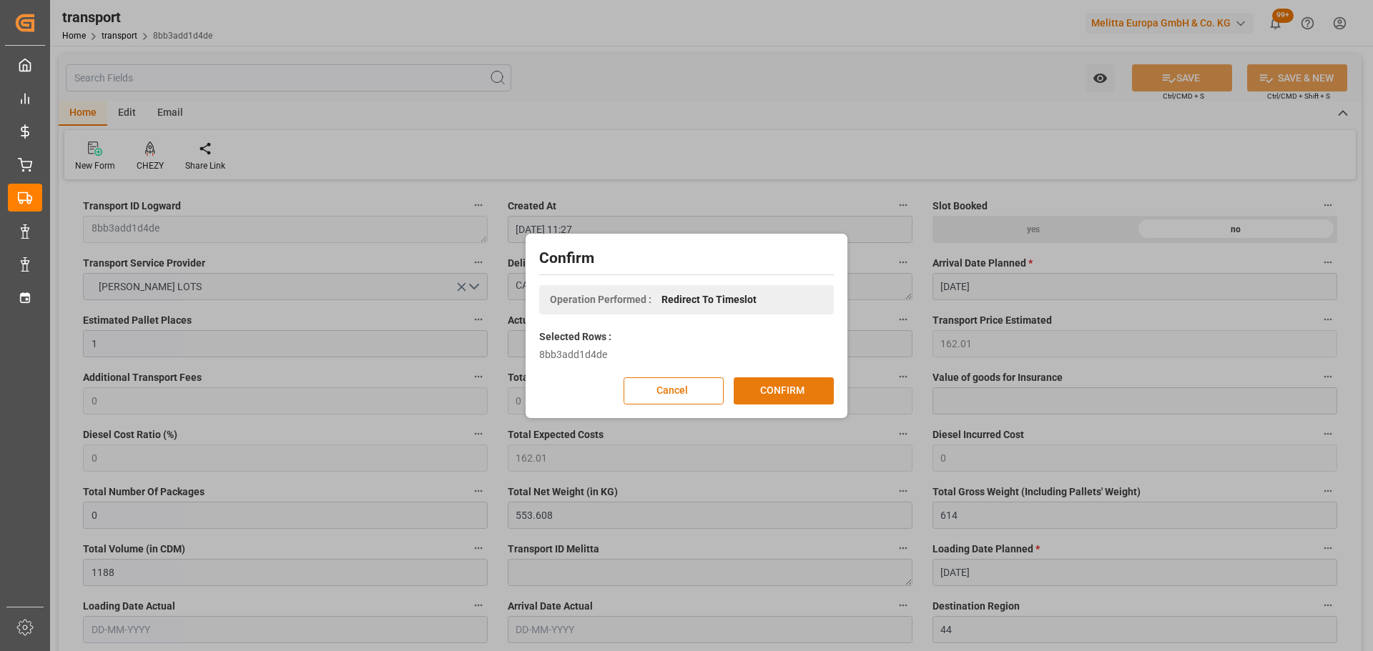
click at [797, 389] on button "CONFIRM" at bounding box center [783, 390] width 100 height 27
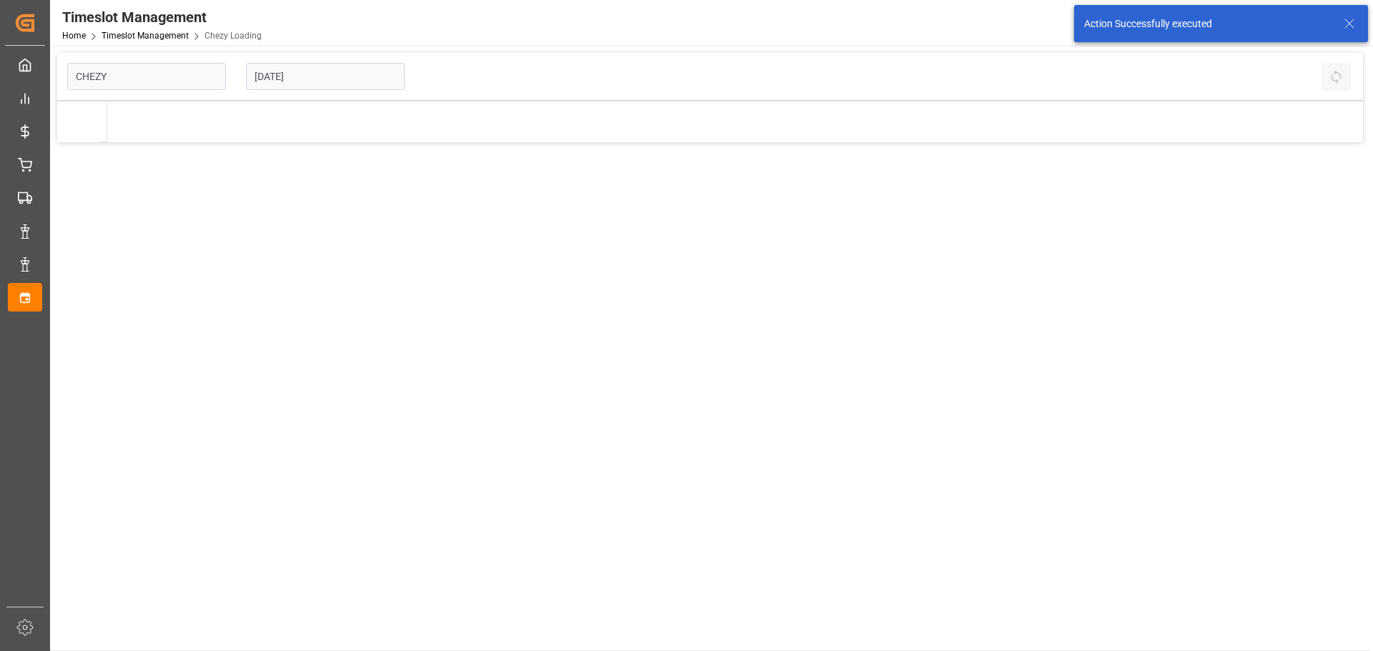
type input "Chezy Loading"
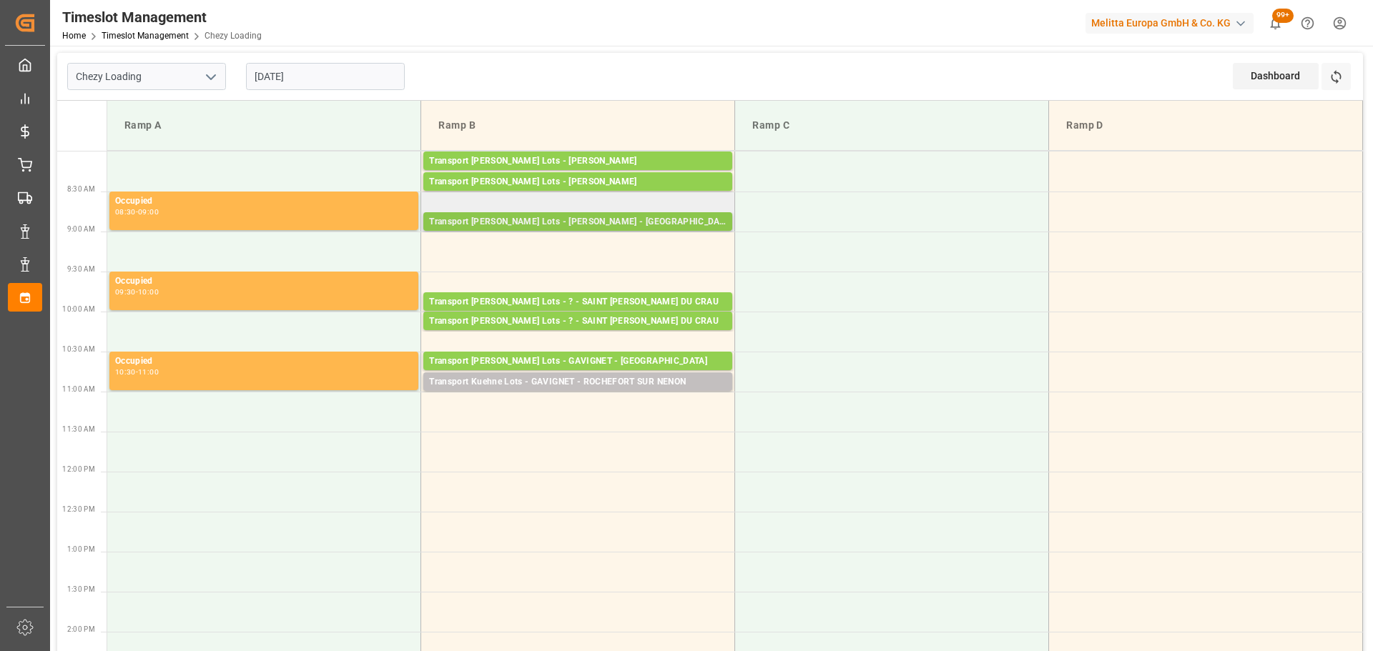
click at [480, 219] on div "Transport [PERSON_NAME] Lots - [PERSON_NAME] - [GEOGRAPHIC_DATA]" at bounding box center [577, 222] width 297 height 14
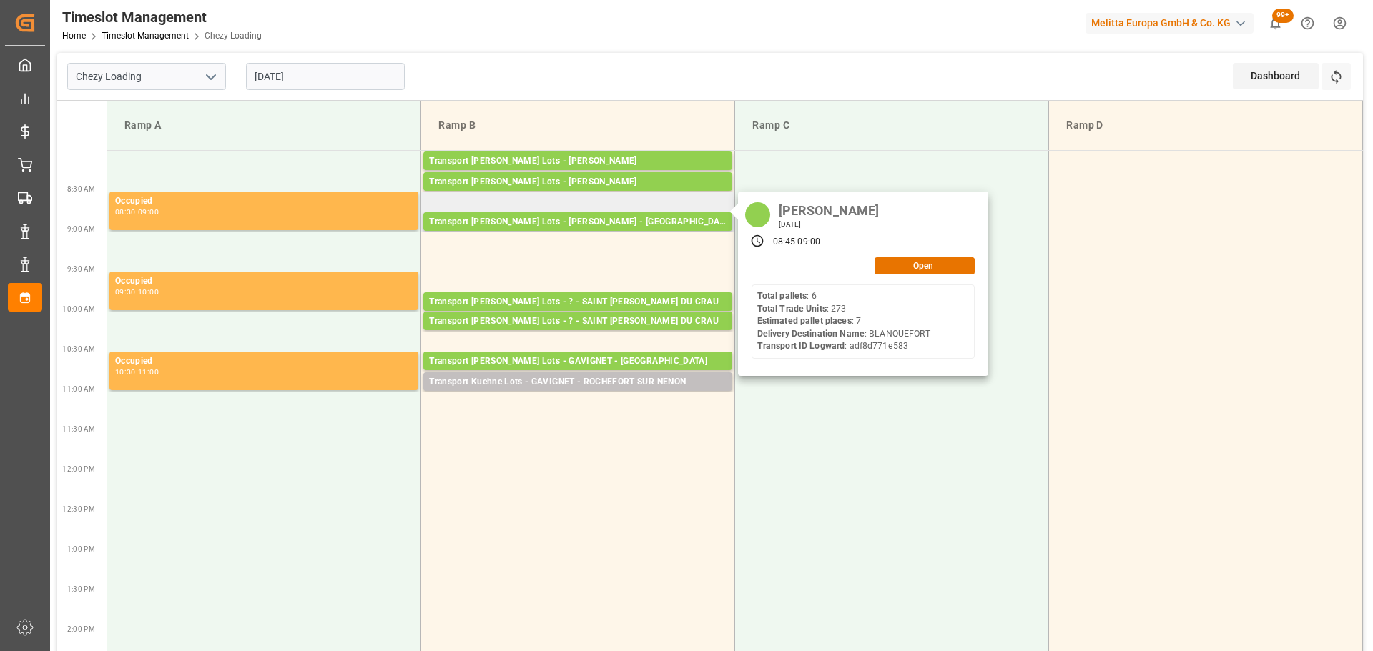
click at [906, 275] on div "[PERSON_NAME] [DATE] 08:45 - 09:00 Open Total pallets : 6 Total Trade Units : 2…" at bounding box center [863, 284] width 250 height 184
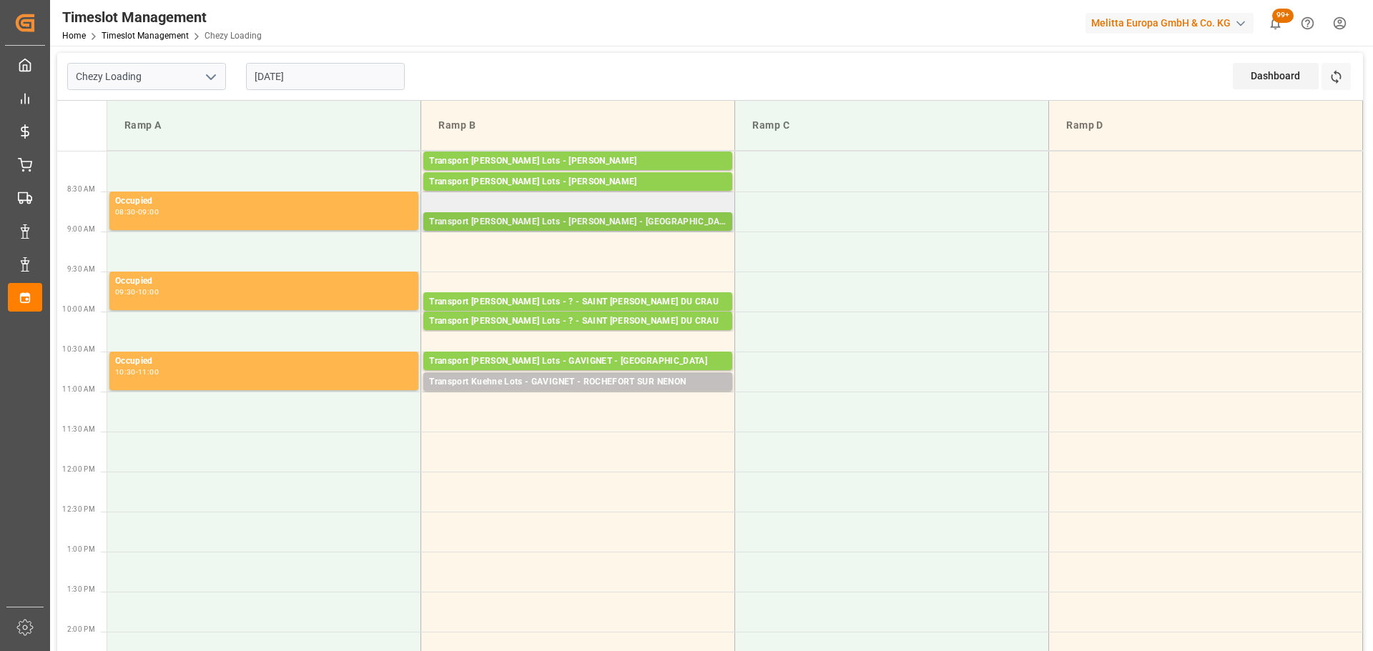
click at [589, 219] on div "Transport [PERSON_NAME] Lots - [PERSON_NAME] - [GEOGRAPHIC_DATA]" at bounding box center [577, 222] width 297 height 14
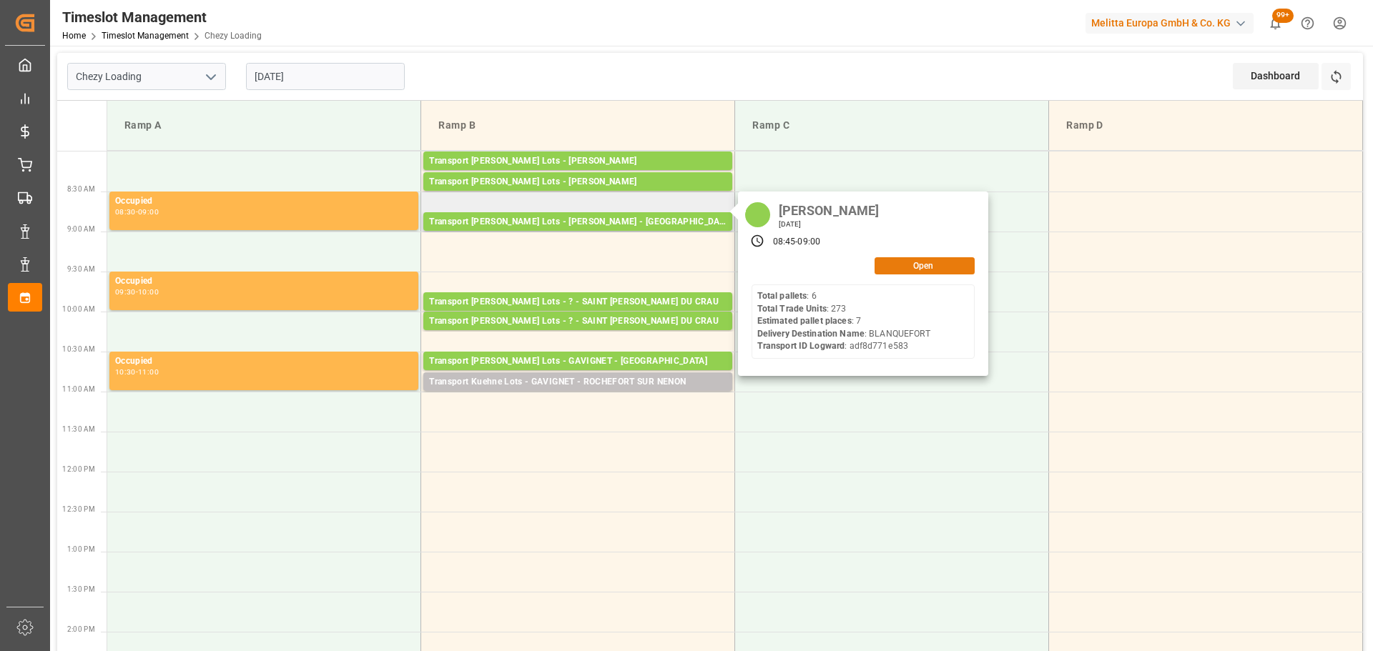
click at [932, 261] on button "Open" at bounding box center [924, 265] width 100 height 17
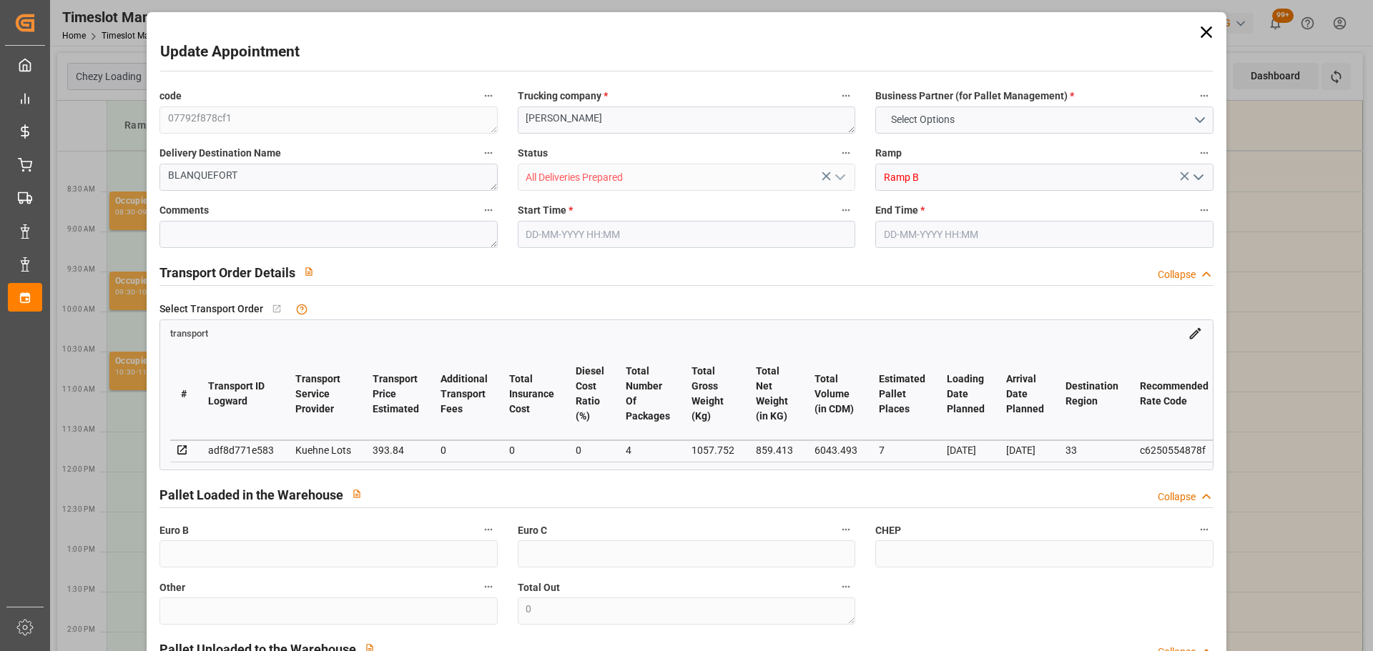
type input "7"
type input "393.84"
type input "0"
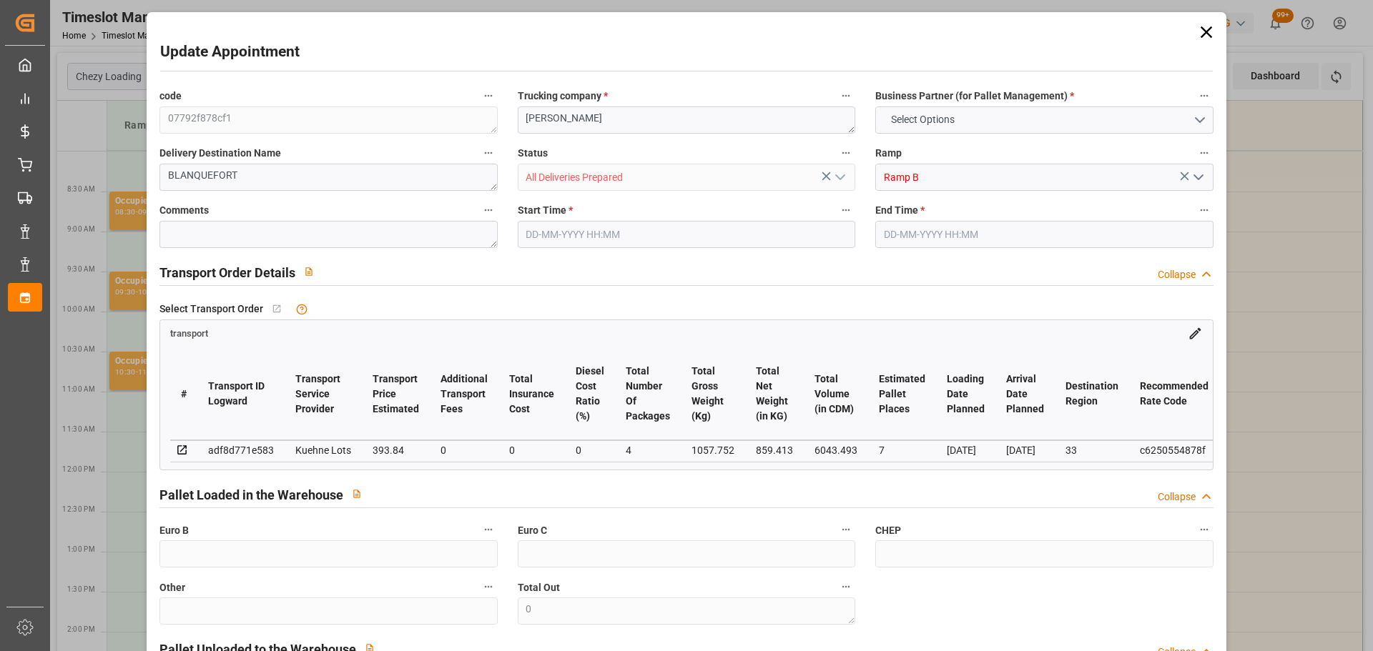
type input "393.84"
type input "0"
type input "4"
type input "859.413"
type input "1499.934"
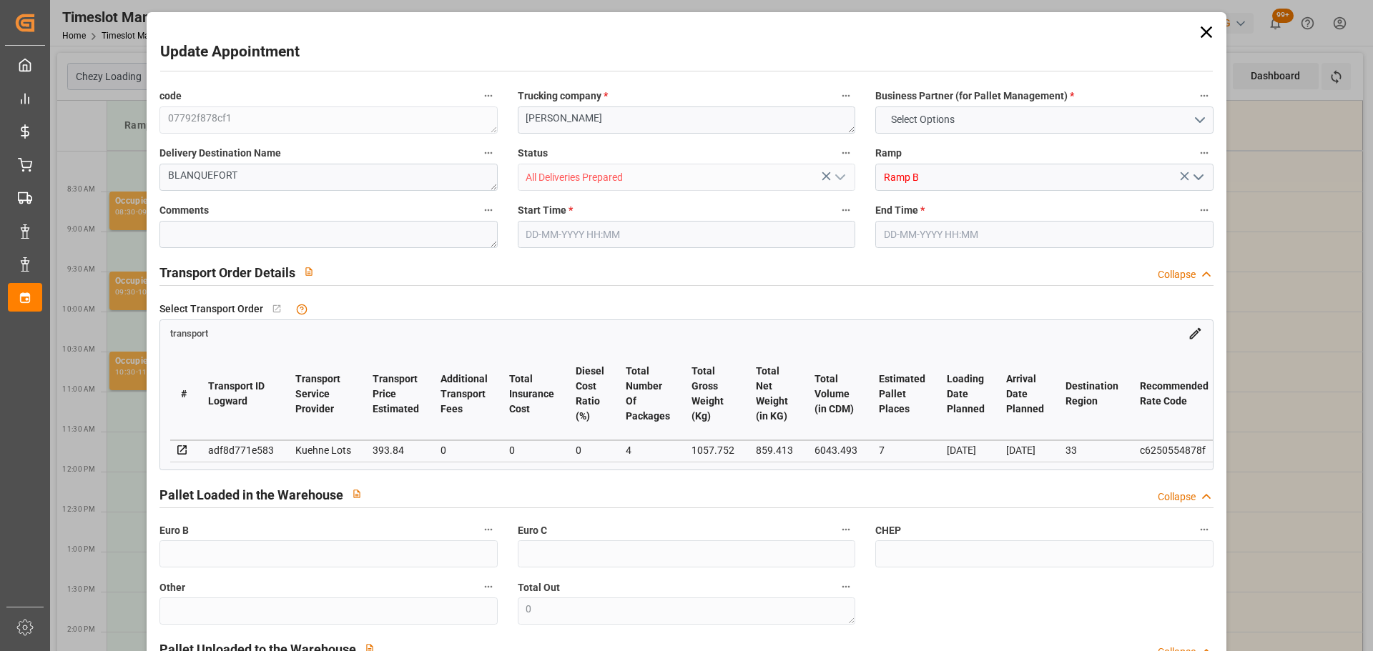
type input "6043.493"
type input "33"
type input "6"
type input "273"
type input "18"
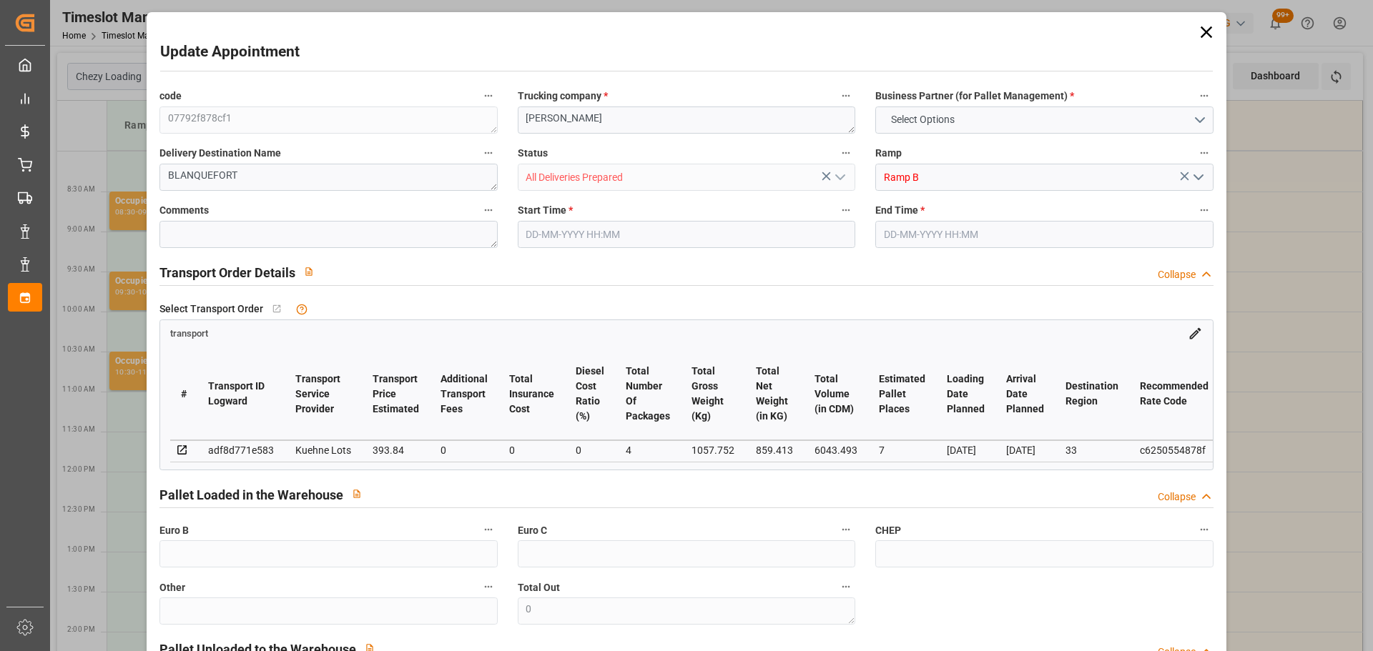
type input "101"
type input "1057.752"
type input "0"
type input "4710.8598"
type input "0"
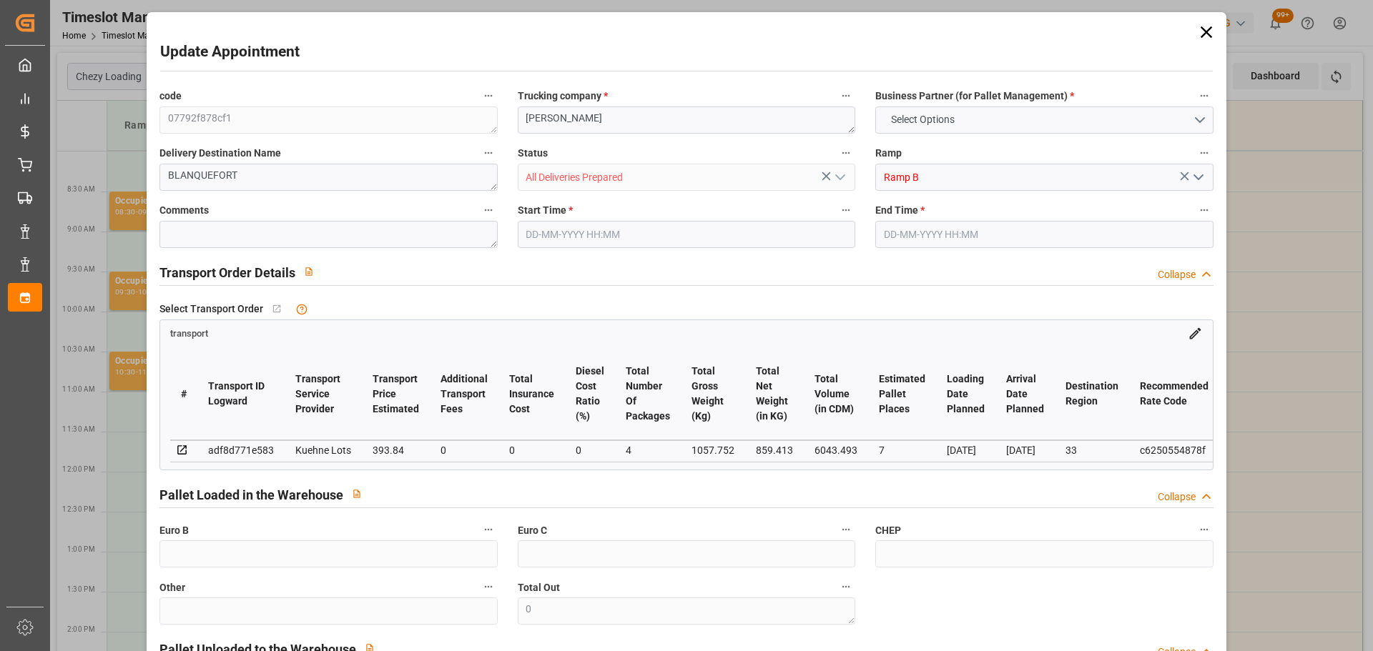
type input "0"
type input "21"
type input "35"
type input "29-08-2025 08:45"
type input "29-08-2025 09:00"
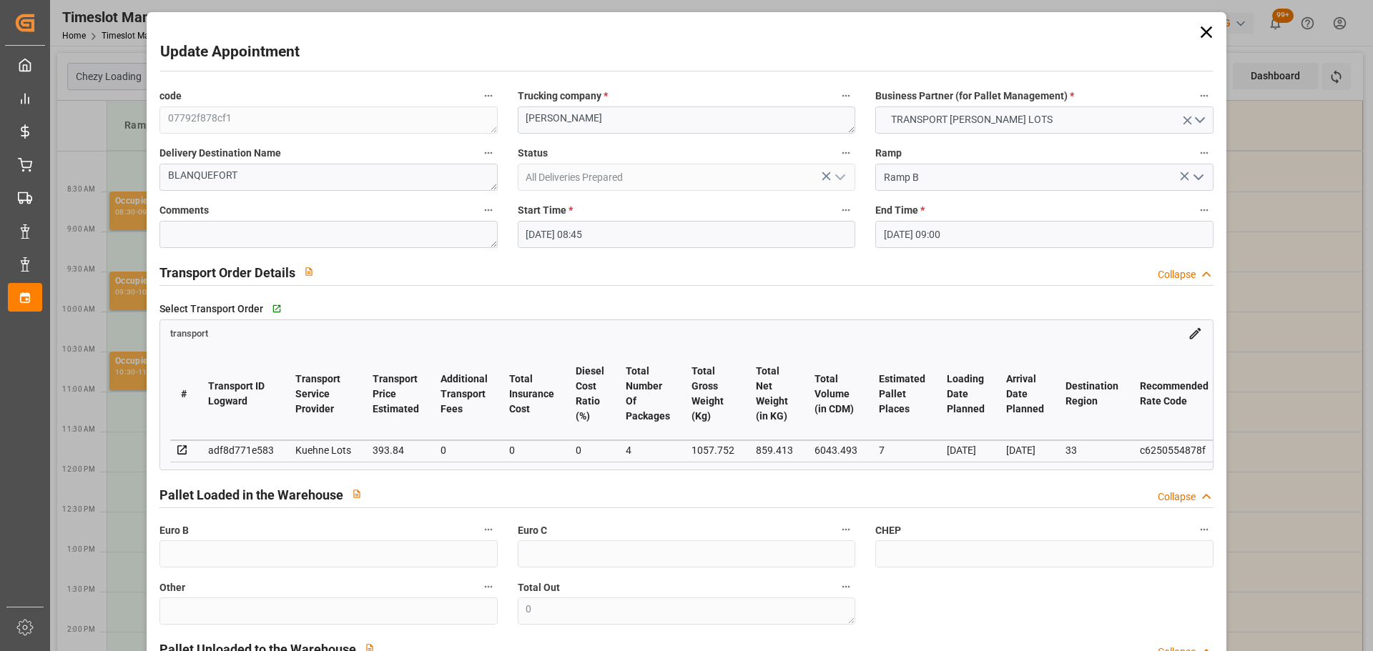
type input "26-08-2025 12:55"
type input "26-08-2025 11:25"
type input "[DATE]"
click at [556, 224] on input "29-08-2025 08:45" at bounding box center [686, 234] width 337 height 27
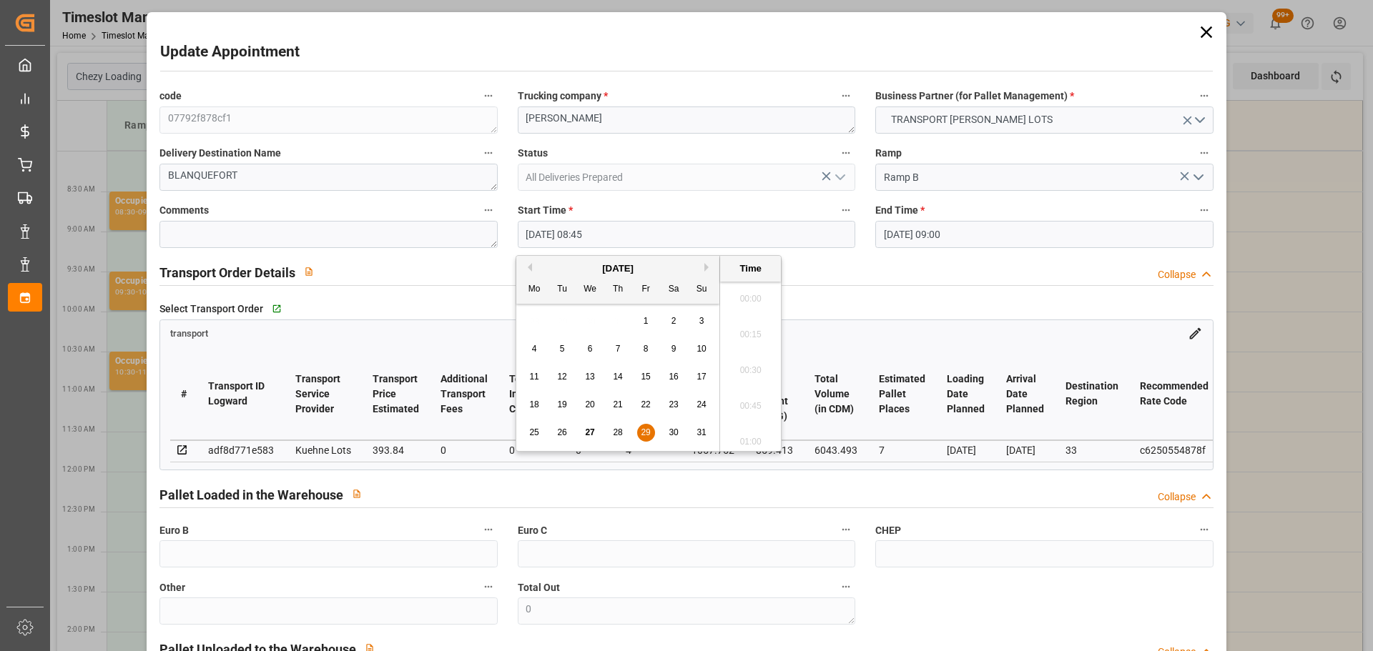
scroll to position [1185, 0]
click at [889, 300] on div "Select Transport Order   Go to transport Grid" at bounding box center [685, 308] width 1053 height 21
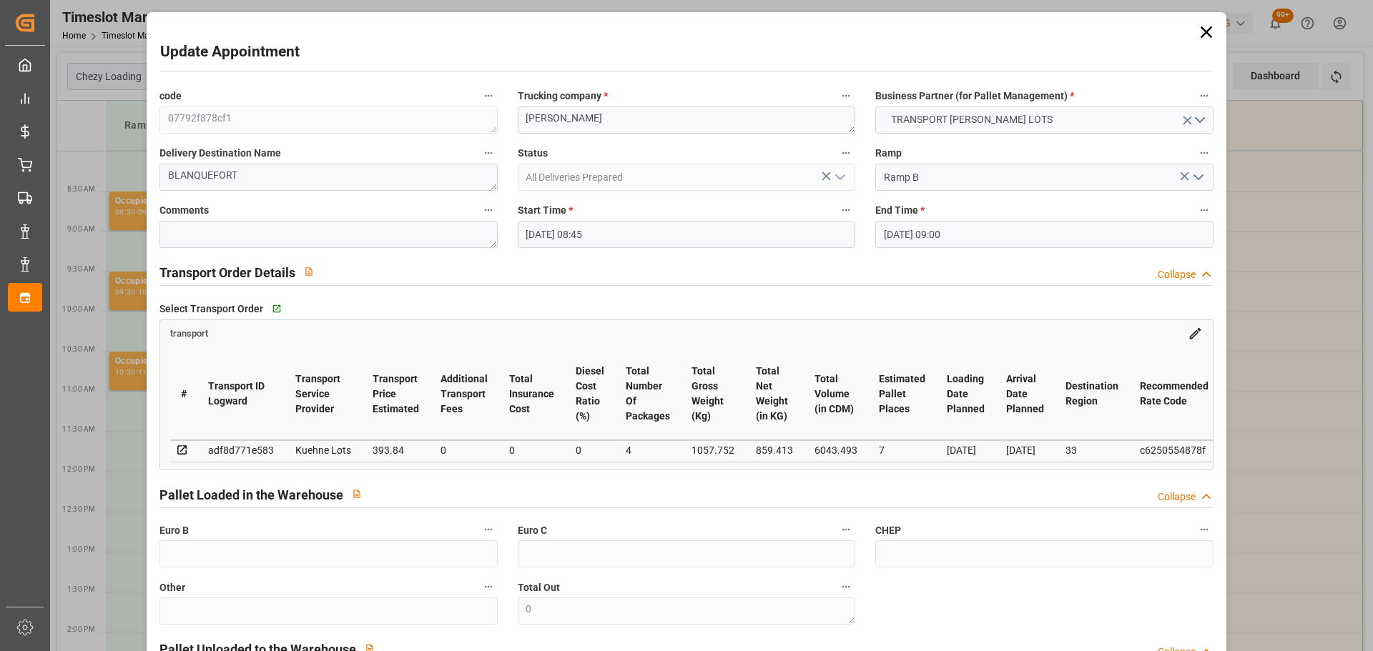
click at [1206, 27] on icon at bounding box center [1205, 31] width 11 height 11
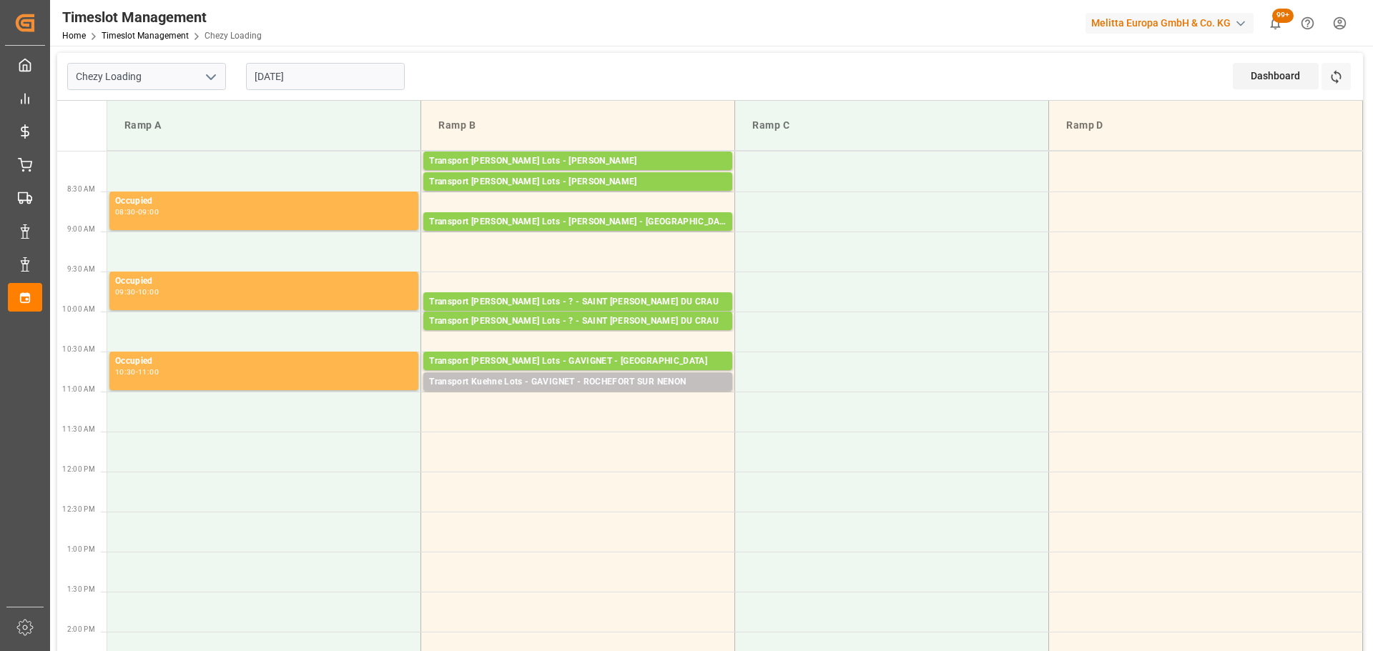
click at [273, 69] on input "29-08-2025" at bounding box center [325, 76] width 159 height 27
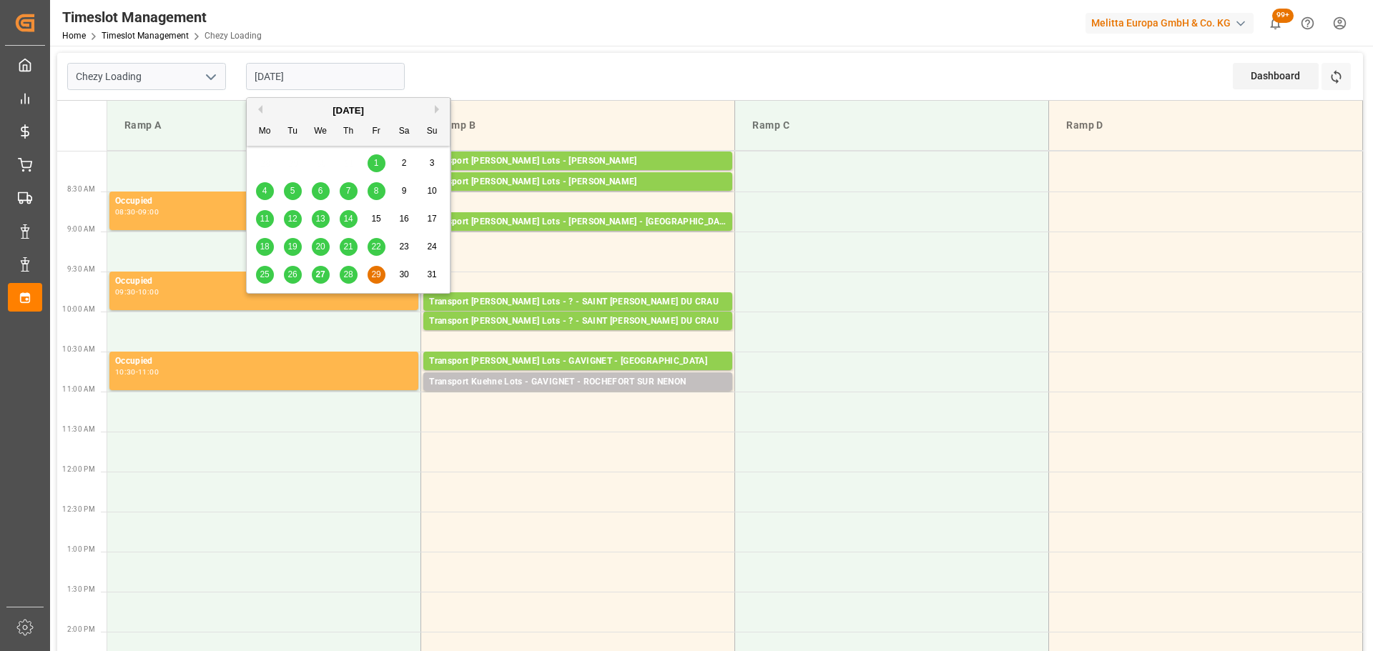
click at [437, 113] on button "Next Month" at bounding box center [439, 109] width 9 height 9
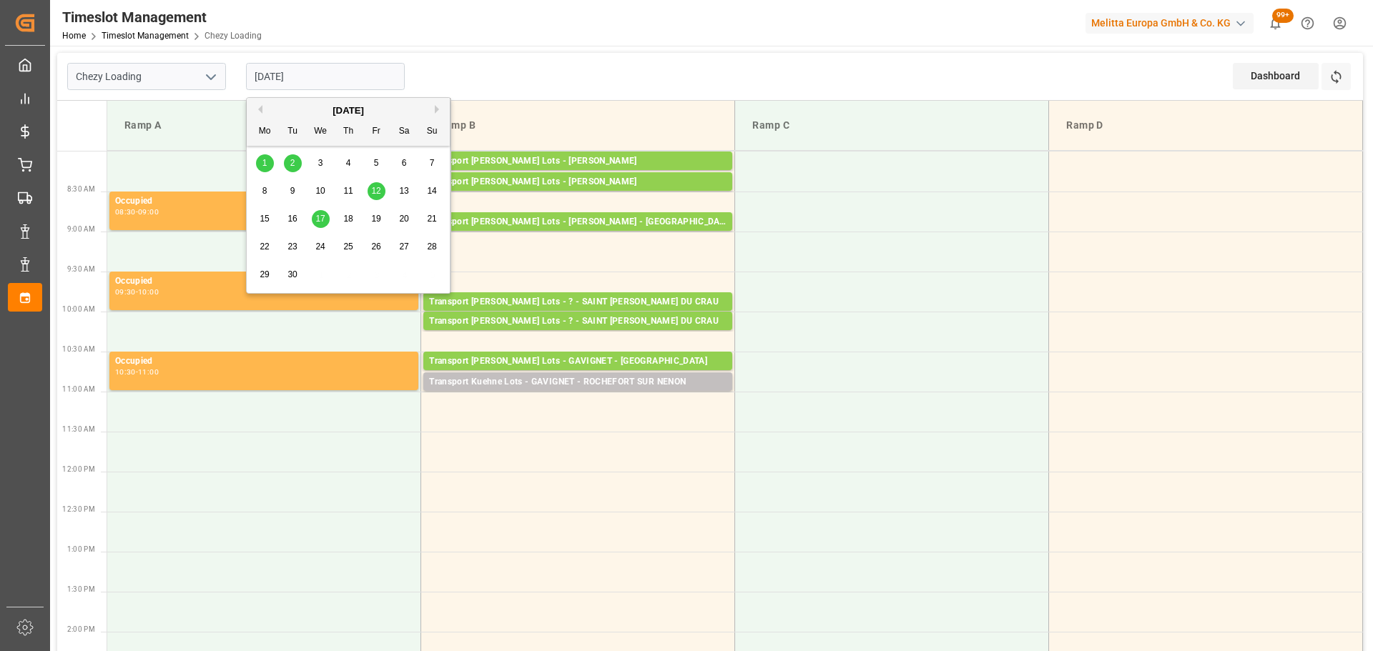
click at [265, 162] on span "1" at bounding box center [264, 163] width 5 height 10
type input "[DATE]"
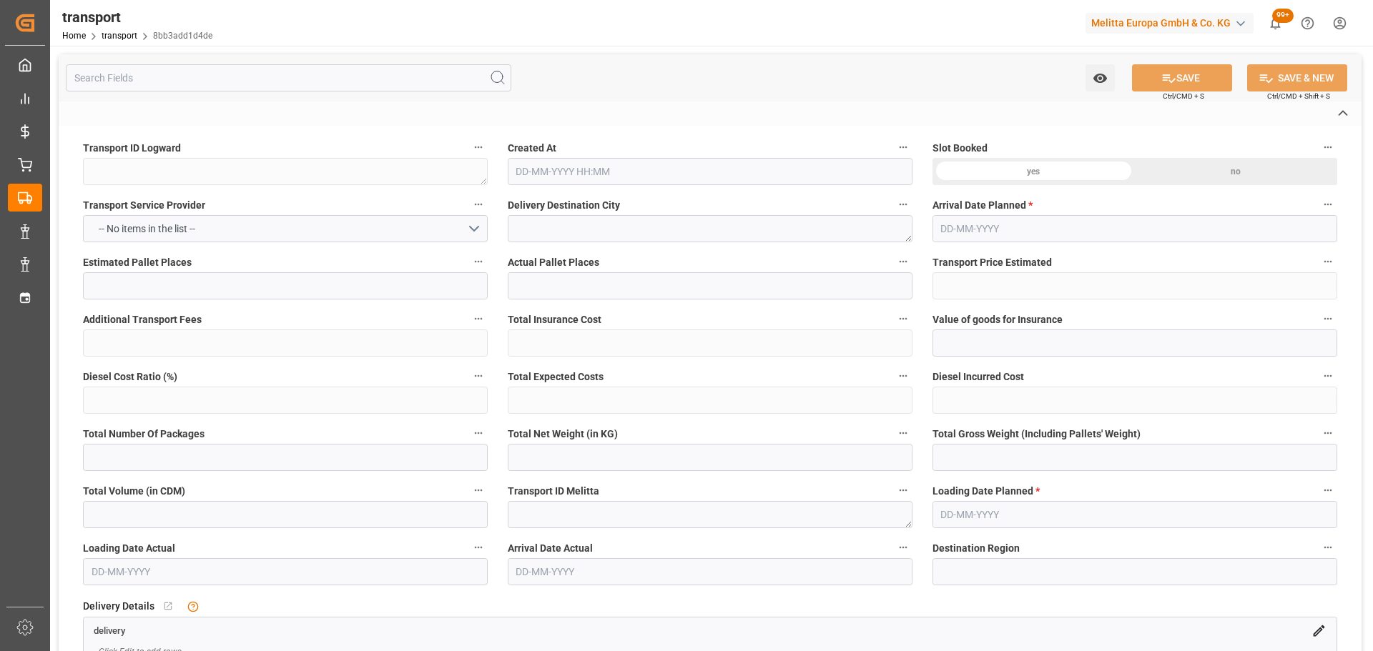
type textarea "8bb3add1d4de"
type textarea "CARQUEFOU"
type textarea "0000721441"
type textarea "FR-02570"
type textarea "FR"
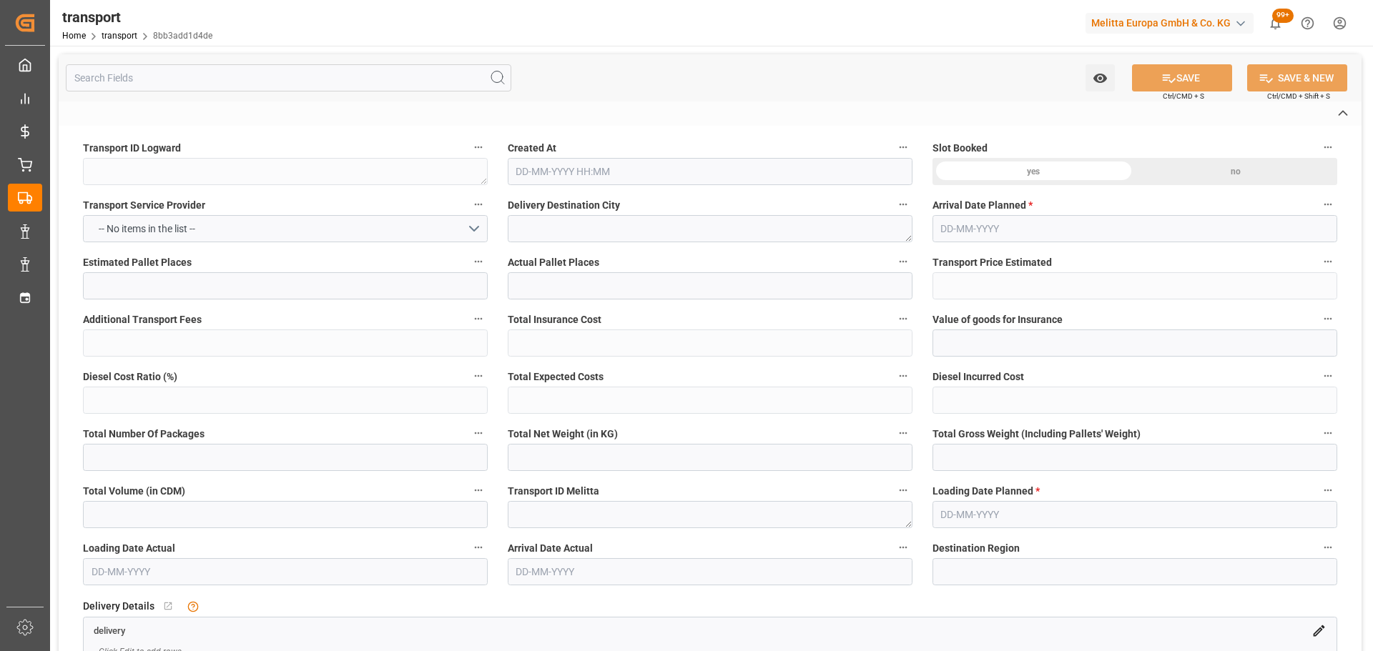
type input "Road"
type input "FR"
type input "02570"
type input "FR"
type input "44470"
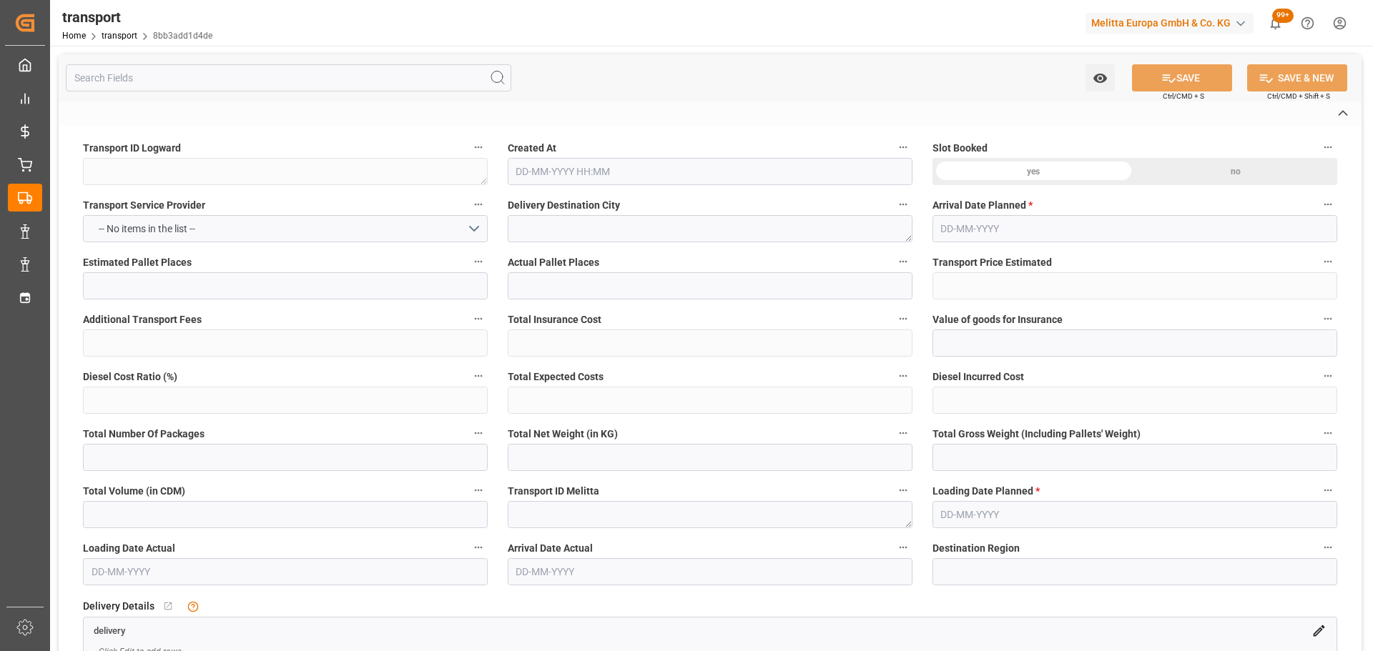
type input "Small Shipment"
type input "3.5-7.5 t"
type input "EURO 6"
type input "Diesel"
type input "1"
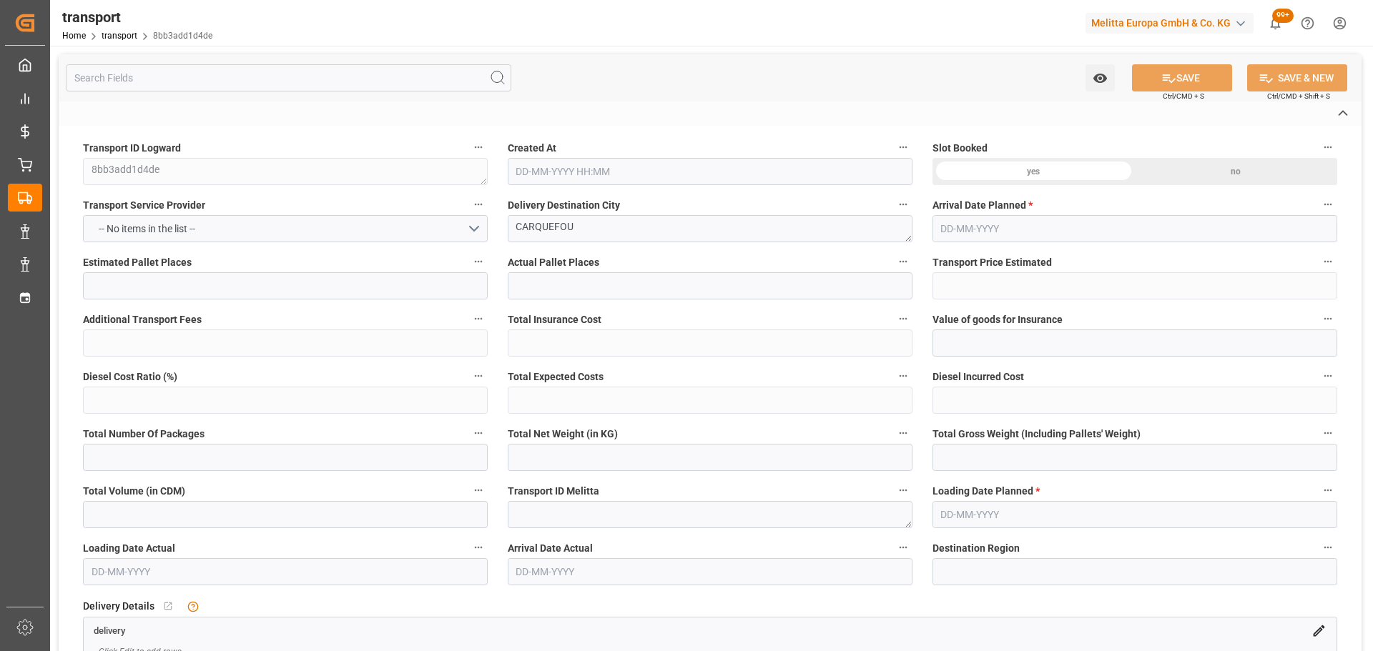
type input "162.01"
type input "0"
type input "162.01"
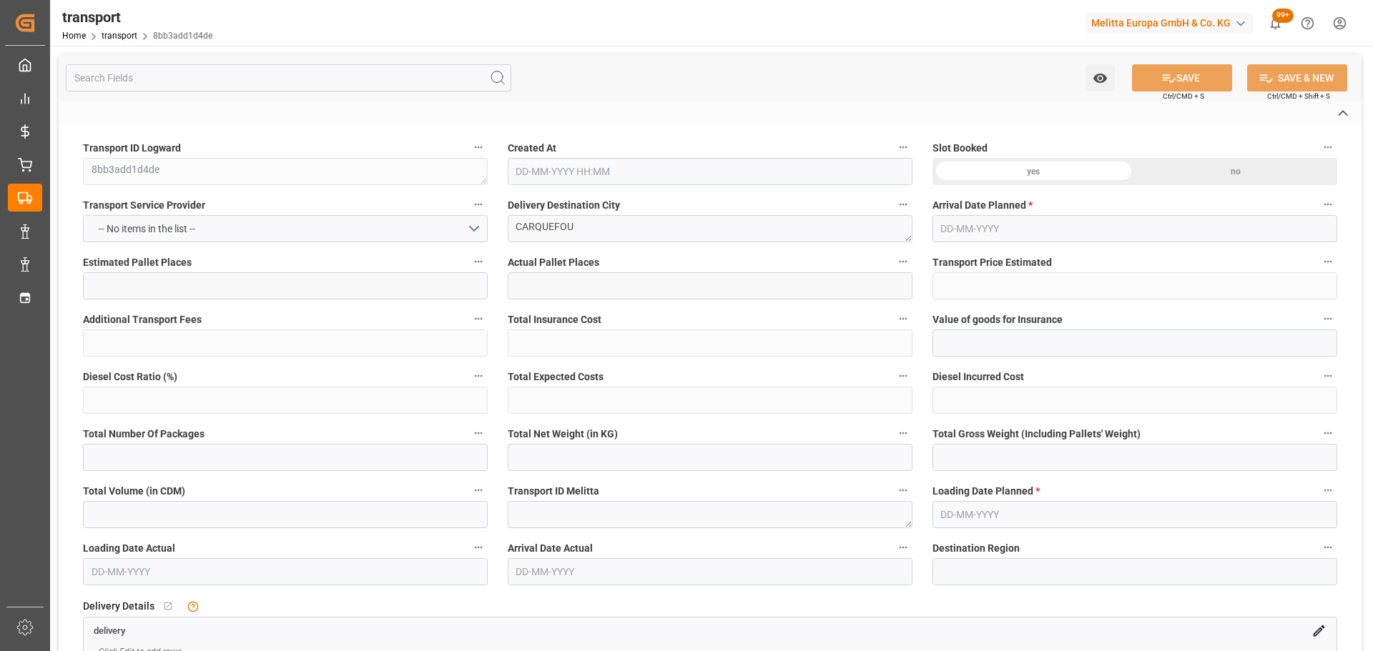
type input "0"
type input "553.608"
type input "614"
type input "1188"
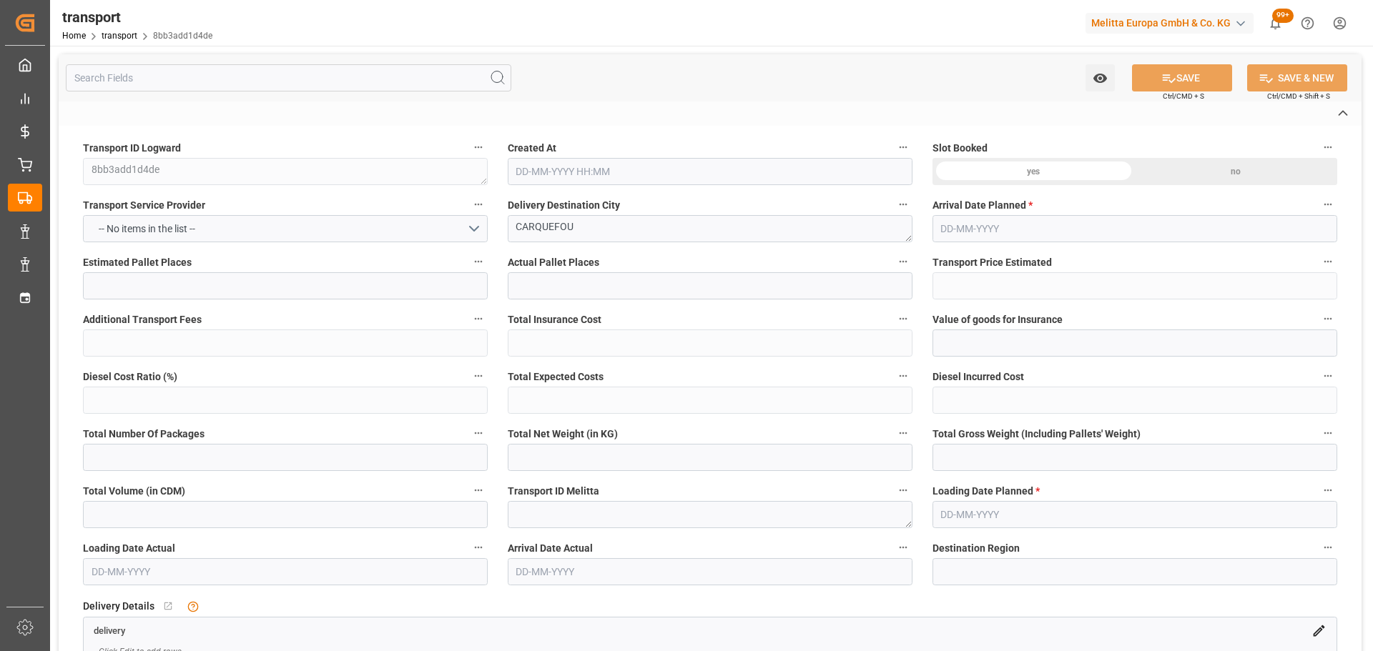
type input "44"
type input "1"
type input "0"
type input "1"
type input "101"
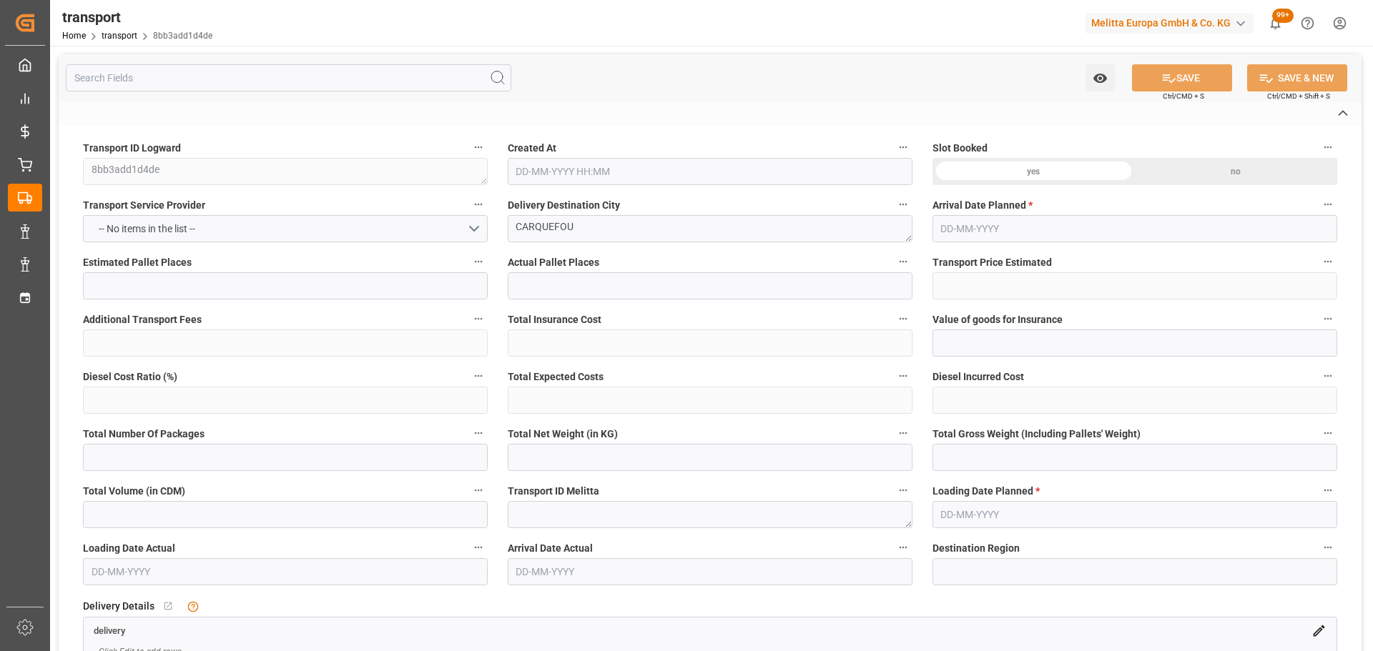
type input "563.112"
type input "0"
type input "4710.8598"
type input "0"
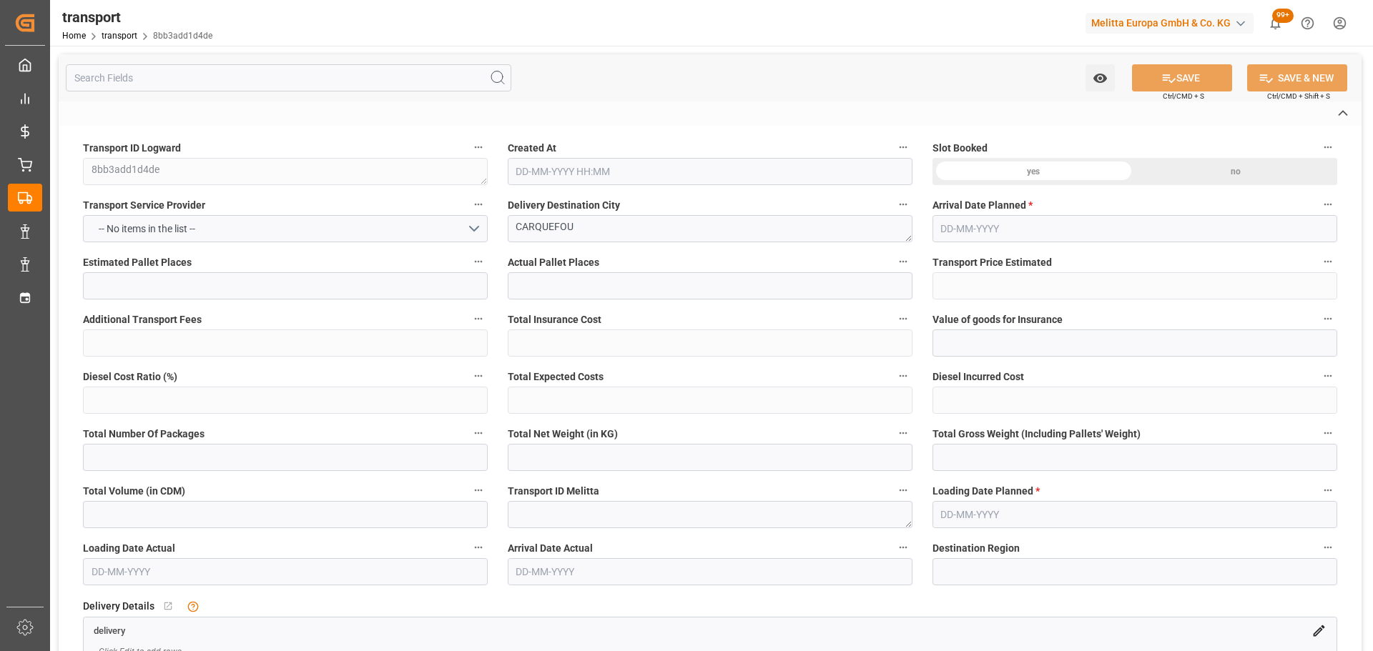
type input "21"
type input "35"
type input "[DATE] 11:27"
type input "[DATE]"
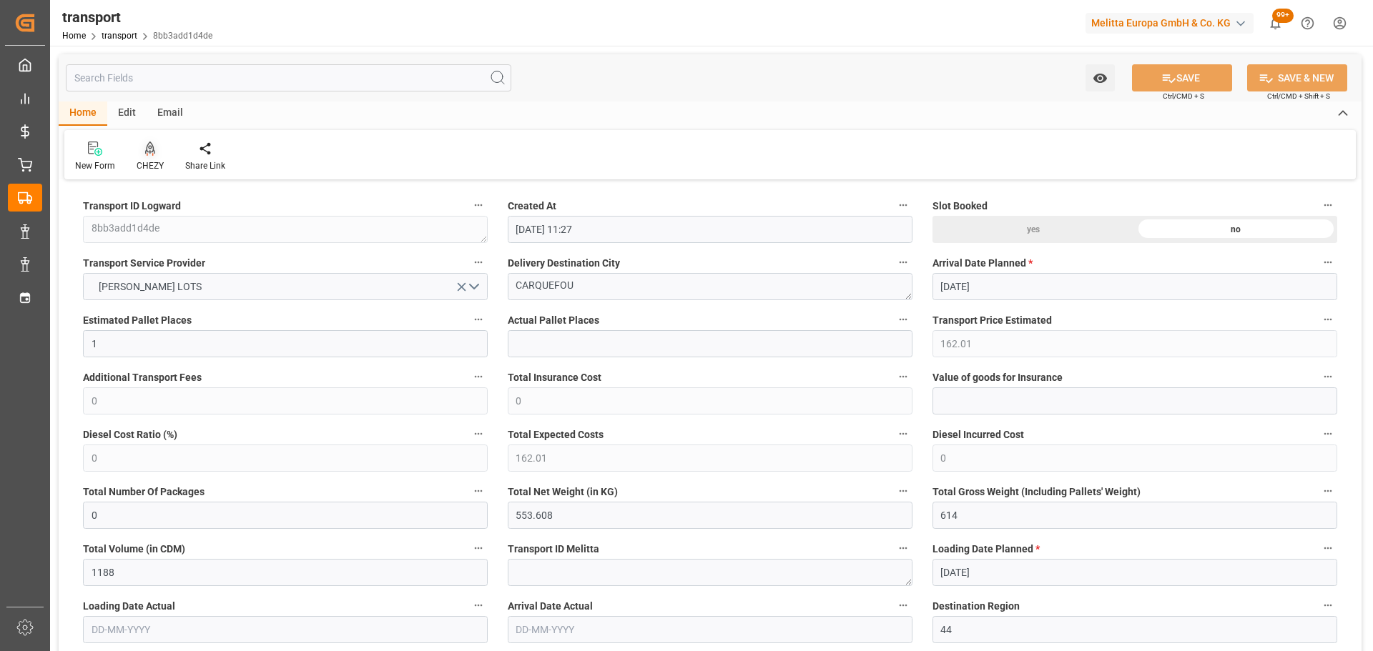
click at [147, 149] on icon at bounding box center [150, 149] width 10 height 14
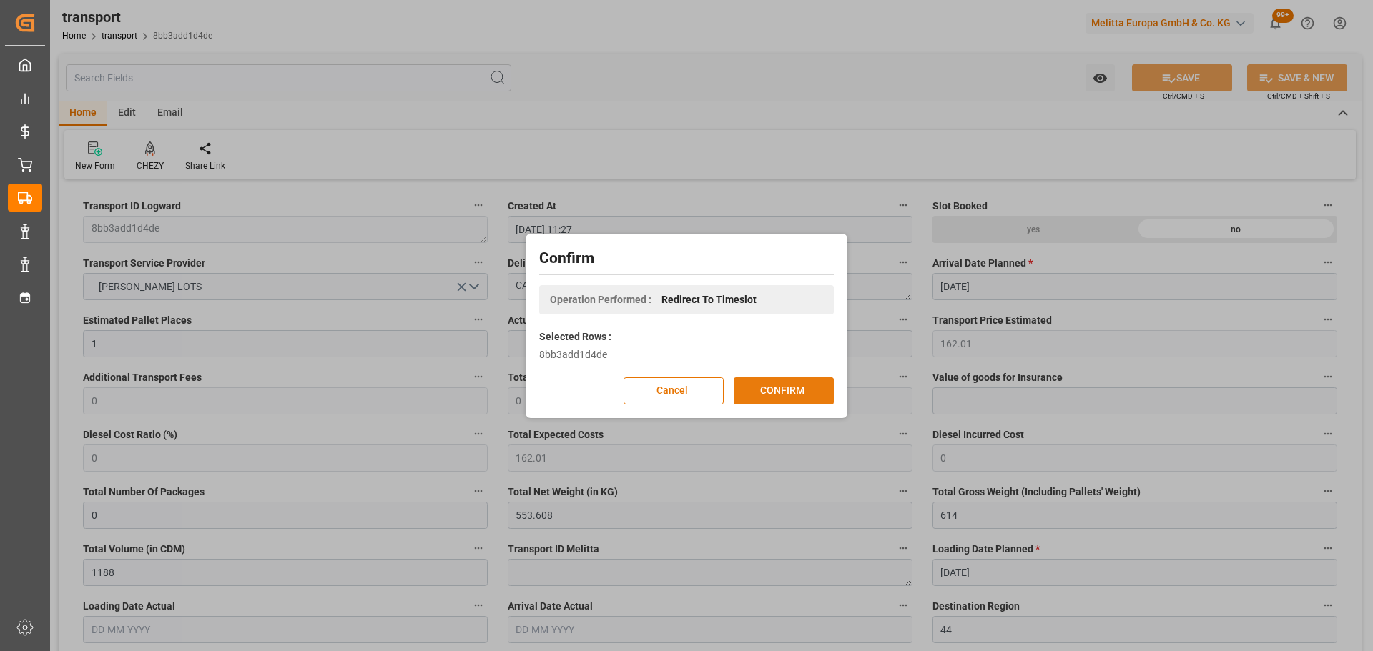
click at [791, 382] on button "CONFIRM" at bounding box center [783, 390] width 100 height 27
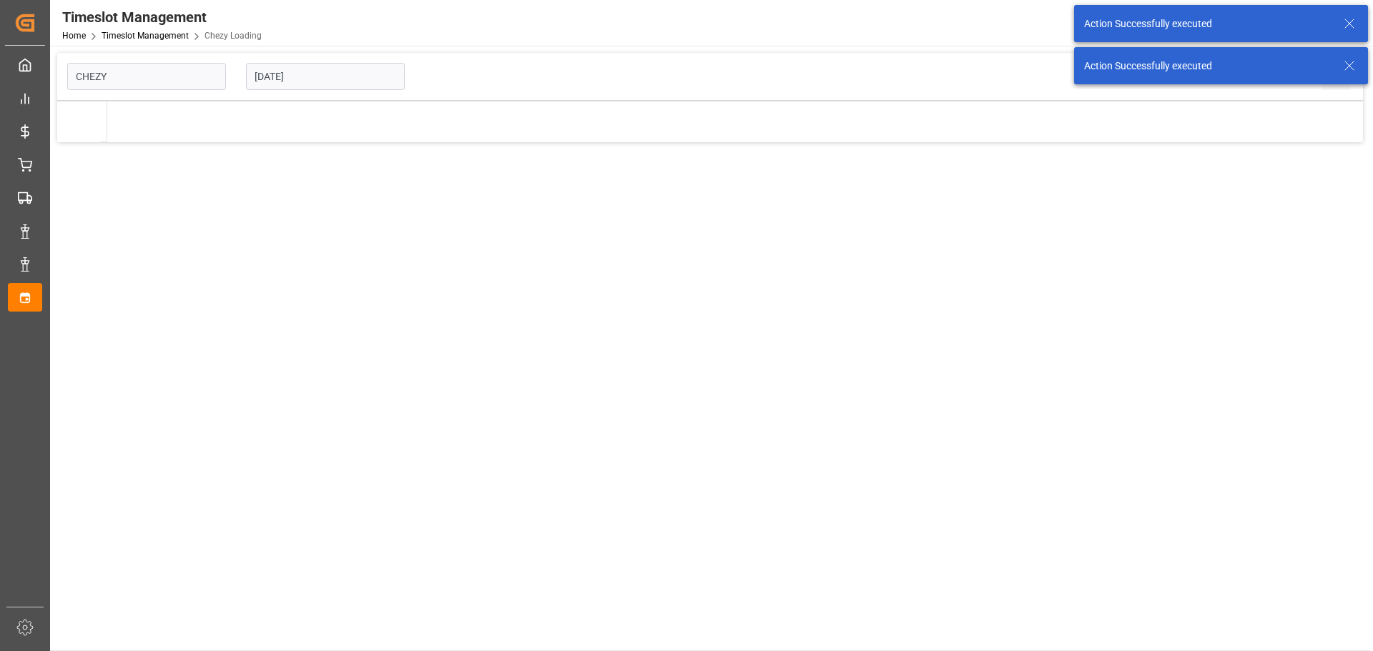
type input "Chezy Loading"
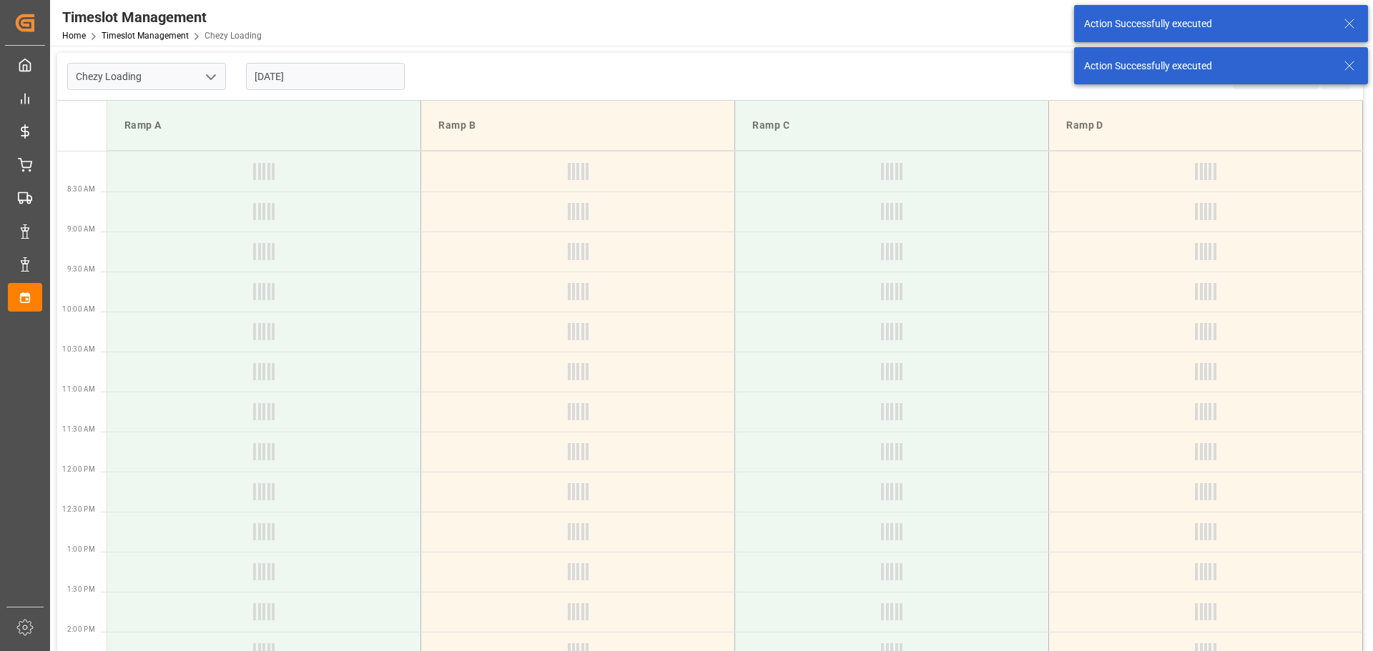
click at [290, 74] on input "[DATE]" at bounding box center [325, 76] width 159 height 27
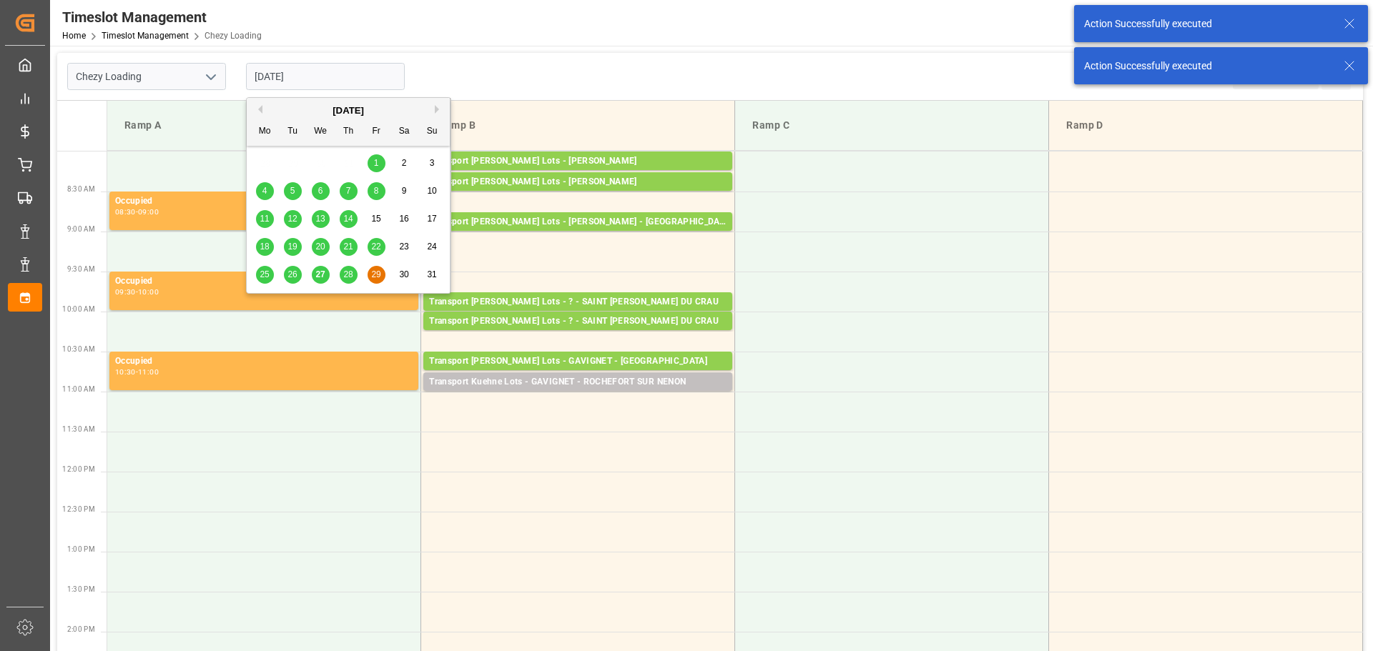
click at [435, 105] on button "Next Month" at bounding box center [439, 109] width 9 height 9
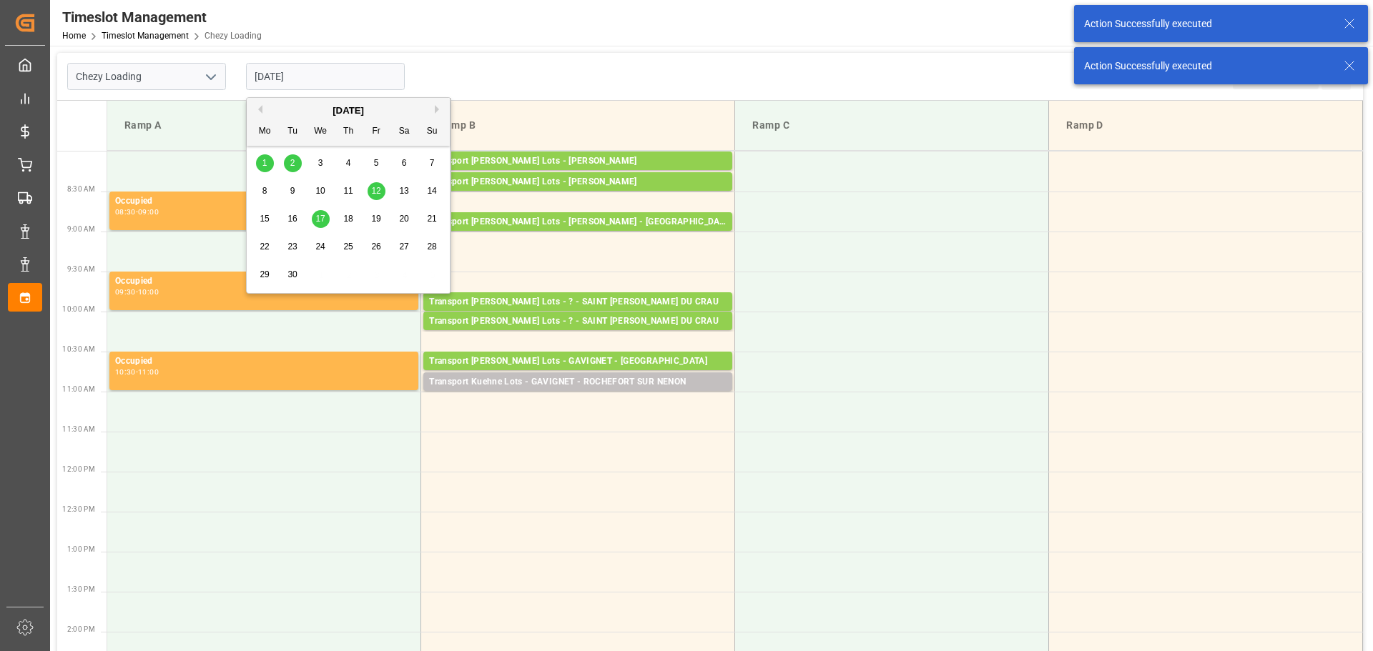
click at [260, 155] on div "1" at bounding box center [265, 163] width 18 height 17
type input "[DATE]"
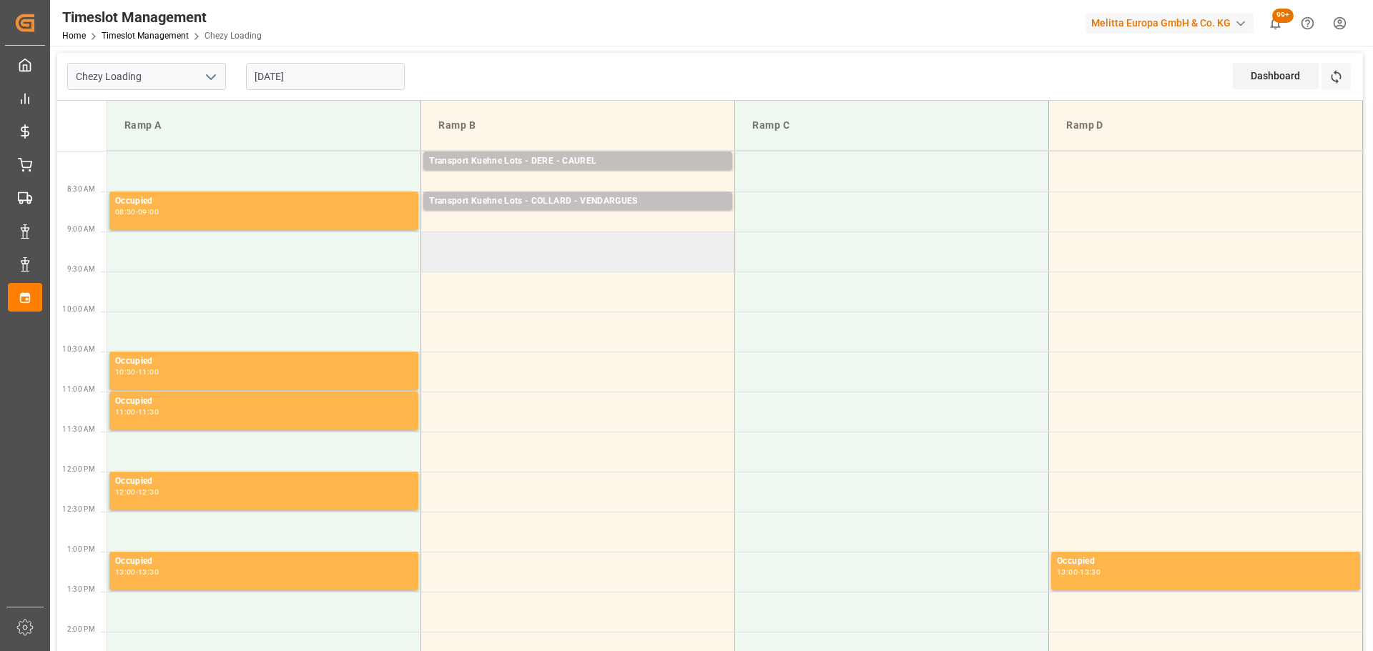
click at [430, 241] on td at bounding box center [578, 252] width 314 height 40
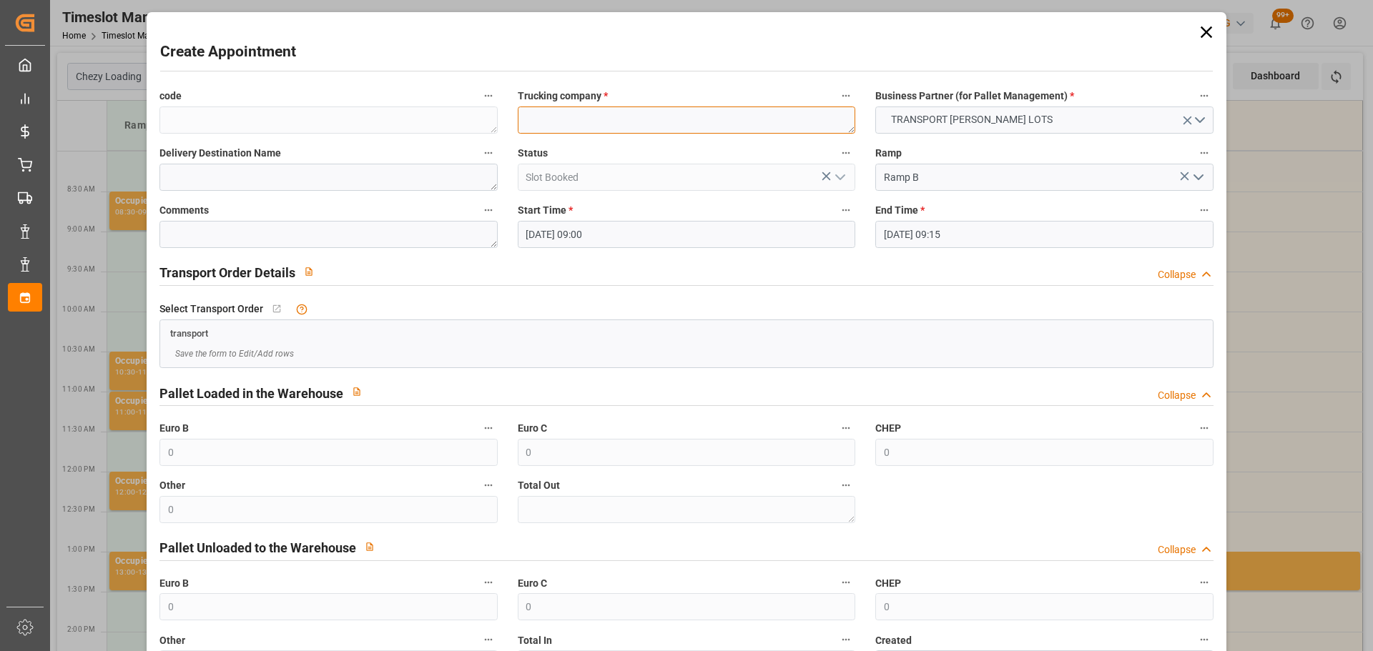
click at [562, 121] on textarea at bounding box center [686, 120] width 337 height 27
type textarea "a"
type textarea "ABNTOINE"
click at [611, 105] on label "Trucking company *" at bounding box center [686, 97] width 337 height 20
click at [836, 105] on button "Trucking company *" at bounding box center [845, 96] width 19 height 19
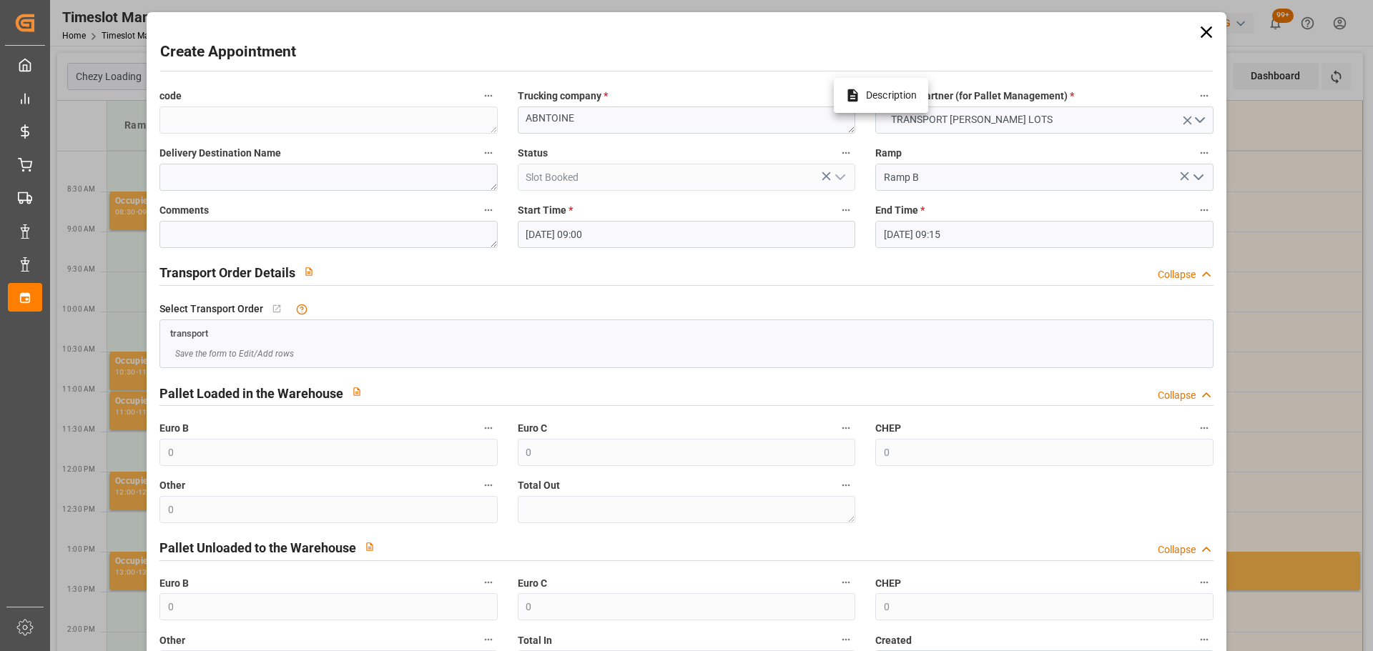
click at [597, 107] on div at bounding box center [686, 325] width 1373 height 651
click at [596, 117] on textarea "ABNTOINE" at bounding box center [686, 120] width 337 height 27
type textarea "ANTOINE"
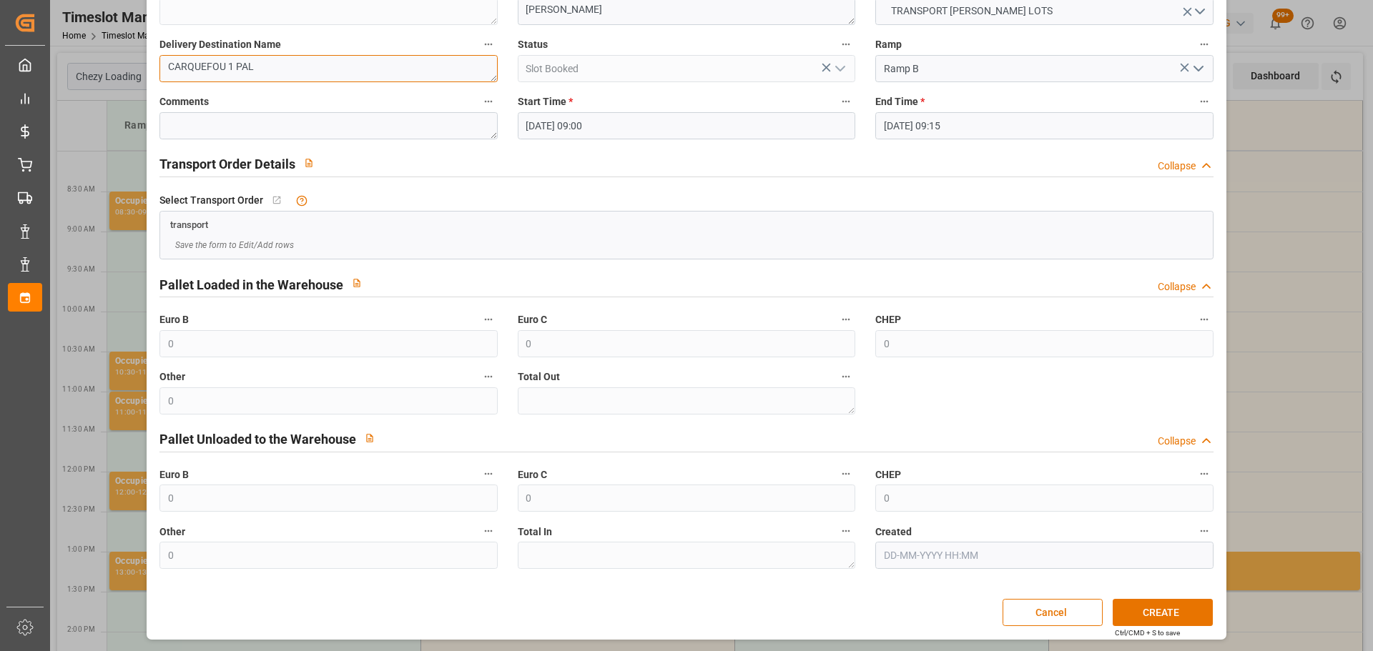
scroll to position [109, 0]
type textarea "CARQUEFOU 1 PAL"
click at [1169, 613] on button "CREATE" at bounding box center [1162, 611] width 100 height 27
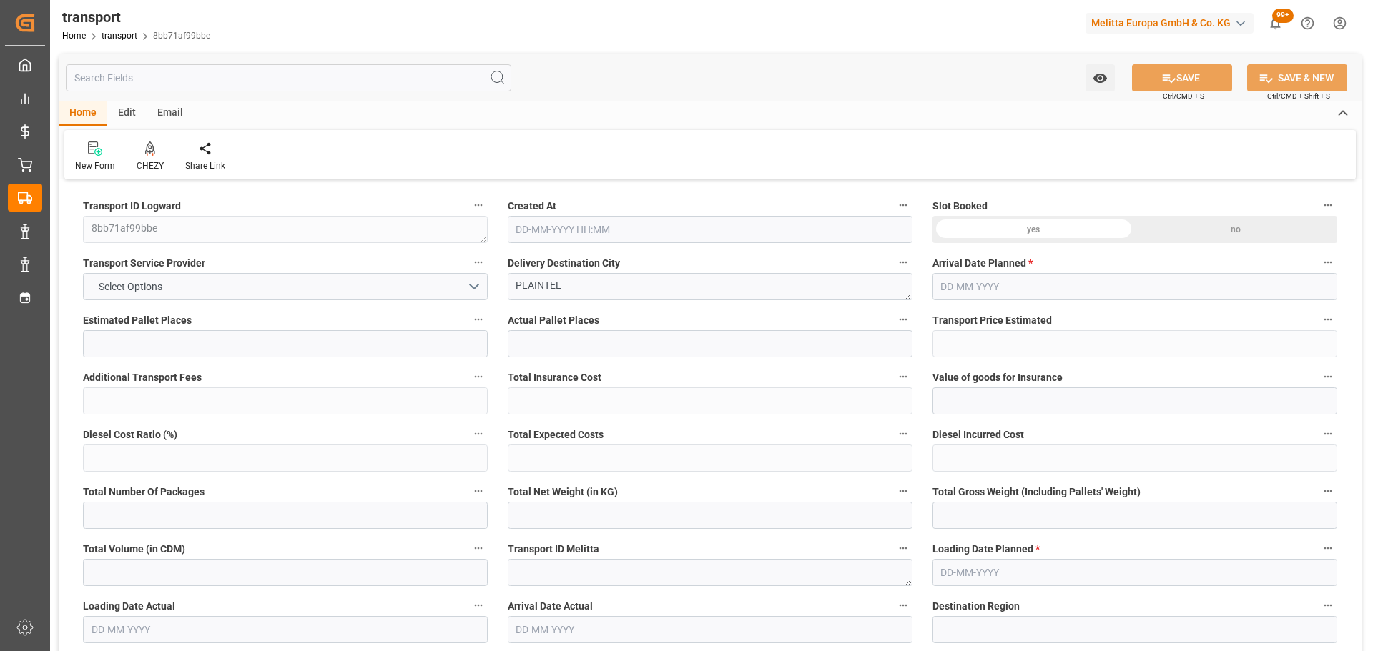
type input "8"
type input "394.35"
type input "0"
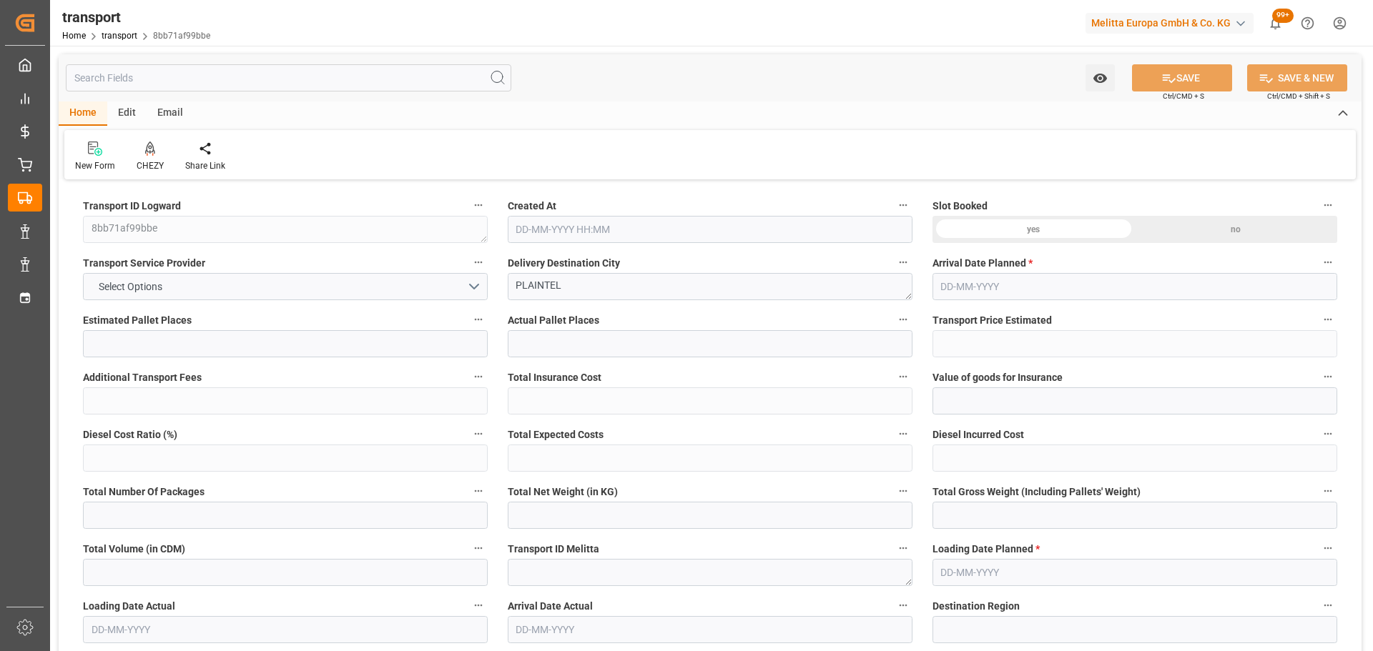
type input "394.35"
type input "0"
type input "1384.237"
type input "2146.146"
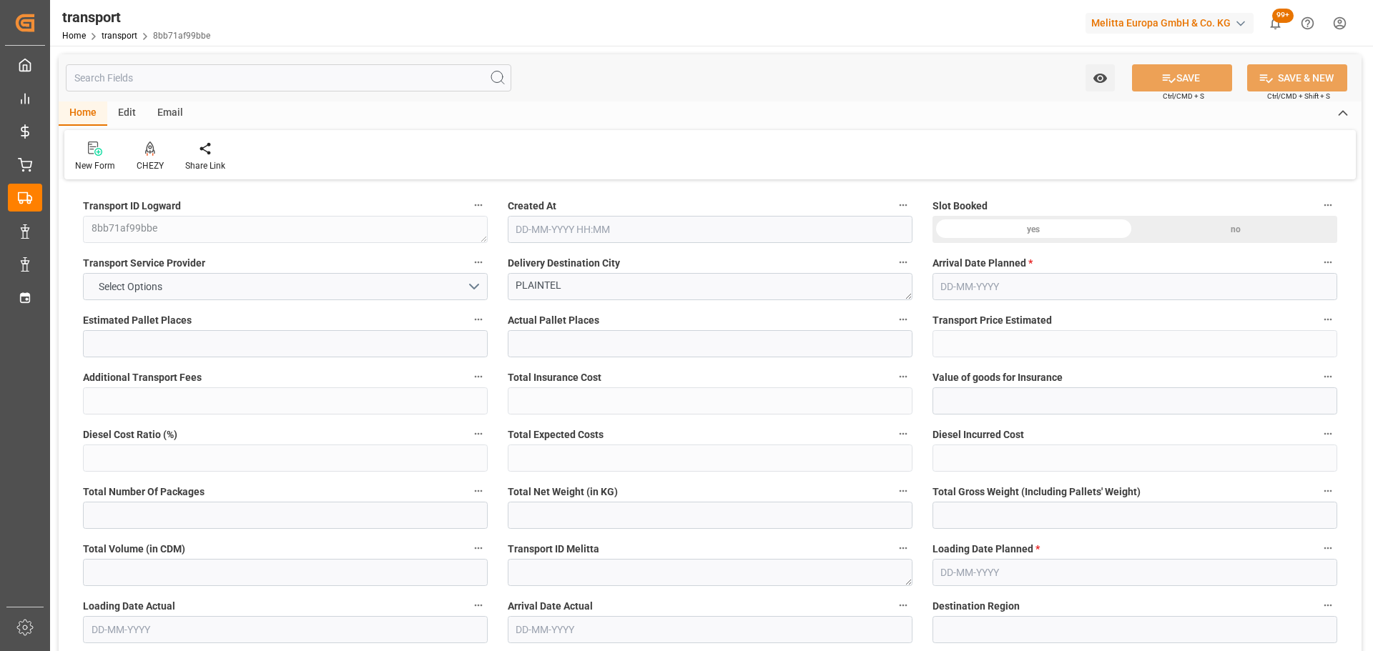
type input "6059.446"
type input "22"
type input "4"
type input "344"
type input "22"
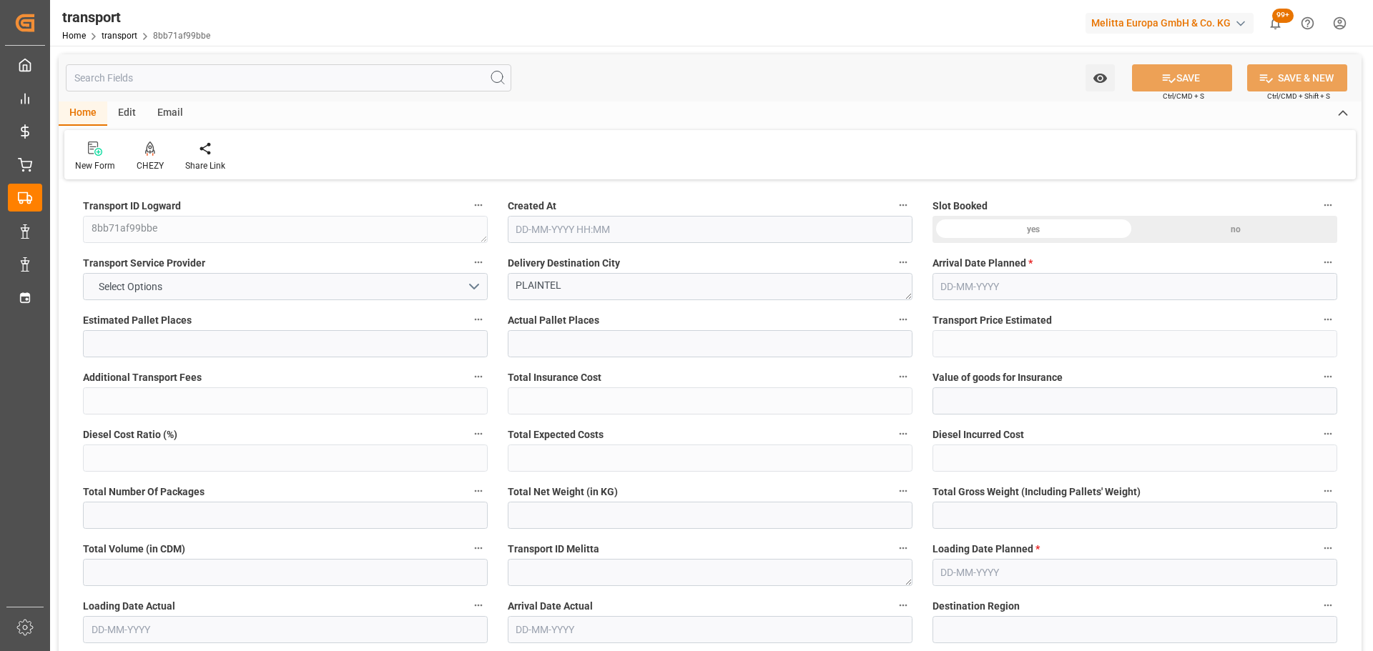
type input "101"
type input "1598.75"
type input "0"
type input "4710.8598"
type input "0"
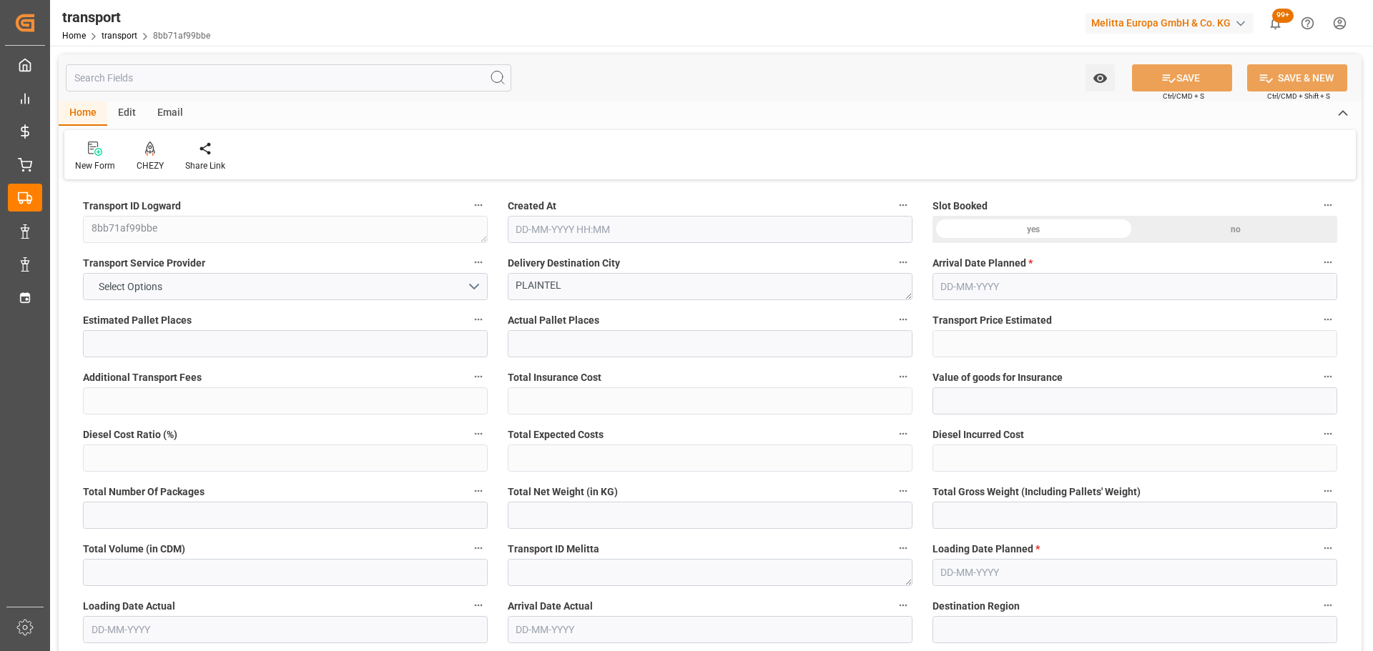
type input "0"
type input "21"
type input "35"
type input "[DATE] 11:28"
type input "[DATE]"
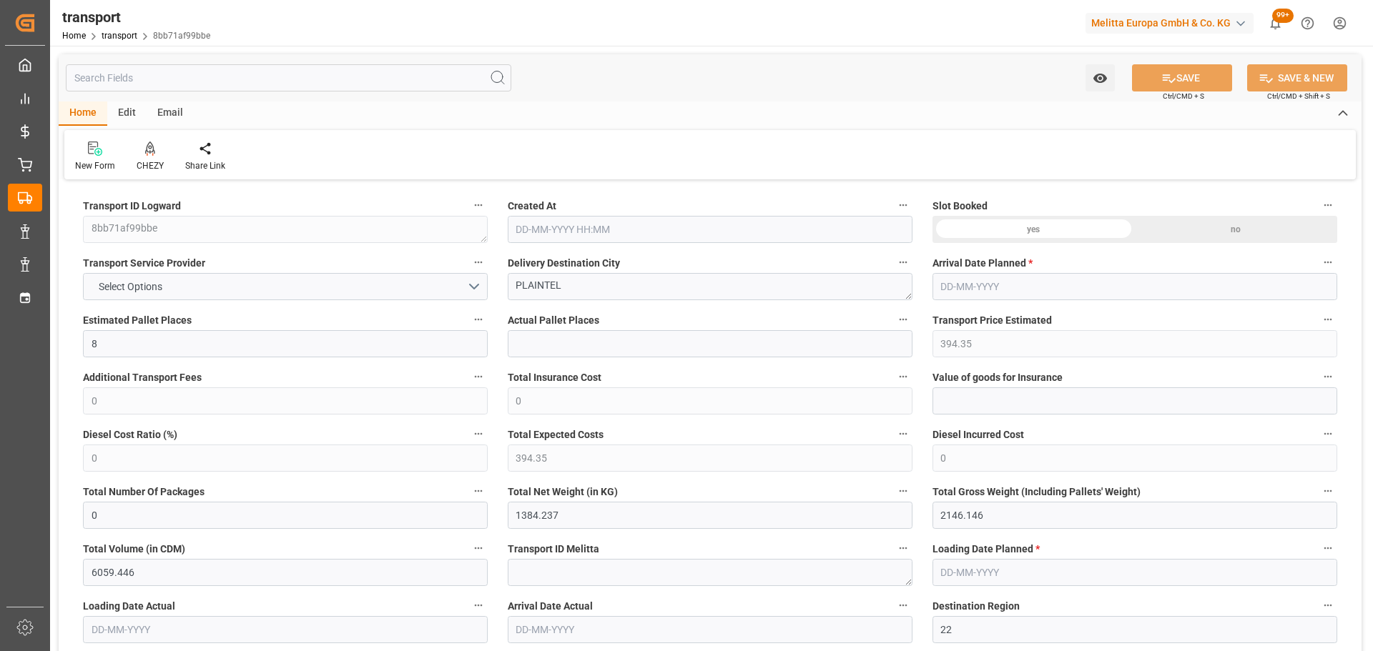
type input "[DATE]"
click at [147, 154] on icon at bounding box center [150, 149] width 10 height 14
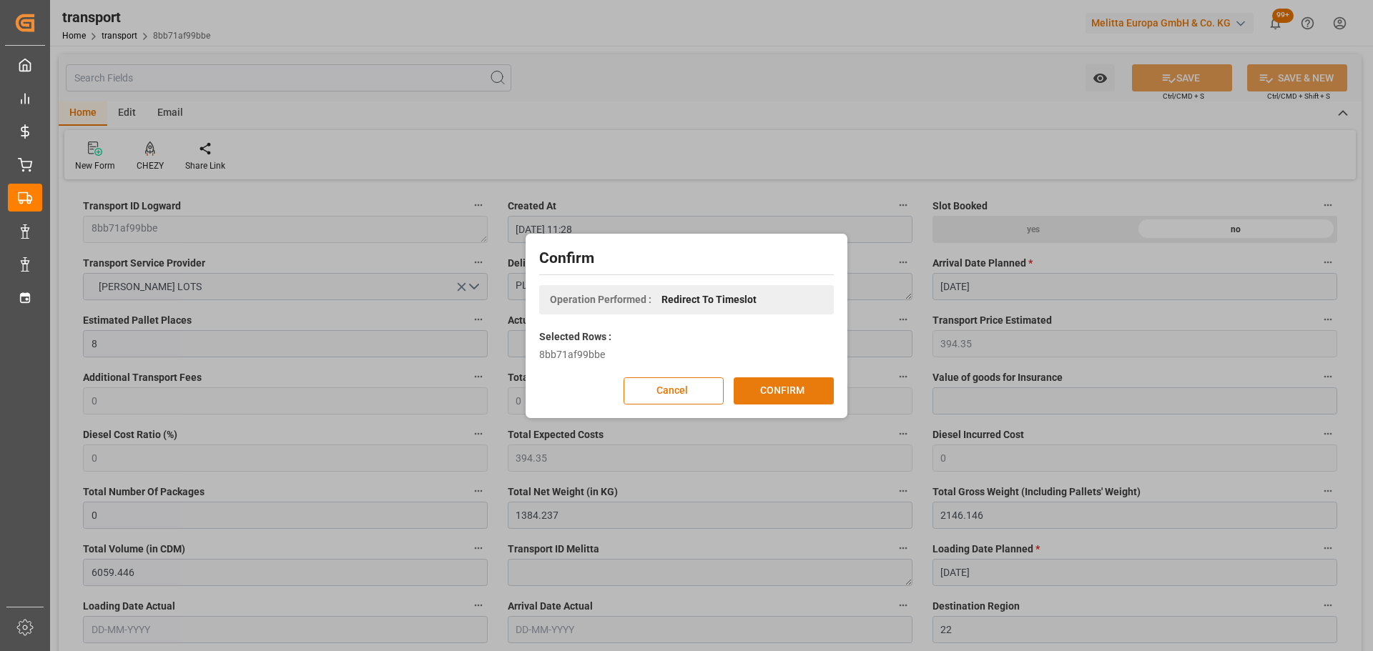
click at [776, 383] on button "CONFIRM" at bounding box center [783, 390] width 100 height 27
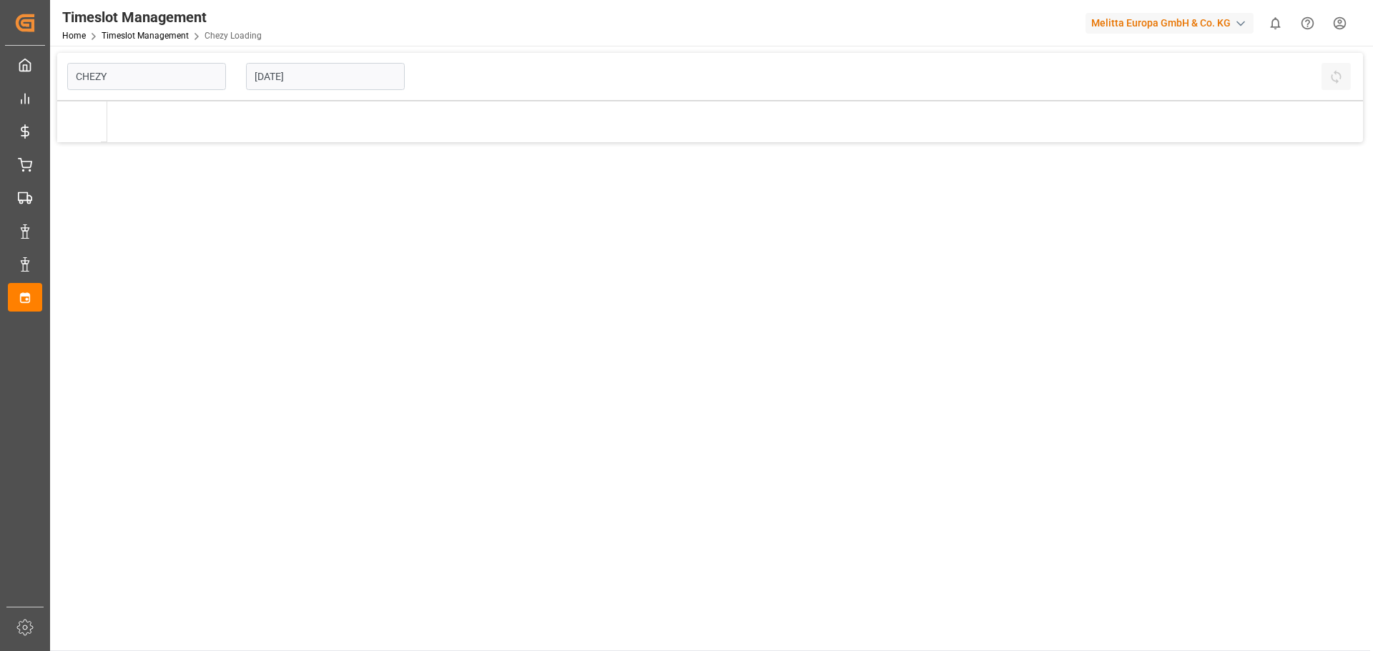
type input "Chezy Loading"
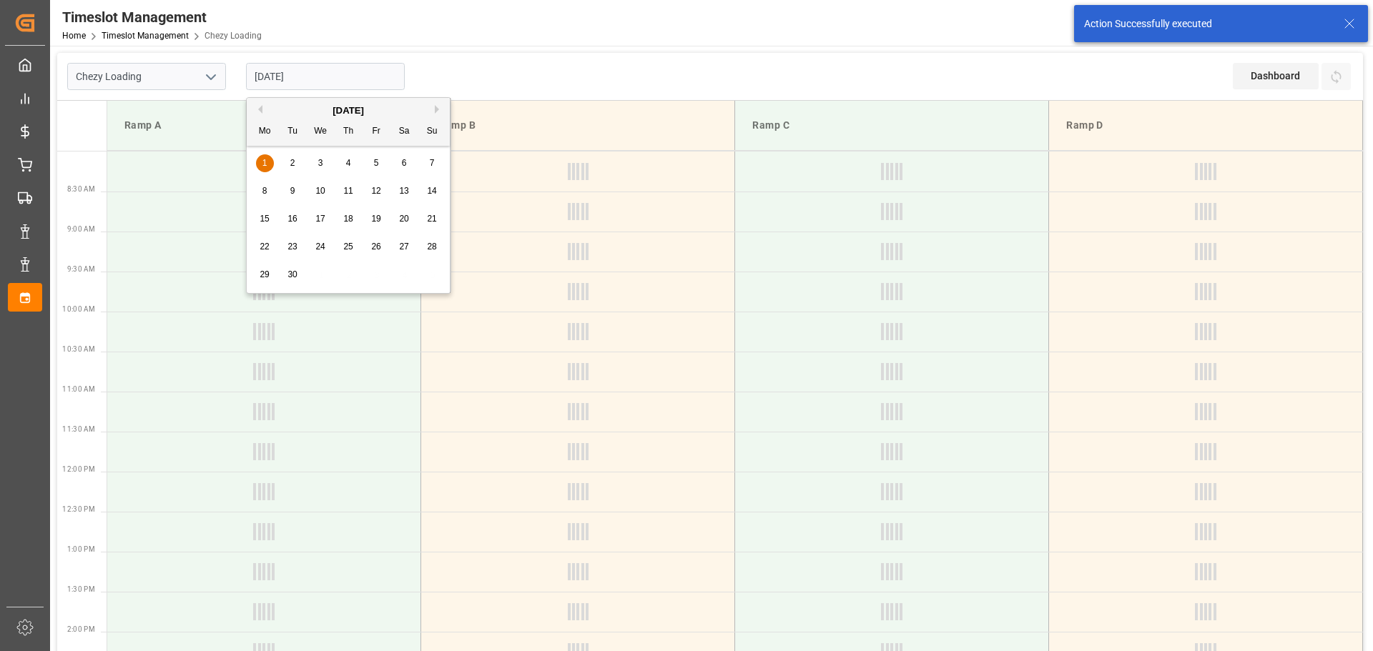
click at [277, 71] on input "[DATE]" at bounding box center [325, 76] width 159 height 27
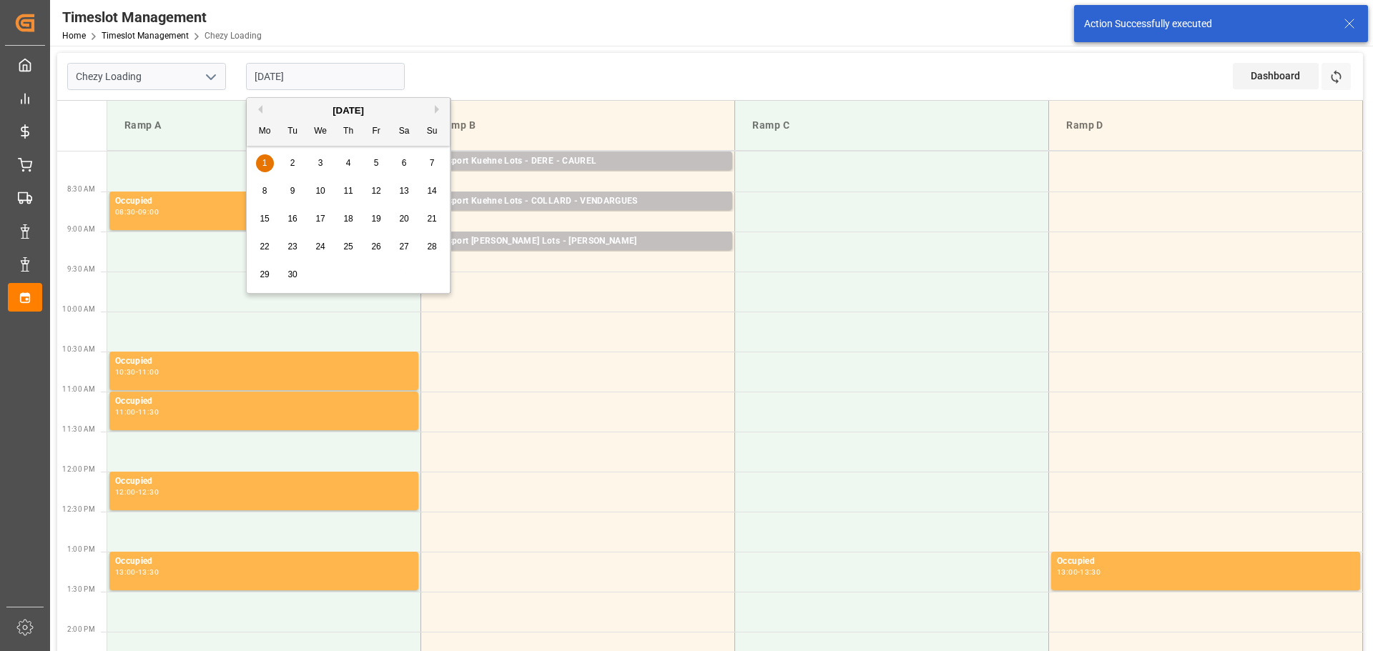
click at [290, 161] on span "2" at bounding box center [292, 163] width 5 height 10
type input "[DATE]"
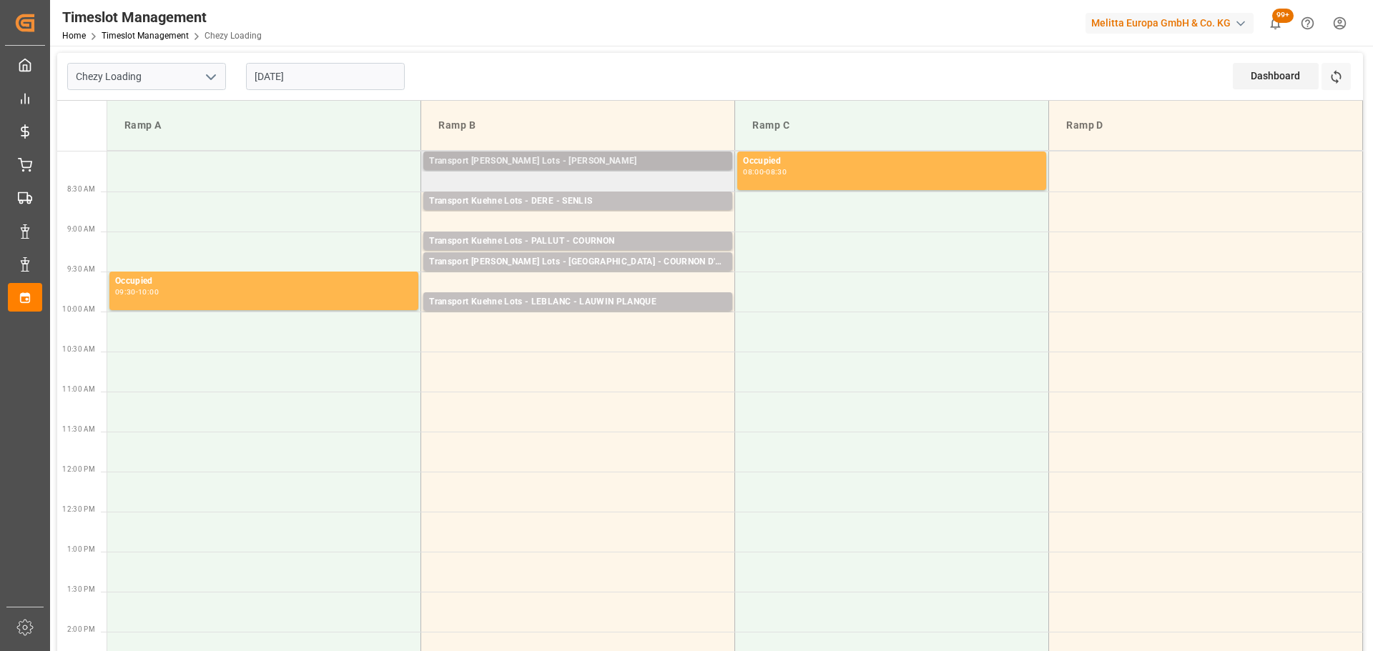
click at [491, 156] on div "Transport Kuehne Lots - LEBLANC - HENIN BEAUMONT" at bounding box center [577, 161] width 297 height 14
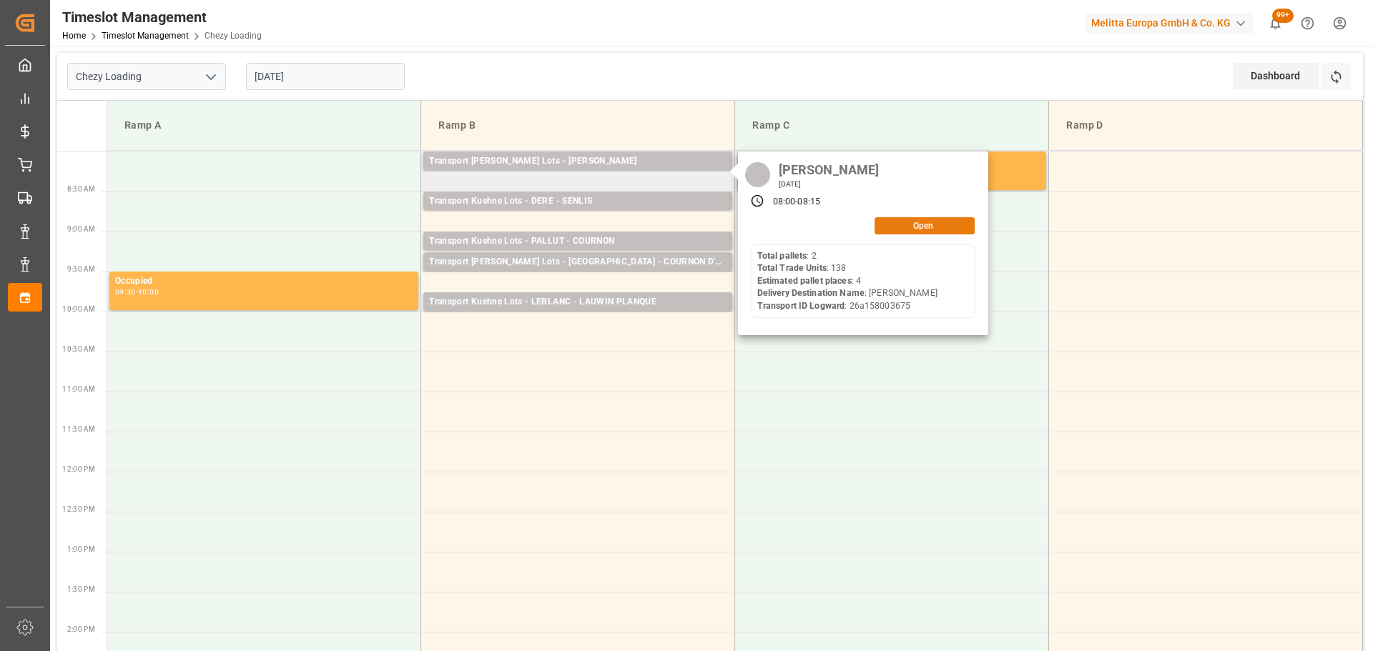
click at [904, 227] on button "Open" at bounding box center [924, 225] width 100 height 17
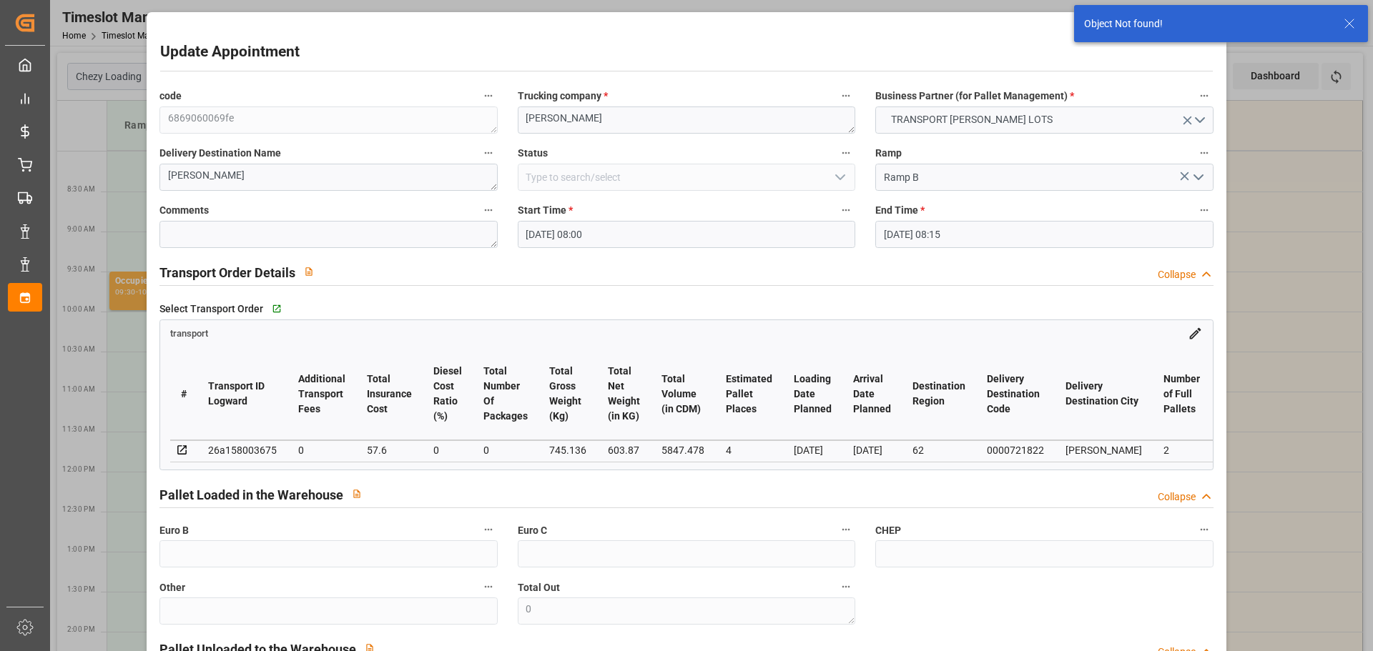
click at [556, 227] on input "[DATE] 08:00" at bounding box center [686, 234] width 337 height 27
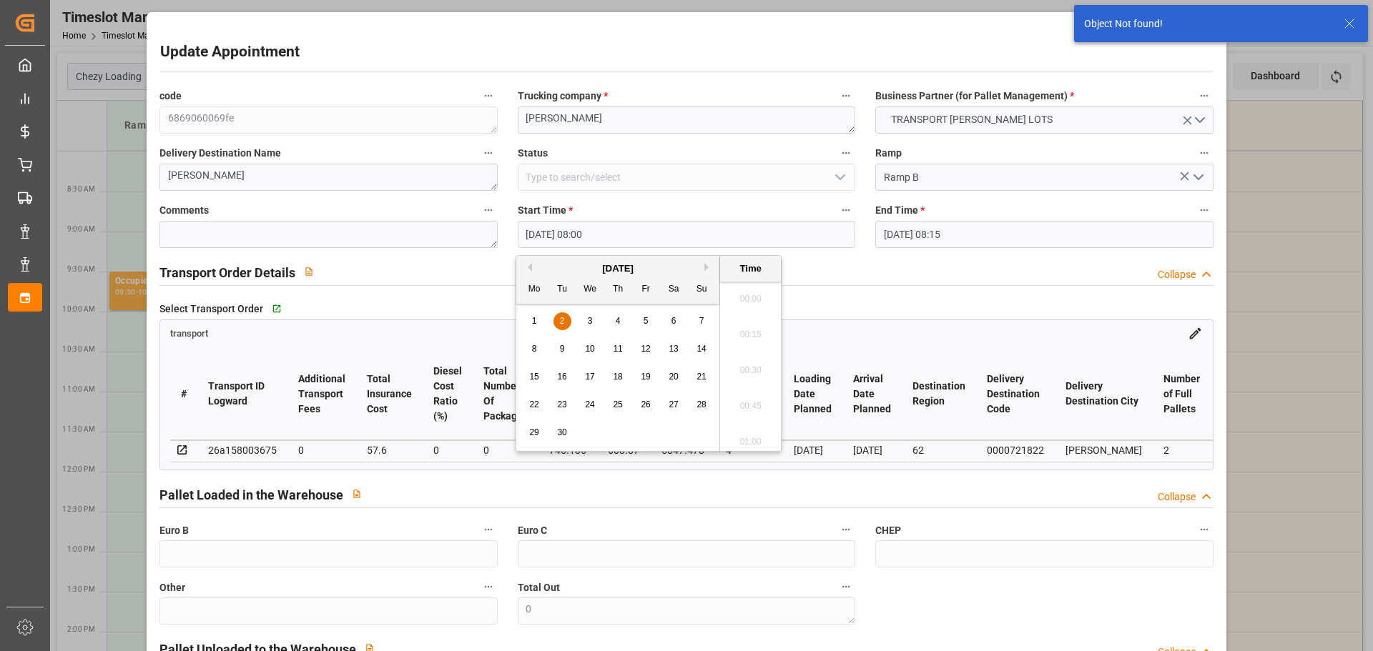
scroll to position [1077, 0]
click at [558, 316] on div "2" at bounding box center [562, 321] width 18 height 17
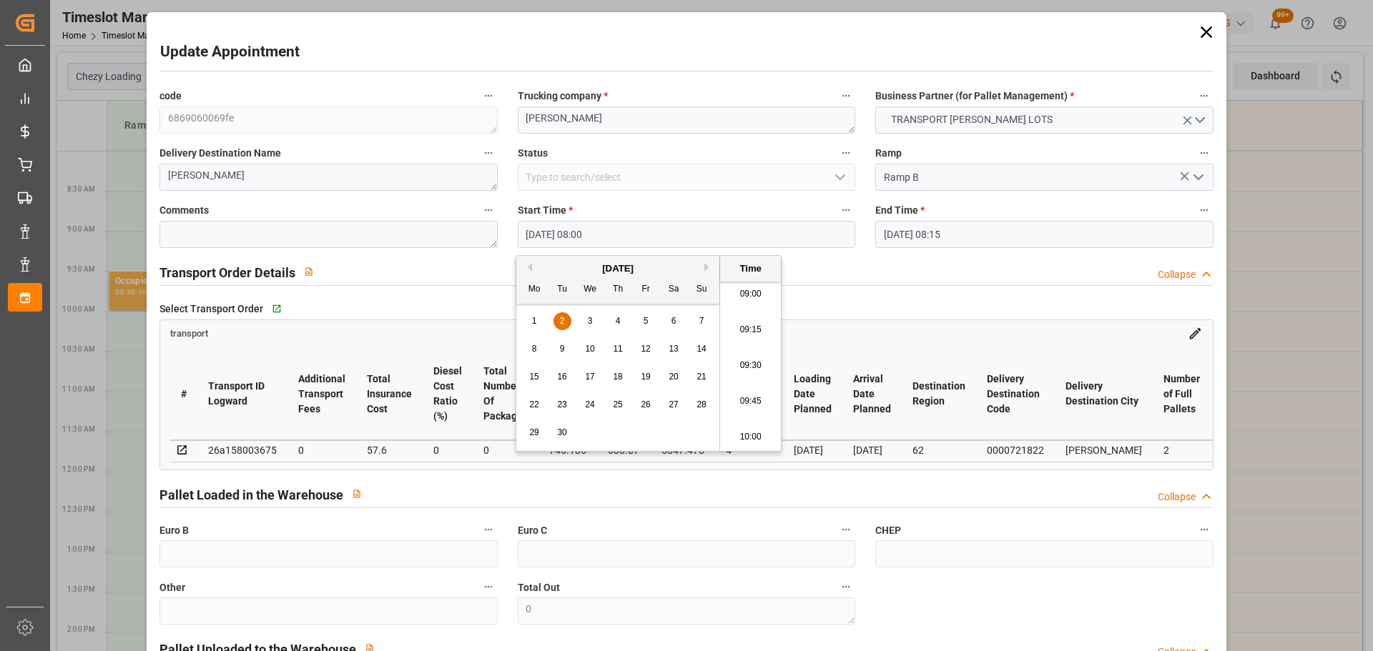
click at [756, 429] on li "10:00" at bounding box center [750, 438] width 61 height 36
type input "02-09-2025 10:00"
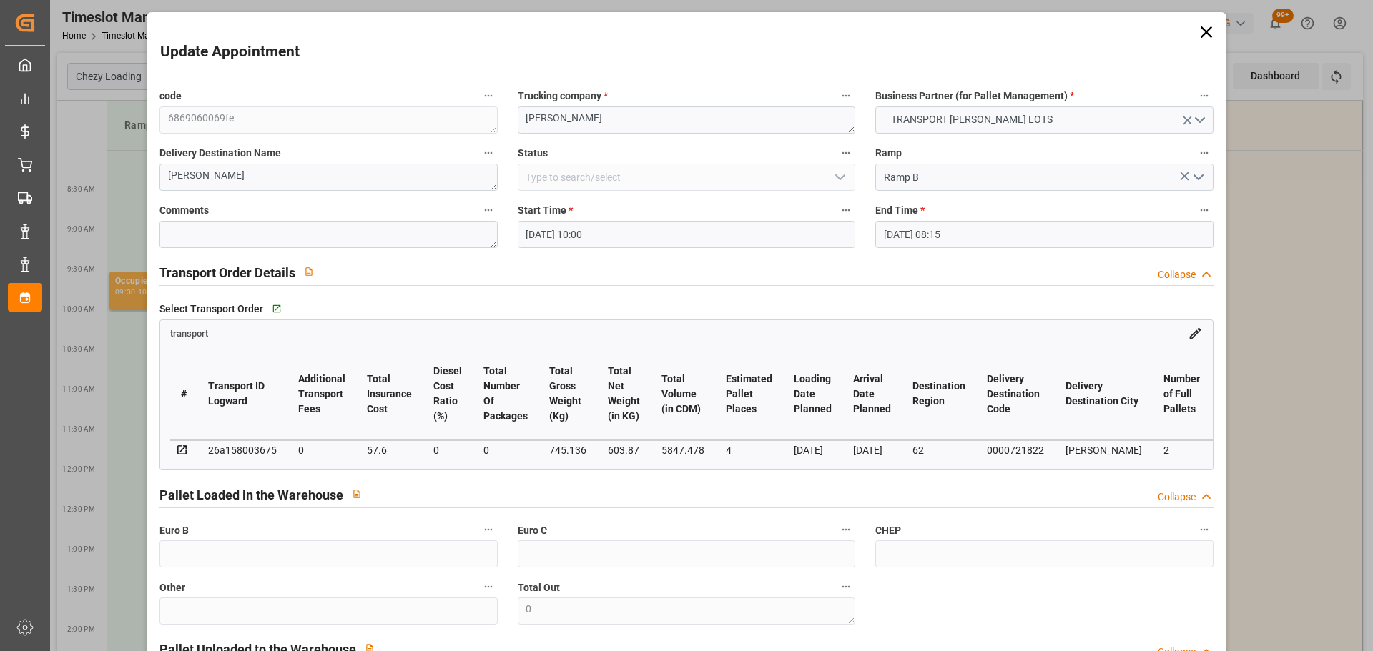
click at [913, 229] on input "[DATE] 08:15" at bounding box center [1043, 234] width 337 height 27
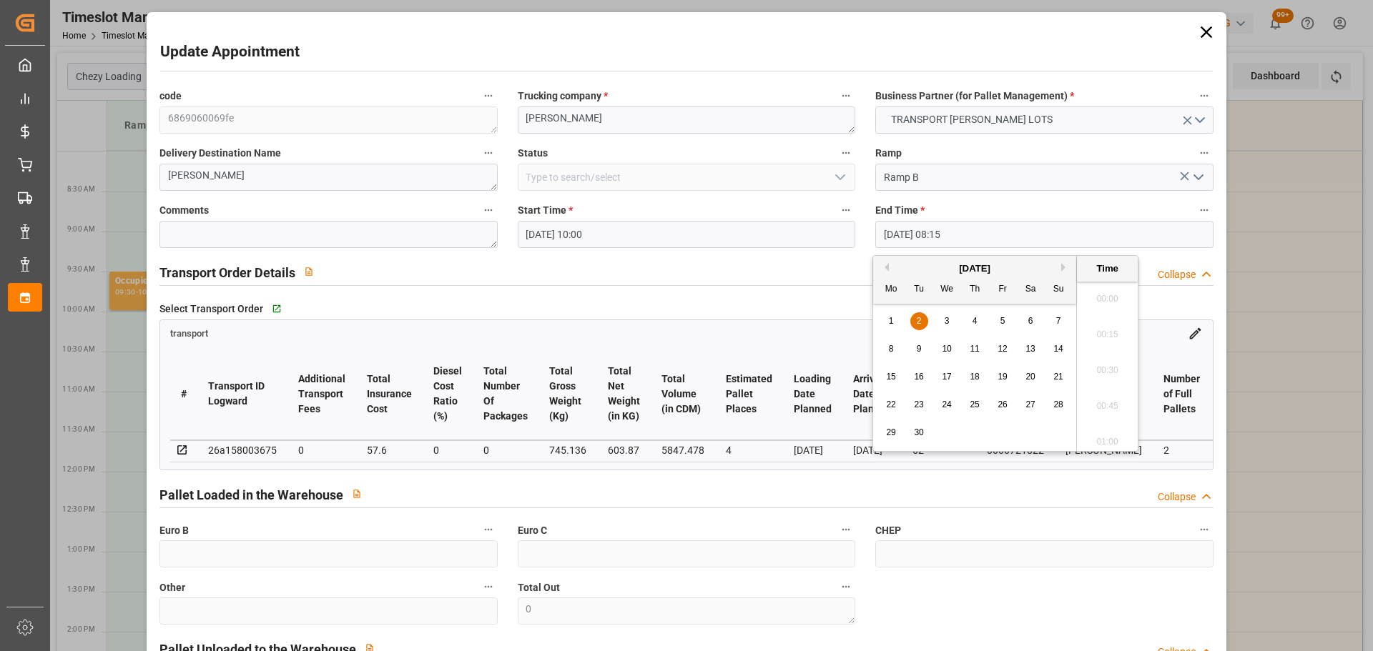
scroll to position [1113, 0]
click at [914, 316] on div "2" at bounding box center [919, 321] width 18 height 17
click at [1102, 294] on li "10:15" at bounding box center [1107, 295] width 61 height 36
type input "02-09-2025 10:15"
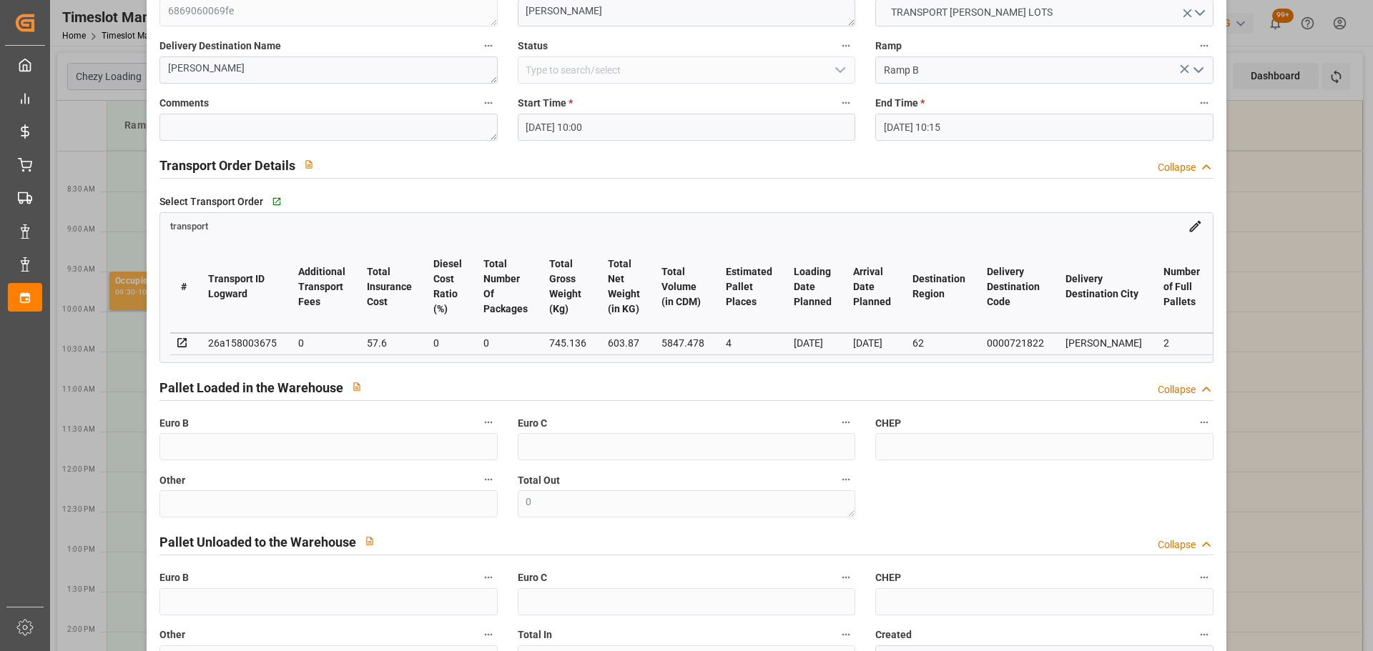
scroll to position [216, 0]
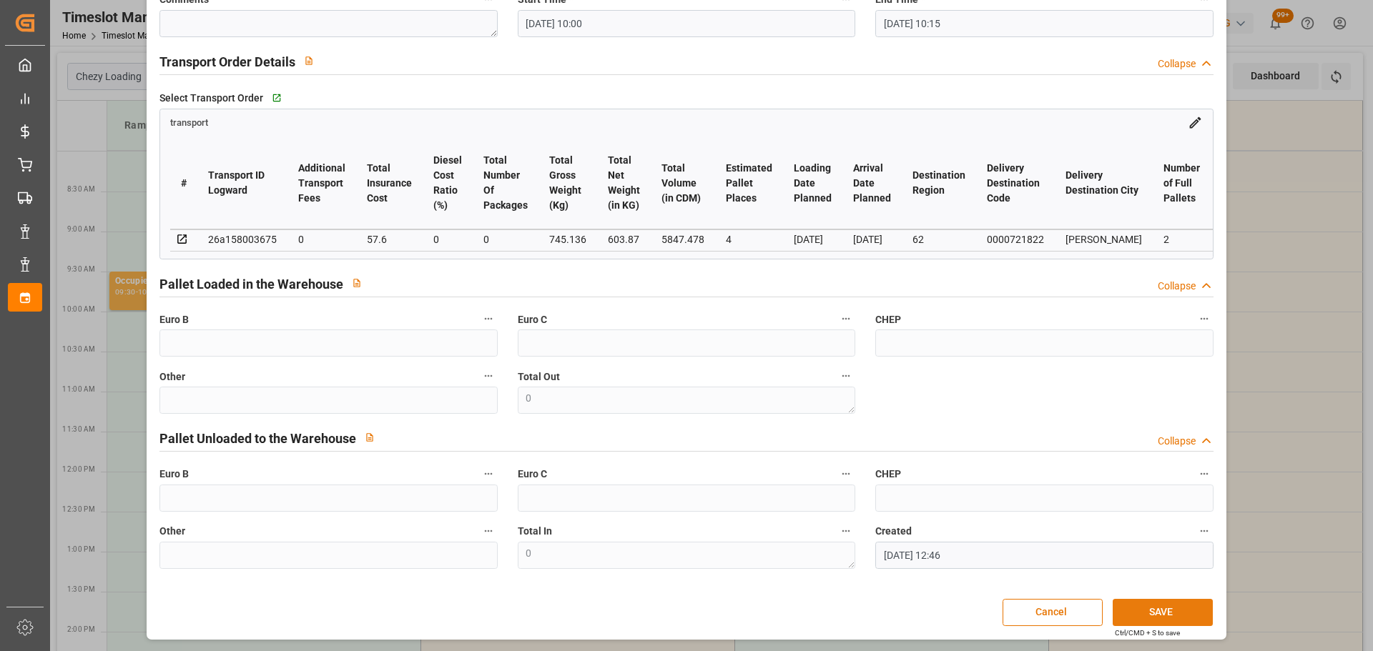
click at [1132, 613] on button "SAVE" at bounding box center [1162, 612] width 100 height 27
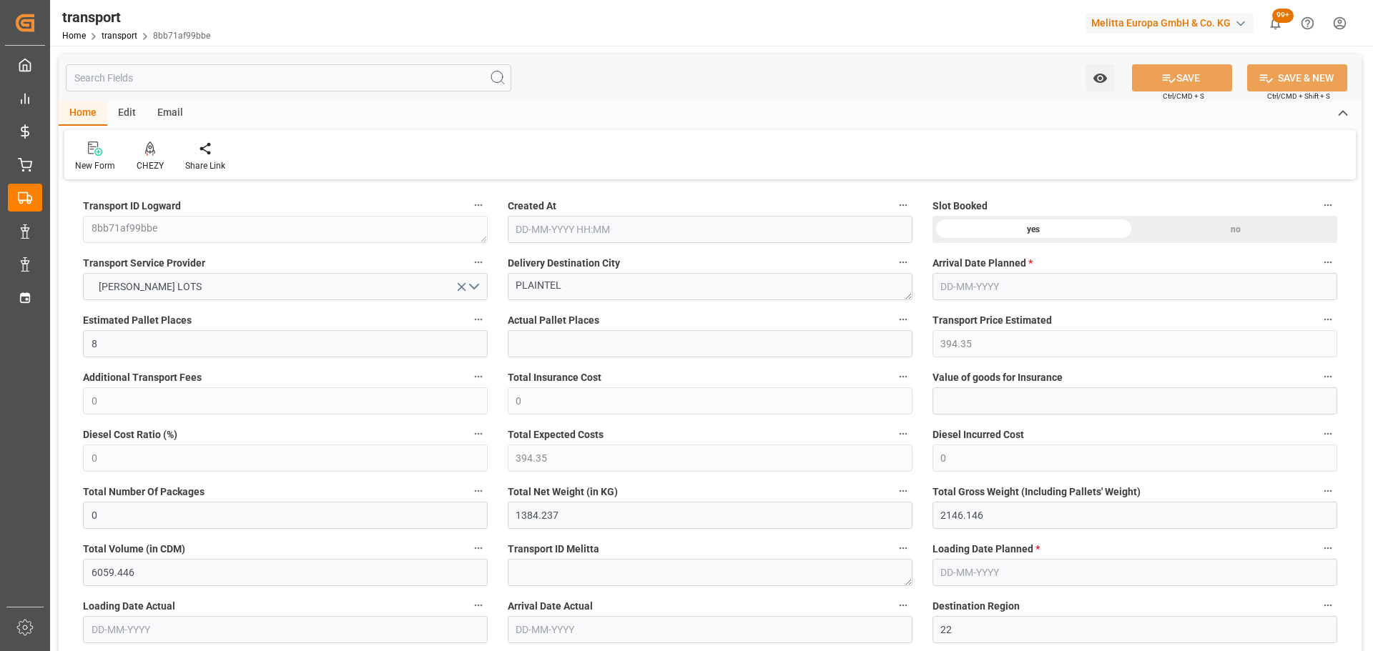
type input "27-08-2025 11:28"
type input "03-09-2025"
type input "[DATE]"
click at [150, 152] on icon at bounding box center [150, 148] width 10 height 12
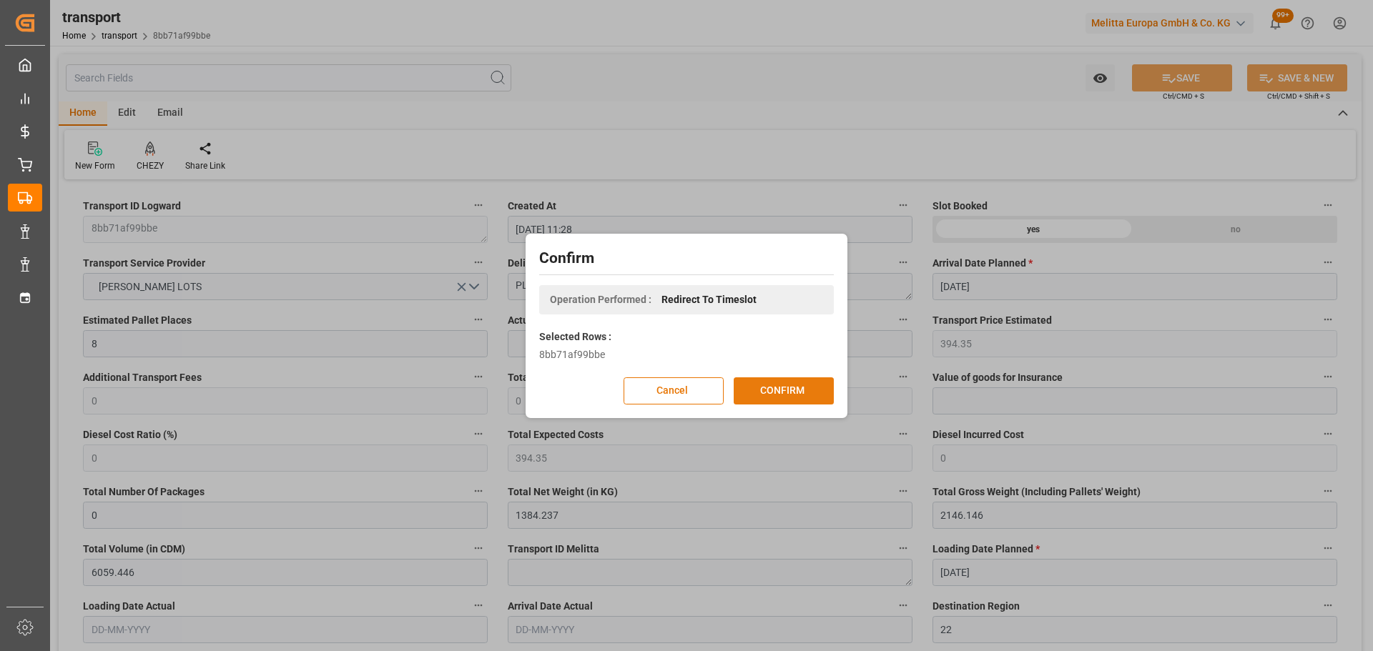
click at [767, 392] on button "CONFIRM" at bounding box center [783, 390] width 100 height 27
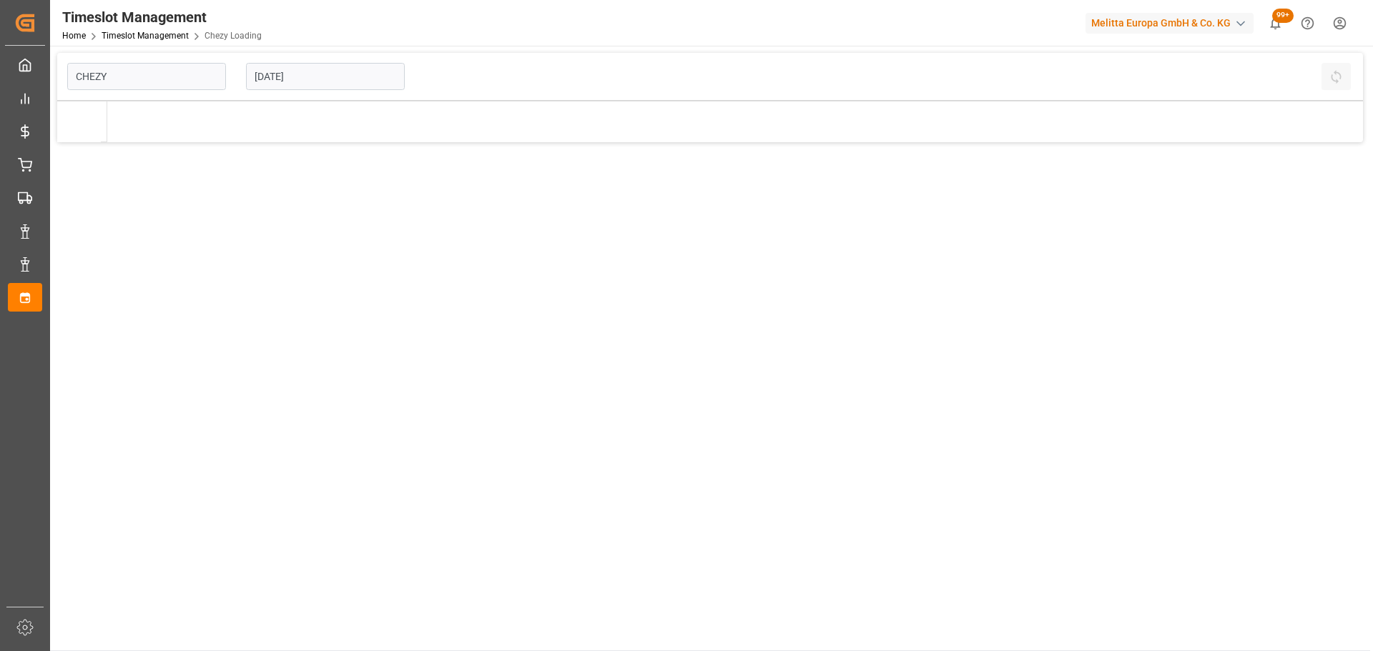
type input "Chezy Loading"
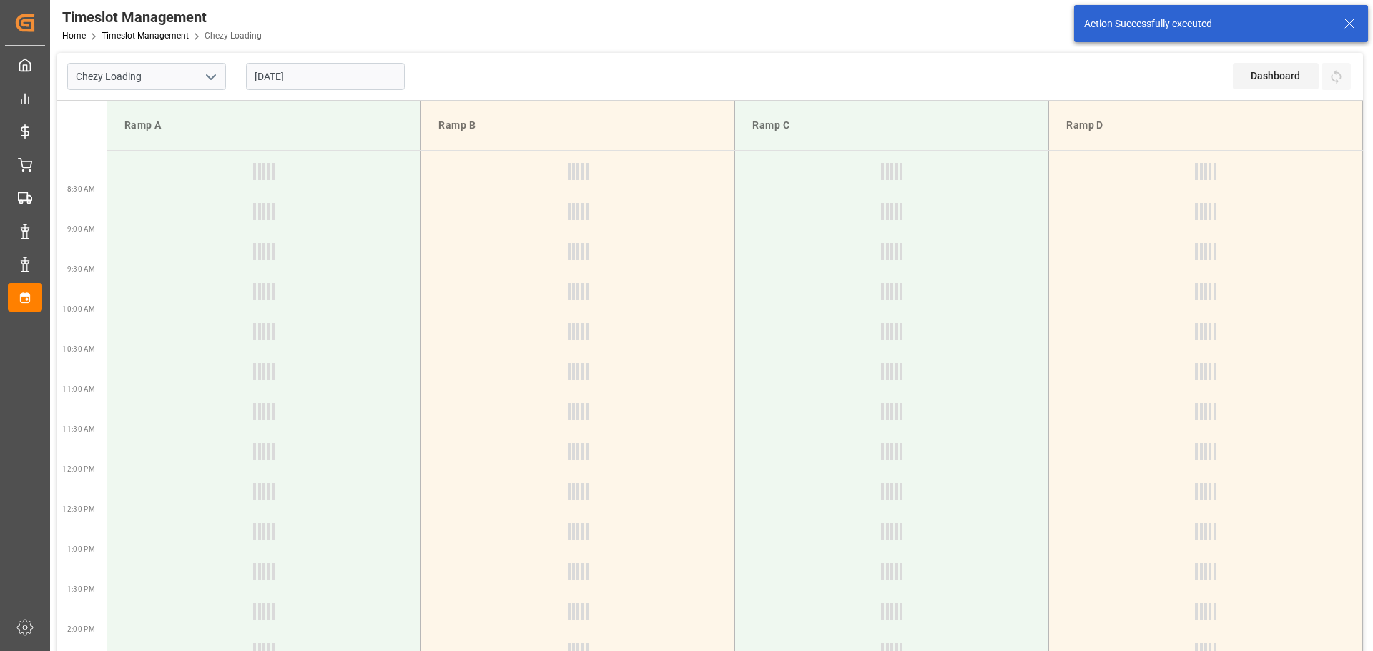
click at [286, 75] on input "[DATE]" at bounding box center [325, 76] width 159 height 27
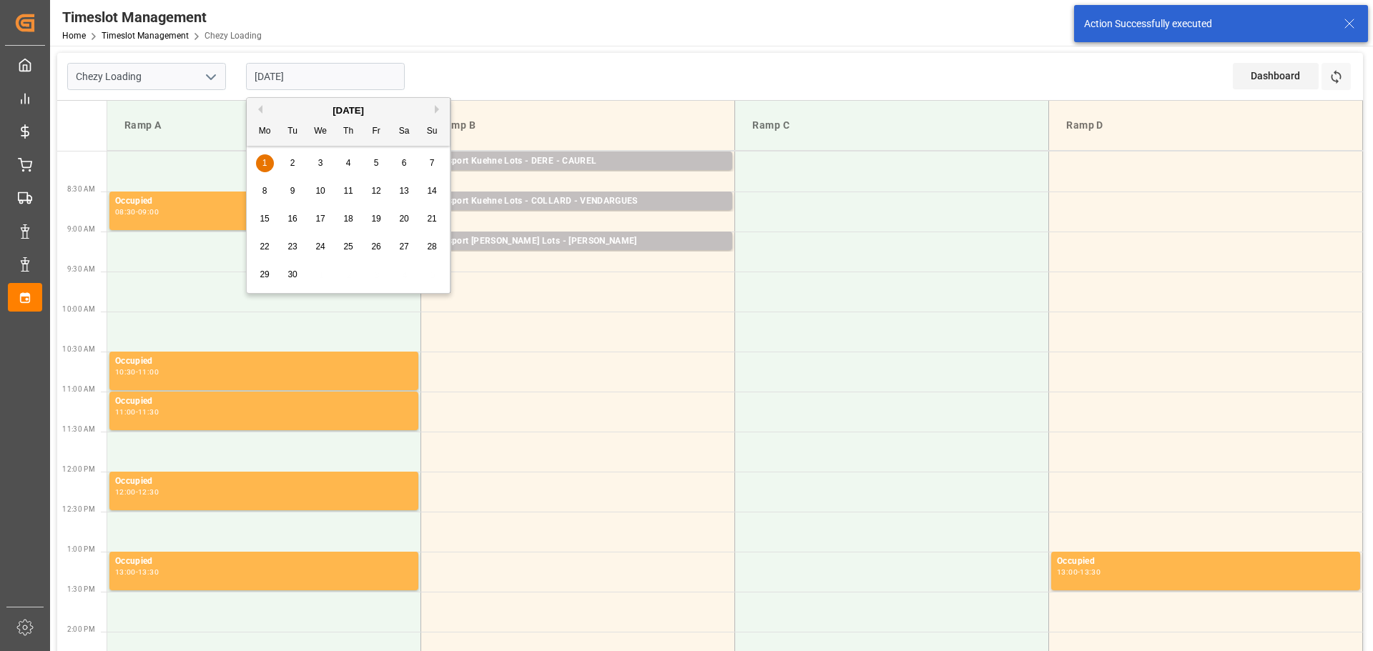
click at [295, 160] on div "2" at bounding box center [293, 163] width 18 height 17
type input "[DATE]"
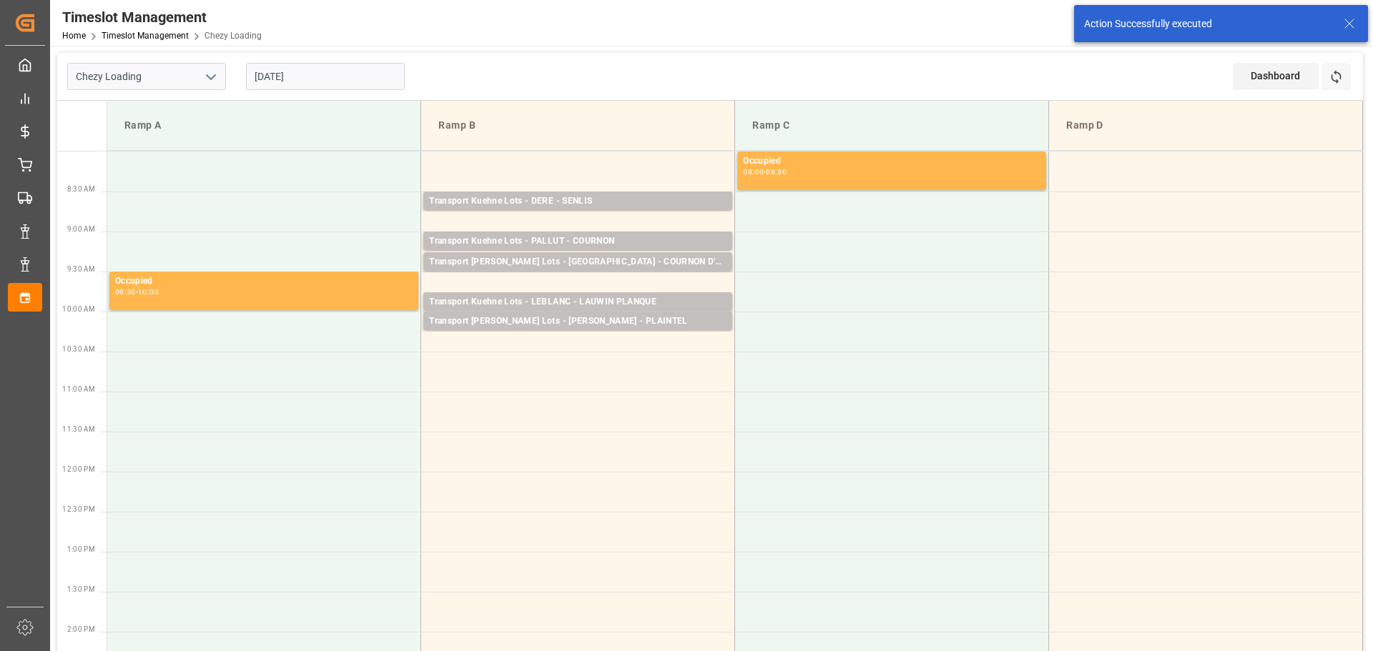
click at [433, 164] on td at bounding box center [578, 172] width 314 height 40
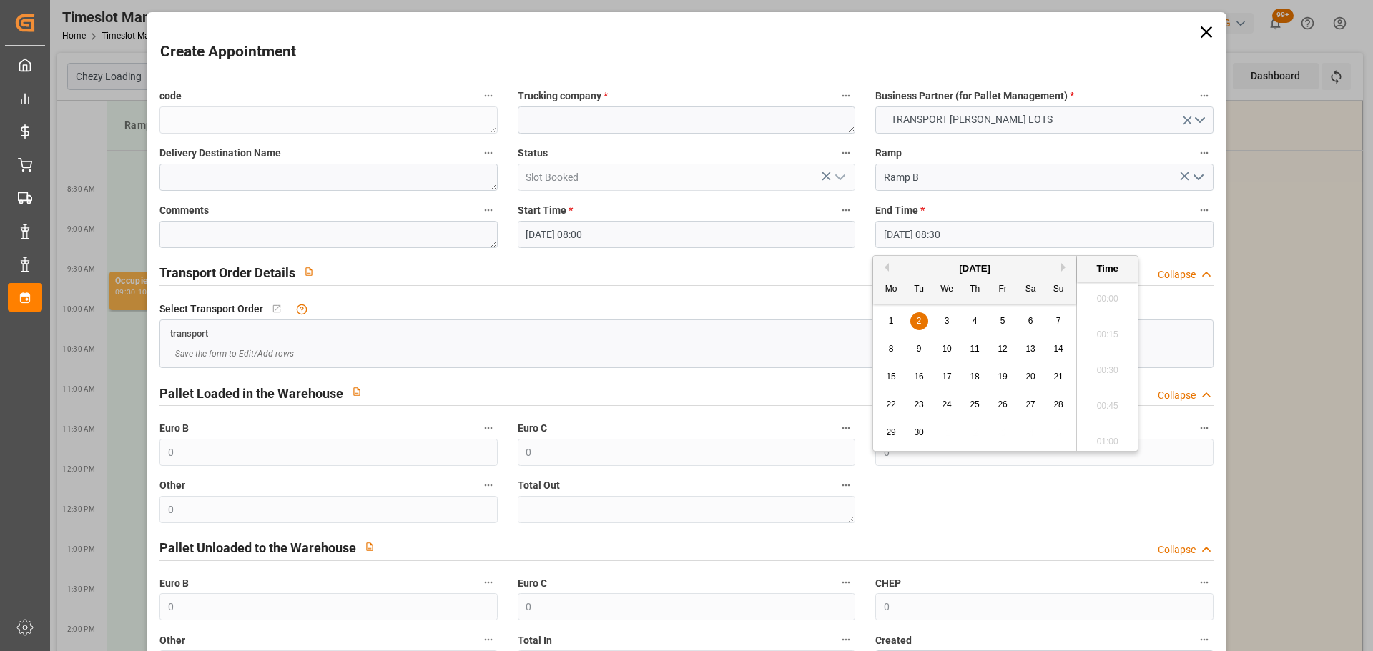
click at [894, 227] on input "[DATE] 08:30" at bounding box center [1043, 234] width 337 height 27
click at [917, 313] on div "2" at bounding box center [919, 321] width 18 height 17
click at [1102, 330] on li "08:15" at bounding box center [1107, 330] width 61 height 36
type input "[DATE] 08:15"
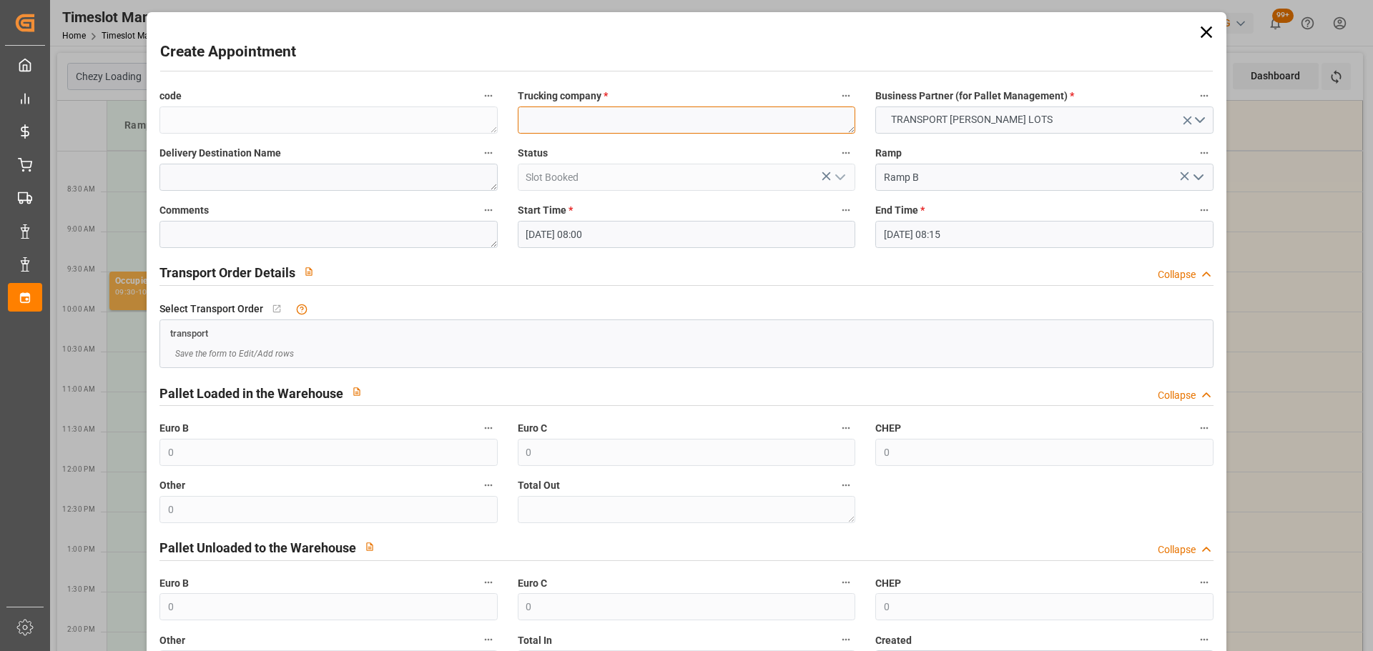
click at [675, 122] on textarea at bounding box center [686, 120] width 337 height 27
type textarea "LANDOIS"
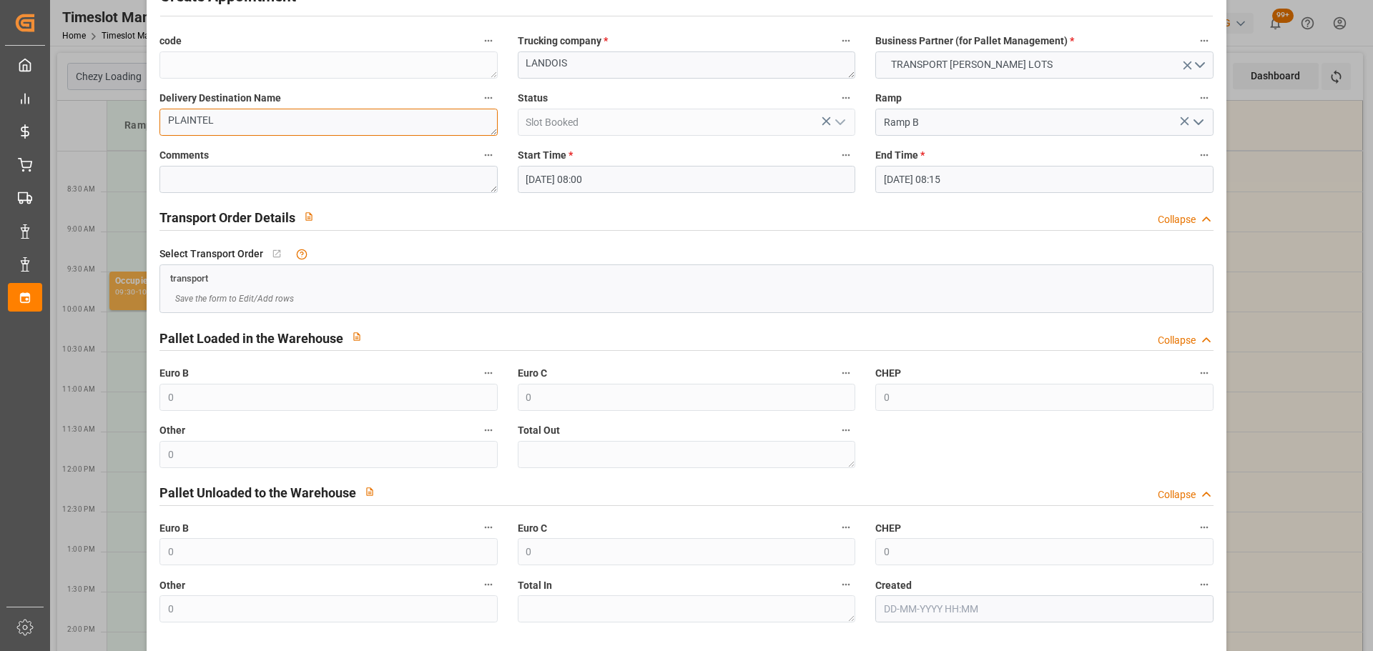
scroll to position [109, 0]
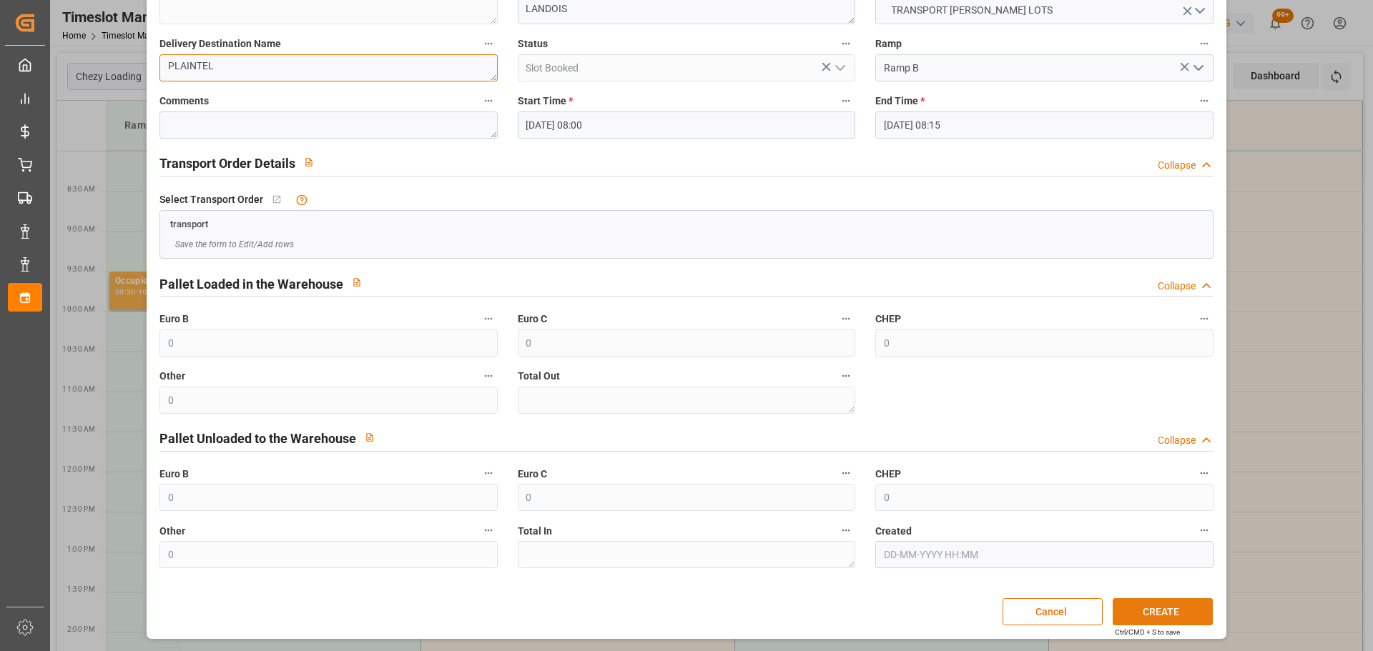
type textarea "PLAINTEL"
click at [1182, 610] on button "CREATE" at bounding box center [1162, 611] width 100 height 27
